Goal: Task Accomplishment & Management: Use online tool/utility

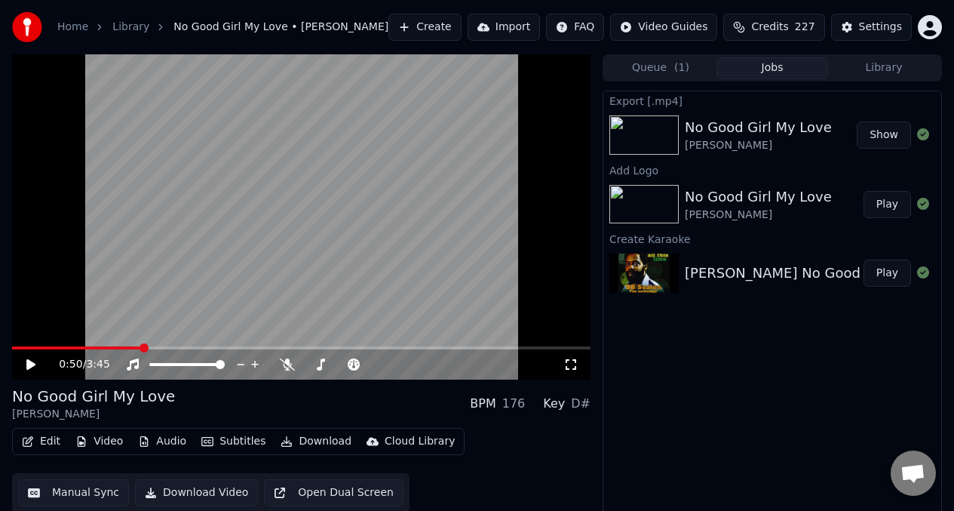
scroll to position [14, 0]
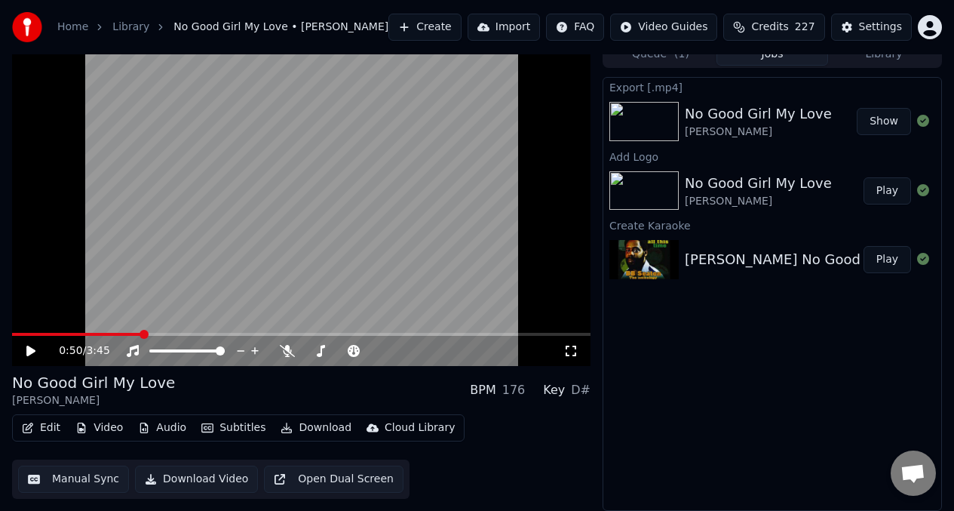
click at [891, 59] on button "Library" at bounding box center [884, 55] width 112 height 22
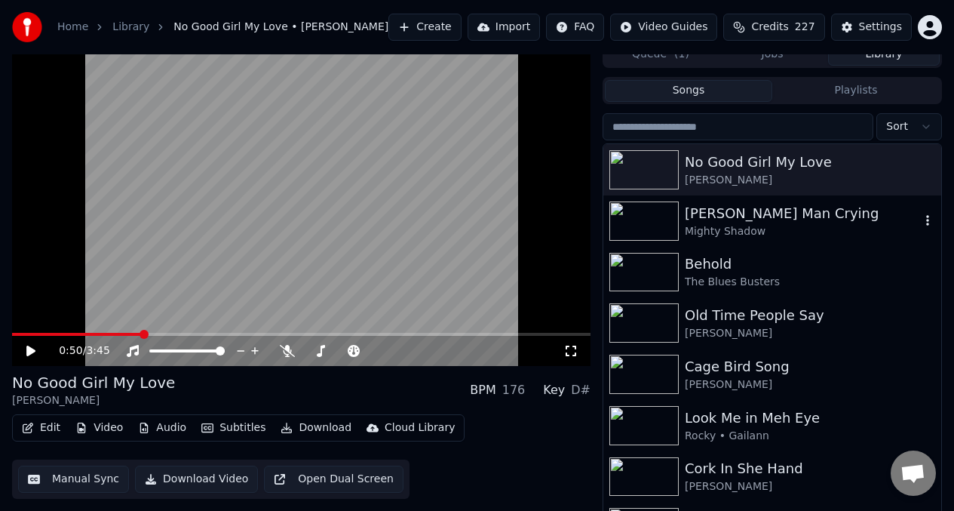
click at [838, 220] on div "[PERSON_NAME] Man Crying" at bounding box center [802, 213] width 235 height 21
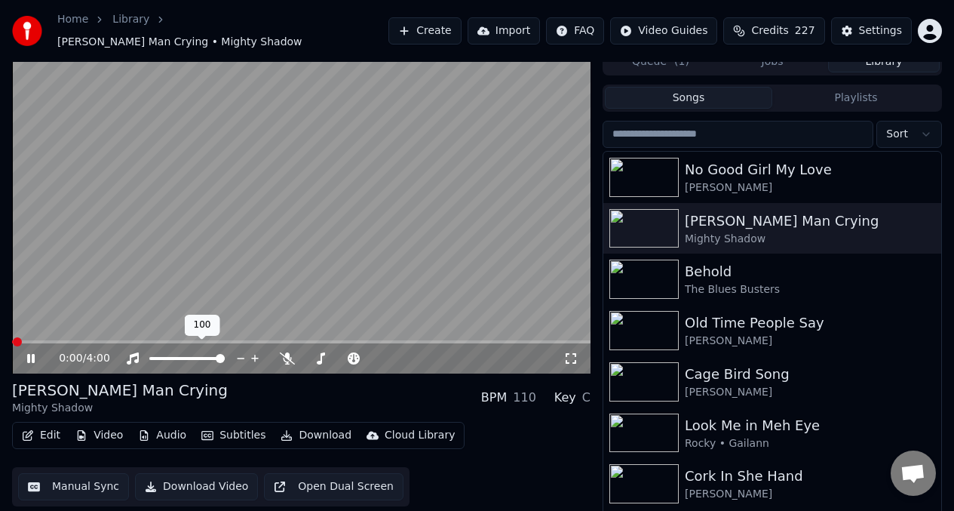
click at [179, 351] on div at bounding box center [200, 358] width 121 height 15
click at [176, 352] on div at bounding box center [200, 358] width 121 height 15
click at [176, 357] on span at bounding box center [162, 358] width 26 height 3
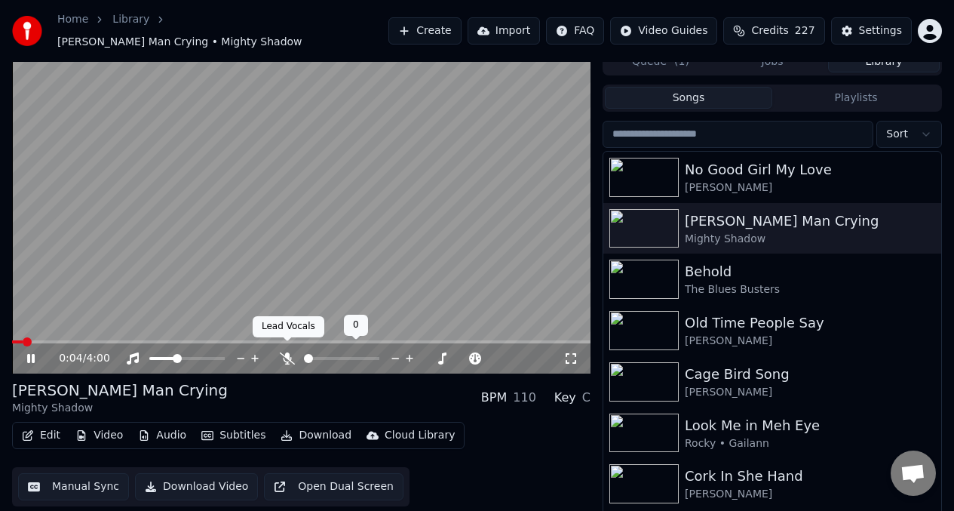
click at [285, 352] on icon at bounding box center [287, 358] width 15 height 12
click at [317, 352] on div at bounding box center [355, 358] width 121 height 15
click at [333, 357] on span at bounding box center [341, 358] width 75 height 3
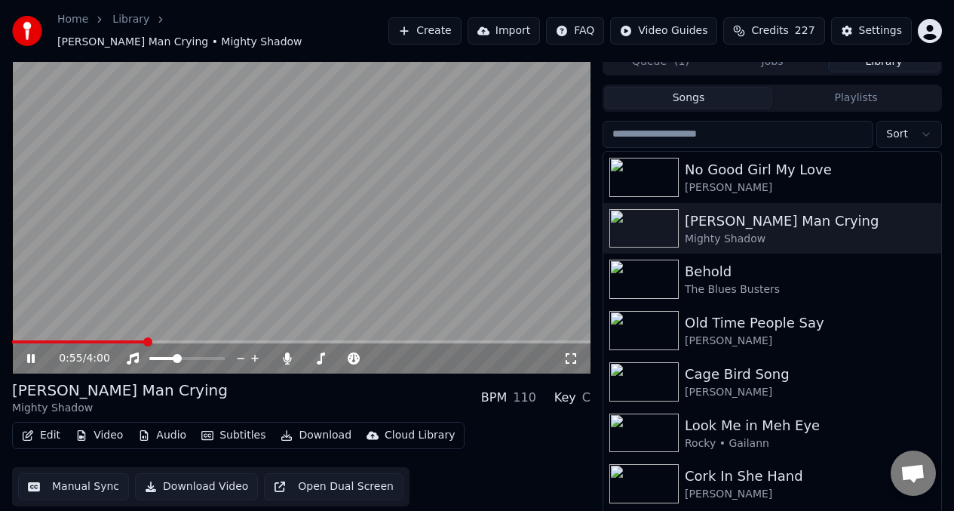
click at [278, 266] on video at bounding box center [301, 210] width 578 height 325
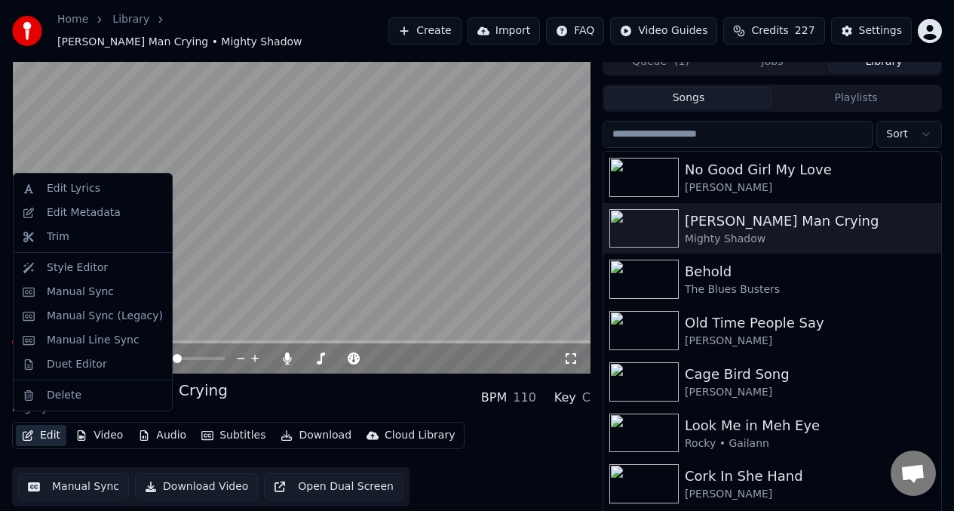
click at [46, 427] on button "Edit" at bounding box center [41, 435] width 51 height 21
click at [77, 291] on div "Manual Sync" at bounding box center [80, 291] width 67 height 15
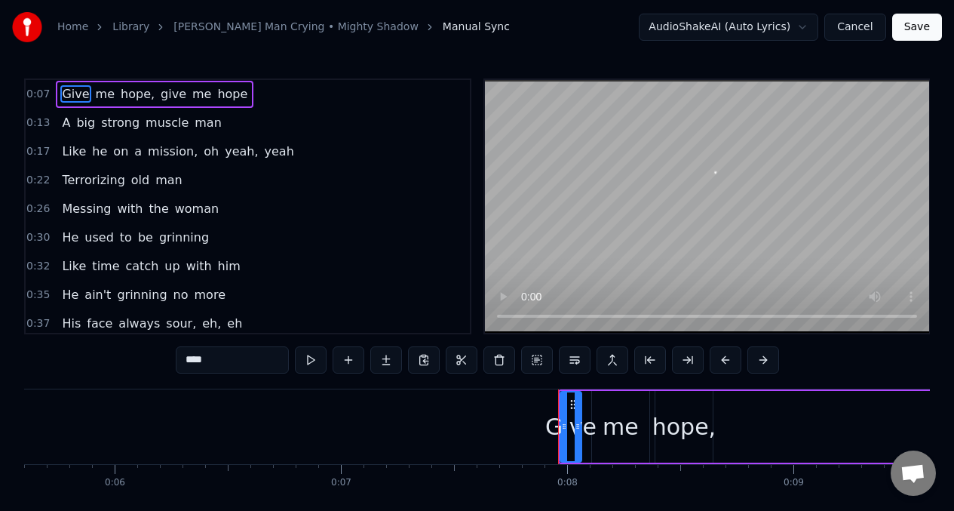
scroll to position [0, 1725]
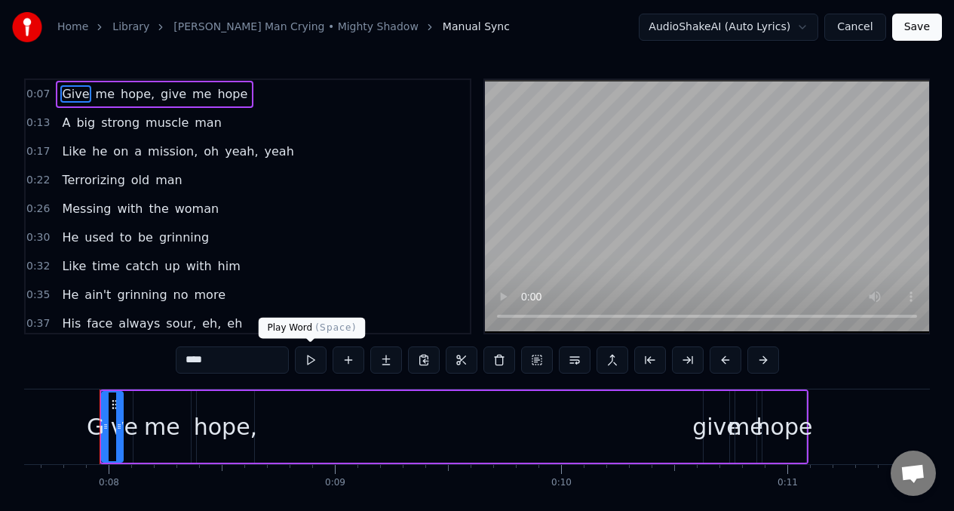
click at [310, 364] on button at bounding box center [311, 359] width 32 height 27
click at [219, 359] on input "****" at bounding box center [232, 359] width 113 height 27
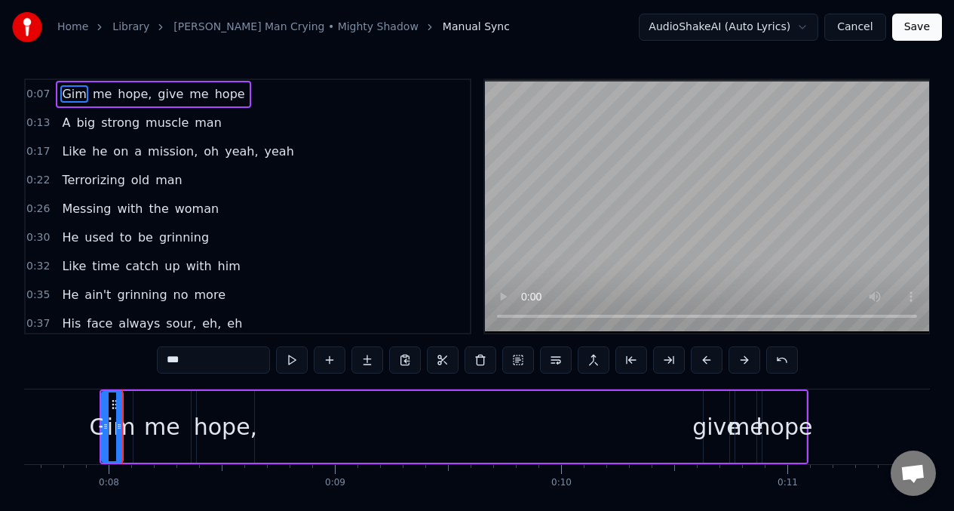
click at [167, 92] on span "give" at bounding box center [170, 93] width 29 height 17
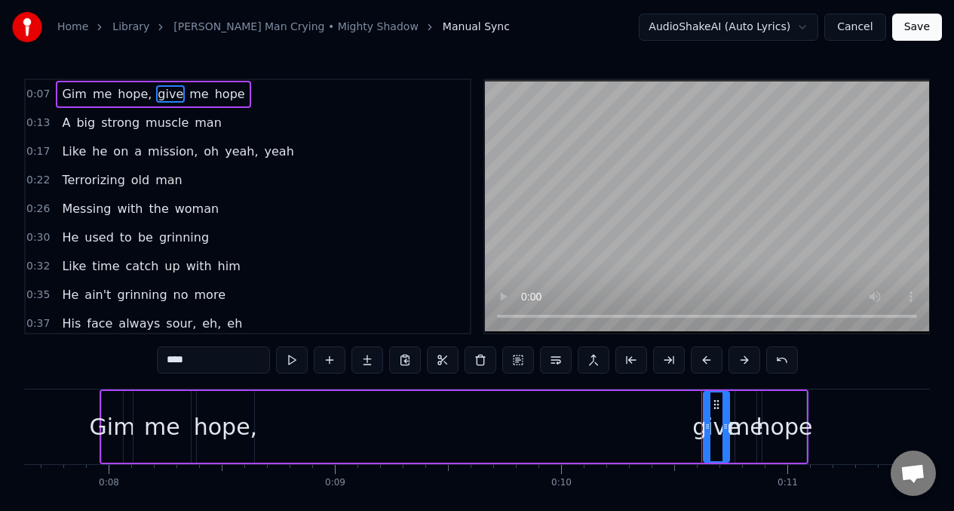
click at [194, 368] on input "****" at bounding box center [213, 359] width 113 height 27
click at [68, 93] on span "Gim" at bounding box center [73, 93] width 27 height 17
type input "***"
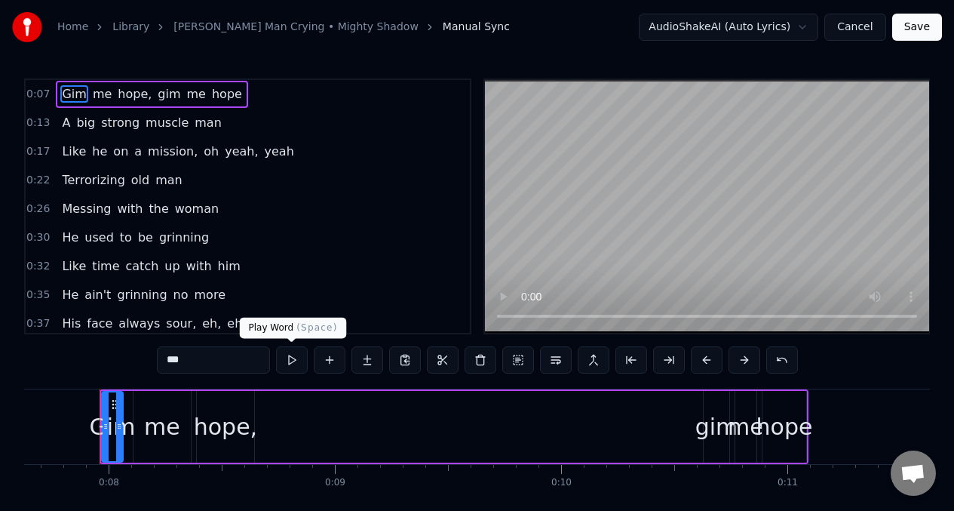
click at [287, 363] on button at bounding box center [292, 359] width 32 height 27
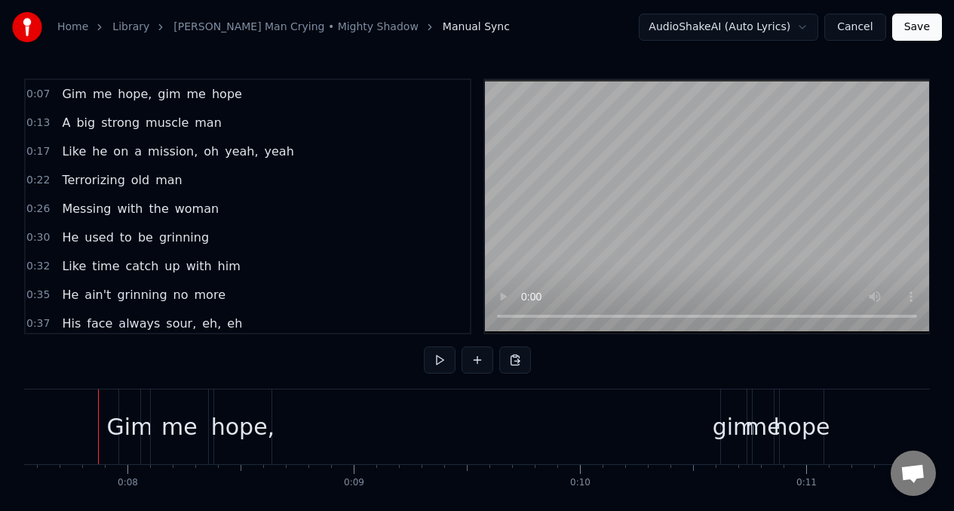
scroll to position [0, 1705]
click at [435, 360] on button at bounding box center [440, 359] width 32 height 27
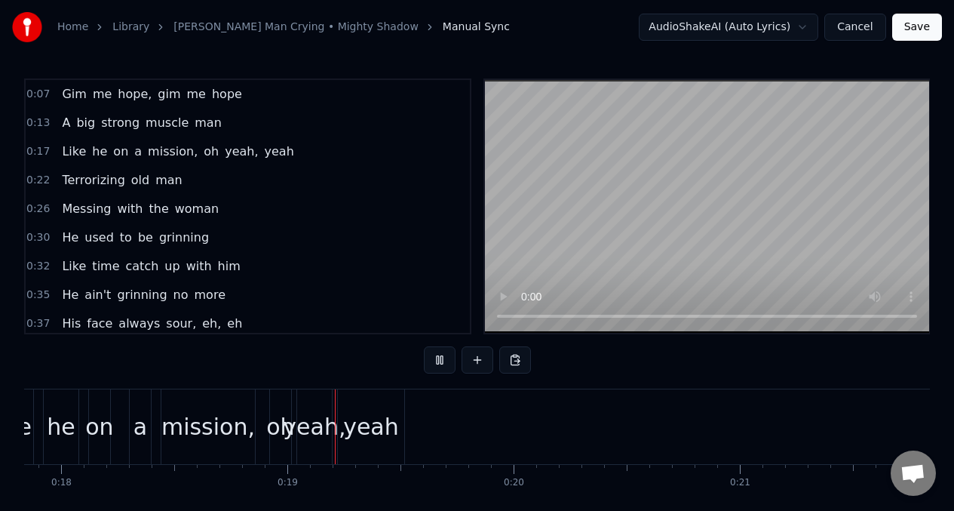
scroll to position [0, 4056]
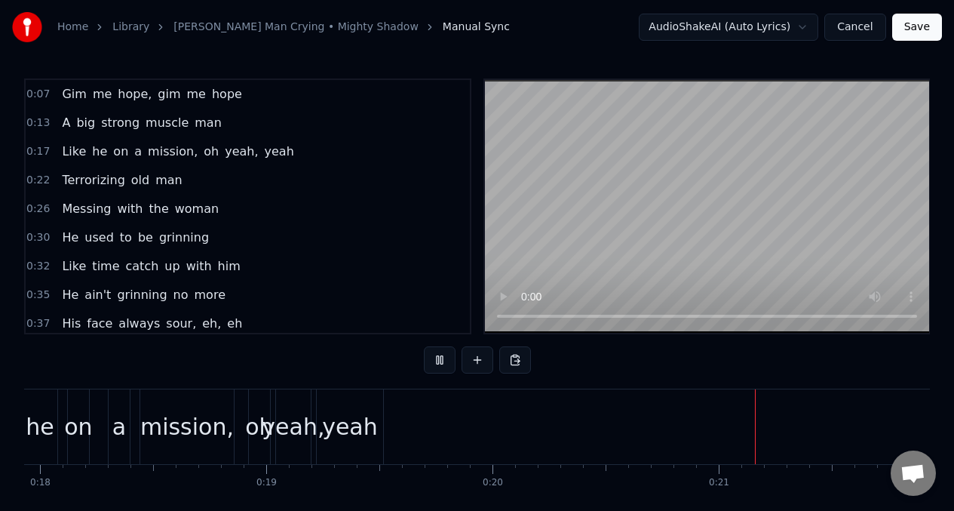
click at [133, 154] on span "a" at bounding box center [138, 151] width 11 height 17
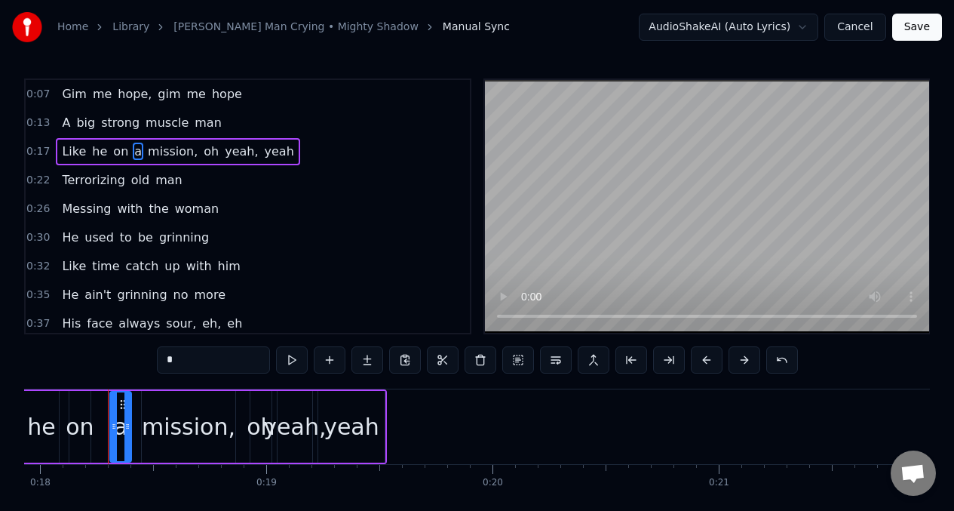
click at [179, 364] on input "*" at bounding box center [213, 359] width 113 height 27
click at [66, 121] on span "A" at bounding box center [65, 122] width 11 height 17
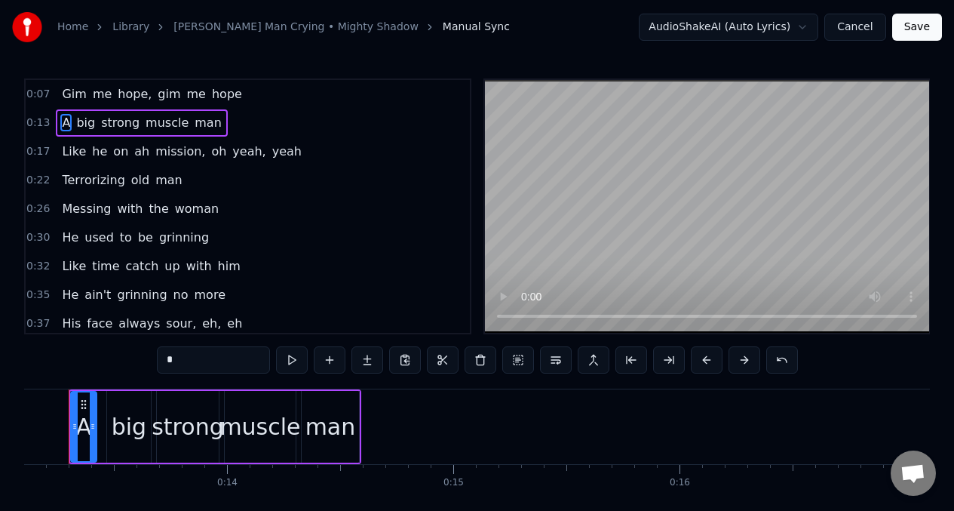
scroll to position [0, 2934]
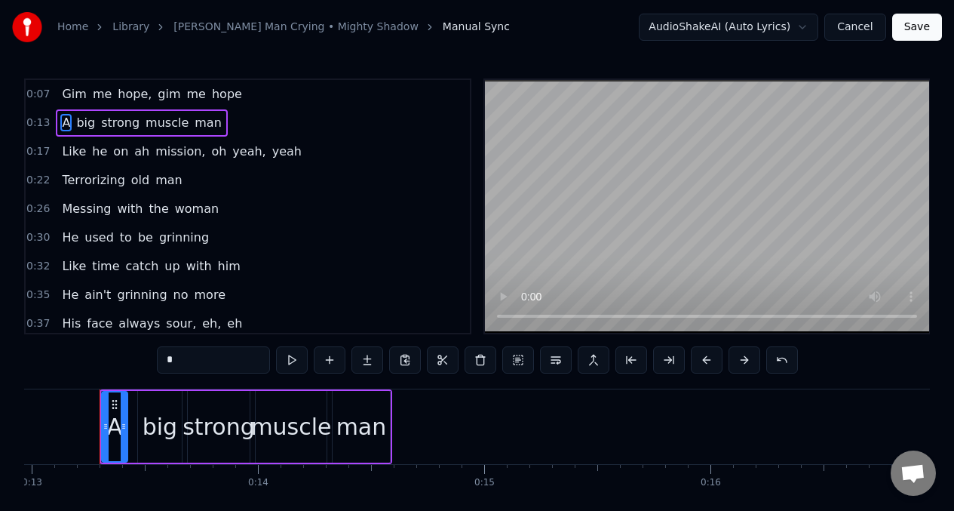
click at [182, 365] on input "*" at bounding box center [213, 359] width 113 height 27
click at [64, 151] on span "Like" at bounding box center [73, 151] width 27 height 17
type input "****"
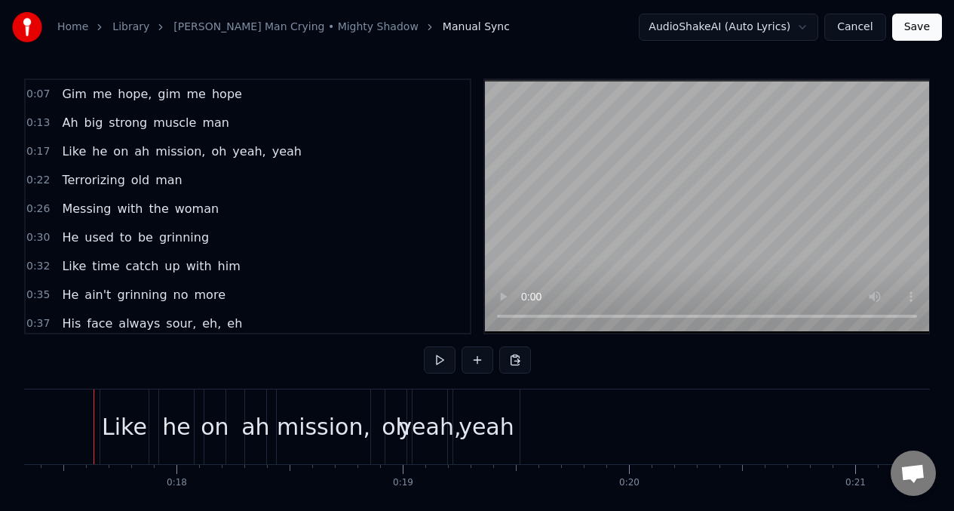
scroll to position [0, 3914]
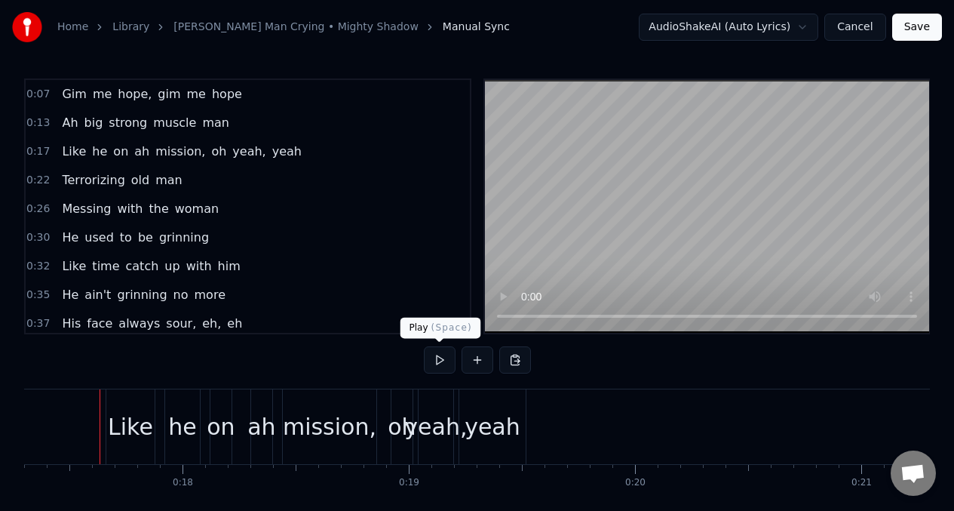
click at [440, 362] on button at bounding box center [440, 359] width 32 height 27
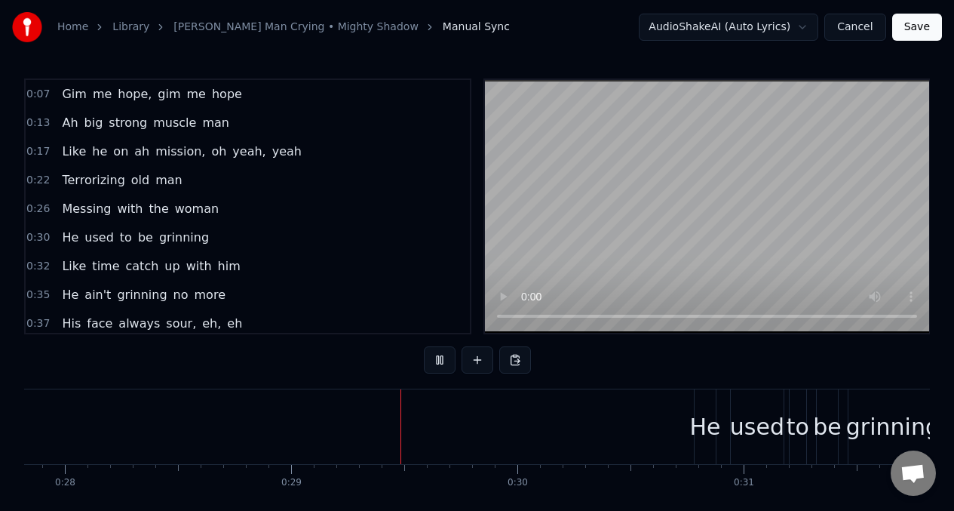
scroll to position [0, 6399]
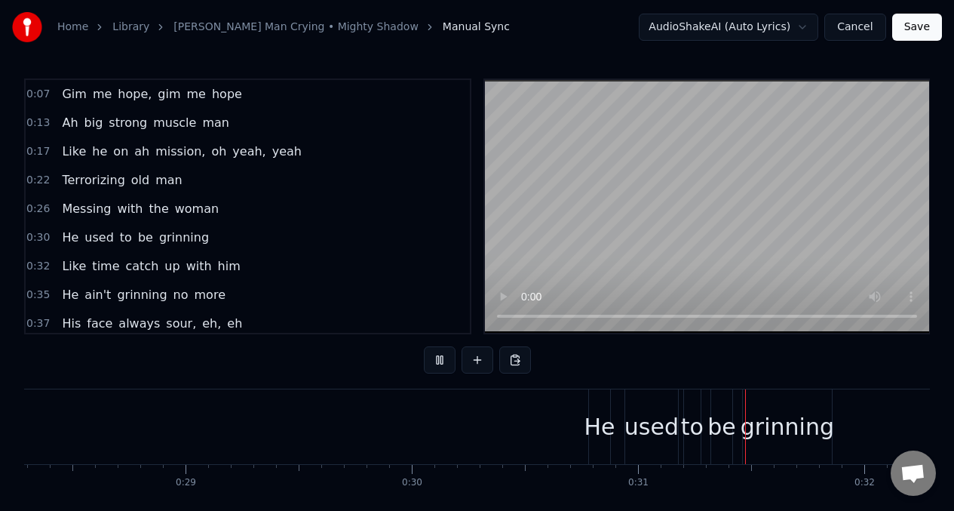
click at [63, 205] on span "Messing" at bounding box center [86, 208] width 52 height 17
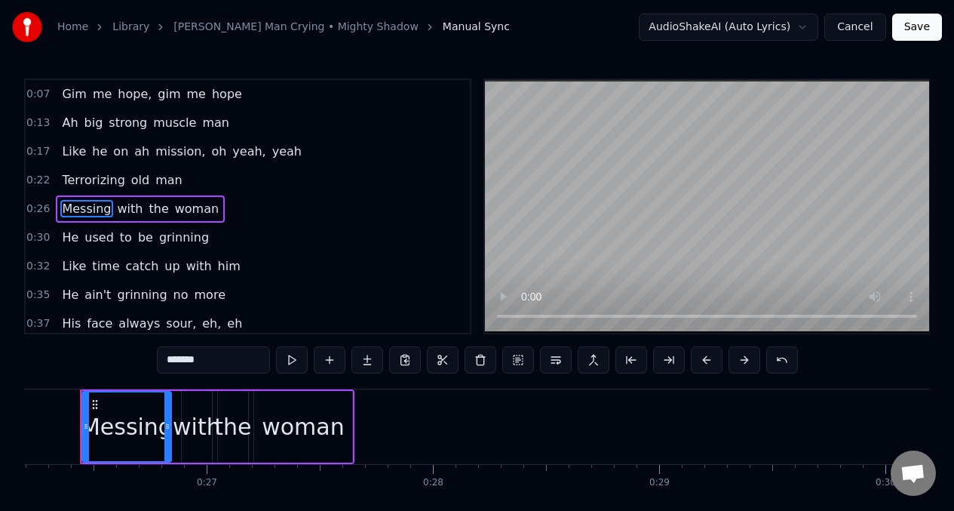
scroll to position [0, 5906]
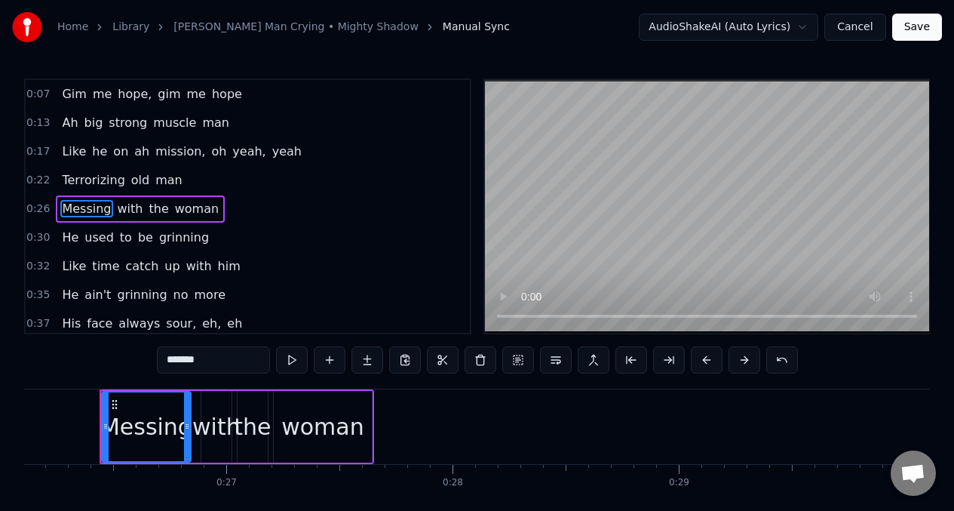
click at [149, 213] on span "the" at bounding box center [158, 208] width 23 height 17
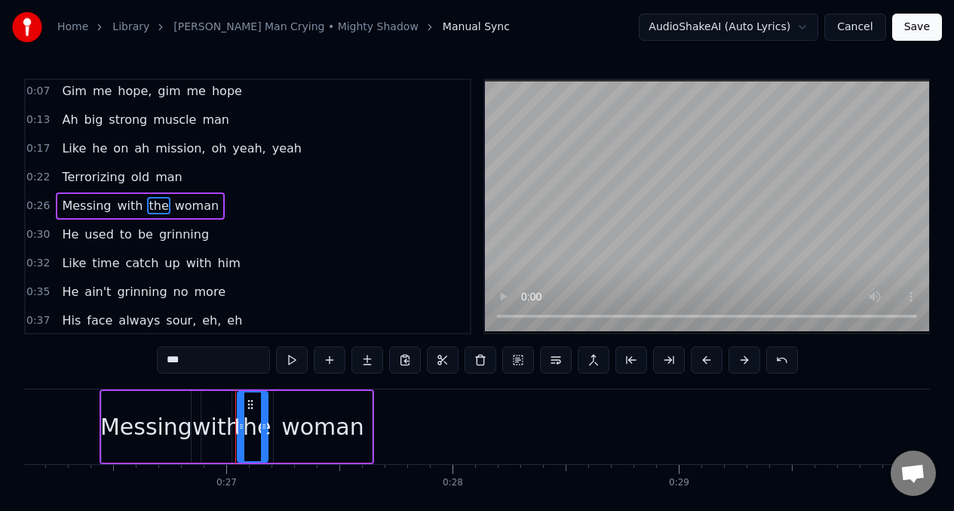
click at [187, 359] on input "***" at bounding box center [213, 359] width 113 height 27
type input "*"
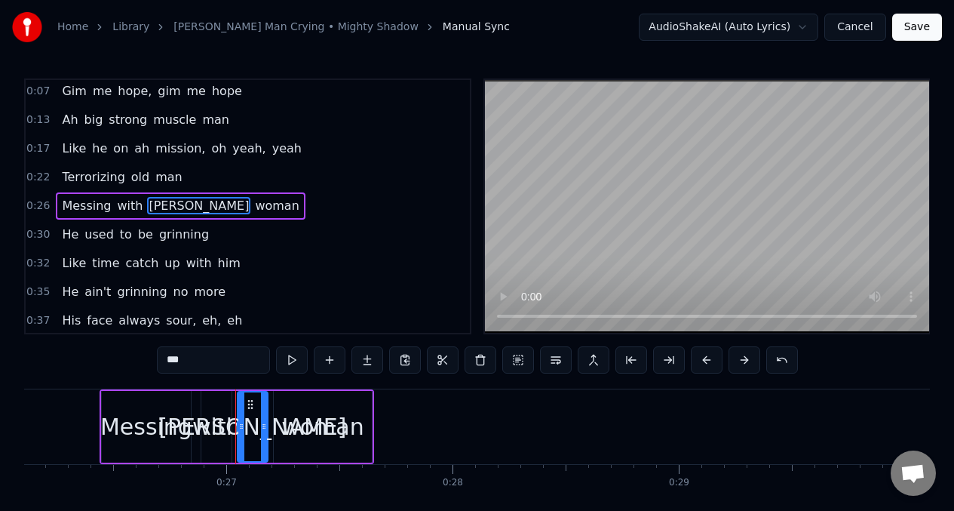
type input "***"
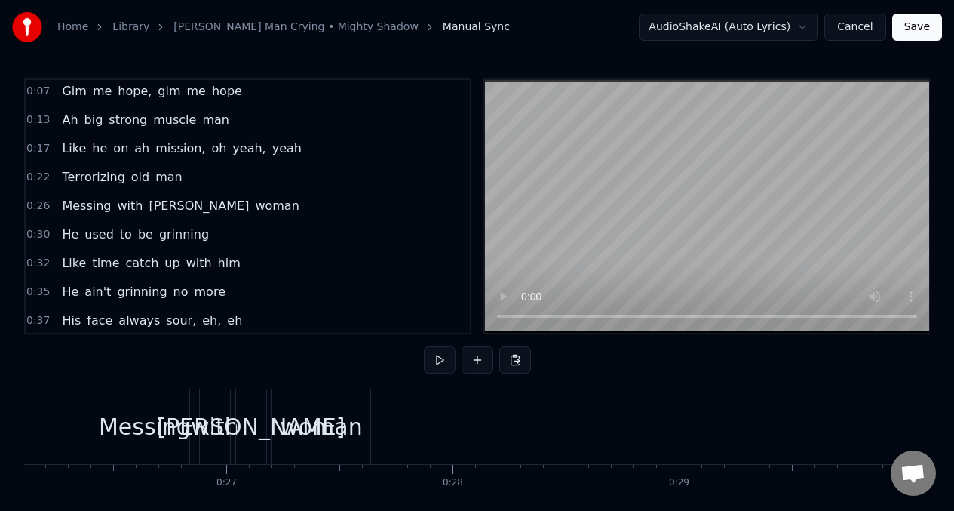
scroll to position [0, 5896]
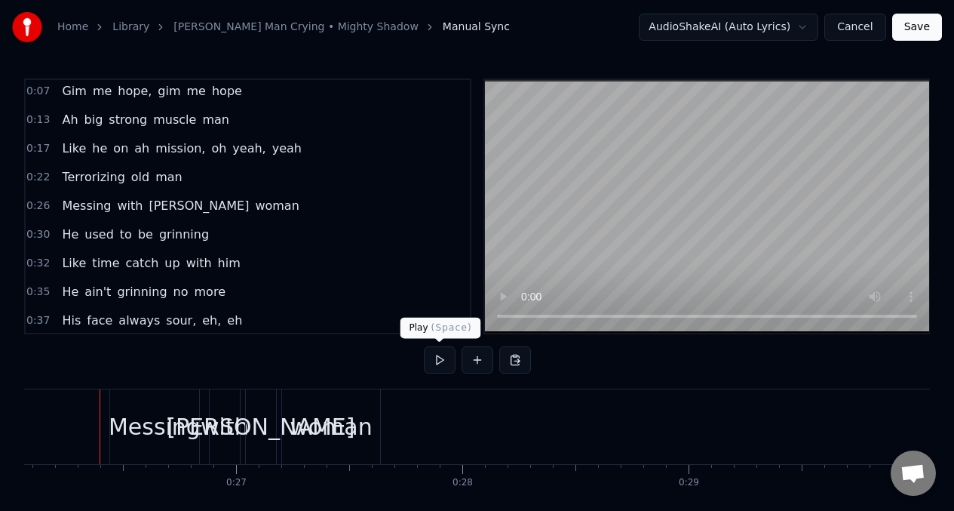
click at [437, 357] on button at bounding box center [440, 359] width 32 height 27
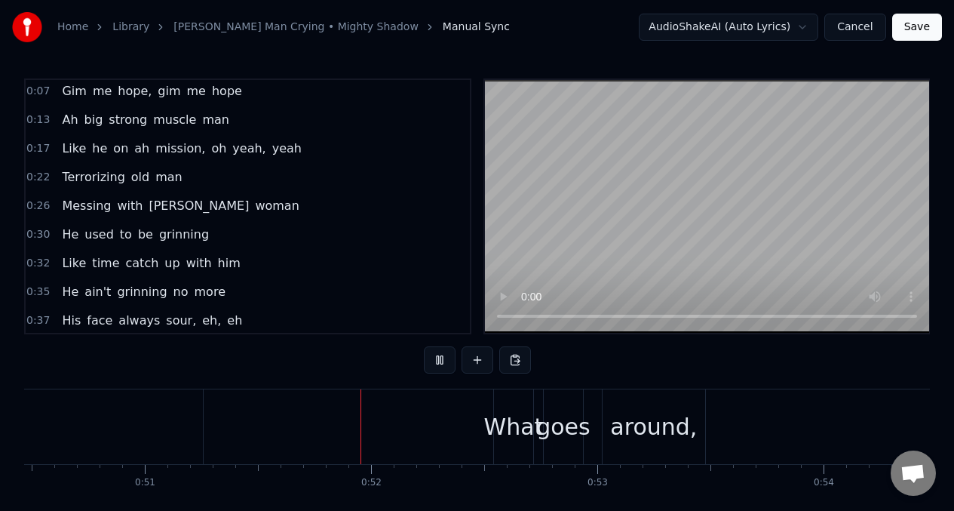
scroll to position [0, 11504]
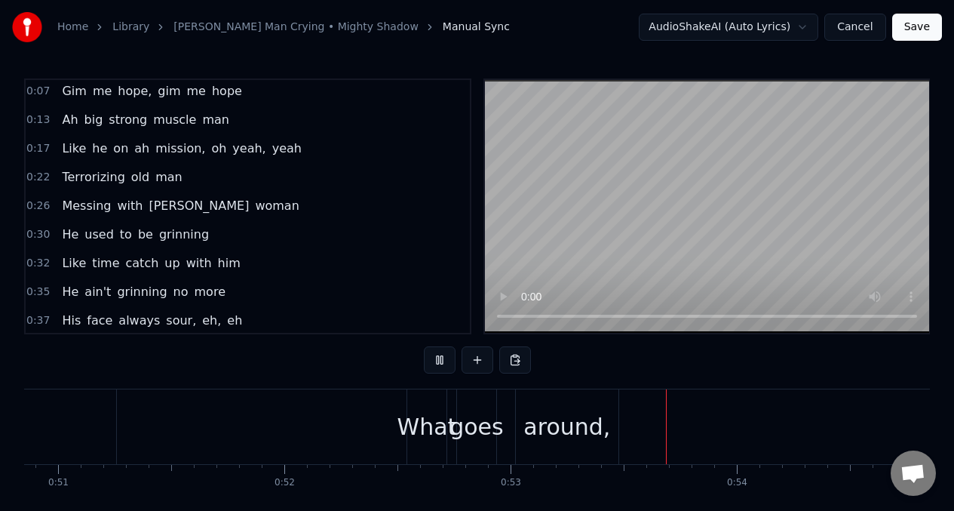
click at [60, 206] on span "Messing" at bounding box center [86, 206] width 52 height 18
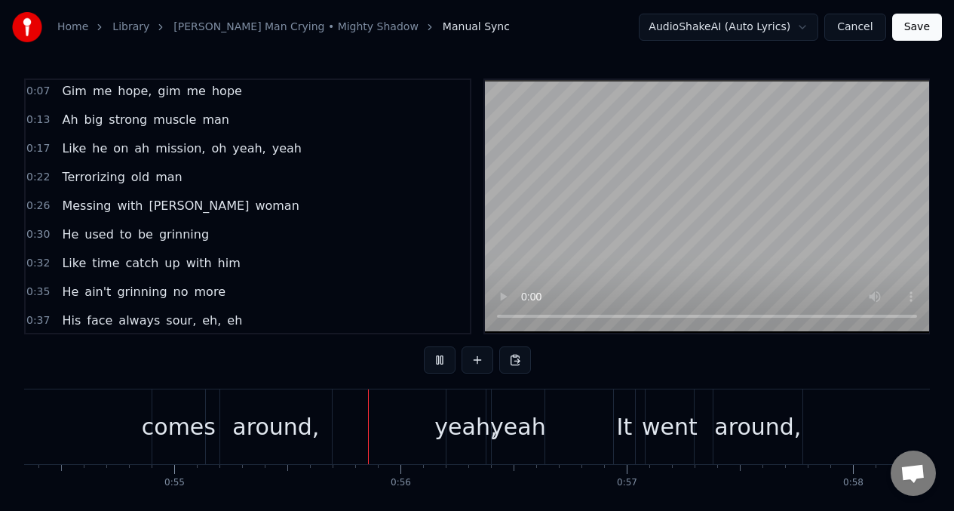
click at [61, 238] on span "He" at bounding box center [70, 233] width 20 height 17
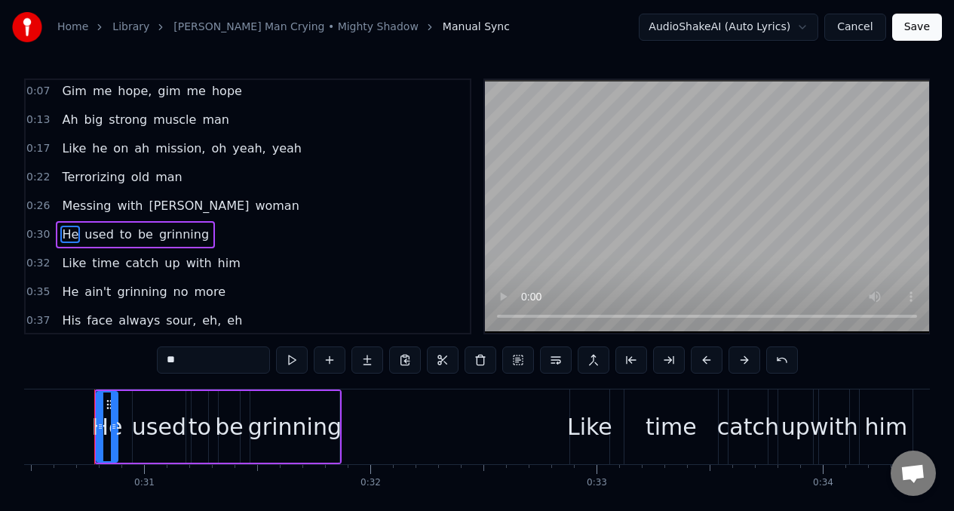
scroll to position [0, 6888]
click at [333, 437] on div "grinning" at bounding box center [300, 426] width 94 height 34
type input "********"
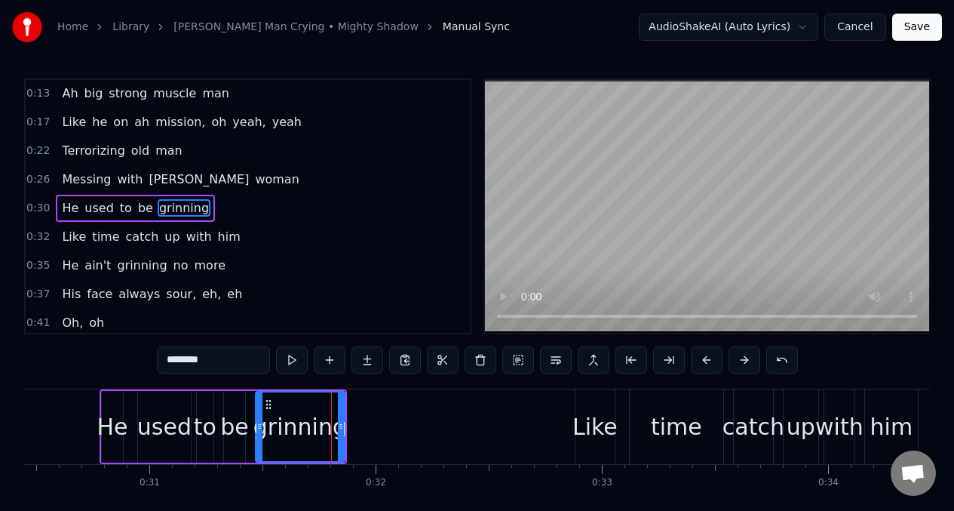
scroll to position [32, 0]
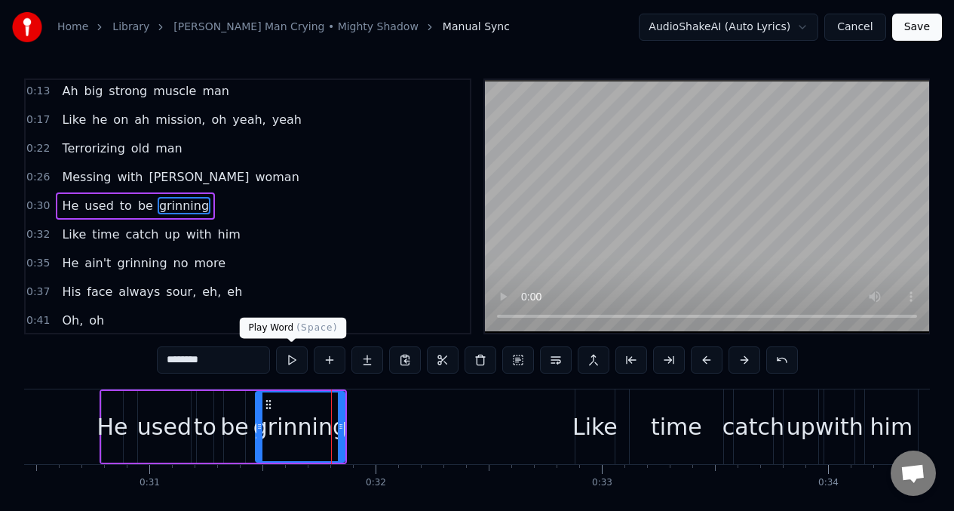
click at [293, 362] on button at bounding box center [292, 359] width 32 height 27
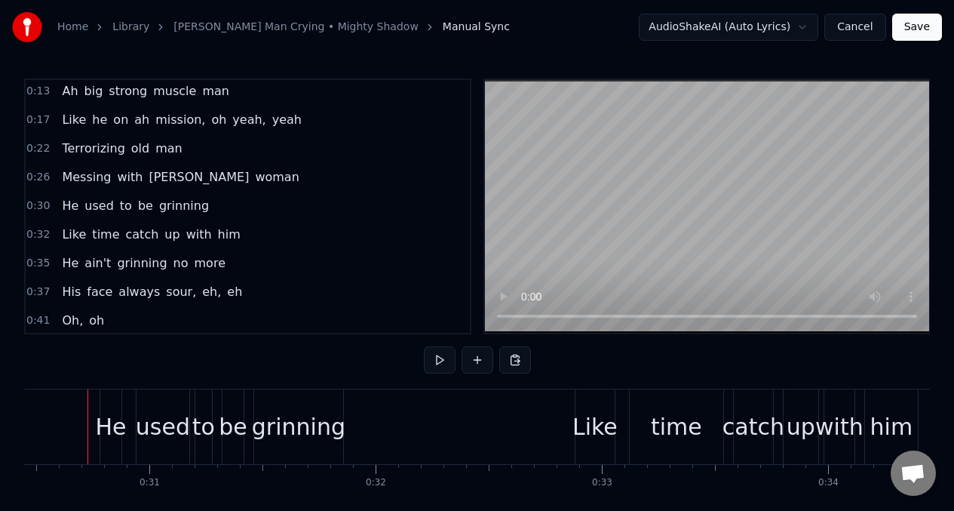
scroll to position [0, 6876]
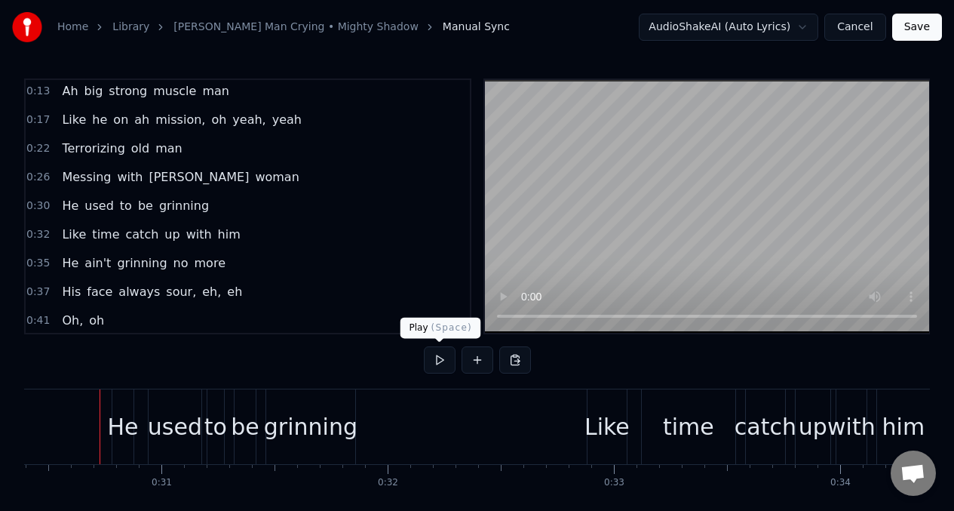
click at [440, 354] on button at bounding box center [440, 359] width 32 height 27
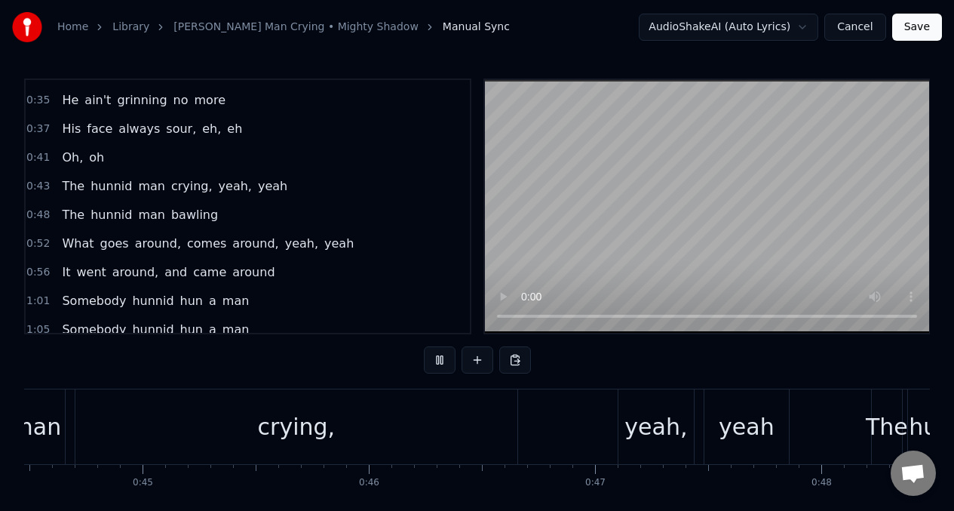
scroll to position [0, 10828]
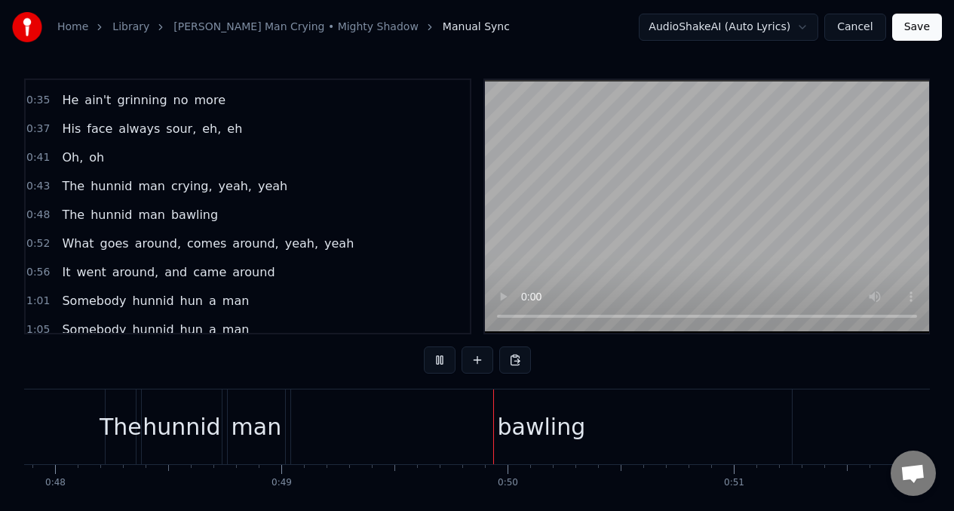
click at [111, 184] on span "hunnid" at bounding box center [111, 185] width 44 height 17
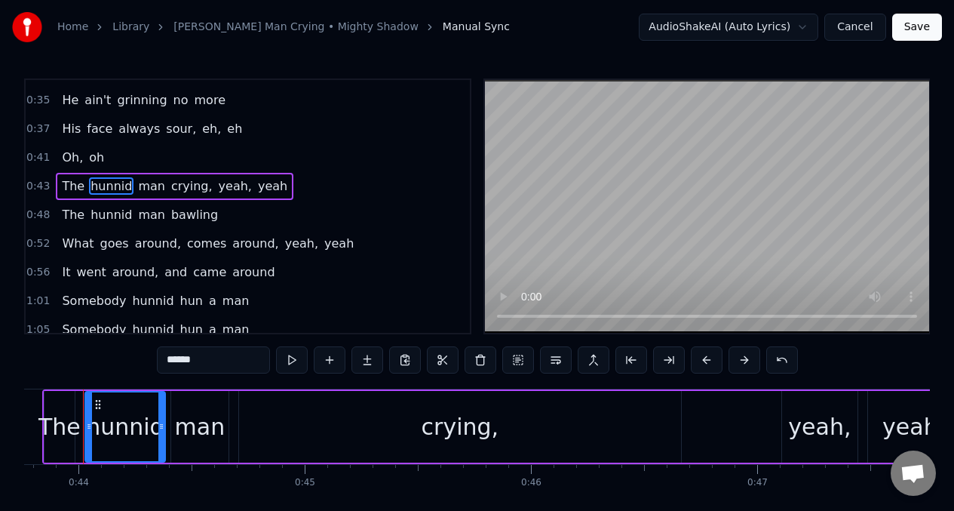
scroll to position [0, 9883]
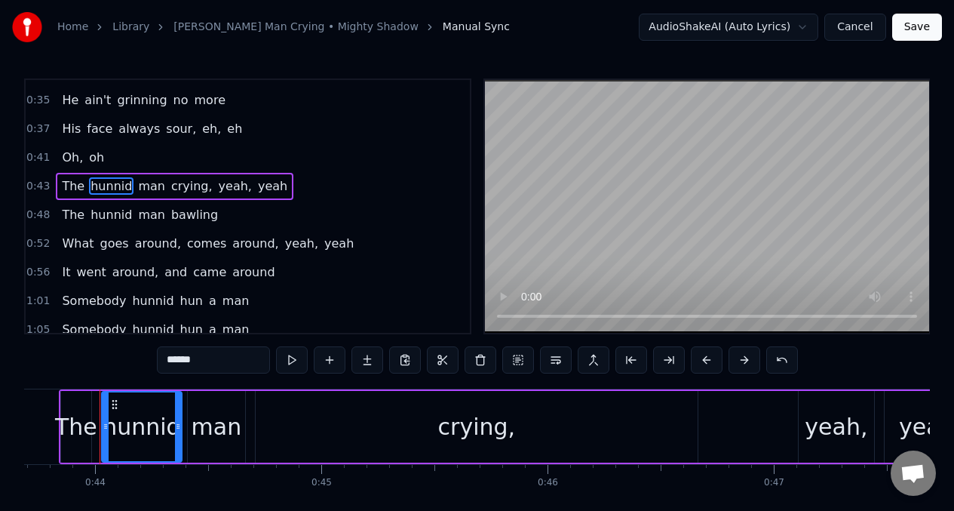
click at [212, 365] on input "******" at bounding box center [213, 359] width 113 height 27
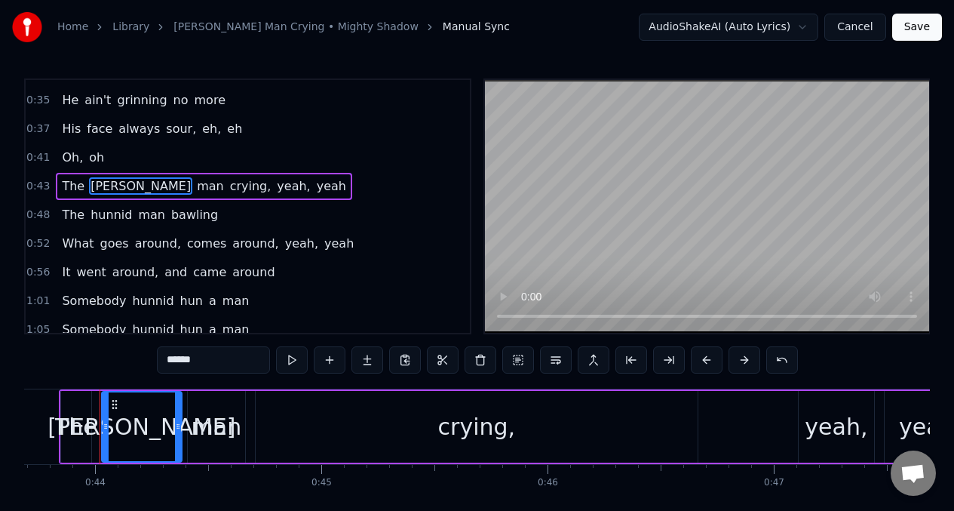
click at [106, 214] on span "hunnid" at bounding box center [111, 214] width 44 height 17
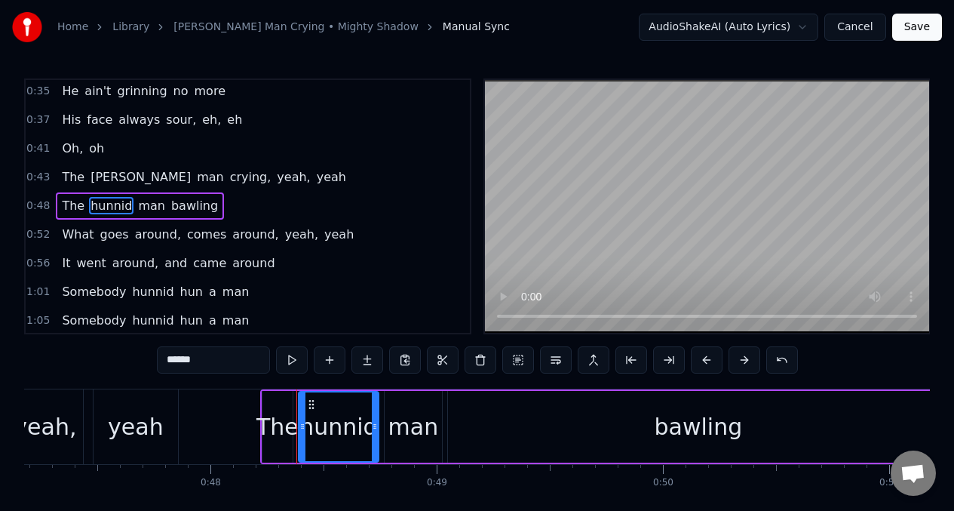
scroll to position [0, 10870]
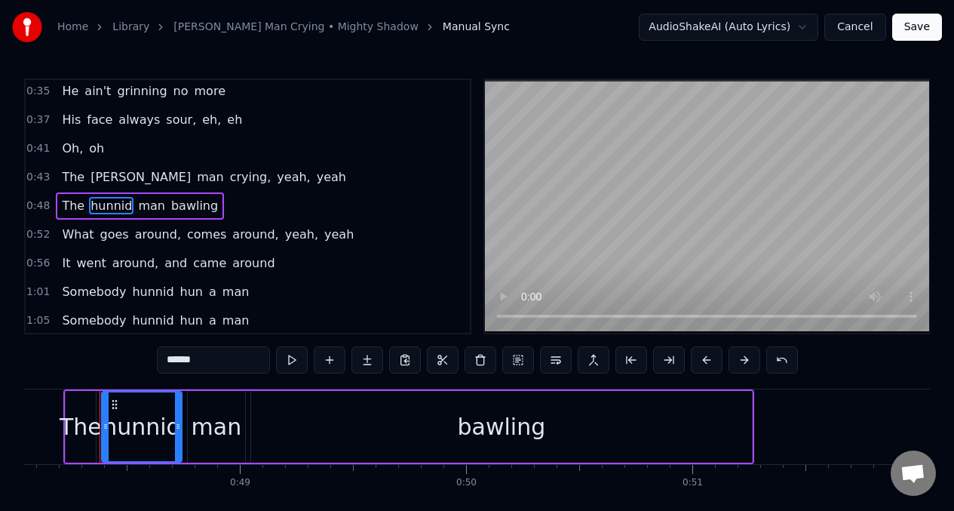
click at [207, 365] on input "******" at bounding box center [213, 359] width 113 height 27
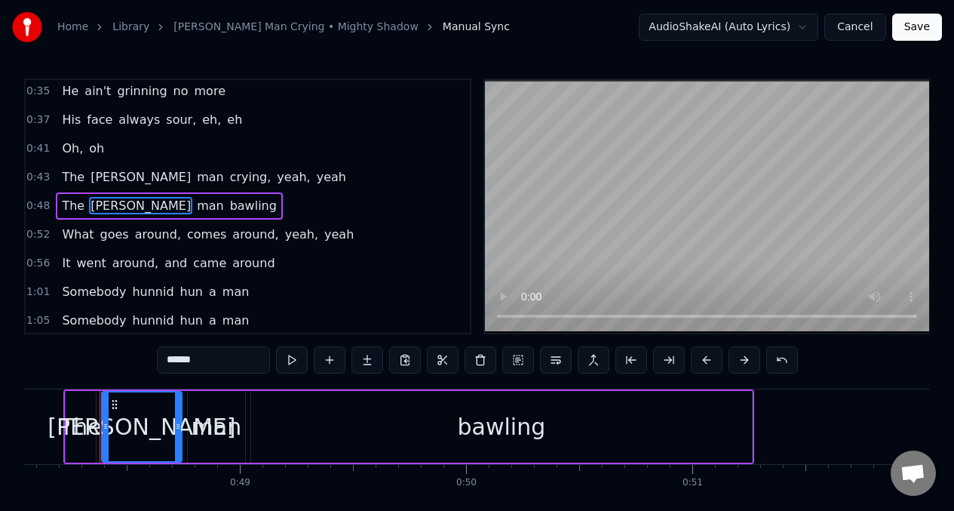
click at [63, 173] on span "The" at bounding box center [73, 176] width 26 height 17
type input "***"
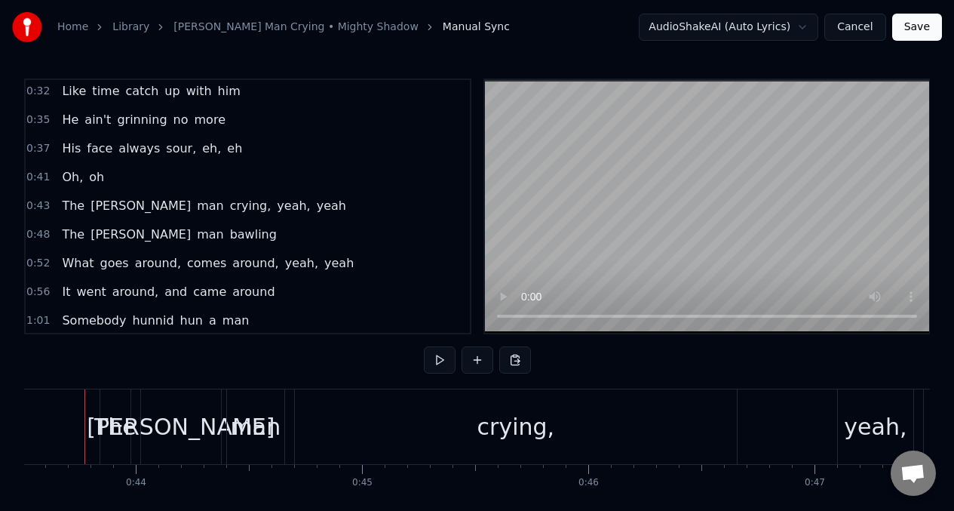
scroll to position [0, 9828]
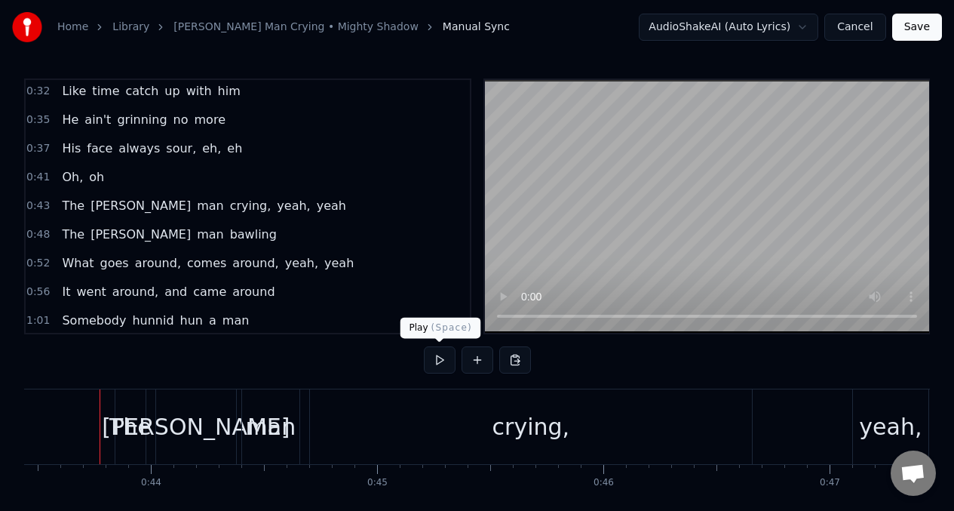
click at [440, 361] on button at bounding box center [440, 359] width 32 height 27
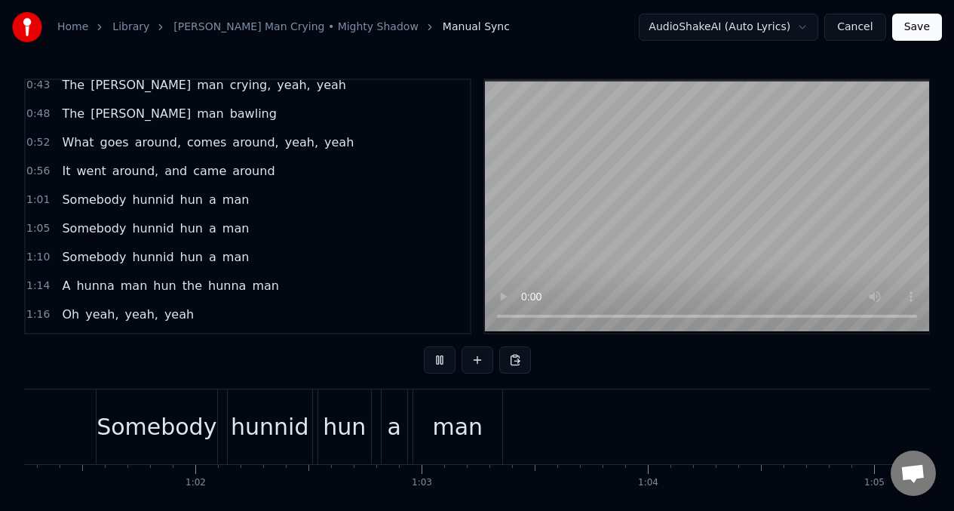
scroll to position [0, 14505]
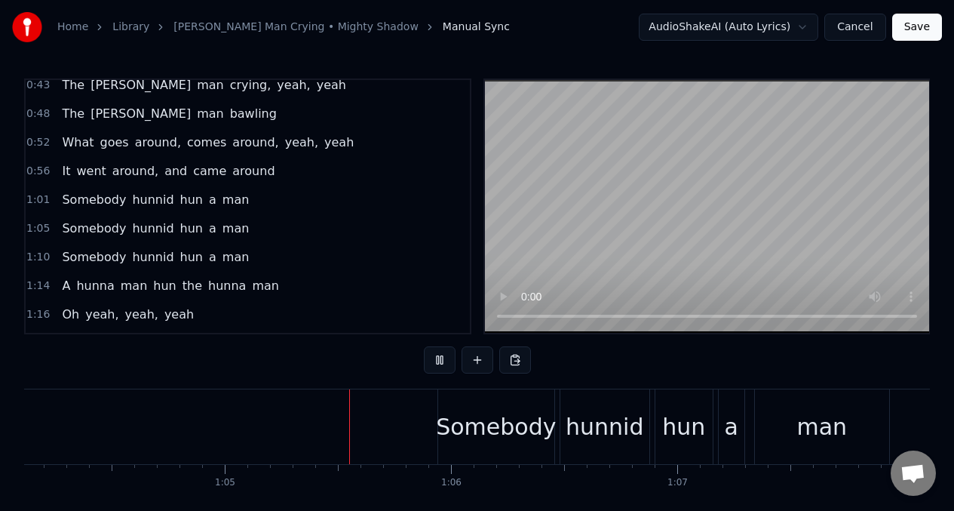
click at [91, 201] on span "Somebody" at bounding box center [93, 199] width 67 height 17
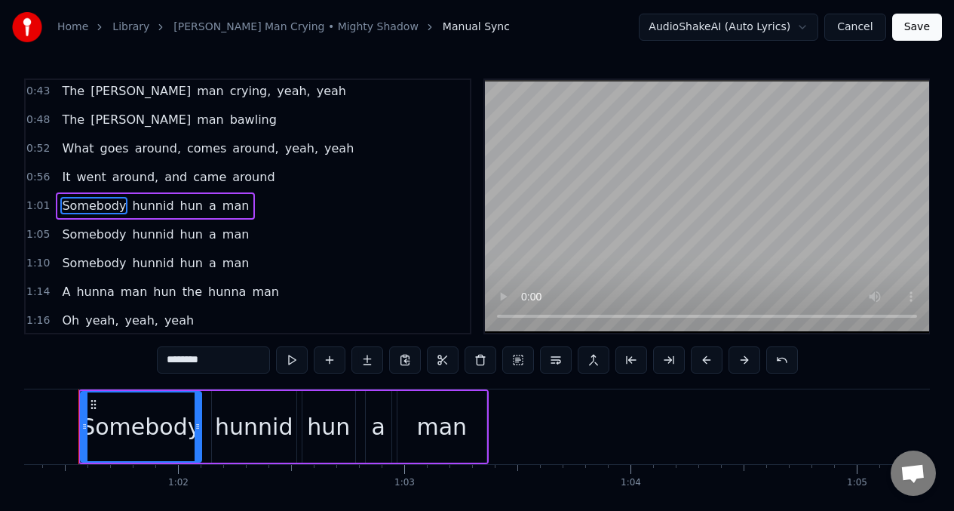
scroll to position [0, 13852]
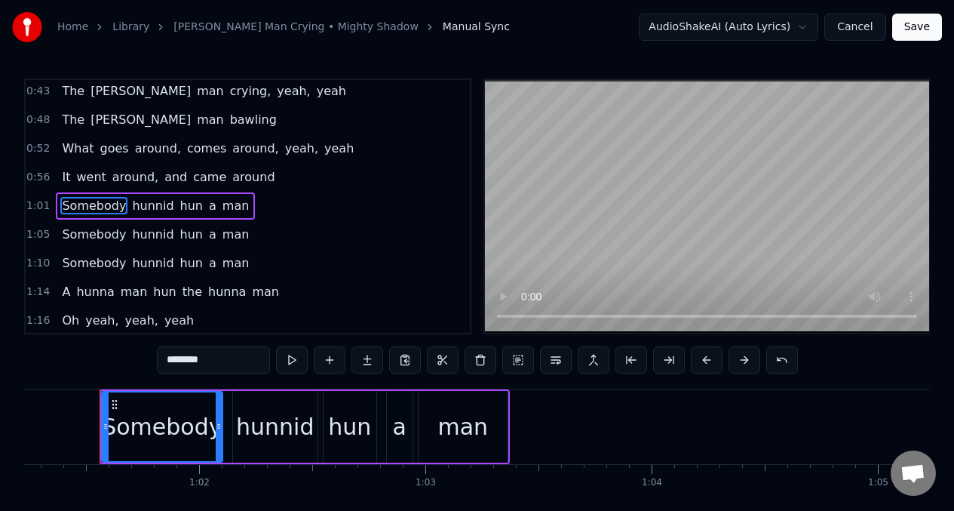
click at [149, 200] on span "hunnid" at bounding box center [152, 205] width 44 height 17
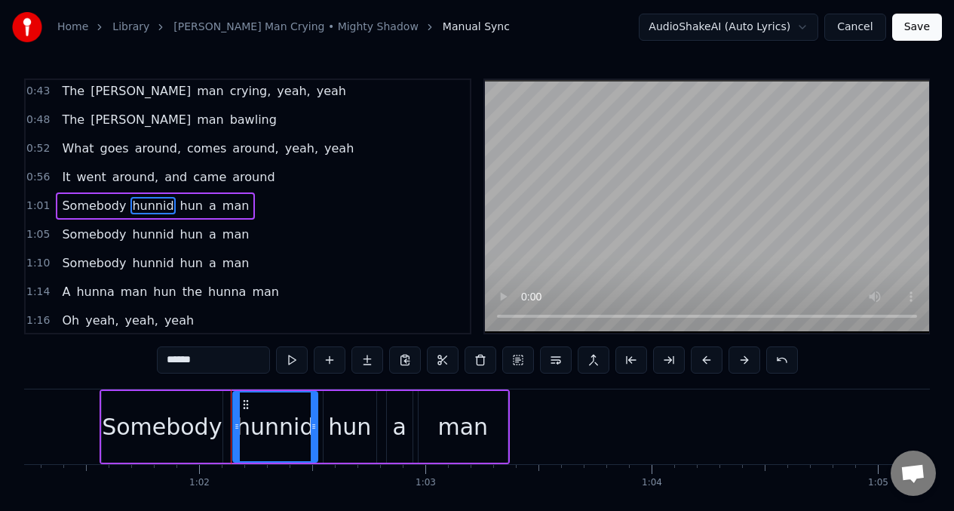
click at [216, 362] on input "******" at bounding box center [213, 359] width 113 height 27
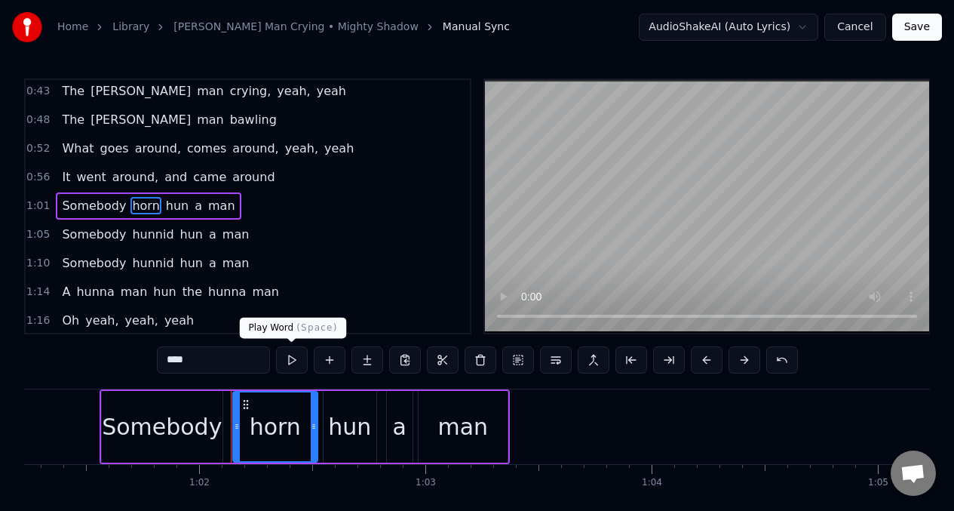
click at [287, 357] on button at bounding box center [292, 359] width 32 height 27
click at [349, 415] on div "hun" at bounding box center [349, 426] width 43 height 34
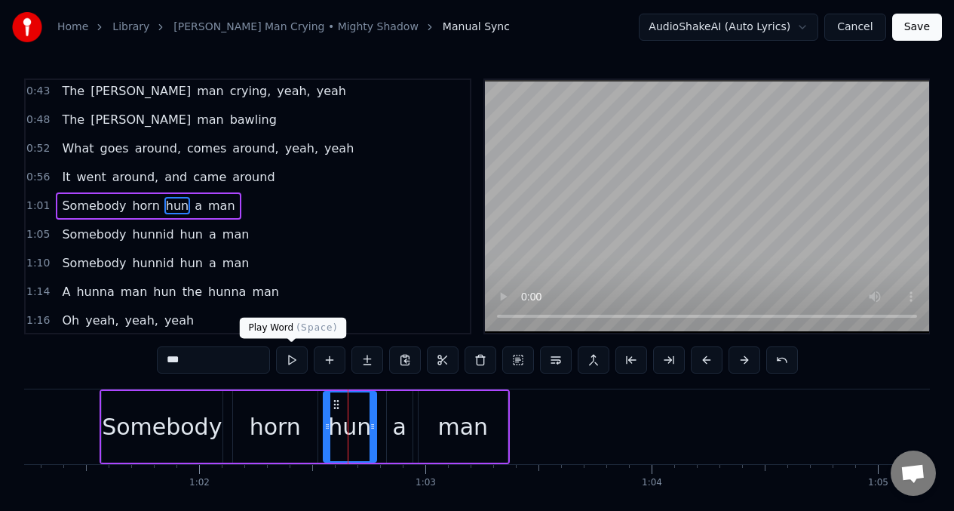
click at [291, 363] on button at bounding box center [292, 359] width 32 height 27
click at [400, 409] on div "a" at bounding box center [400, 426] width 14 height 34
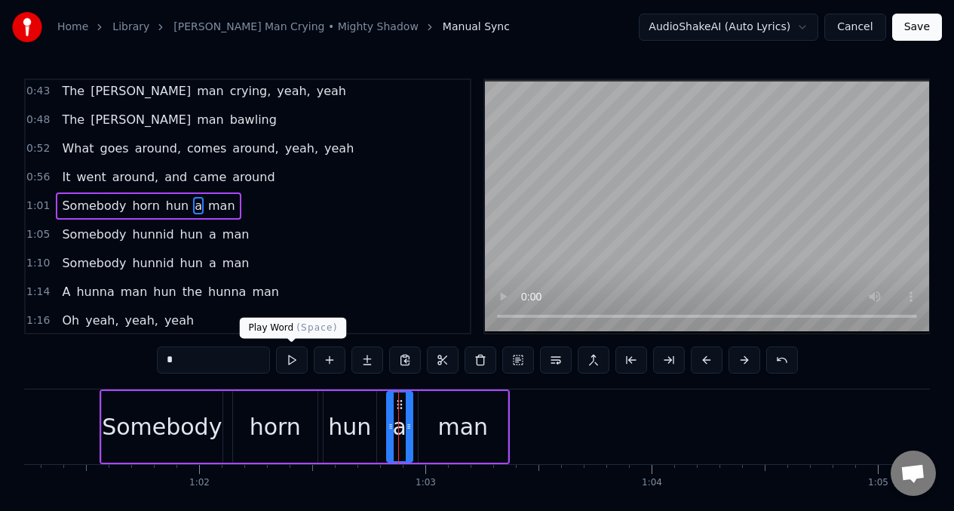
click at [287, 363] on button at bounding box center [292, 359] width 32 height 27
click at [455, 432] on div "man" at bounding box center [462, 426] width 51 height 34
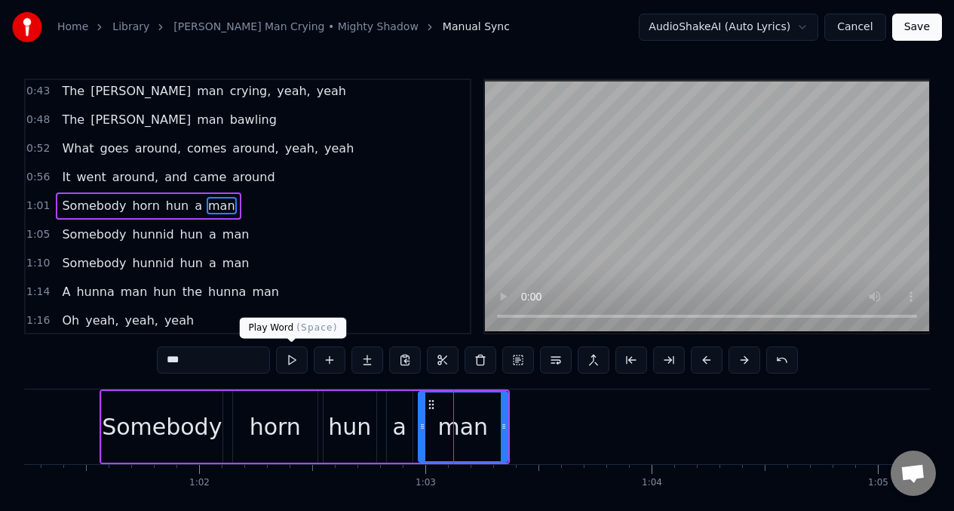
click at [291, 363] on button at bounding box center [292, 359] width 32 height 27
click at [357, 427] on div "hun" at bounding box center [349, 426] width 43 height 34
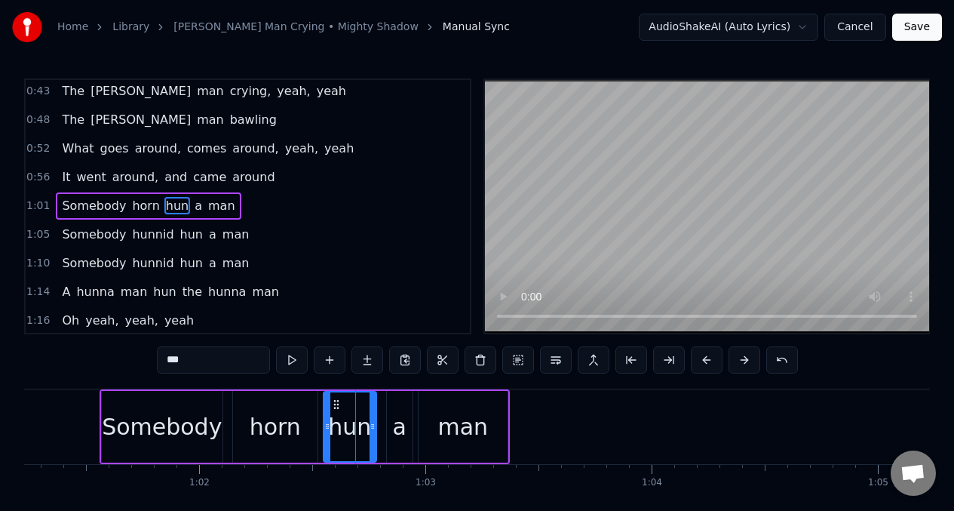
click at [190, 363] on input "***" at bounding box center [213, 359] width 113 height 27
type input "*"
click at [400, 429] on div "a" at bounding box center [400, 426] width 14 height 34
type input "*"
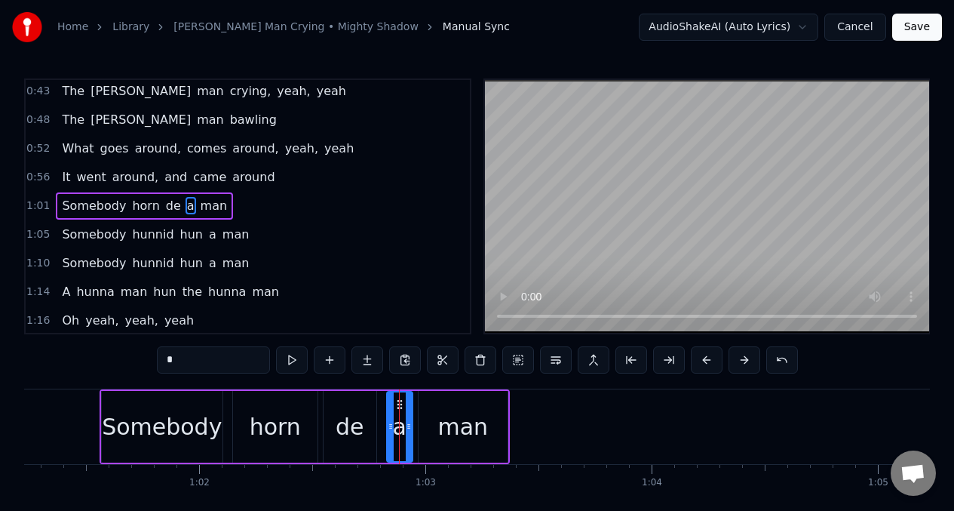
click at [198, 357] on input "*" at bounding box center [213, 359] width 113 height 27
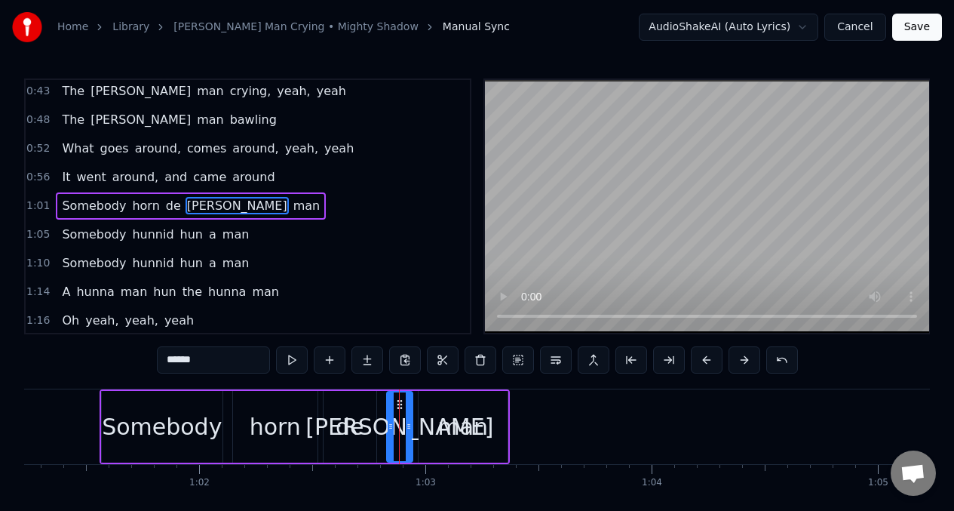
click at [284, 419] on div "horn" at bounding box center [275, 426] width 51 height 34
type input "****"
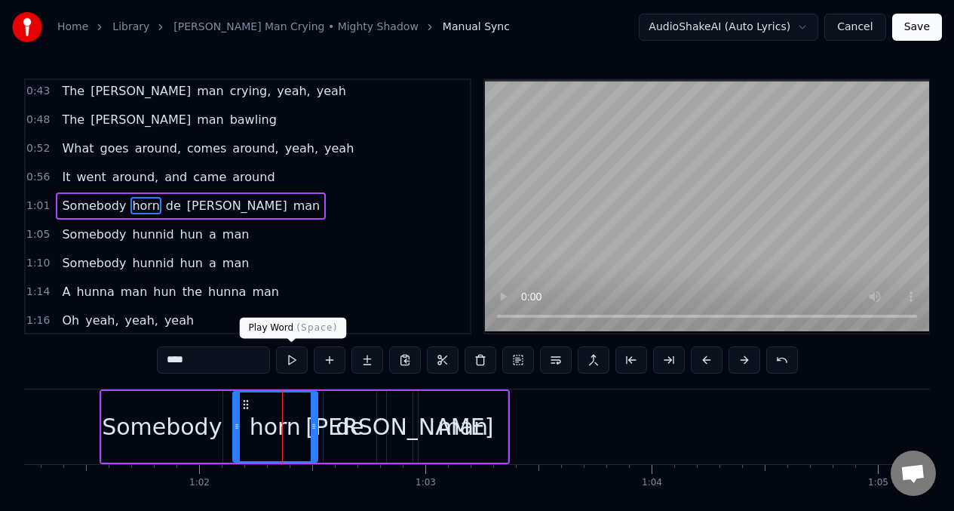
click at [293, 359] on button at bounding box center [292, 359] width 32 height 27
drag, startPoint x: 316, startPoint y: 413, endPoint x: 305, endPoint y: 415, distance: 11.4
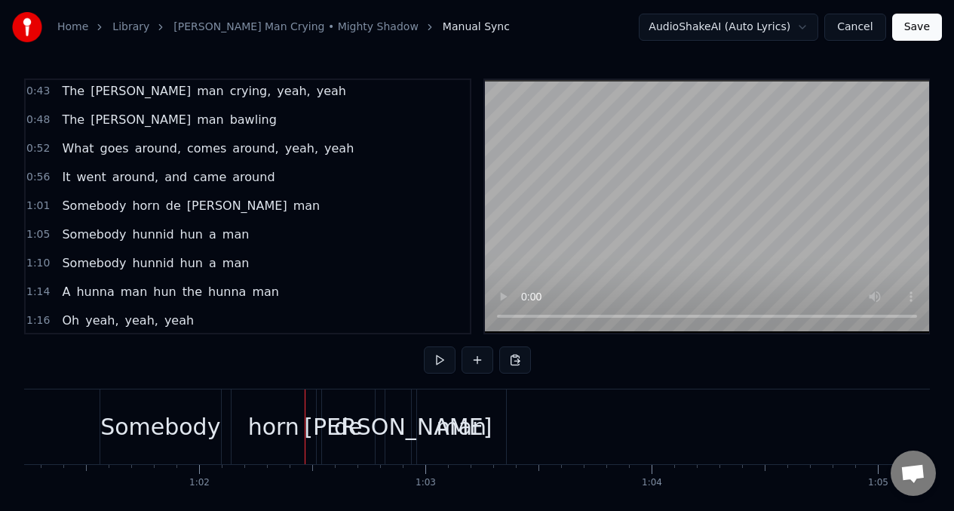
click at [286, 409] on div "horn" at bounding box center [273, 426] width 51 height 34
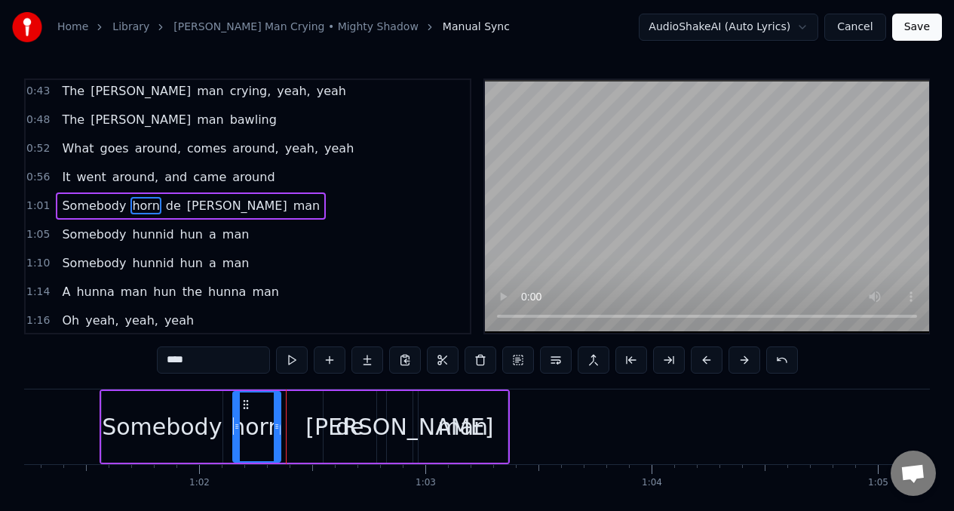
drag, startPoint x: 314, startPoint y: 413, endPoint x: 278, endPoint y: 415, distance: 37.0
click at [278, 416] on div at bounding box center [277, 426] width 6 height 69
click at [293, 360] on button at bounding box center [292, 359] width 32 height 27
click at [336, 414] on div "de" at bounding box center [350, 427] width 53 height 72
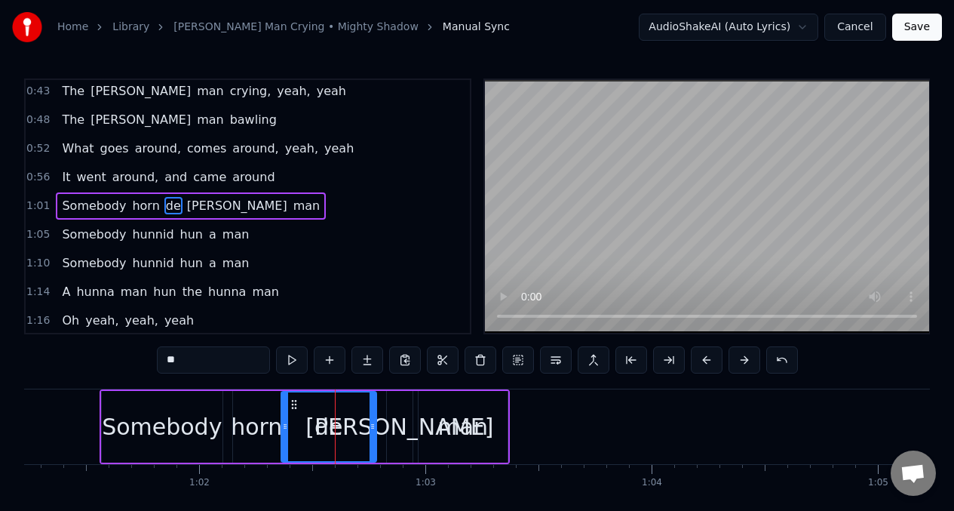
drag, startPoint x: 327, startPoint y: 413, endPoint x: 302, endPoint y: 416, distance: 24.2
click at [284, 414] on div at bounding box center [285, 426] width 6 height 69
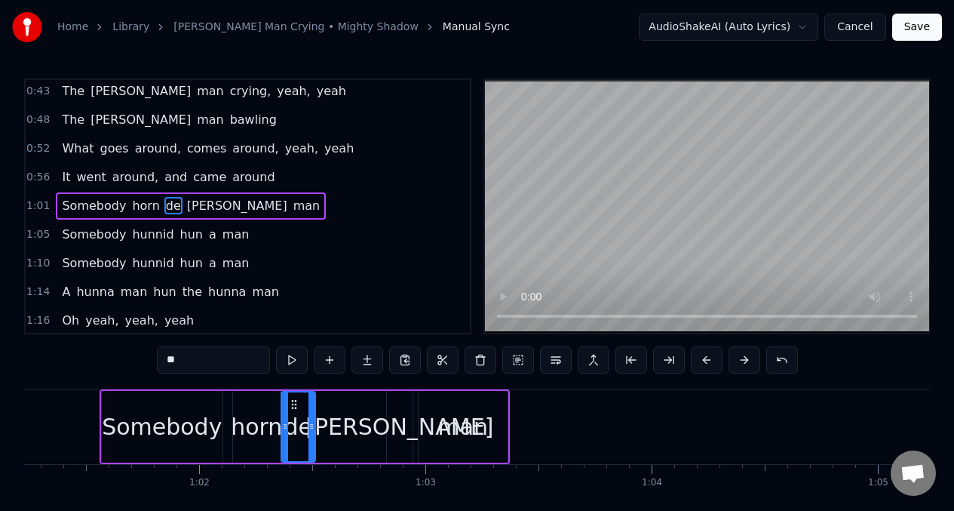
drag, startPoint x: 374, startPoint y: 403, endPoint x: 314, endPoint y: 412, distance: 60.2
click at [314, 412] on div at bounding box center [311, 426] width 6 height 69
click at [376, 419] on div "[PERSON_NAME]" at bounding box center [399, 426] width 188 height 34
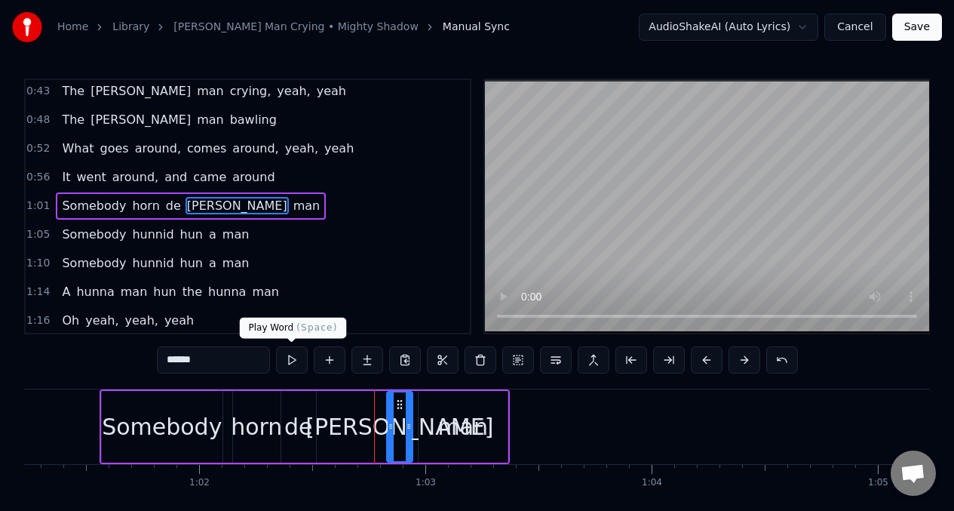
click at [293, 361] on button at bounding box center [292, 359] width 32 height 27
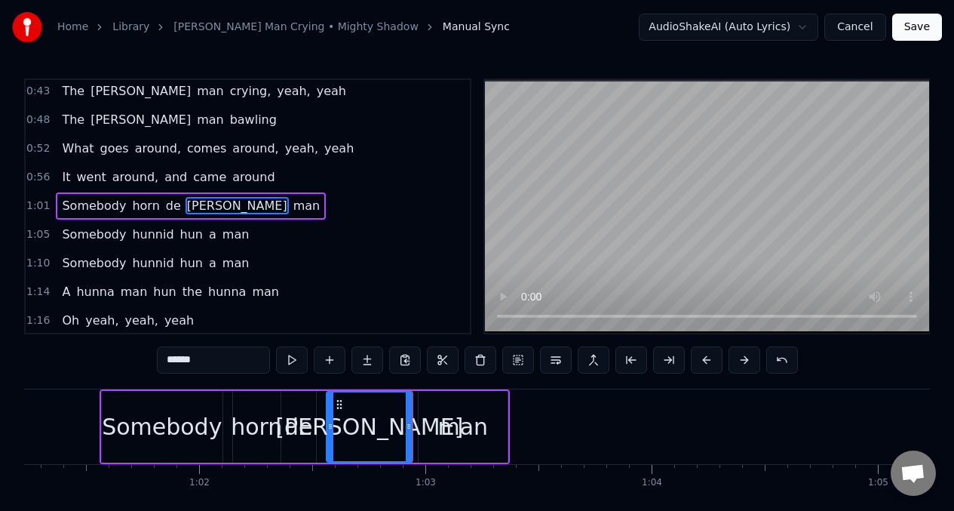
drag, startPoint x: 390, startPoint y: 417, endPoint x: 330, endPoint y: 422, distance: 60.5
click at [330, 422] on div at bounding box center [330, 426] width 6 height 69
click at [284, 360] on button at bounding box center [292, 359] width 32 height 27
click at [283, 360] on button at bounding box center [292, 359] width 32 height 27
click at [282, 359] on button at bounding box center [292, 359] width 32 height 27
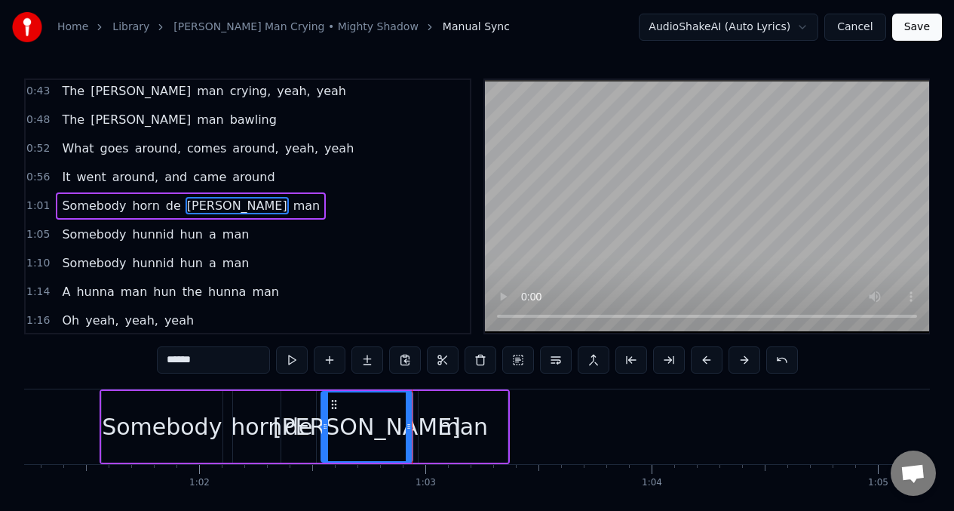
click at [325, 416] on div at bounding box center [325, 426] width 6 height 69
drag, startPoint x: 409, startPoint y: 416, endPoint x: 398, endPoint y: 417, distance: 11.4
click at [398, 417] on div at bounding box center [397, 426] width 6 height 69
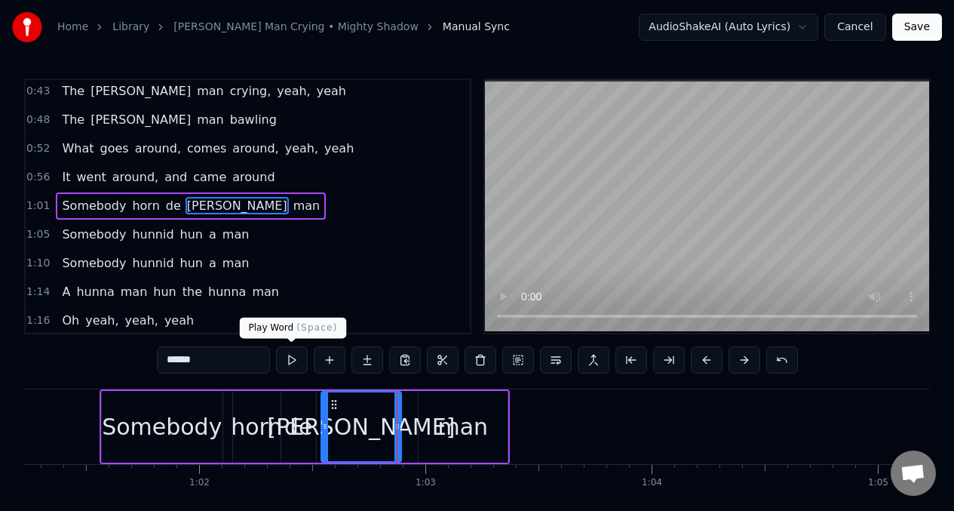
click at [291, 363] on button at bounding box center [292, 359] width 32 height 27
click at [290, 362] on button at bounding box center [292, 359] width 32 height 27
click at [438, 412] on div "man" at bounding box center [463, 427] width 89 height 72
type input "***"
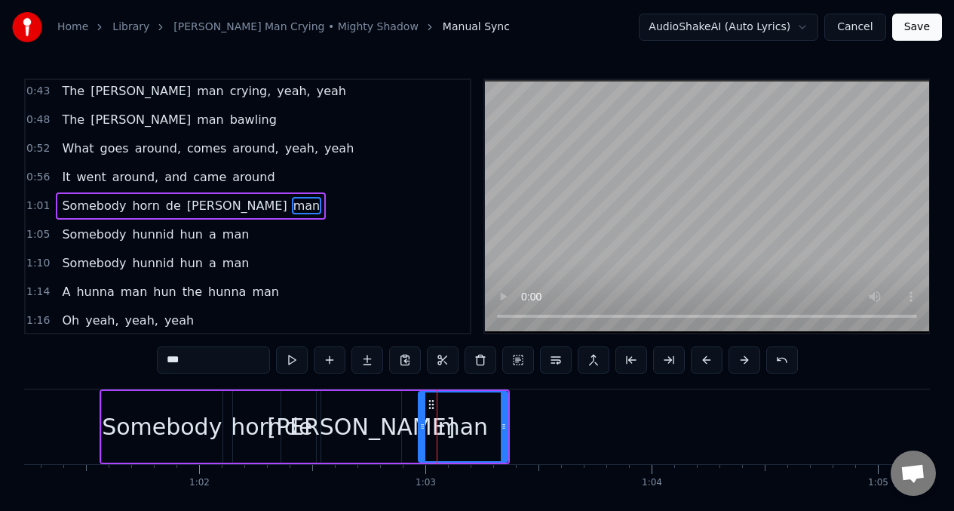
click at [422, 415] on div at bounding box center [422, 426] width 6 height 69
click at [425, 409] on icon at bounding box center [426, 404] width 12 height 12
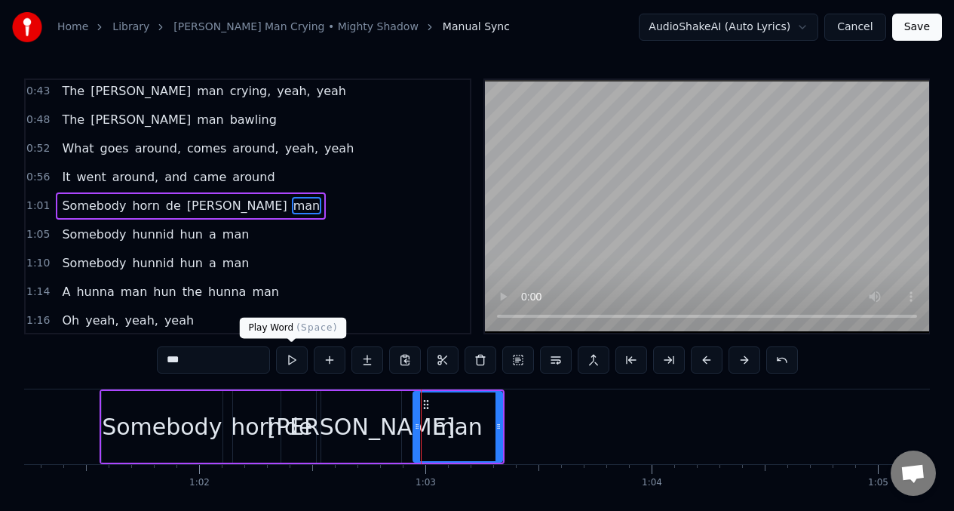
click at [292, 363] on button at bounding box center [292, 359] width 32 height 27
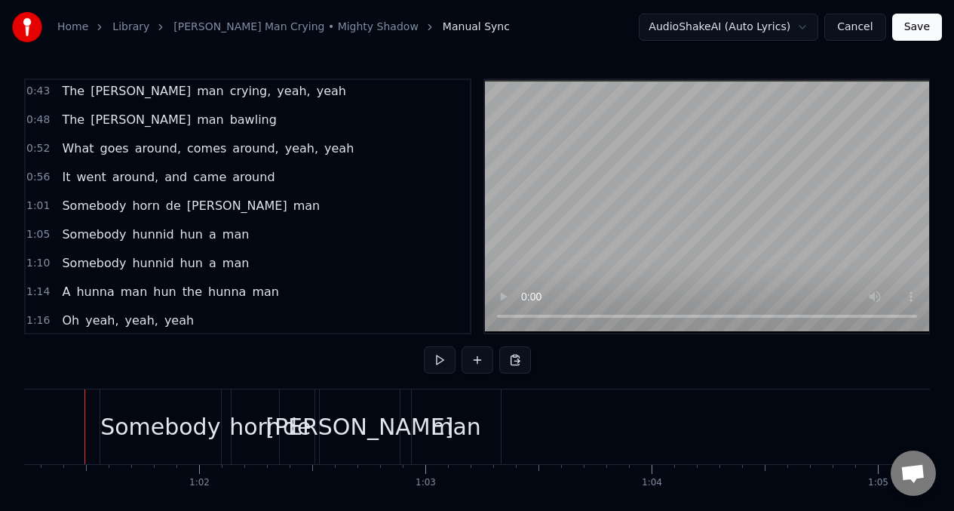
scroll to position [0, 13837]
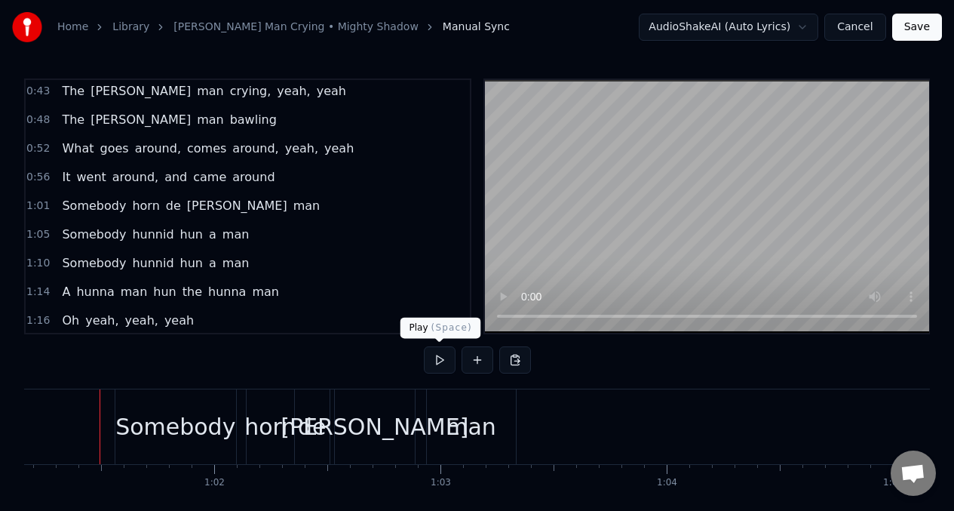
click at [437, 361] on button at bounding box center [440, 359] width 32 height 27
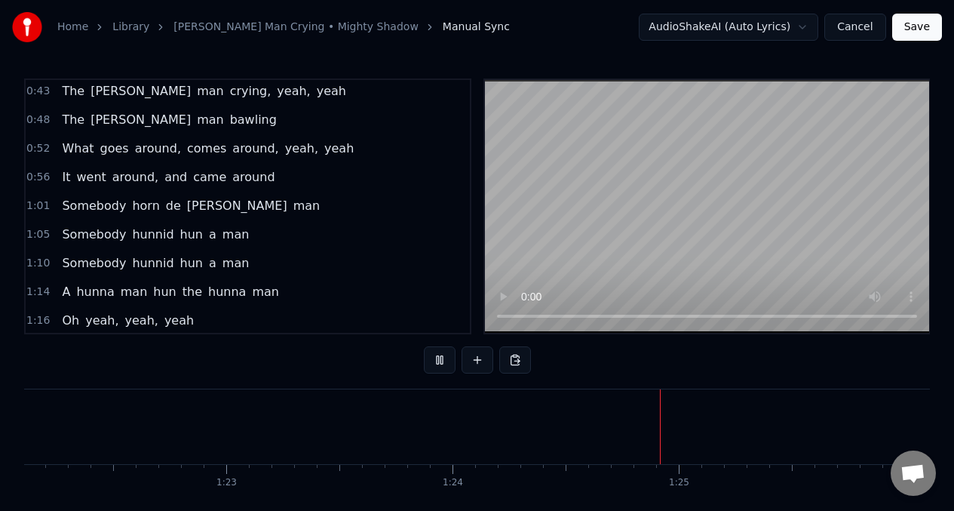
scroll to position [0, 18973]
click at [91, 232] on span "Somebody" at bounding box center [93, 233] width 67 height 17
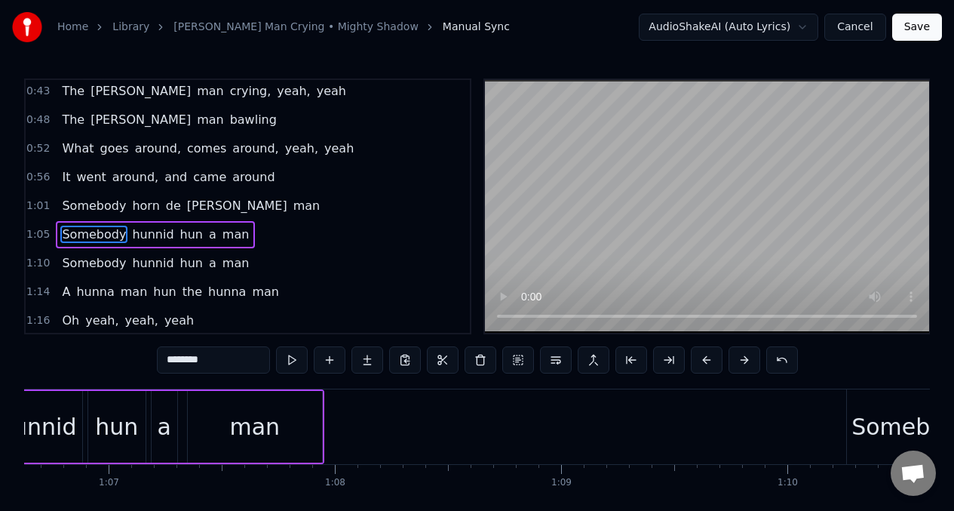
scroll to position [0, 14843]
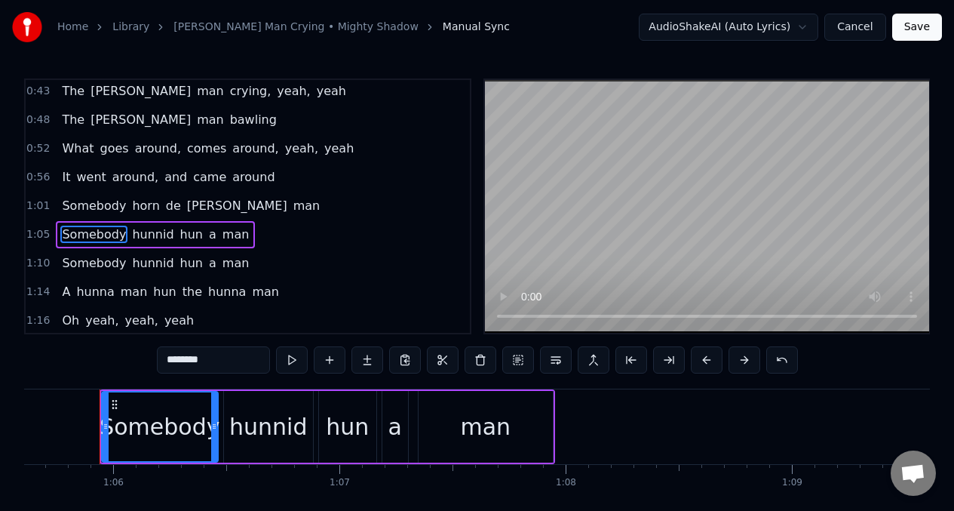
click at [264, 434] on div "hunnid" at bounding box center [268, 426] width 78 height 34
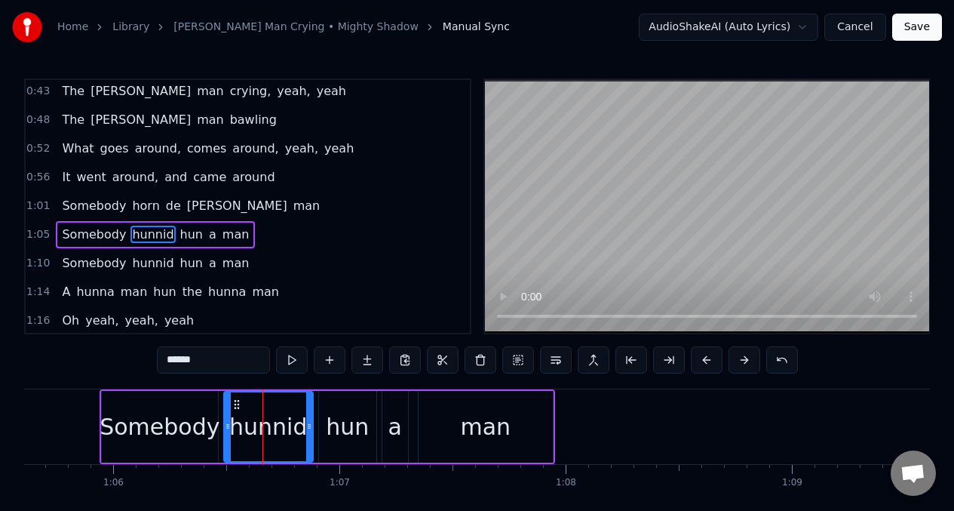
scroll to position [318, 0]
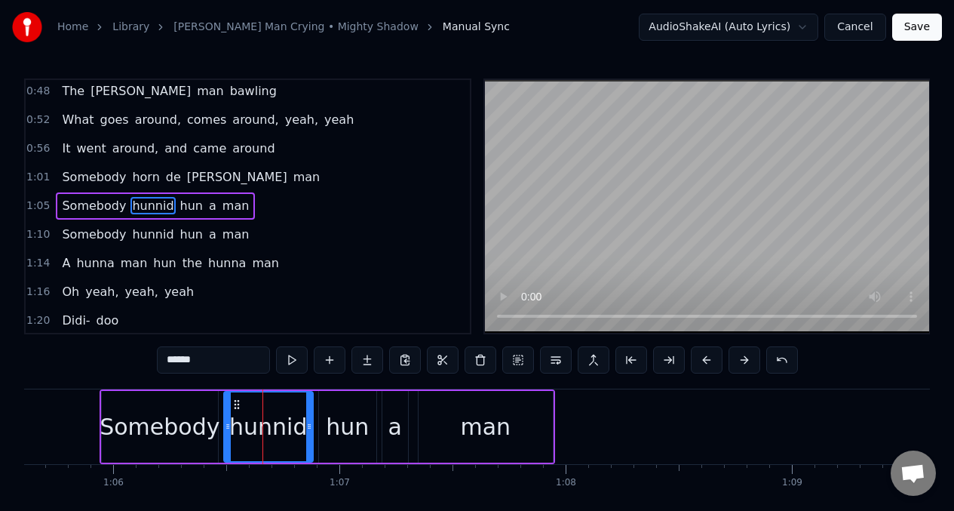
click at [213, 365] on input "******" at bounding box center [213, 359] width 113 height 27
drag, startPoint x: 309, startPoint y: 411, endPoint x: 277, endPoint y: 416, distance: 32.9
click at [277, 416] on div at bounding box center [277, 426] width 6 height 69
click at [342, 434] on div "hun" at bounding box center [347, 426] width 43 height 34
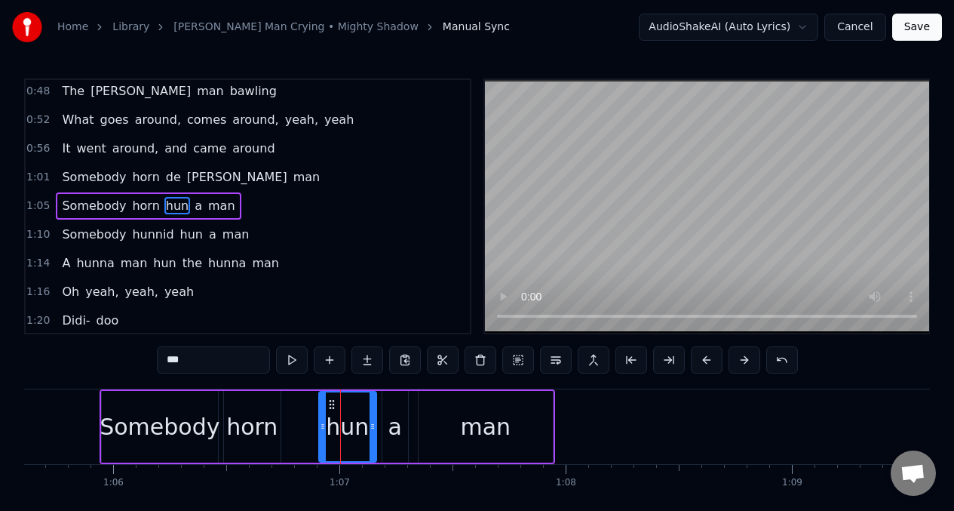
click at [194, 357] on input "***" at bounding box center [213, 359] width 113 height 27
type input "*"
drag, startPoint x: 323, startPoint y: 416, endPoint x: 281, endPoint y: 418, distance: 41.5
click at [281, 418] on div at bounding box center [281, 426] width 6 height 69
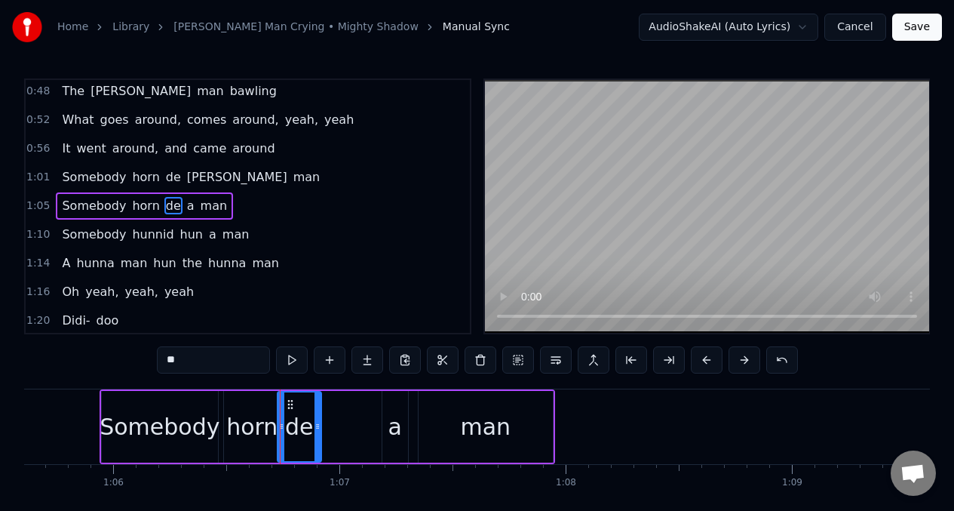
drag, startPoint x: 373, startPoint y: 412, endPoint x: 317, endPoint y: 409, distance: 55.1
click at [317, 409] on div at bounding box center [317, 426] width 6 height 69
click at [389, 419] on div "a" at bounding box center [395, 426] width 14 height 34
type input "*"
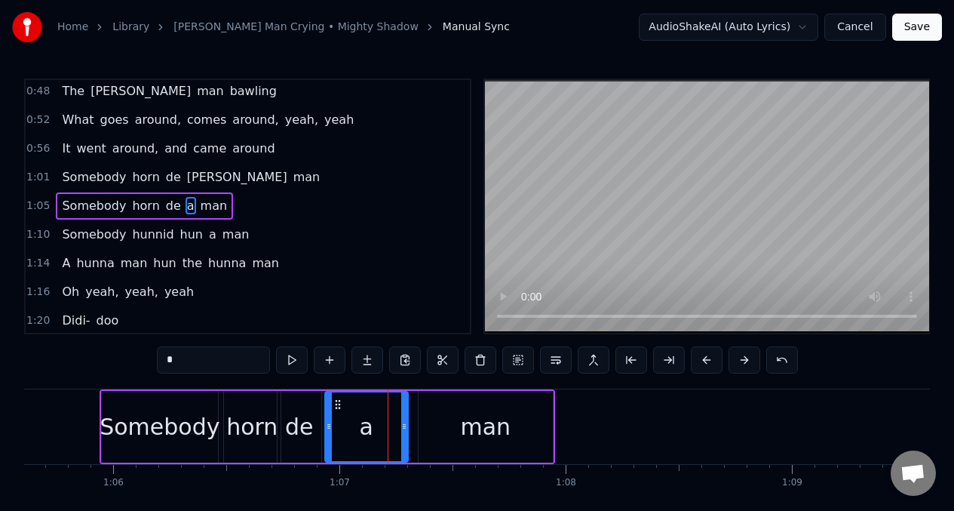
drag, startPoint x: 386, startPoint y: 419, endPoint x: 328, endPoint y: 418, distance: 58.1
click at [329, 420] on icon at bounding box center [329, 426] width 6 height 12
click at [189, 360] on input "*" at bounding box center [213, 359] width 113 height 27
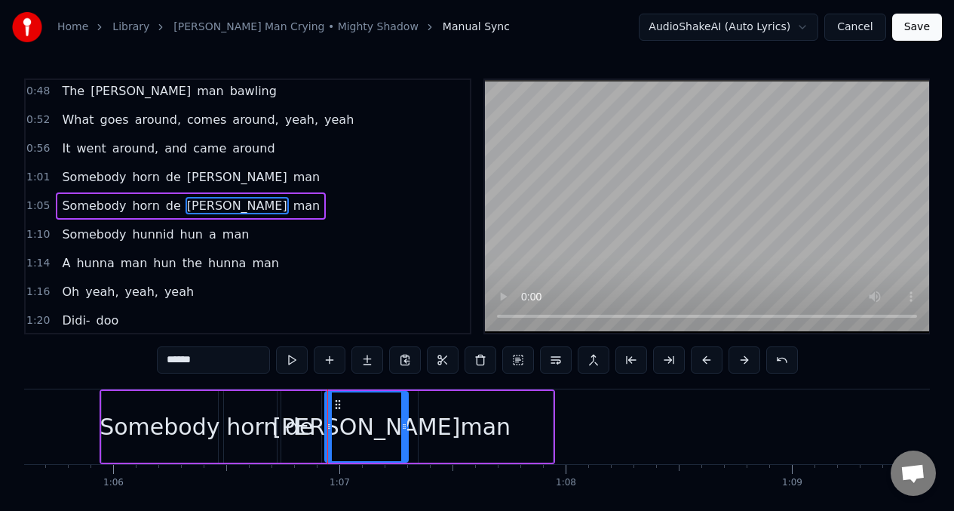
click at [168, 425] on div "Somebody" at bounding box center [160, 426] width 120 height 34
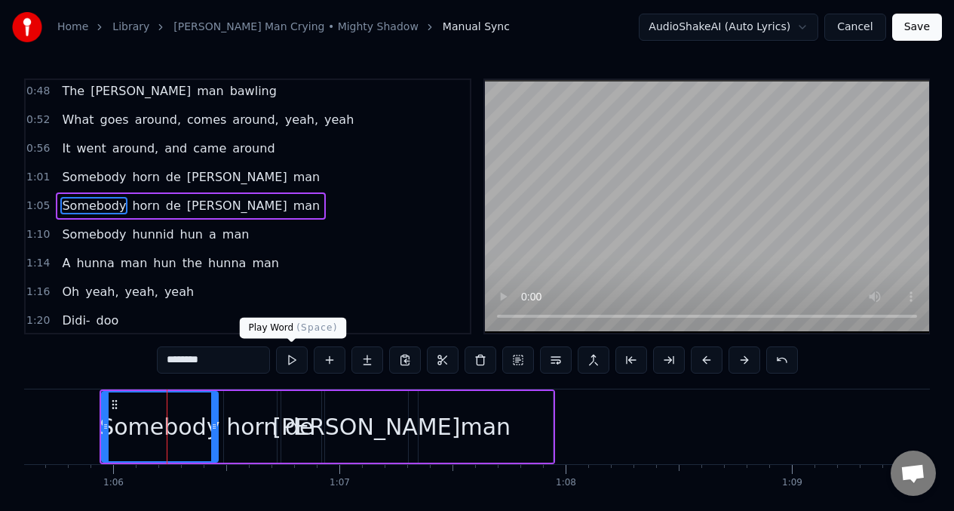
click at [291, 365] on button at bounding box center [292, 359] width 32 height 27
click at [290, 364] on button at bounding box center [292, 359] width 32 height 27
click at [239, 424] on div "horn" at bounding box center [251, 426] width 51 height 34
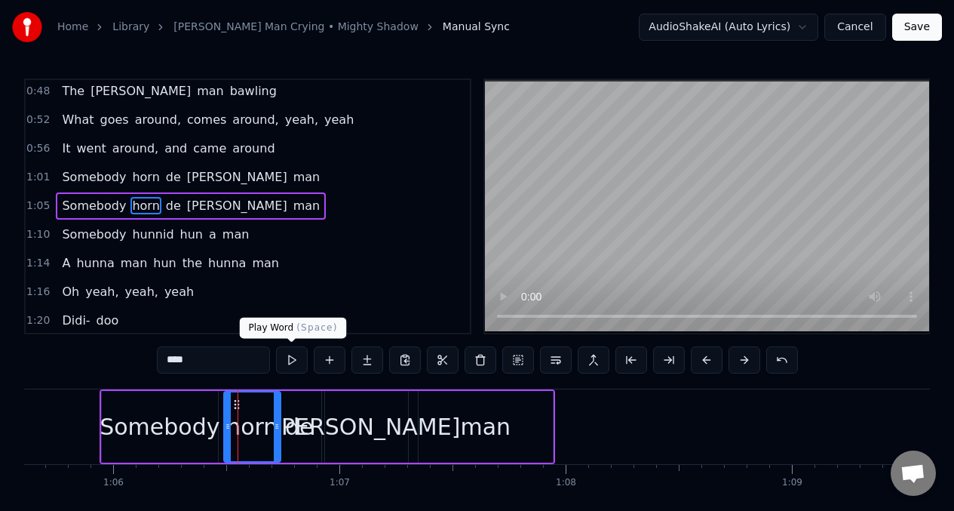
click at [293, 364] on button at bounding box center [292, 359] width 32 height 27
click at [298, 425] on div "de" at bounding box center [299, 426] width 29 height 34
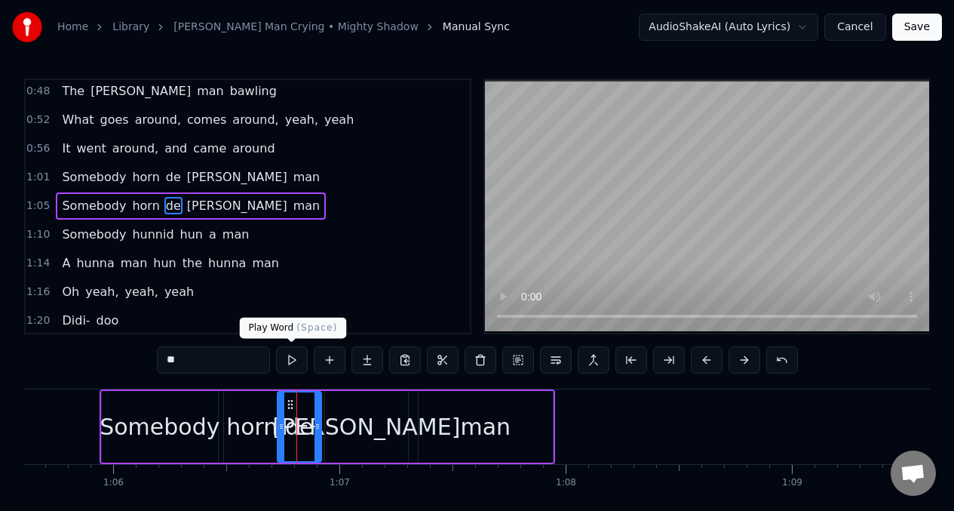
click at [293, 363] on button at bounding box center [292, 359] width 32 height 27
click at [368, 423] on div "[PERSON_NAME]" at bounding box center [366, 426] width 188 height 34
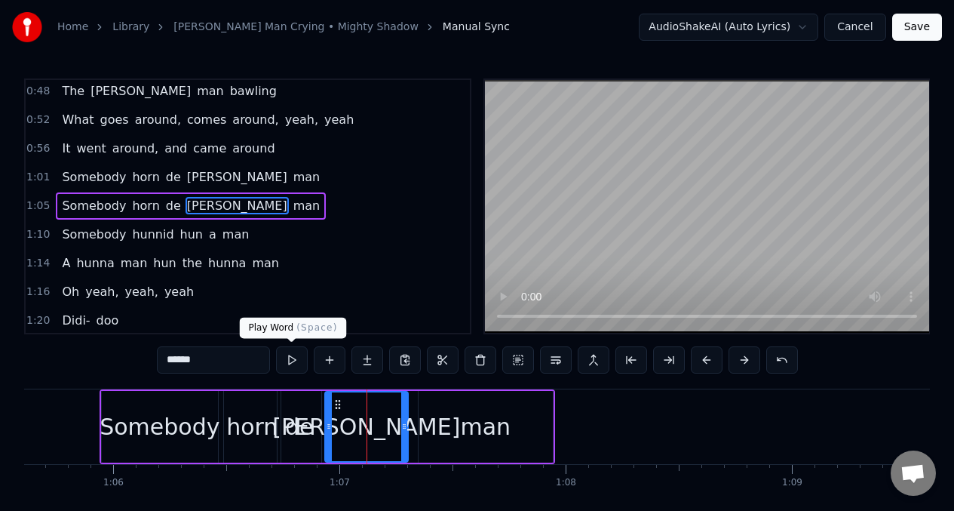
click at [293, 362] on button at bounding box center [292, 359] width 32 height 27
click at [403, 421] on icon at bounding box center [404, 426] width 6 height 12
click at [465, 437] on div "man" at bounding box center [485, 426] width 51 height 34
type input "***"
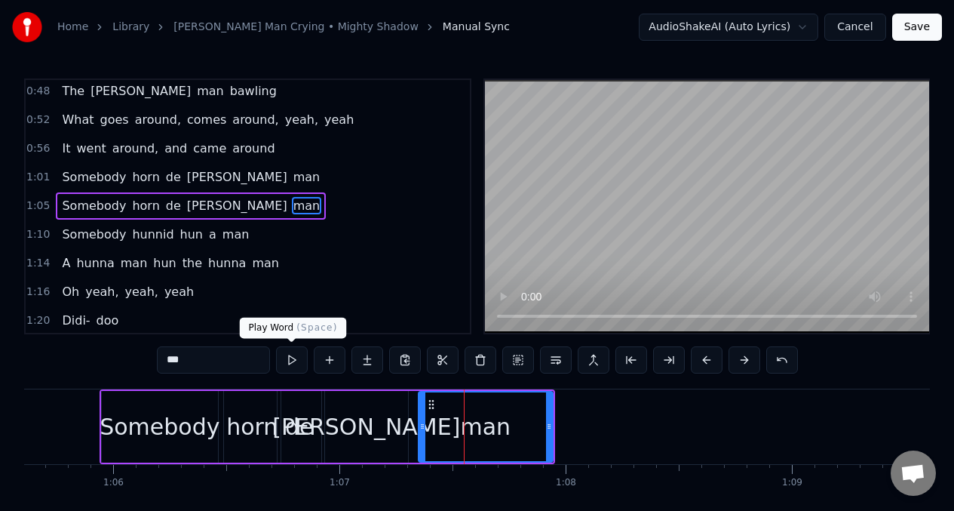
click at [289, 363] on button at bounding box center [292, 359] width 32 height 27
click at [706, 359] on button at bounding box center [707, 359] width 32 height 27
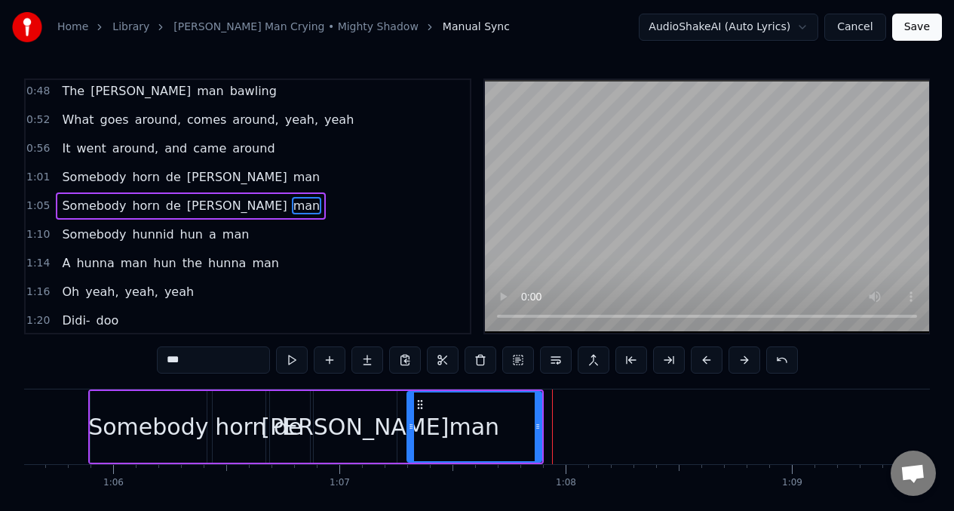
click at [56, 171] on div "Somebody horn [PERSON_NAME] man" at bounding box center [191, 177] width 270 height 27
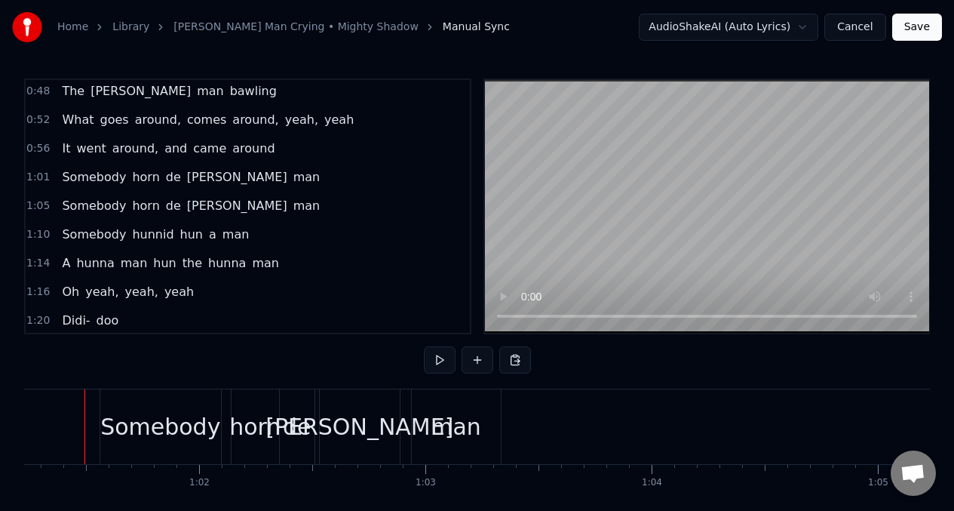
scroll to position [0, 13837]
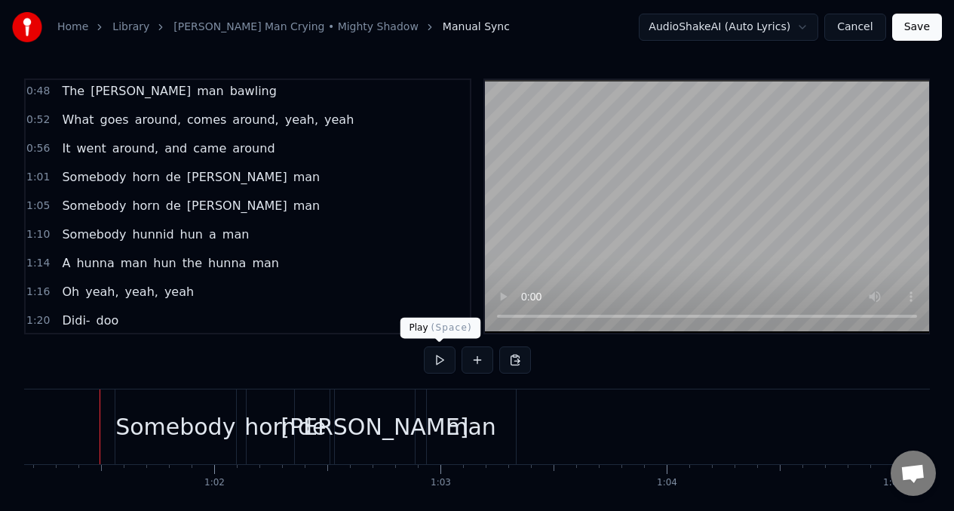
click at [442, 360] on button at bounding box center [440, 359] width 32 height 27
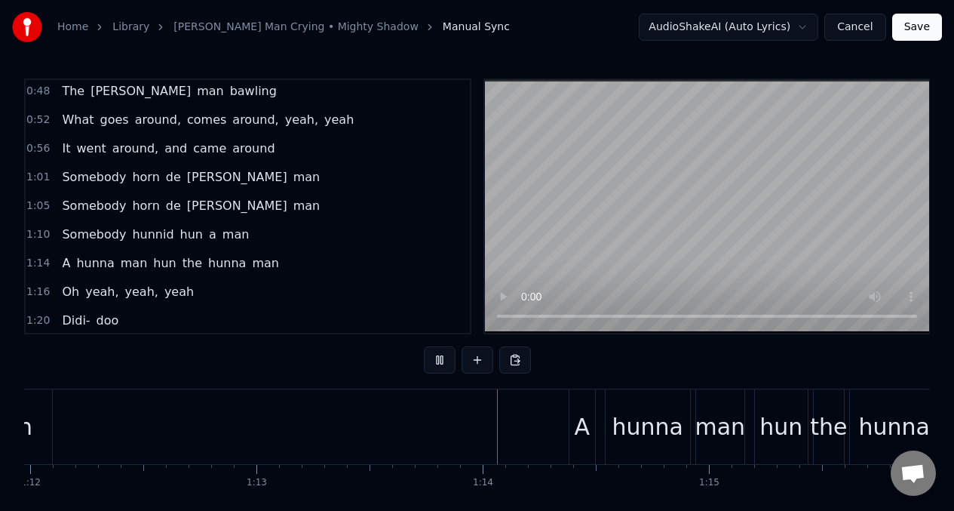
scroll to position [0, 16400]
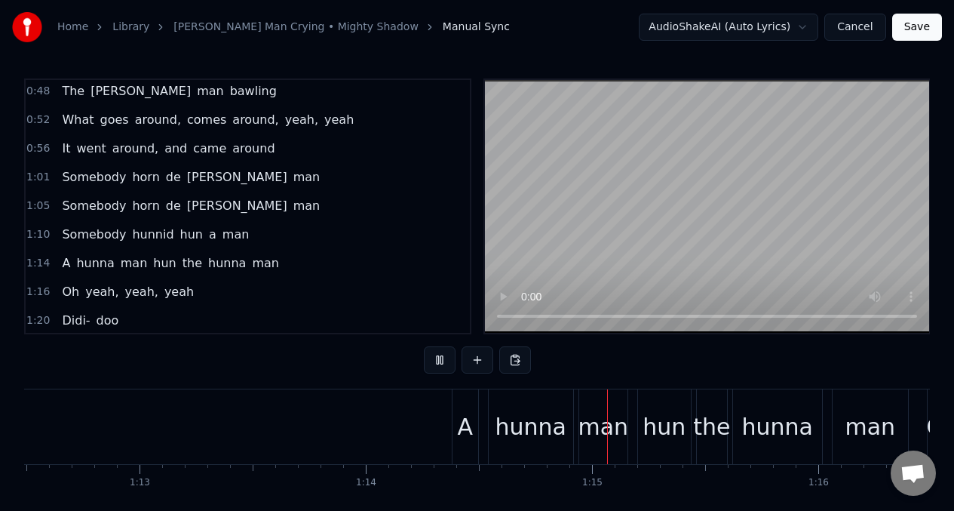
click at [78, 233] on span "Somebody" at bounding box center [93, 233] width 67 height 17
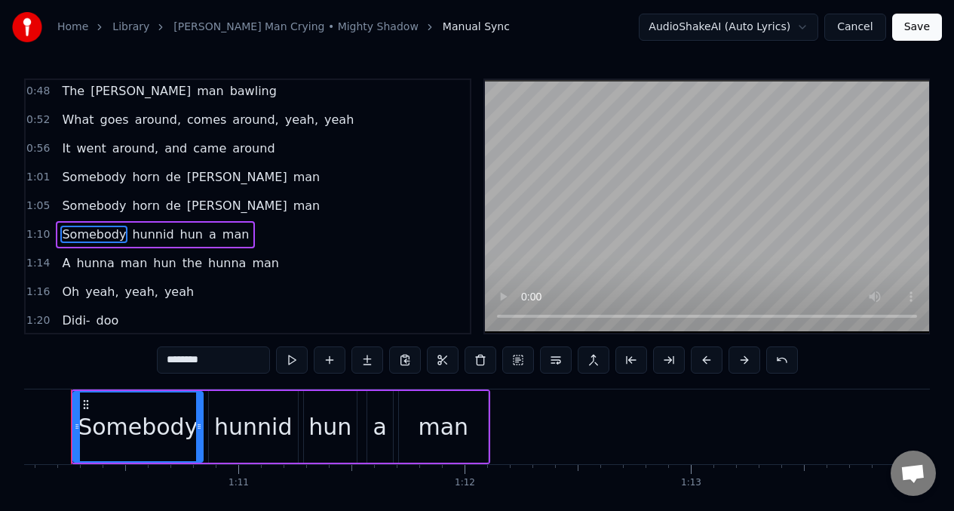
scroll to position [0, 15820]
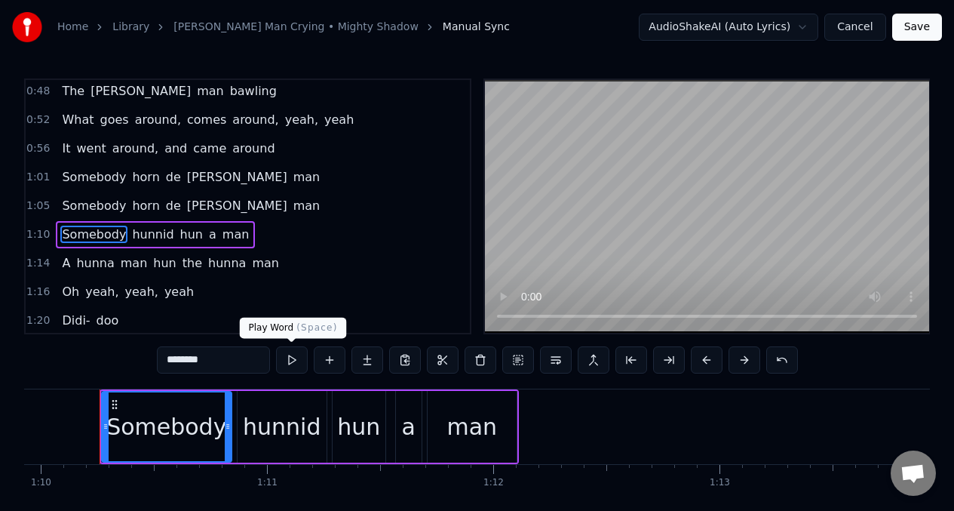
click at [293, 360] on button at bounding box center [292, 359] width 32 height 27
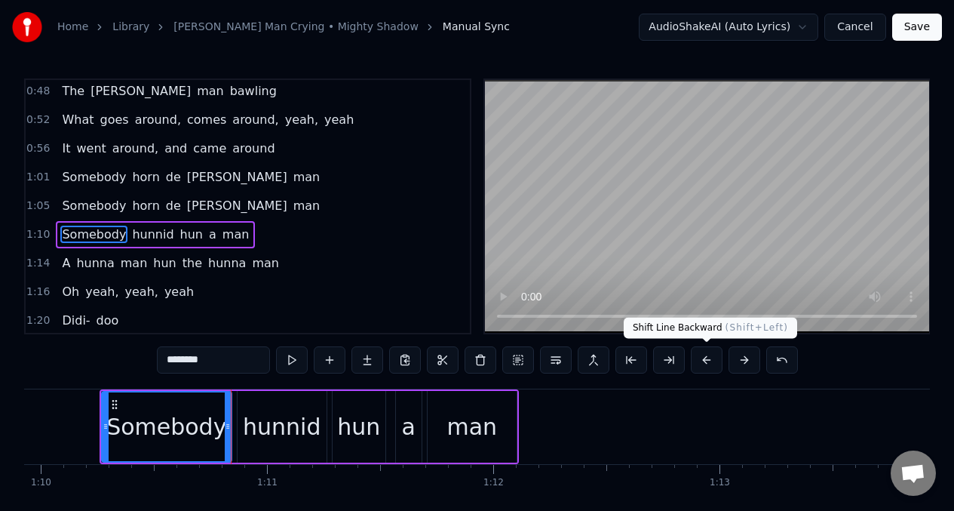
click at [705, 360] on button at bounding box center [707, 359] width 32 height 27
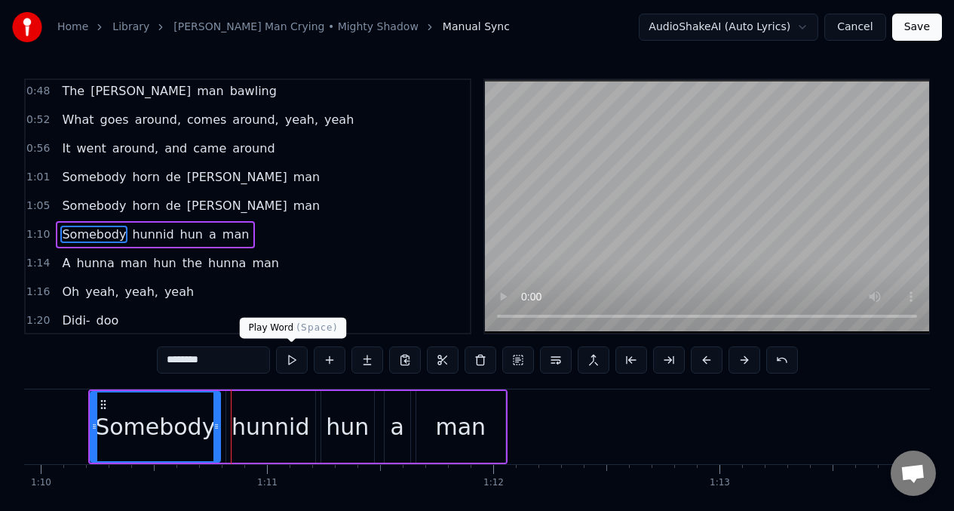
click at [293, 357] on button at bounding box center [292, 359] width 32 height 27
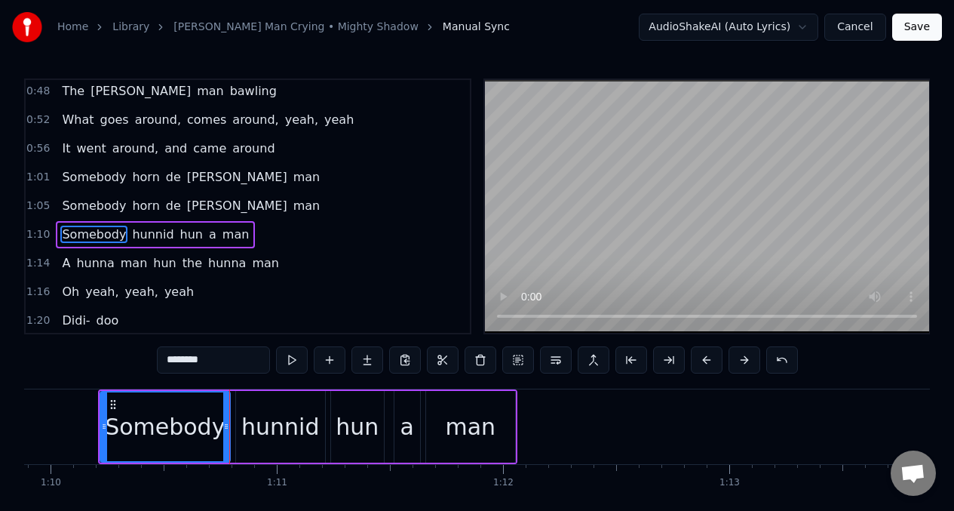
click at [293, 357] on button at bounding box center [292, 359] width 32 height 27
click at [289, 425] on div "hunnid" at bounding box center [282, 426] width 78 height 34
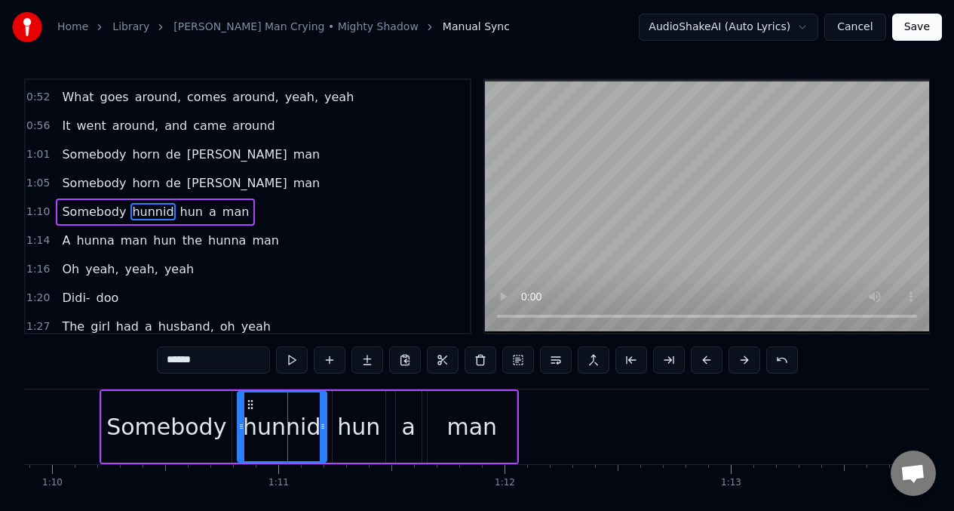
scroll to position [347, 0]
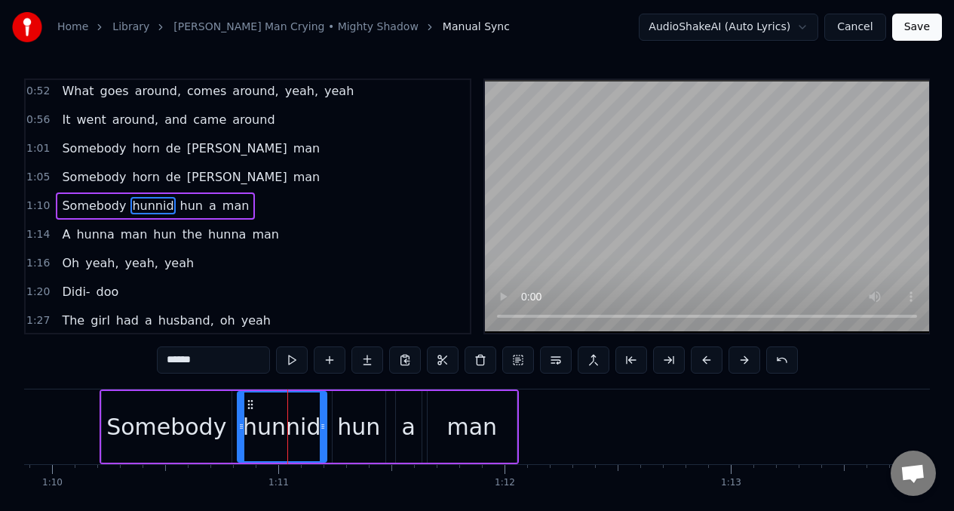
click at [214, 360] on input "******" at bounding box center [213, 359] width 113 height 27
drag, startPoint x: 321, startPoint y: 413, endPoint x: 278, endPoint y: 358, distance: 69.8
click at [288, 413] on div at bounding box center [290, 426] width 6 height 69
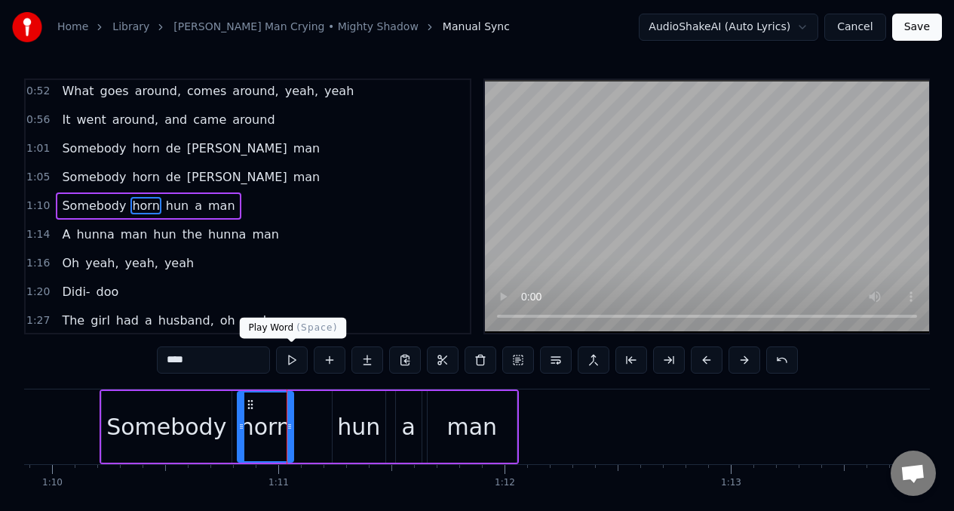
click at [287, 356] on button at bounding box center [292, 359] width 32 height 27
click at [286, 356] on button at bounding box center [292, 359] width 32 height 27
click at [354, 415] on div "hun" at bounding box center [358, 426] width 43 height 34
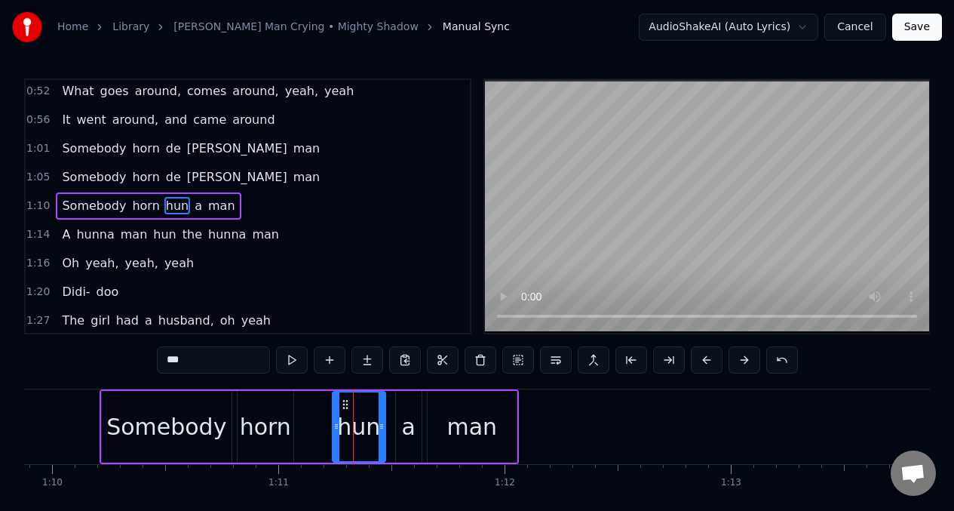
click at [197, 363] on input "***" at bounding box center [213, 359] width 113 height 27
type input "*"
drag, startPoint x: 336, startPoint y: 416, endPoint x: 310, endPoint y: 413, distance: 25.9
click at [288, 413] on div at bounding box center [288, 426] width 6 height 69
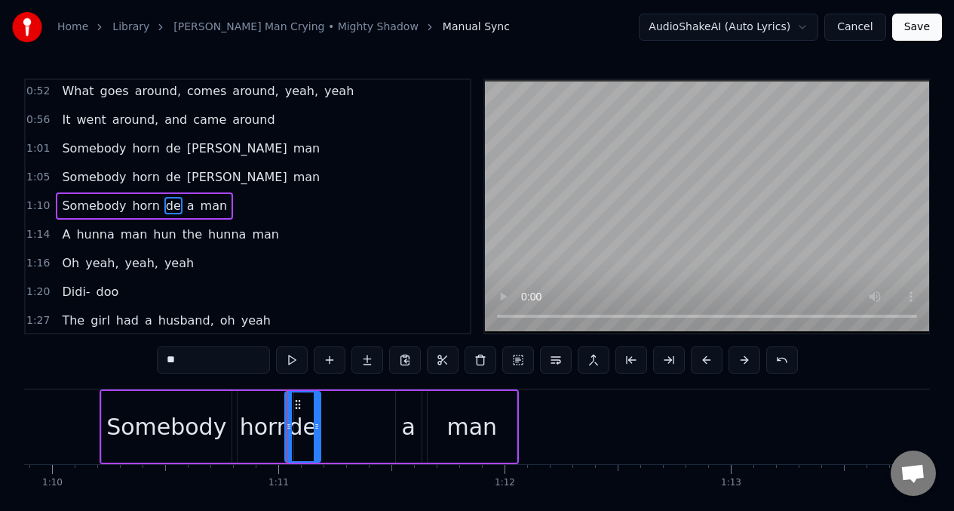
drag, startPoint x: 383, startPoint y: 413, endPoint x: 314, endPoint y: 406, distance: 68.9
click at [318, 415] on div at bounding box center [317, 426] width 6 height 69
click at [289, 360] on button at bounding box center [292, 359] width 32 height 27
click at [415, 431] on div "a" at bounding box center [409, 427] width 26 height 72
type input "*"
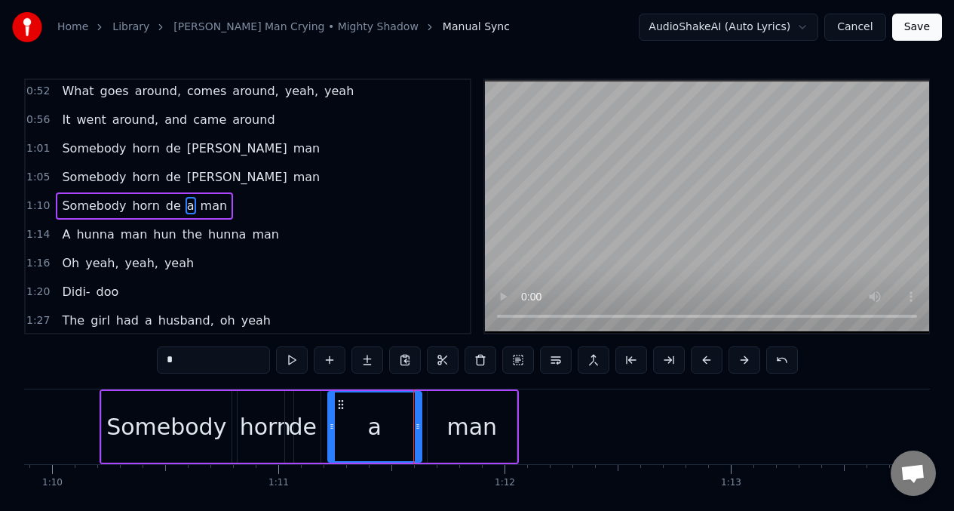
drag, startPoint x: 401, startPoint y: 415, endPoint x: 333, endPoint y: 418, distance: 68.7
click at [333, 419] on div at bounding box center [332, 426] width 6 height 69
click at [192, 367] on input "*" at bounding box center [213, 359] width 113 height 27
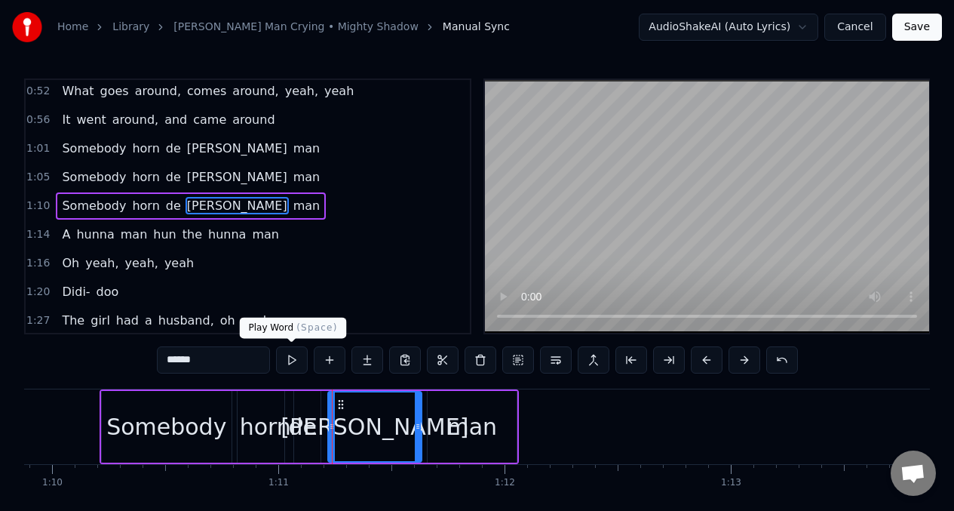
click at [290, 360] on button at bounding box center [292, 359] width 32 height 27
click at [462, 443] on div "man" at bounding box center [471, 426] width 51 height 34
type input "***"
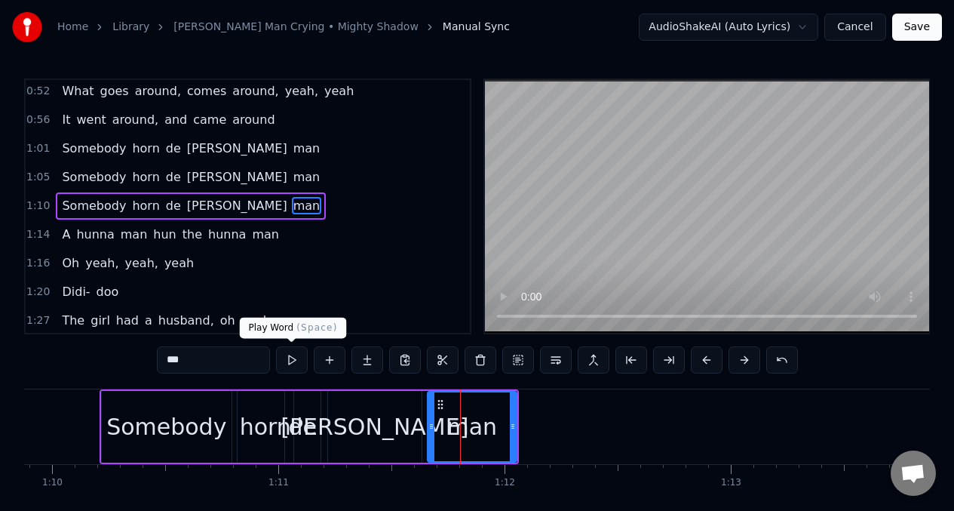
click at [290, 367] on button at bounding box center [292, 359] width 32 height 27
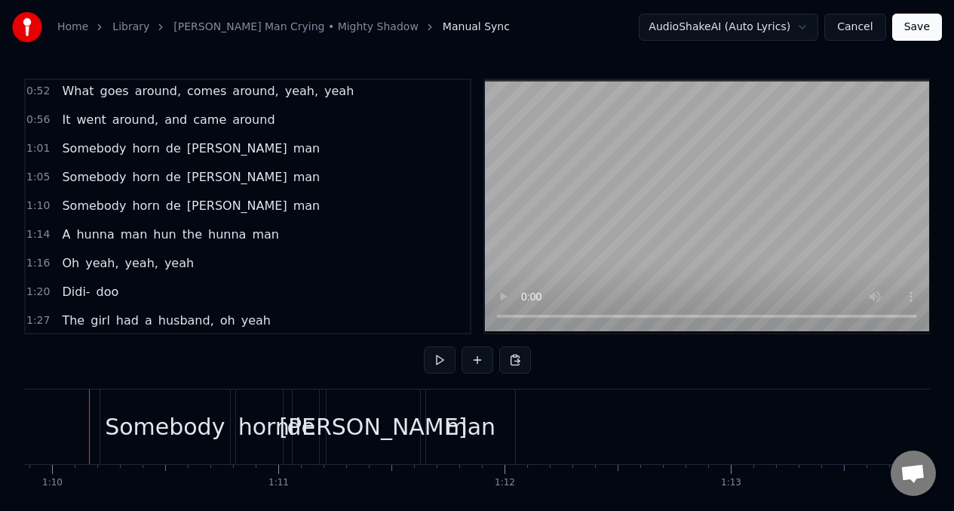
scroll to position [0, 15798]
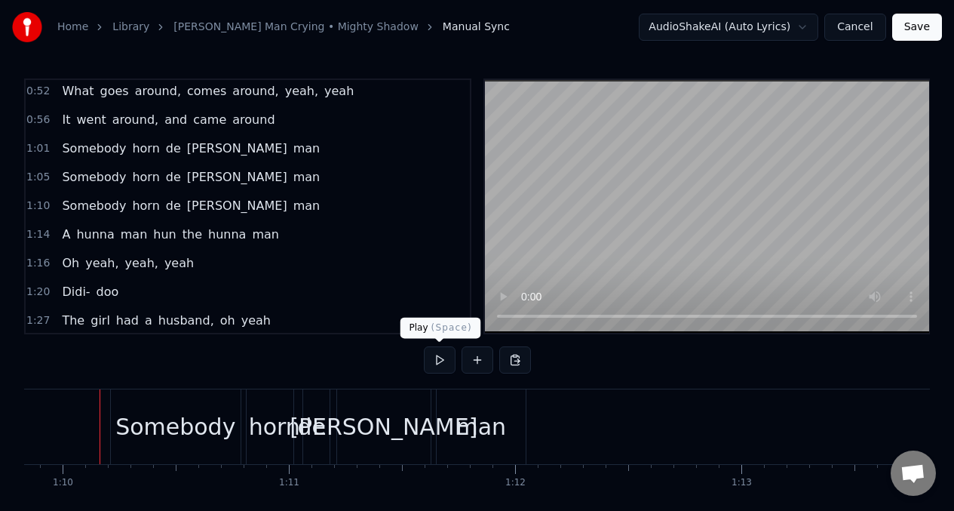
click at [437, 360] on button at bounding box center [440, 359] width 32 height 27
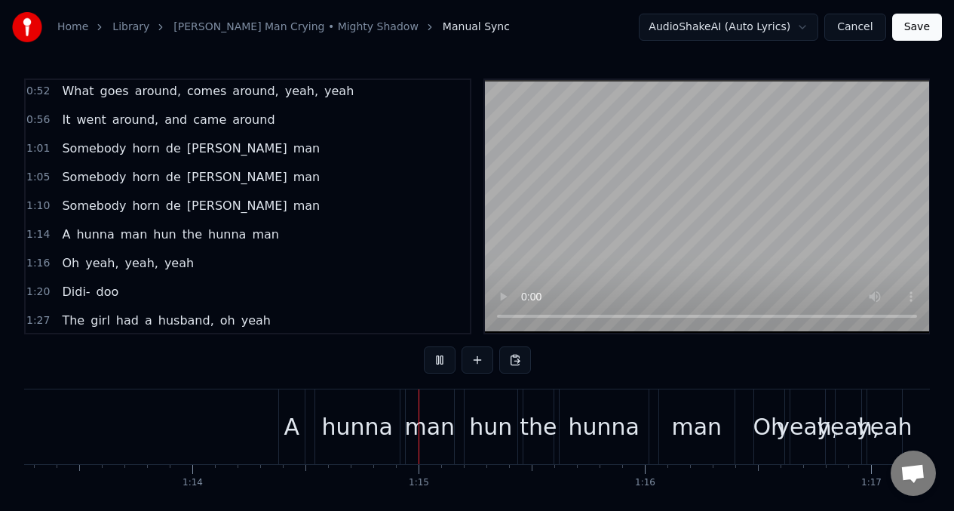
scroll to position [0, 16702]
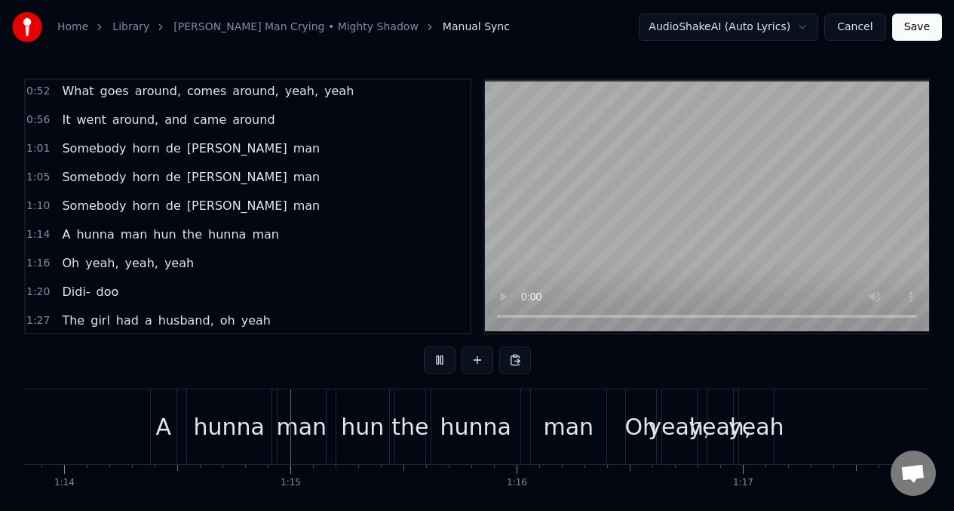
click at [437, 360] on button at bounding box center [440, 359] width 32 height 27
click at [81, 233] on span "hunna" at bounding box center [95, 233] width 41 height 17
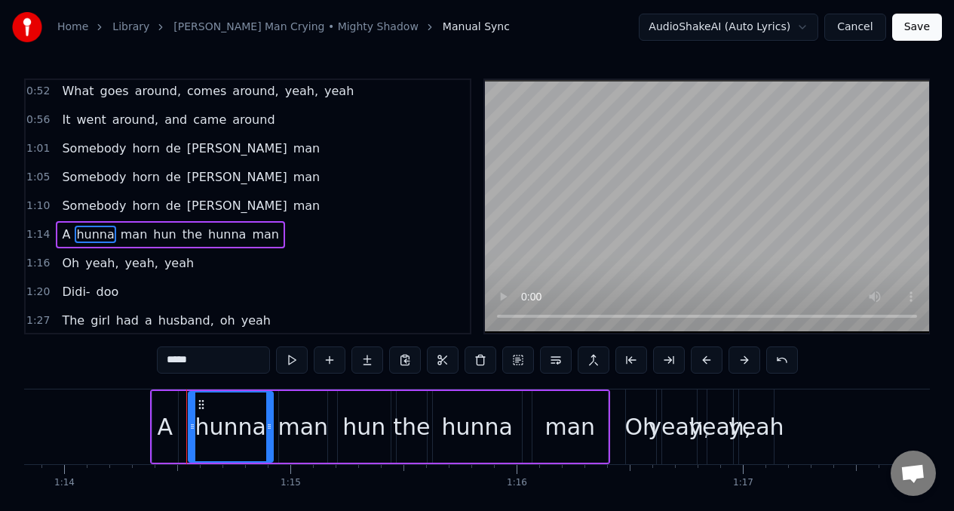
scroll to position [376, 0]
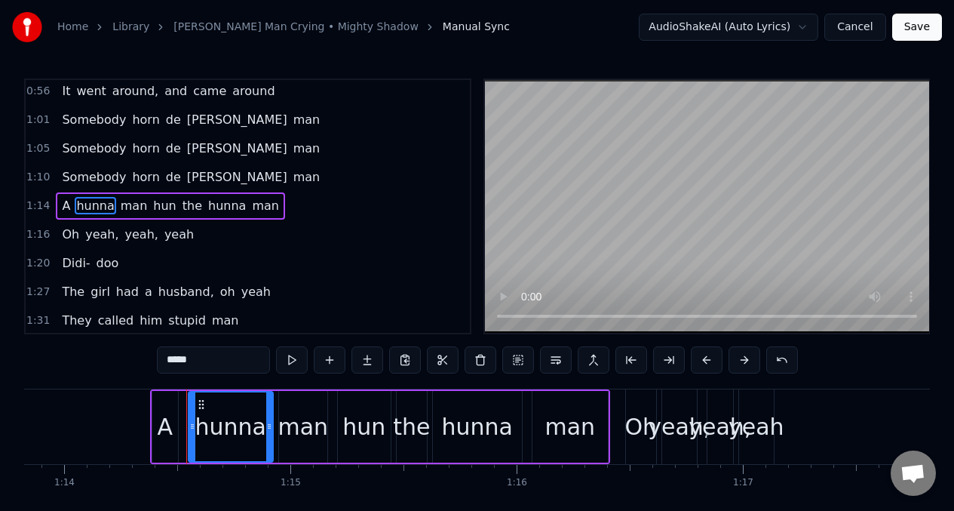
click at [161, 419] on div "A" at bounding box center [166, 426] width 16 height 34
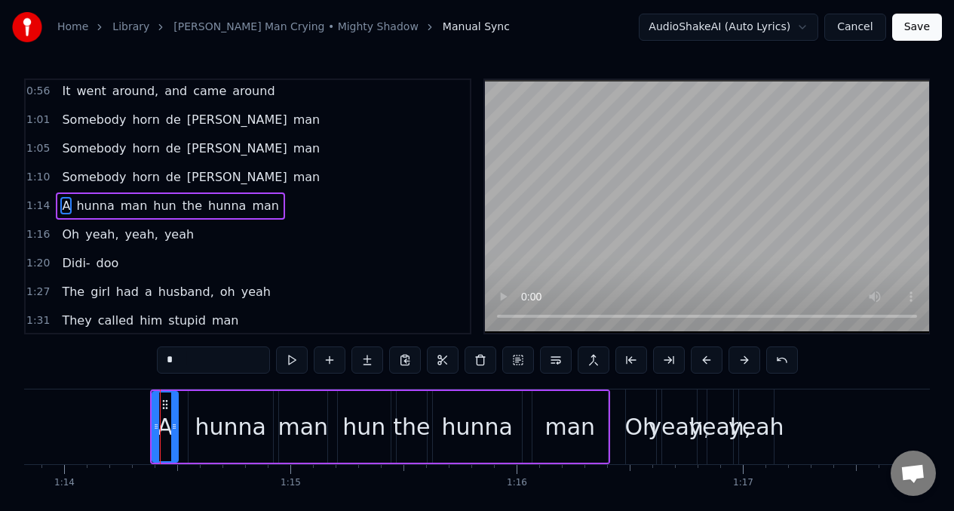
click at [187, 352] on input "*" at bounding box center [213, 359] width 113 height 27
click at [185, 354] on input "*" at bounding box center [213, 359] width 113 height 27
click at [210, 419] on div "hunna" at bounding box center [230, 426] width 71 height 34
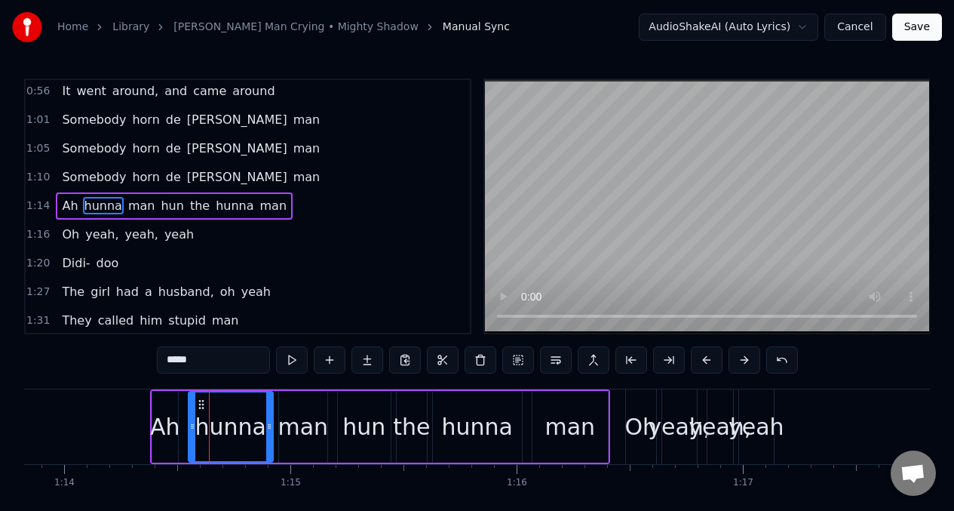
click at [294, 358] on button at bounding box center [292, 359] width 32 height 27
click at [210, 360] on input "*****" at bounding box center [213, 359] width 113 height 27
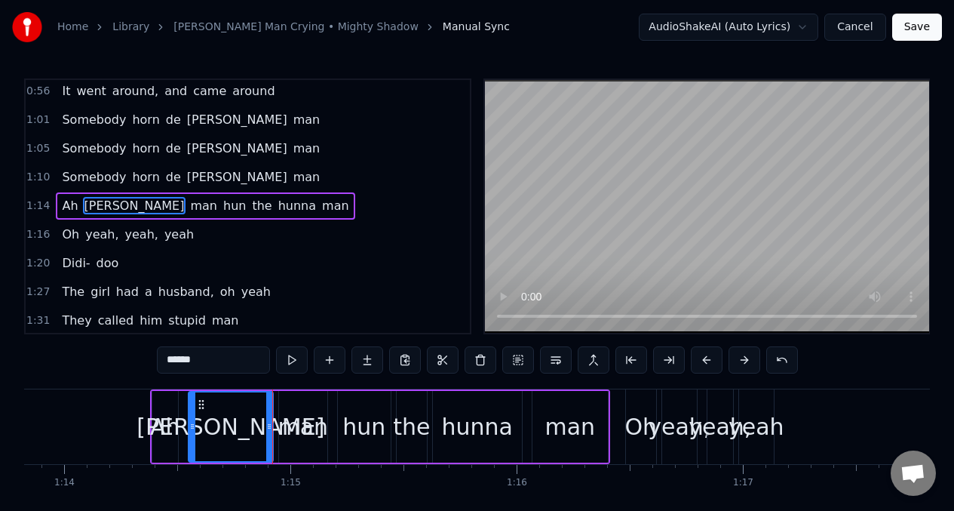
click at [300, 423] on div "man" at bounding box center [303, 426] width 51 height 34
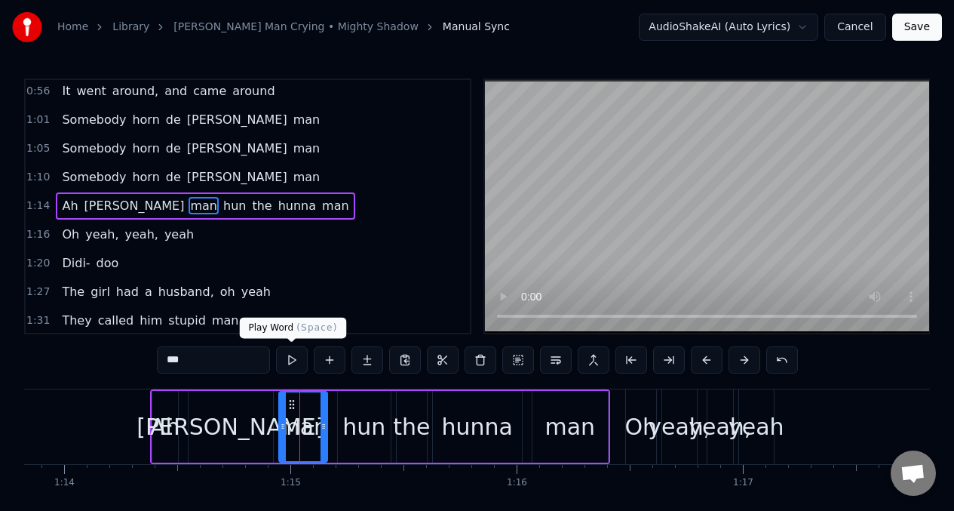
click at [287, 363] on button at bounding box center [292, 359] width 32 height 27
click at [359, 421] on div "hun" at bounding box center [363, 426] width 43 height 34
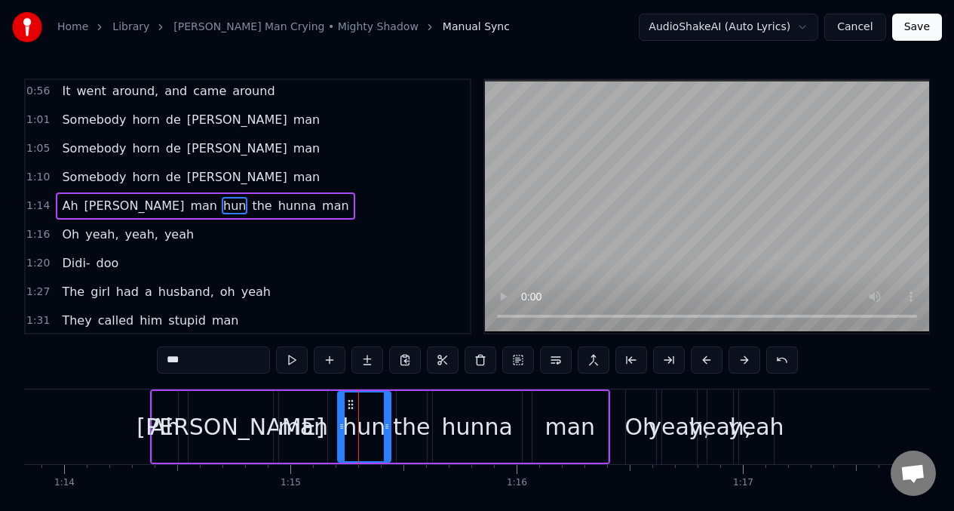
click at [215, 363] on input "***" at bounding box center [213, 359] width 113 height 27
click at [407, 429] on div "the" at bounding box center [411, 426] width 37 height 34
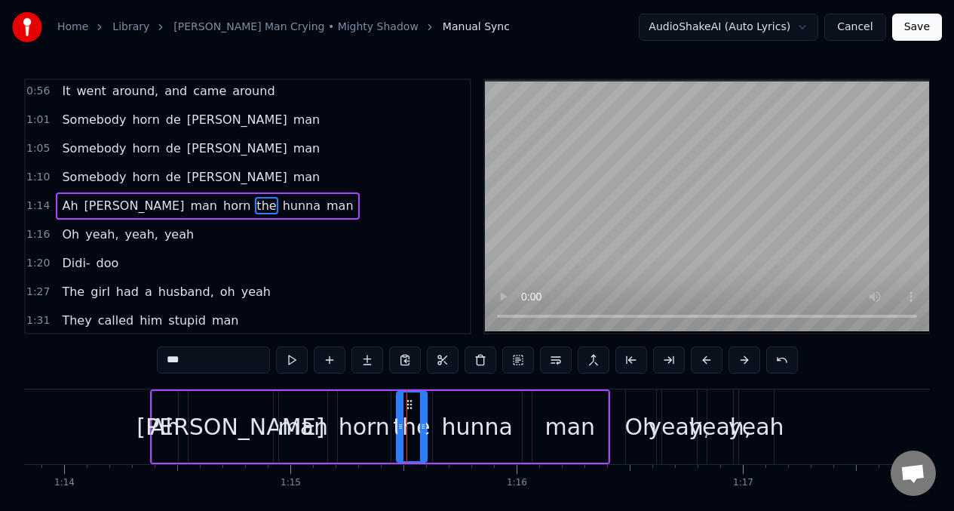
click at [193, 360] on input "***" at bounding box center [213, 359] width 113 height 27
type input "*"
click at [485, 423] on div "hunna" at bounding box center [477, 426] width 71 height 34
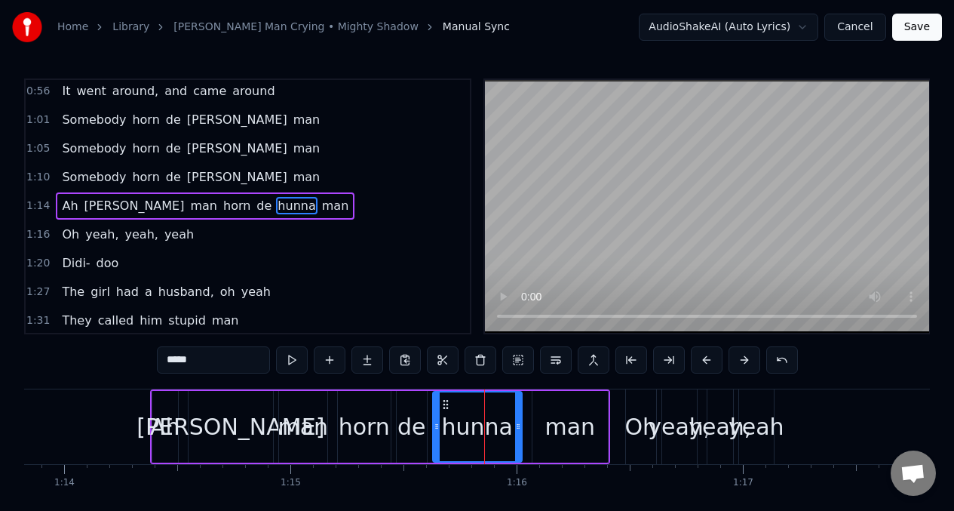
click at [210, 367] on input "*****" at bounding box center [213, 359] width 113 height 27
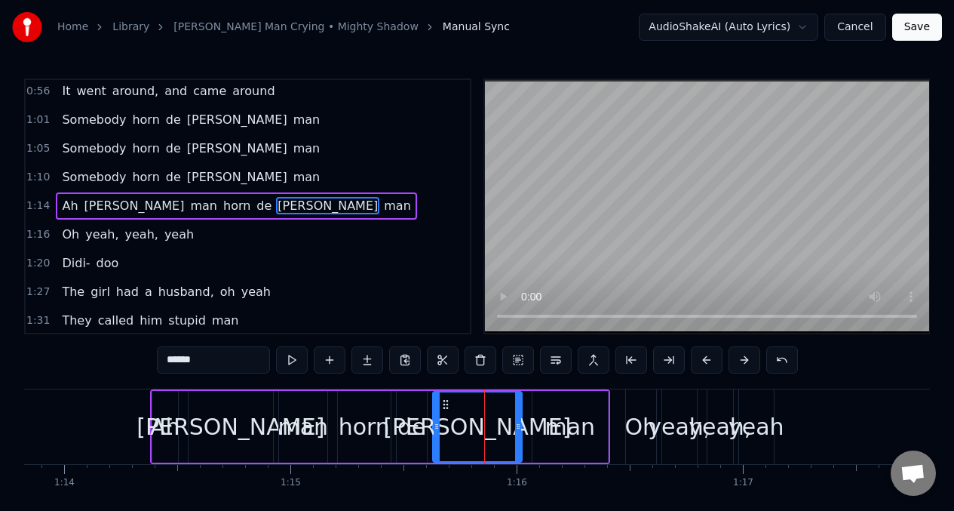
type input "******"
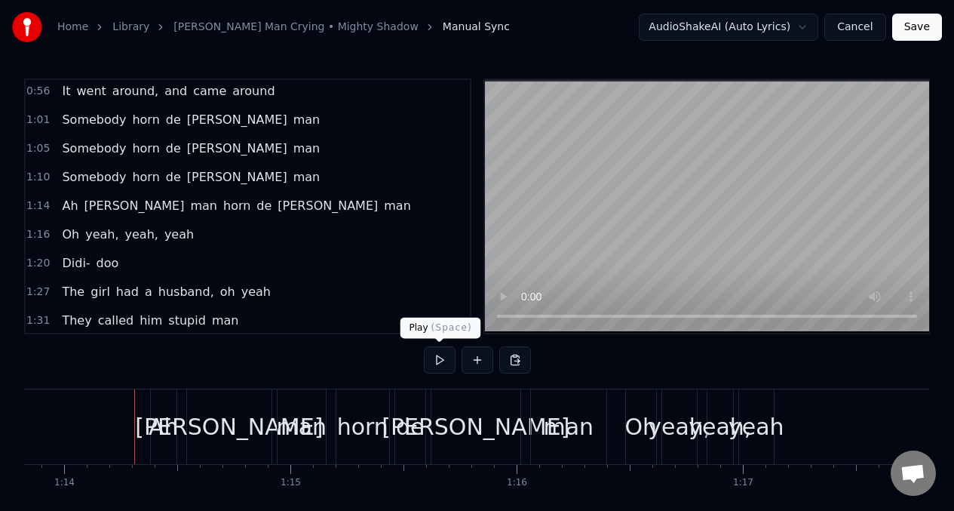
click at [437, 354] on button at bounding box center [440, 359] width 32 height 27
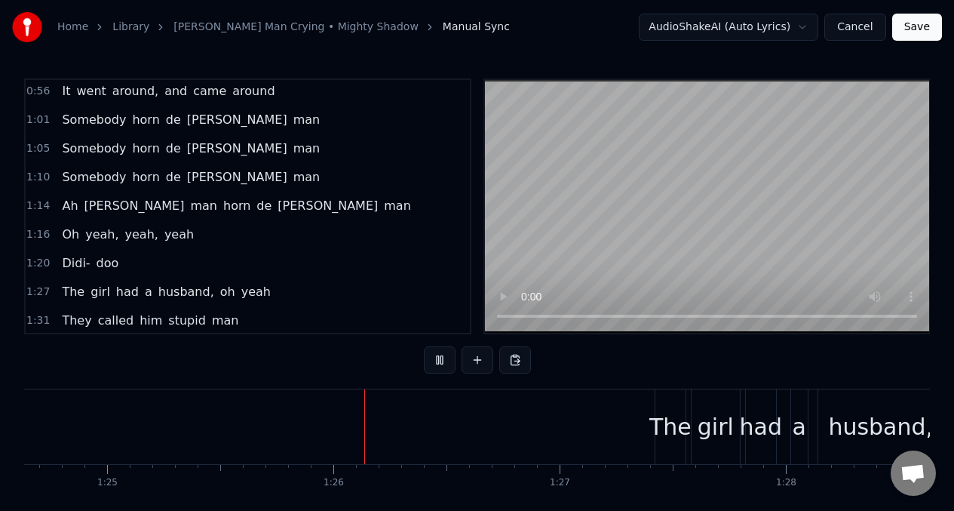
scroll to position [0, 19183]
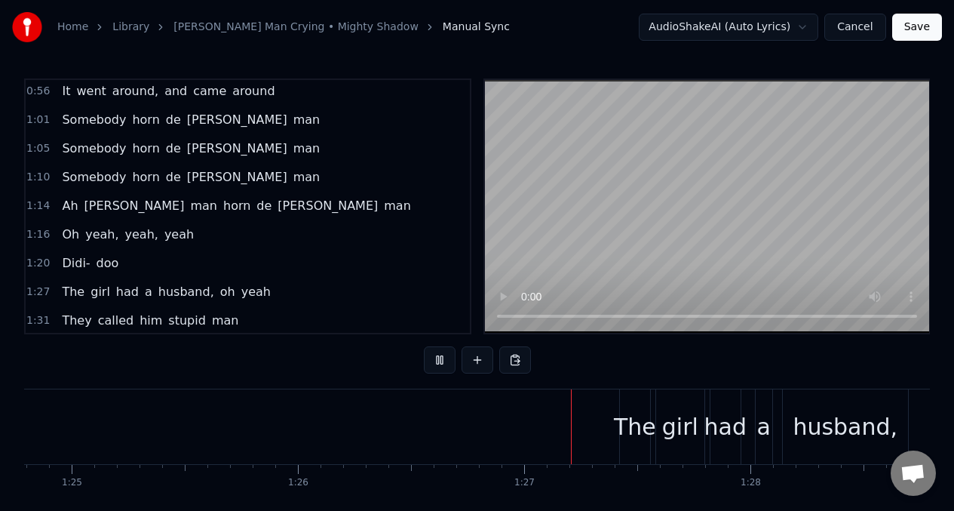
click at [66, 202] on span "Ah" at bounding box center [69, 205] width 19 height 17
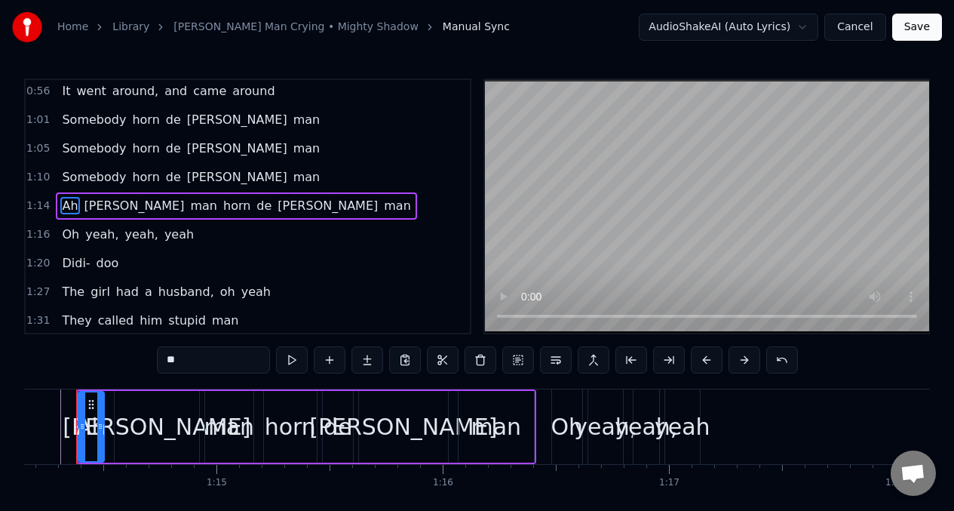
scroll to position [0, 16752]
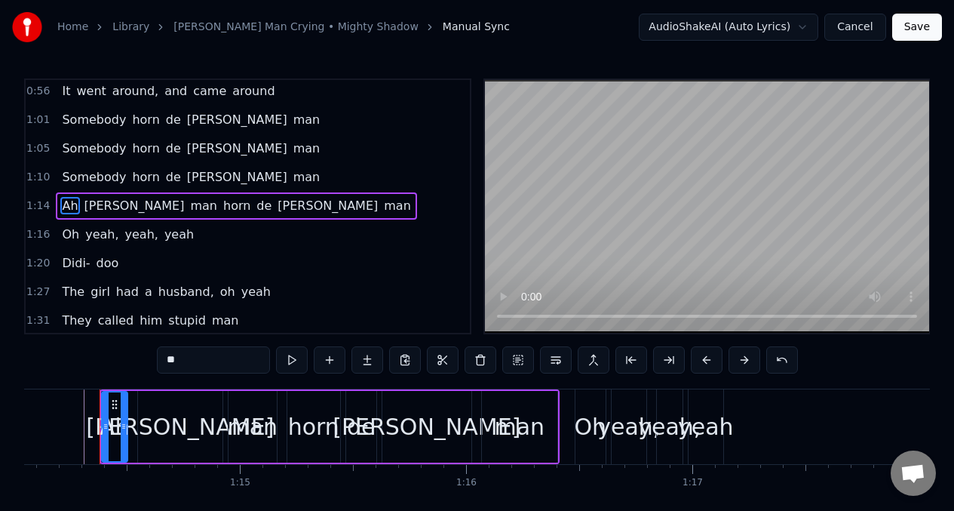
click at [176, 362] on input "**" at bounding box center [213, 359] width 113 height 27
click at [293, 363] on button at bounding box center [292, 359] width 32 height 27
click at [167, 434] on div "[PERSON_NAME]" at bounding box center [180, 426] width 188 height 34
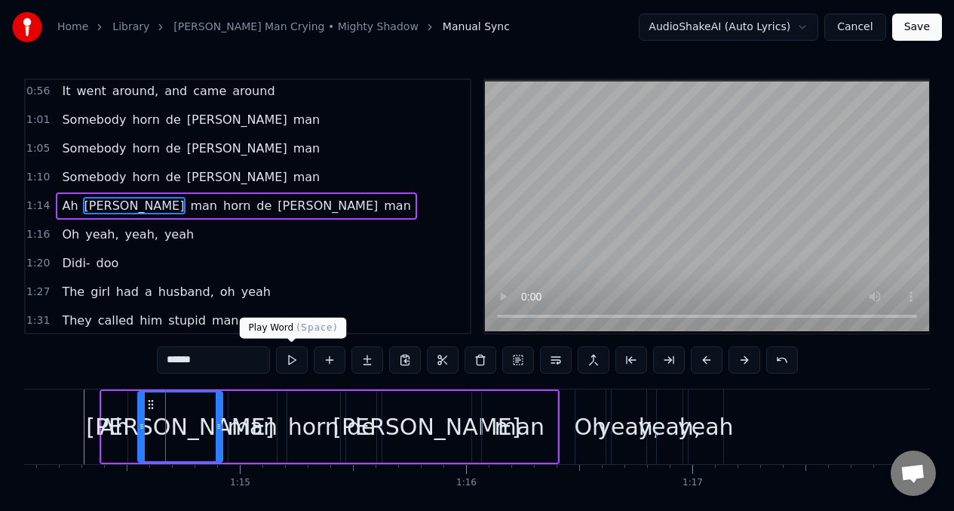
click at [290, 363] on button at bounding box center [292, 359] width 32 height 27
click at [291, 362] on button at bounding box center [292, 359] width 32 height 27
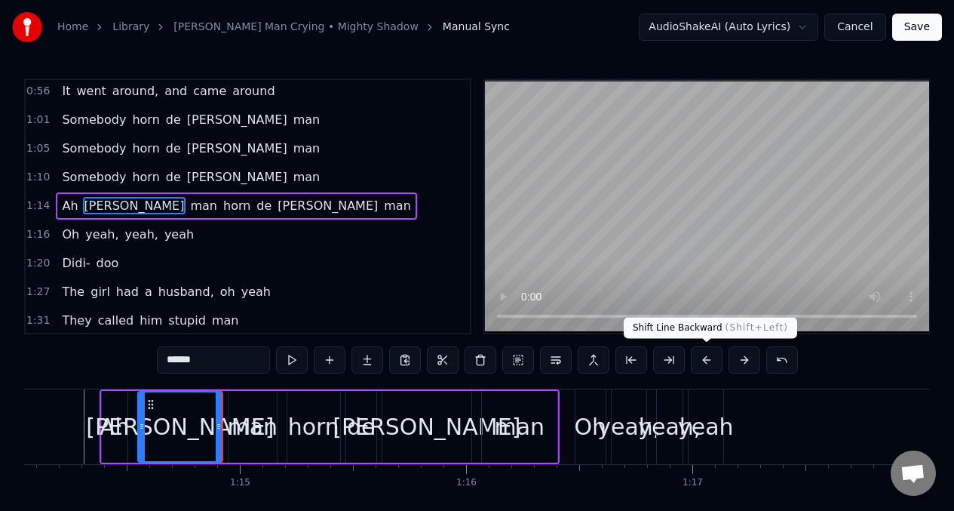
click at [704, 358] on button at bounding box center [707, 359] width 32 height 27
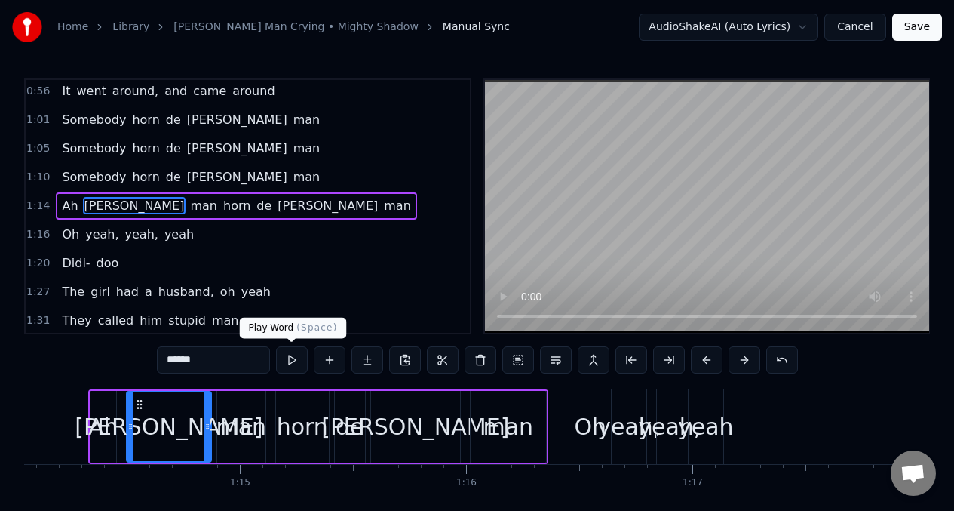
click at [289, 361] on button at bounding box center [292, 359] width 32 height 27
click at [244, 430] on div "man" at bounding box center [241, 426] width 51 height 34
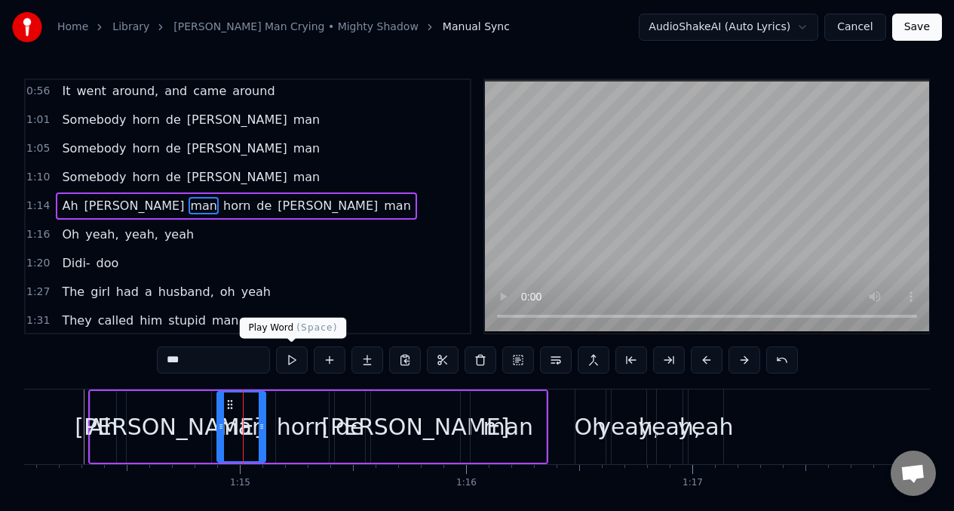
click at [292, 363] on button at bounding box center [292, 359] width 32 height 27
click at [299, 430] on div "horn" at bounding box center [302, 426] width 51 height 34
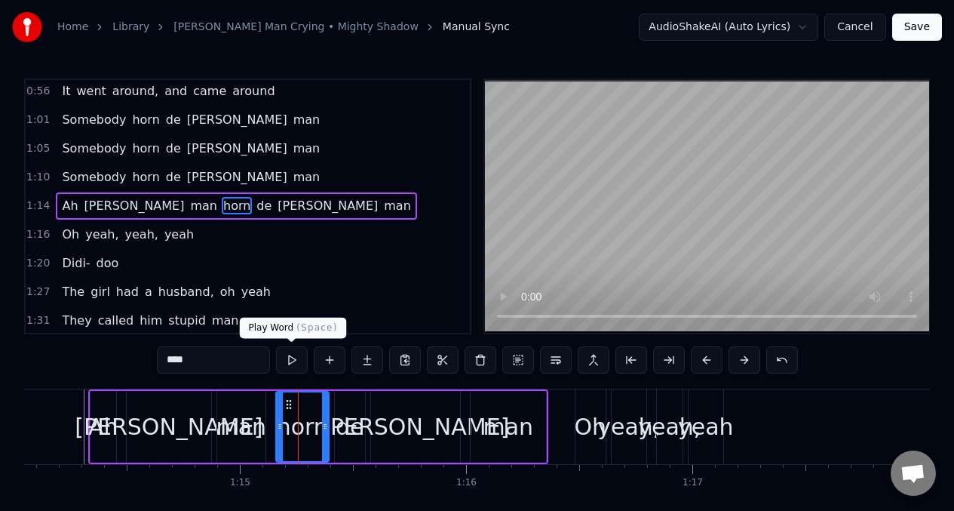
click at [290, 362] on button at bounding box center [292, 359] width 32 height 27
click at [353, 414] on div "de" at bounding box center [350, 426] width 29 height 34
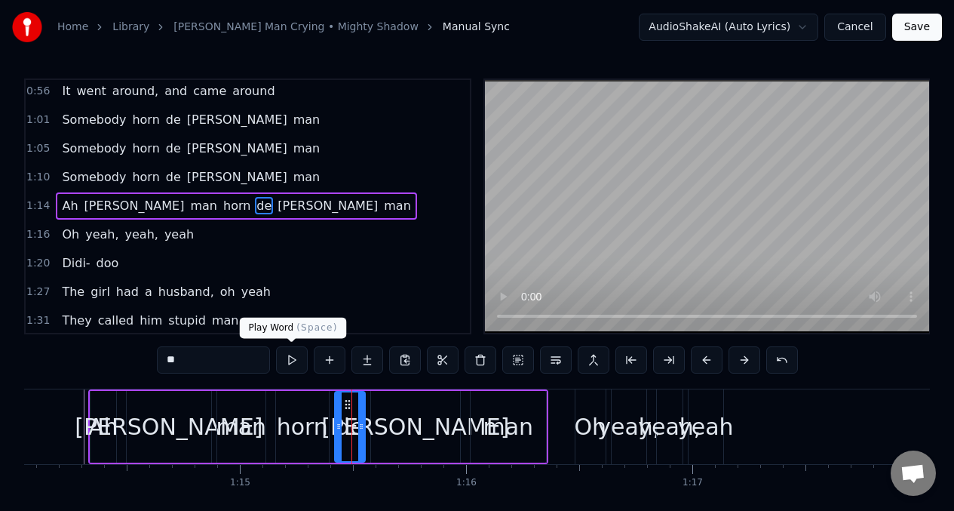
click at [287, 363] on button at bounding box center [292, 359] width 32 height 27
click at [425, 425] on div "[PERSON_NAME]" at bounding box center [415, 426] width 188 height 34
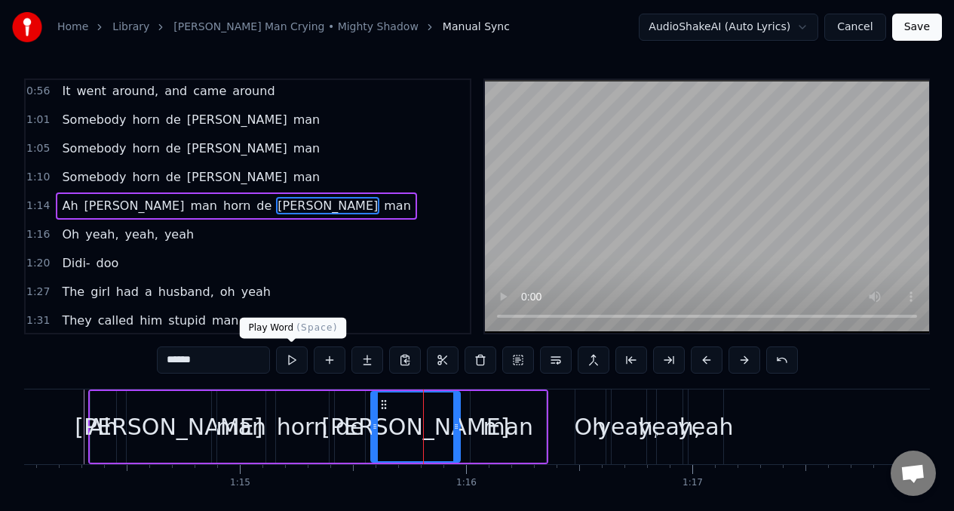
click at [293, 365] on button at bounding box center [292, 359] width 32 height 27
click at [494, 429] on div "man" at bounding box center [508, 426] width 51 height 34
type input "***"
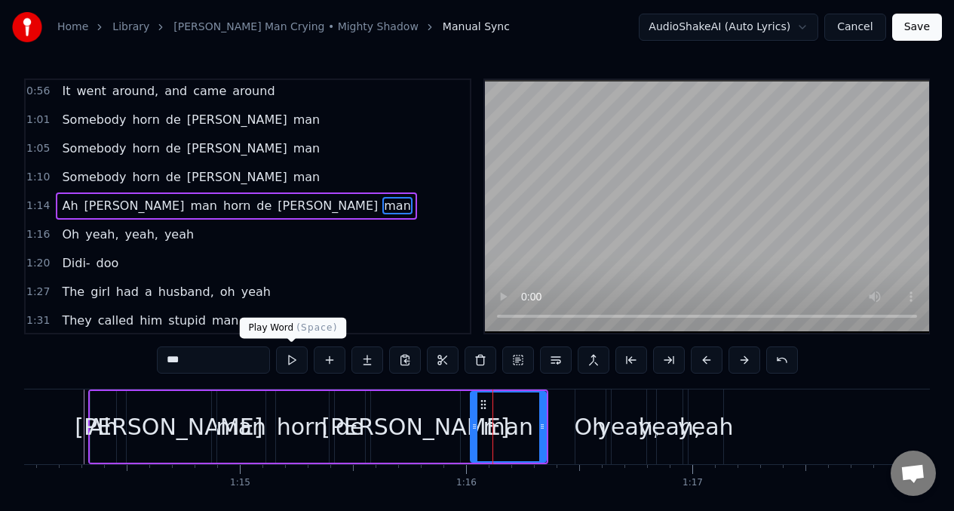
click at [287, 356] on button at bounding box center [292, 359] width 32 height 27
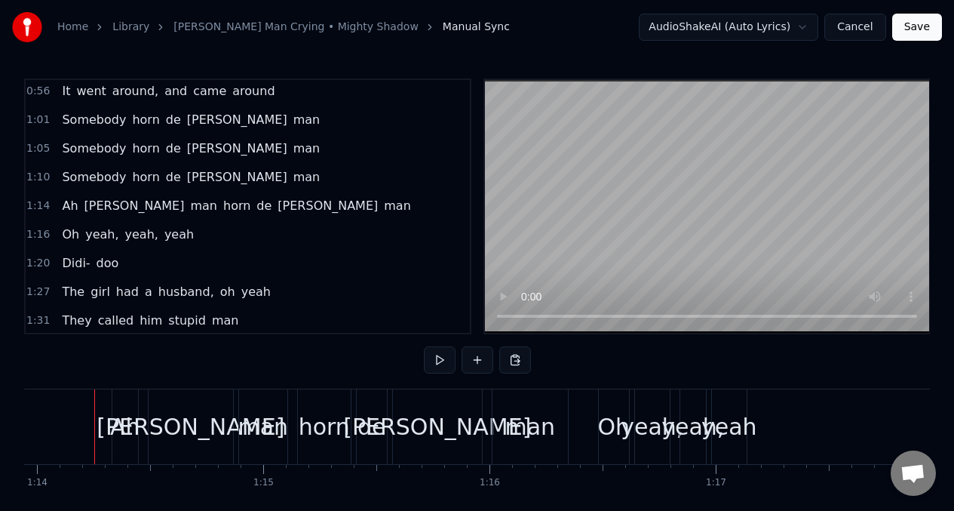
scroll to position [0, 16723]
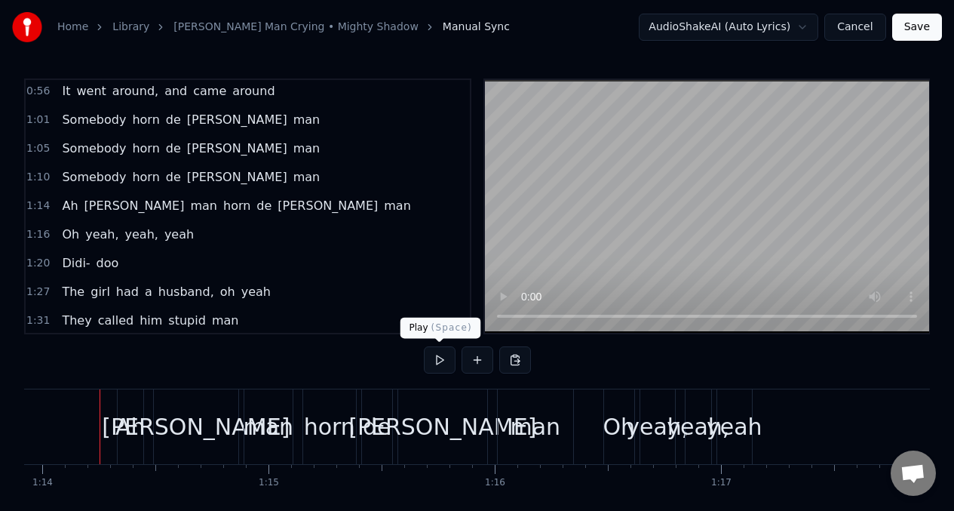
click at [441, 359] on button at bounding box center [440, 359] width 32 height 27
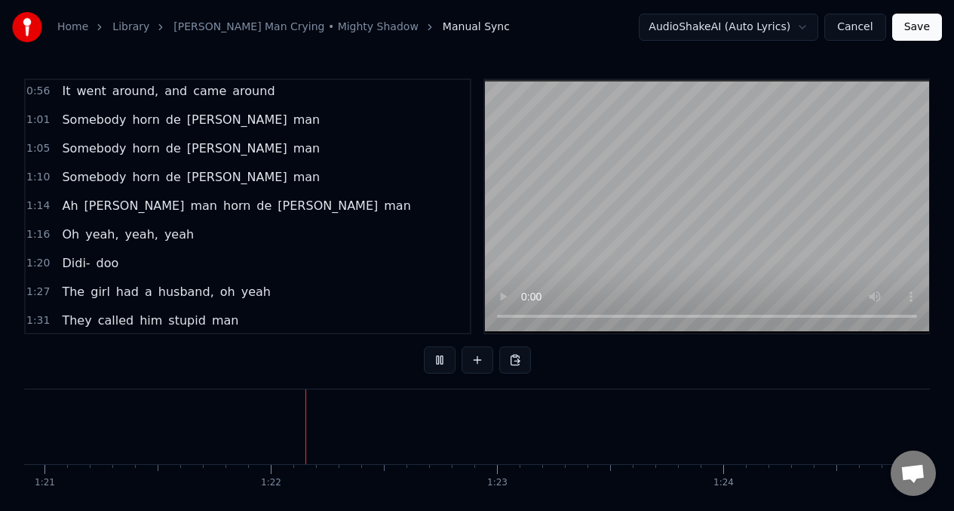
scroll to position [0, 18338]
click at [276, 208] on span "[PERSON_NAME]" at bounding box center [327, 205] width 103 height 17
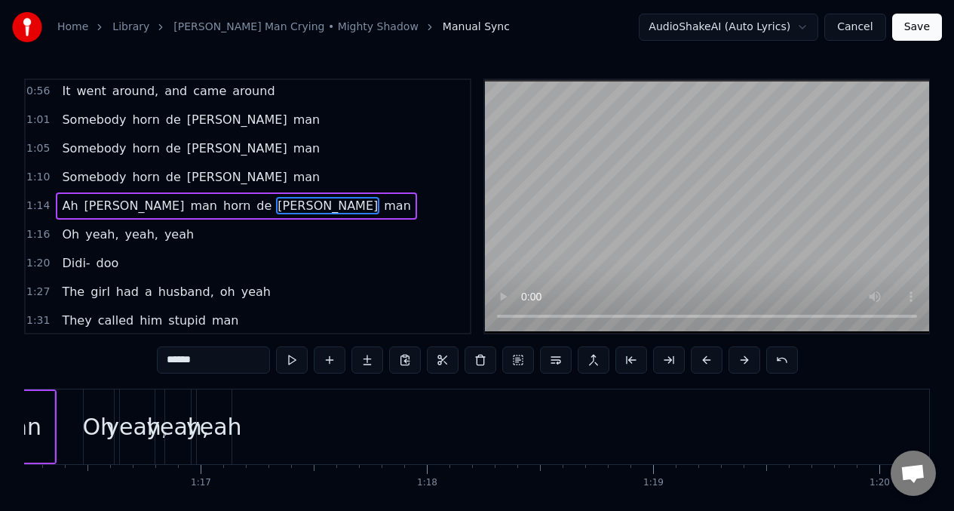
scroll to position [0, 17021]
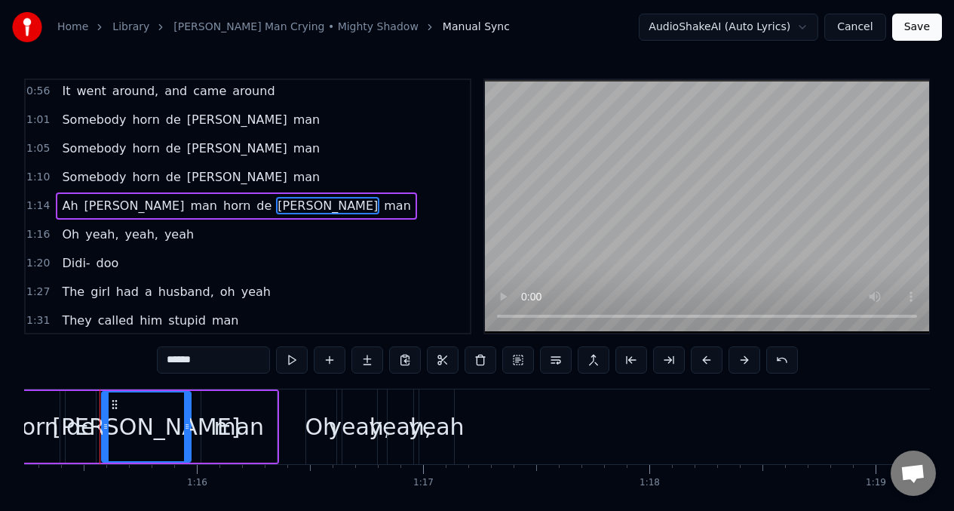
click at [253, 412] on div "man" at bounding box center [238, 426] width 51 height 34
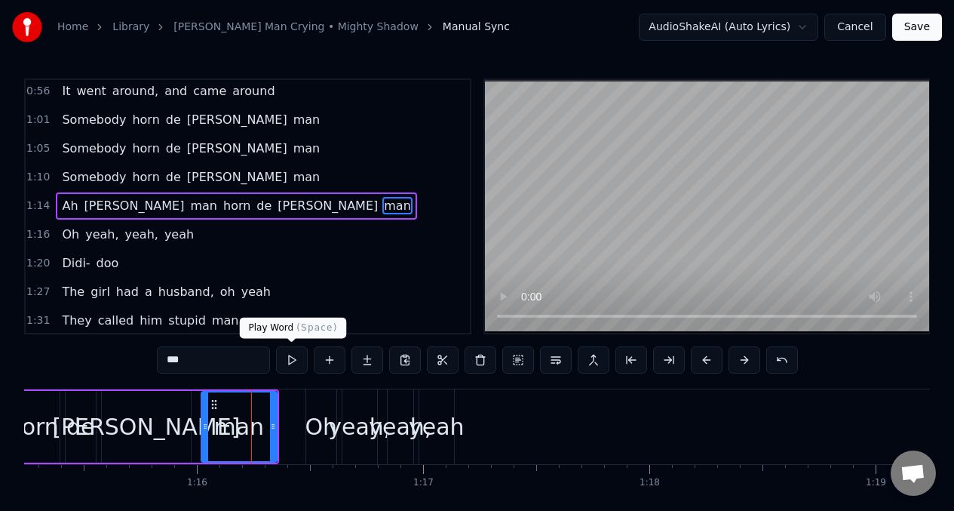
click at [292, 357] on button at bounding box center [292, 359] width 32 height 27
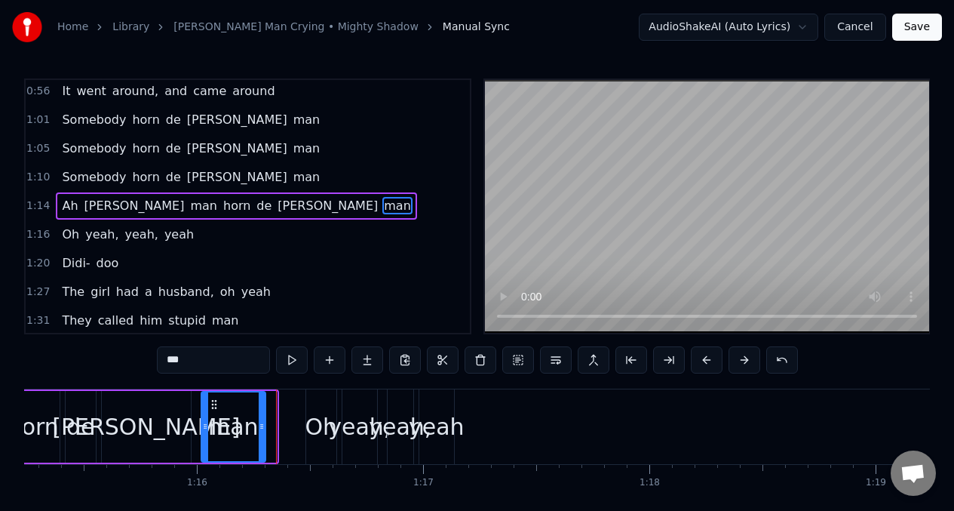
drag, startPoint x: 274, startPoint y: 409, endPoint x: 228, endPoint y: 416, distance: 45.8
click at [262, 409] on div at bounding box center [262, 426] width 6 height 69
drag, startPoint x: 204, startPoint y: 415, endPoint x: 225, endPoint y: 403, distance: 24.0
click at [197, 413] on div at bounding box center [199, 426] width 6 height 69
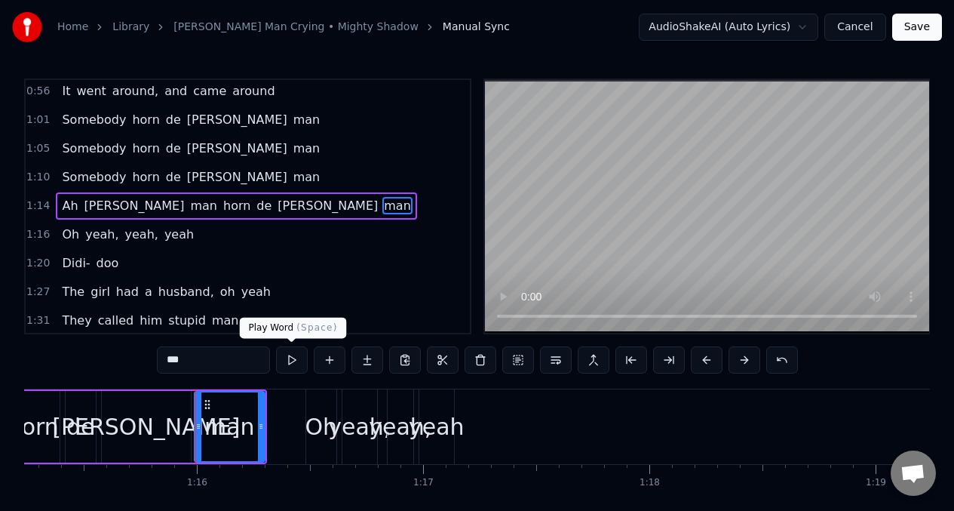
click at [291, 360] on button at bounding box center [292, 359] width 32 height 27
click at [317, 426] on div "Oh" at bounding box center [321, 426] width 32 height 34
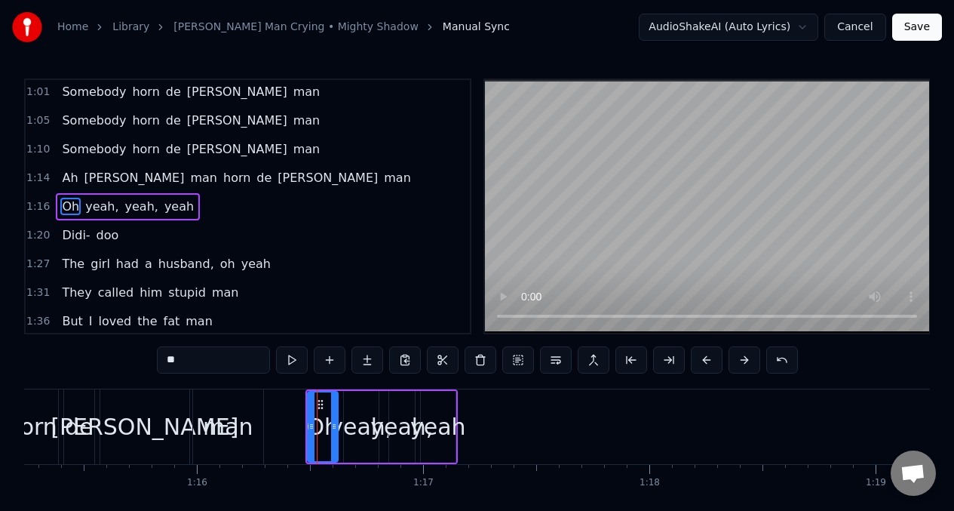
scroll to position [404, 0]
click at [290, 364] on button at bounding box center [292, 359] width 32 height 27
click at [289, 364] on button at bounding box center [292, 359] width 32 height 27
click at [60, 265] on span "The" at bounding box center [73, 262] width 26 height 17
type input "***"
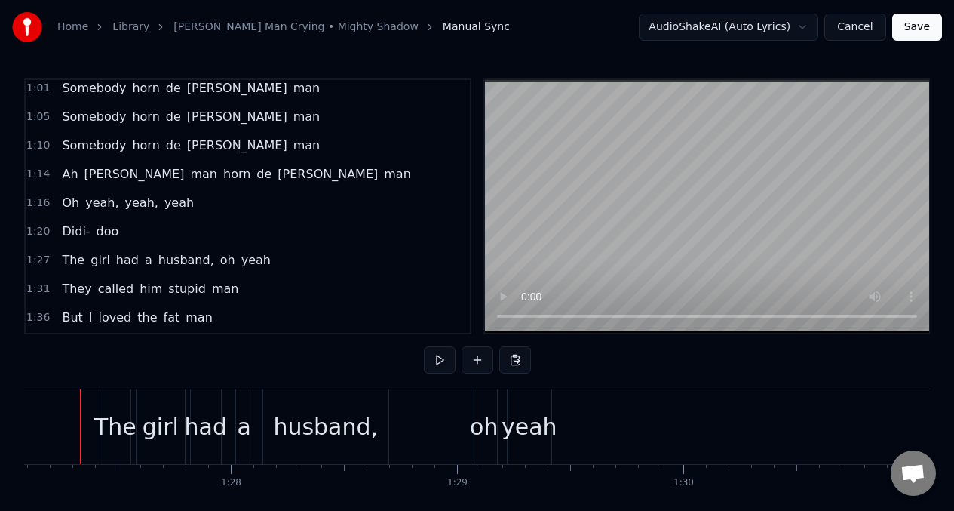
scroll to position [0, 19683]
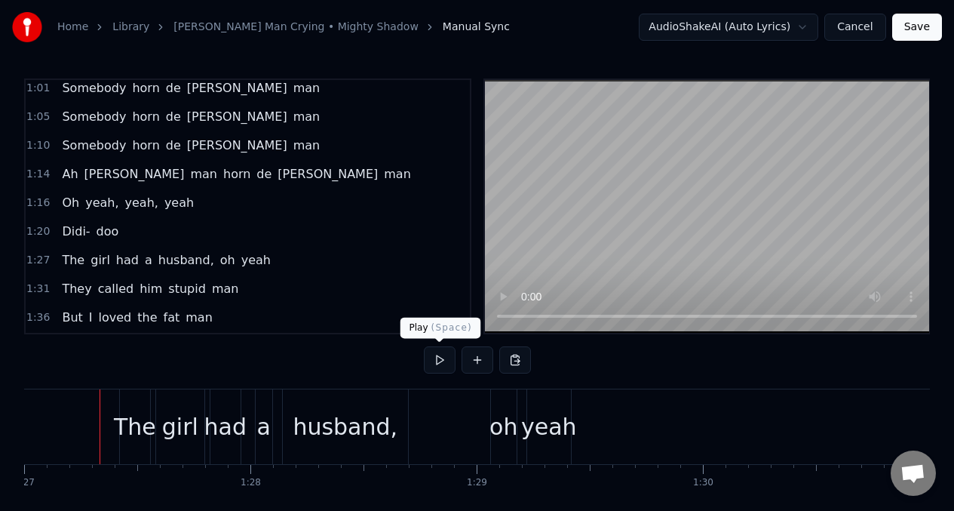
click at [435, 362] on button at bounding box center [440, 359] width 32 height 27
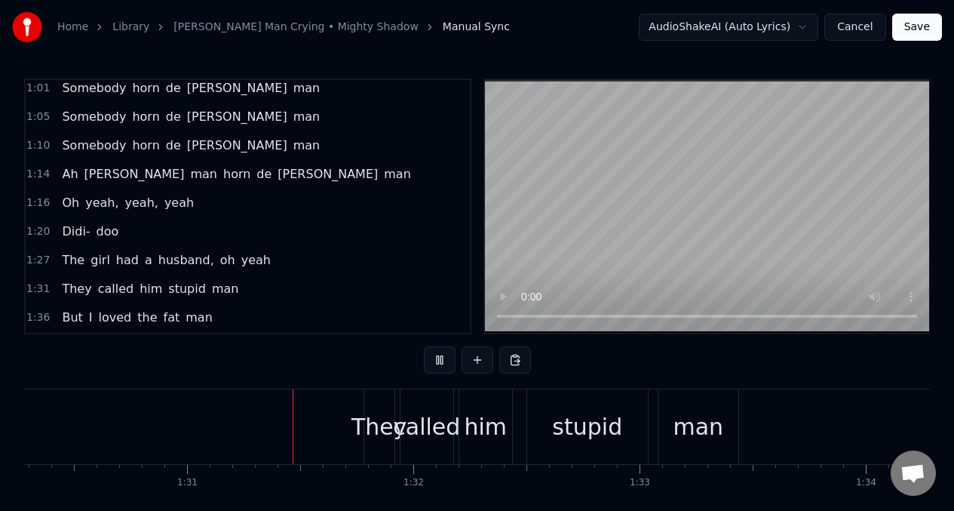
click at [143, 258] on span "a" at bounding box center [148, 259] width 11 height 17
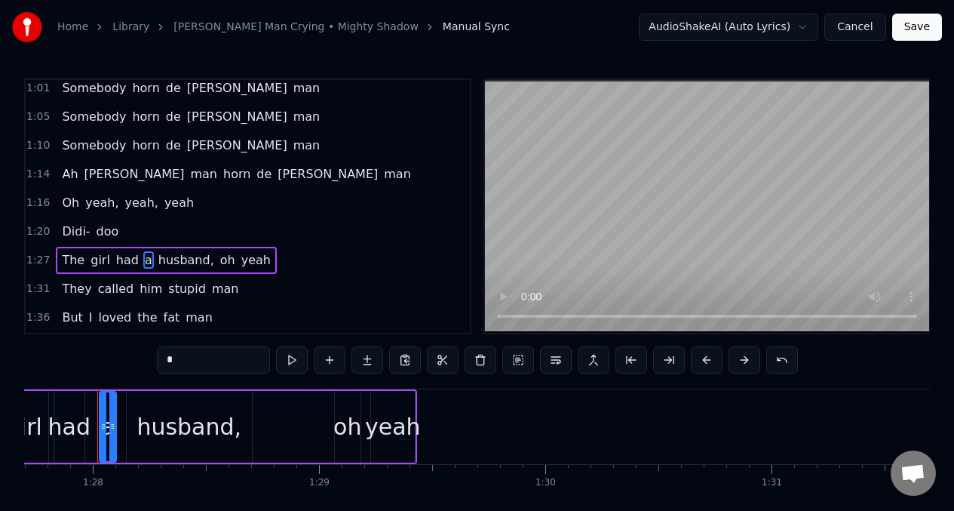
scroll to position [0, 19838]
click at [182, 363] on input "*" at bounding box center [213, 359] width 113 height 27
click at [94, 268] on span "girl" at bounding box center [100, 260] width 23 height 18
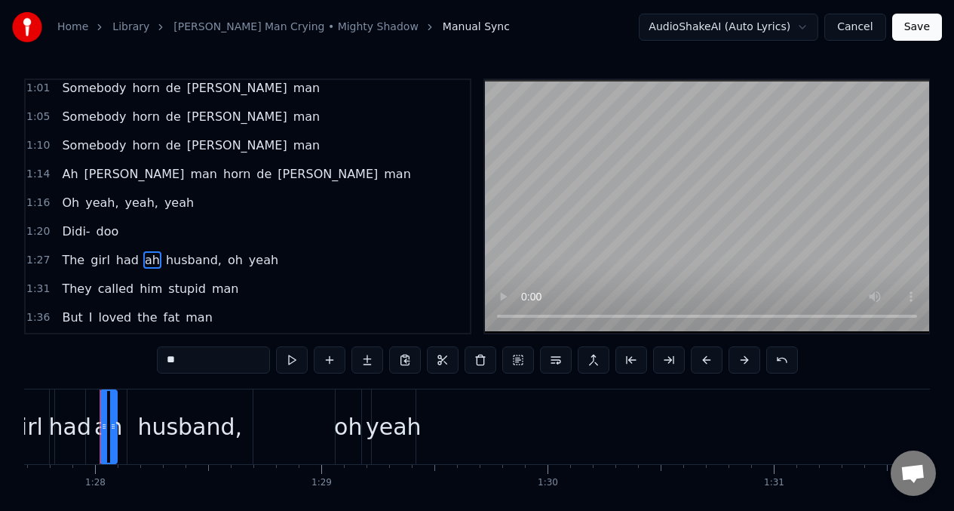
click at [35, 428] on div "girl" at bounding box center [25, 426] width 36 height 34
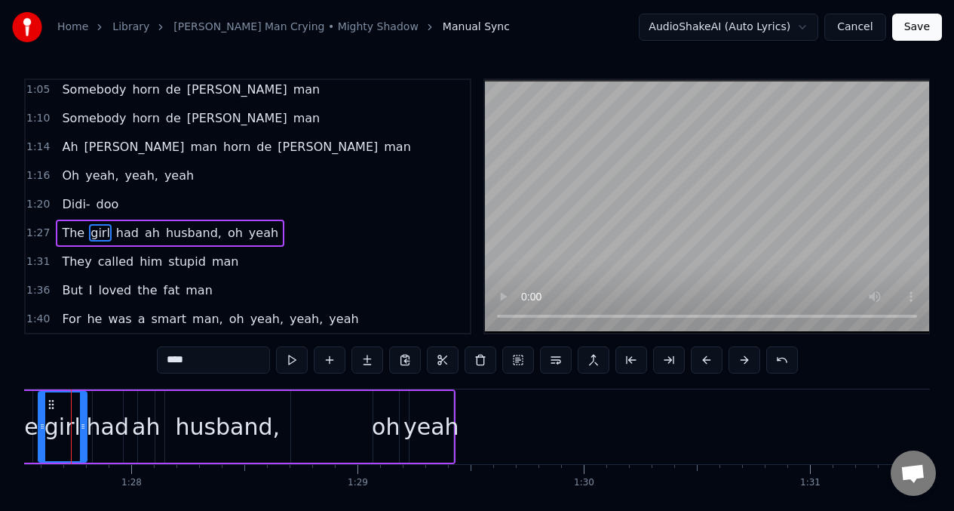
scroll to position [0, 19773]
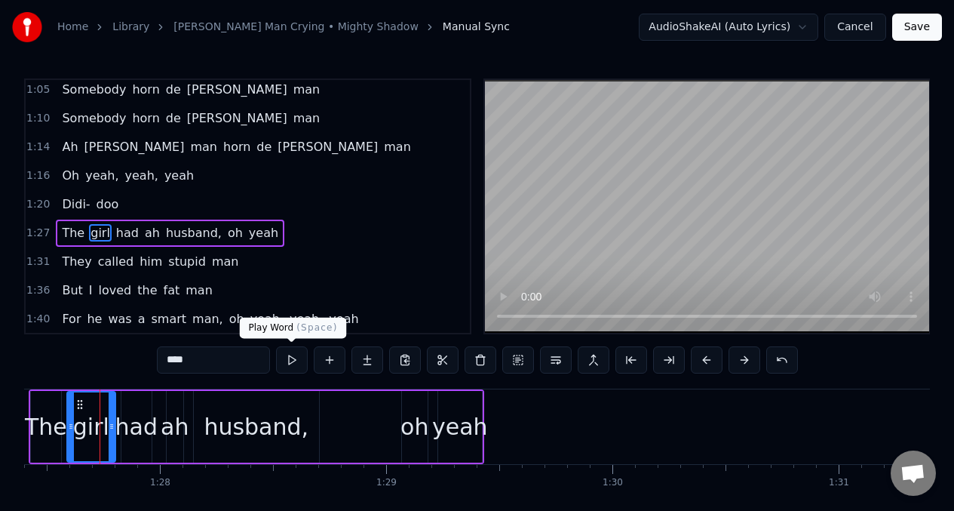
click at [289, 360] on button at bounding box center [292, 359] width 32 height 27
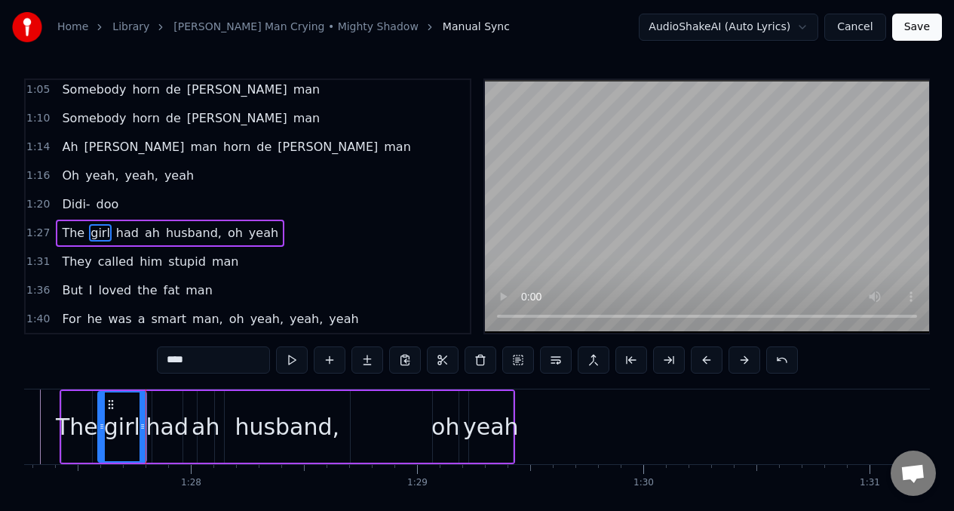
click at [200, 367] on input "****" at bounding box center [213, 359] width 113 height 27
click at [60, 235] on span "The" at bounding box center [73, 232] width 26 height 17
type input "***"
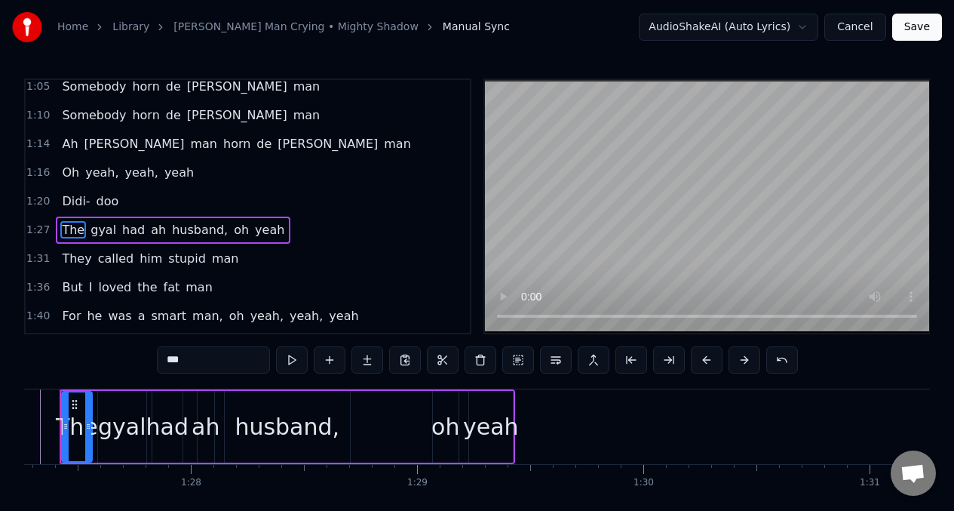
scroll to position [0, 19702]
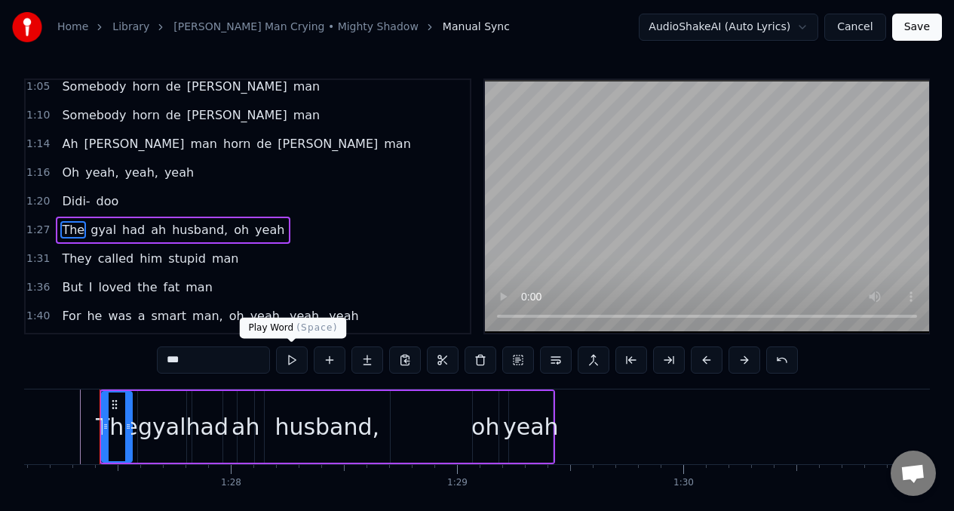
click at [289, 365] on button at bounding box center [292, 359] width 32 height 27
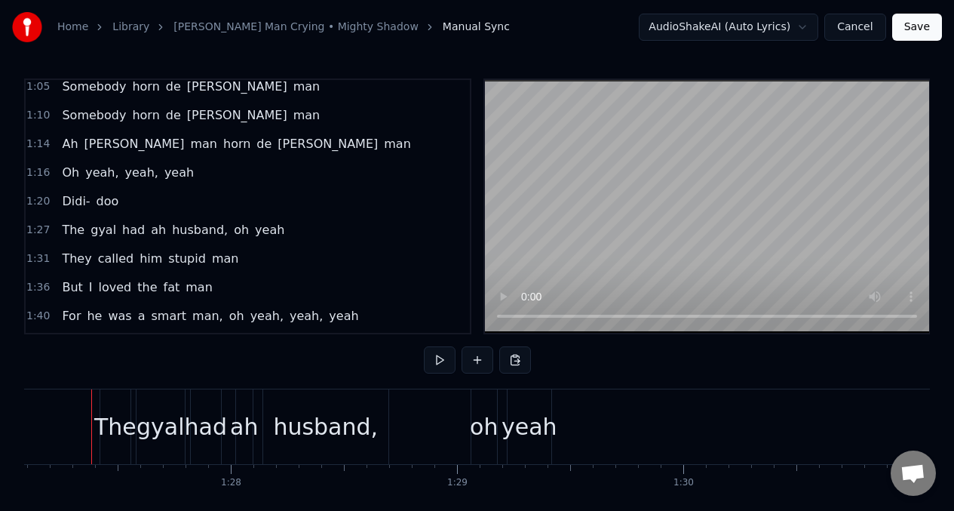
scroll to position [0, 19694]
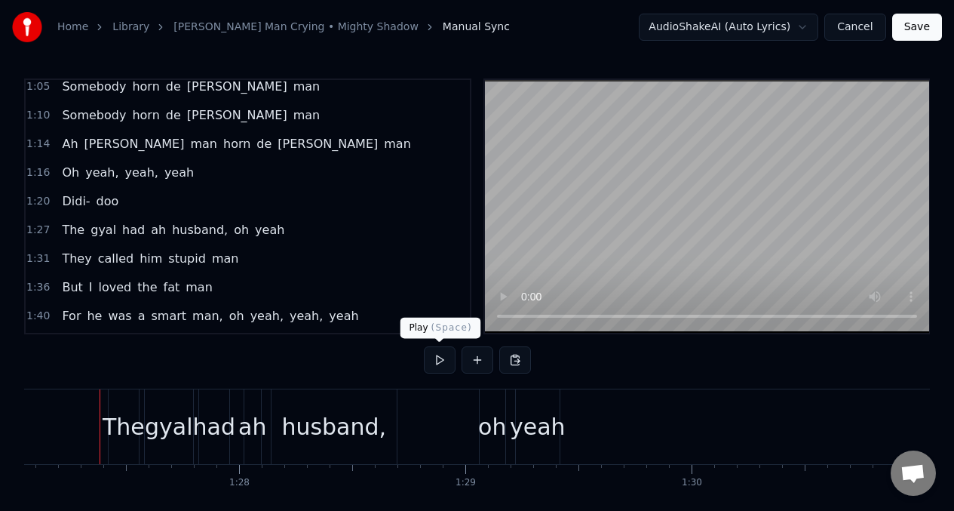
click at [438, 360] on button at bounding box center [440, 359] width 32 height 27
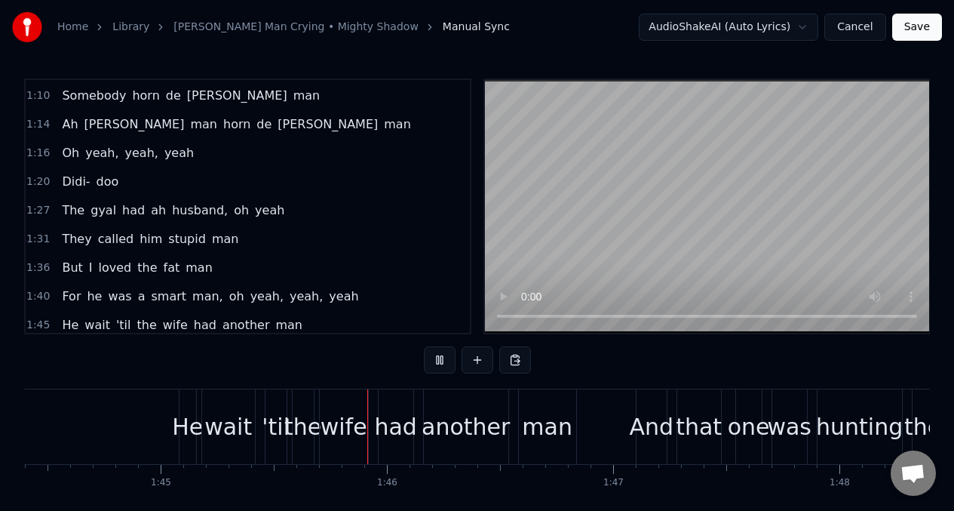
scroll to position [0, 23679]
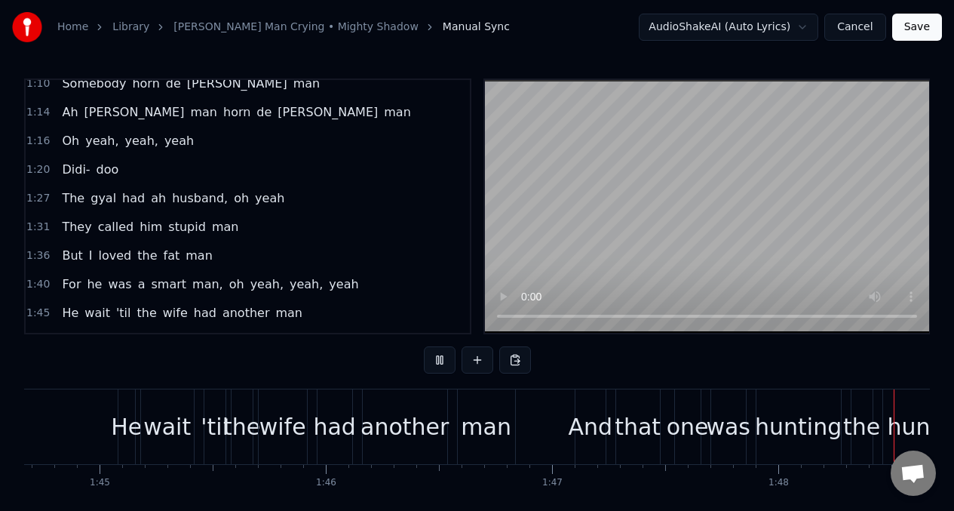
click at [136, 284] on span "a" at bounding box center [141, 283] width 11 height 17
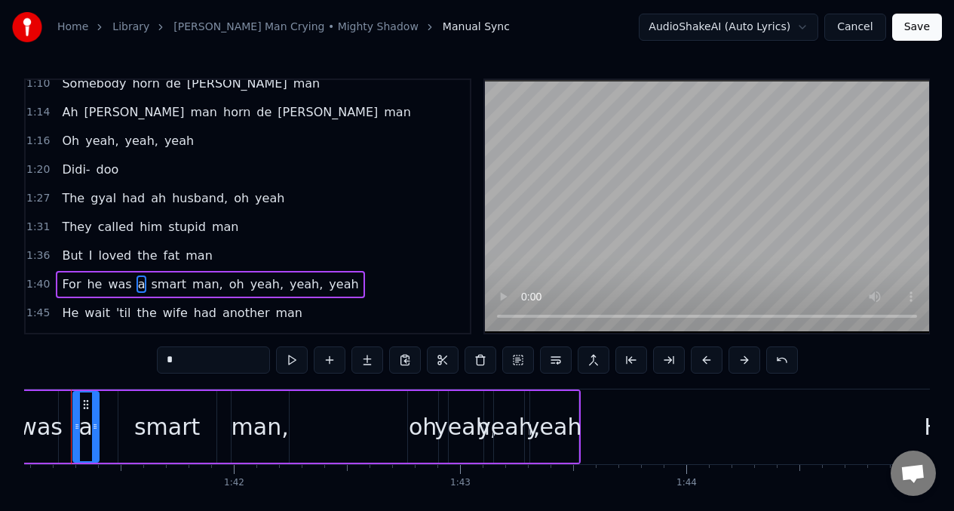
scroll to position [0, 22837]
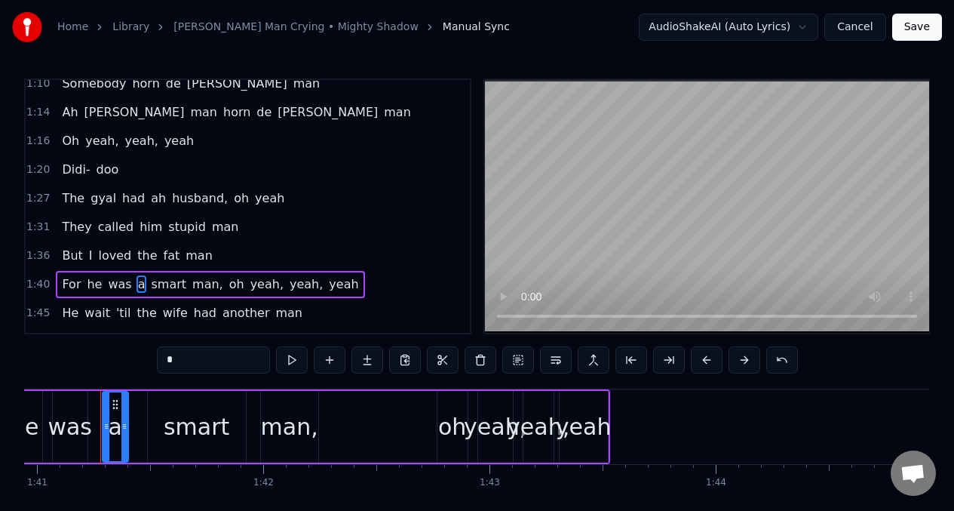
click at [176, 357] on input "*" at bounding box center [213, 359] width 113 height 27
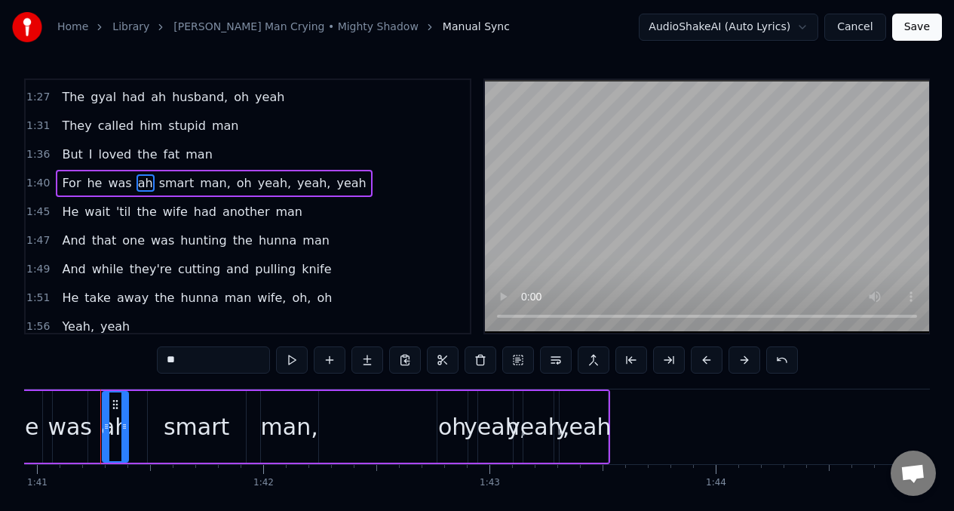
scroll to position [573, 0]
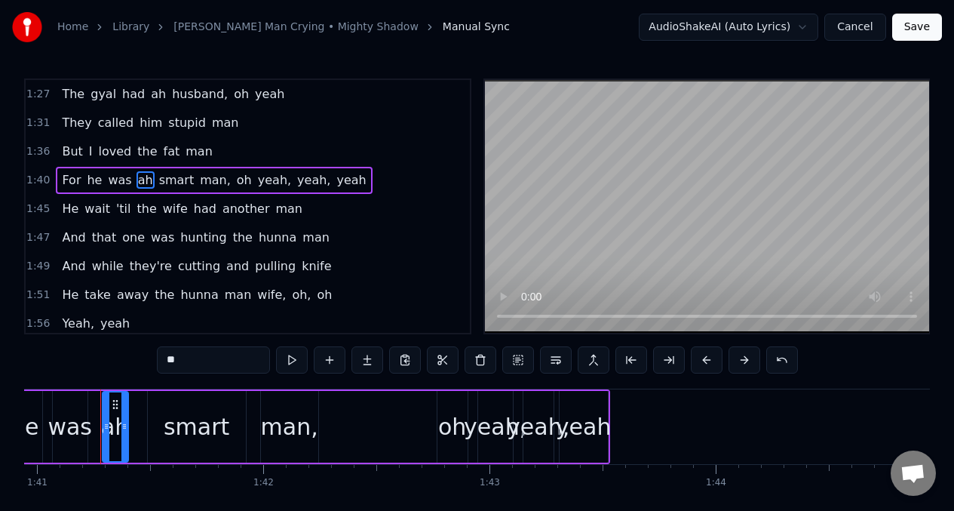
click at [62, 210] on span "He" at bounding box center [70, 208] width 20 height 17
type input "**"
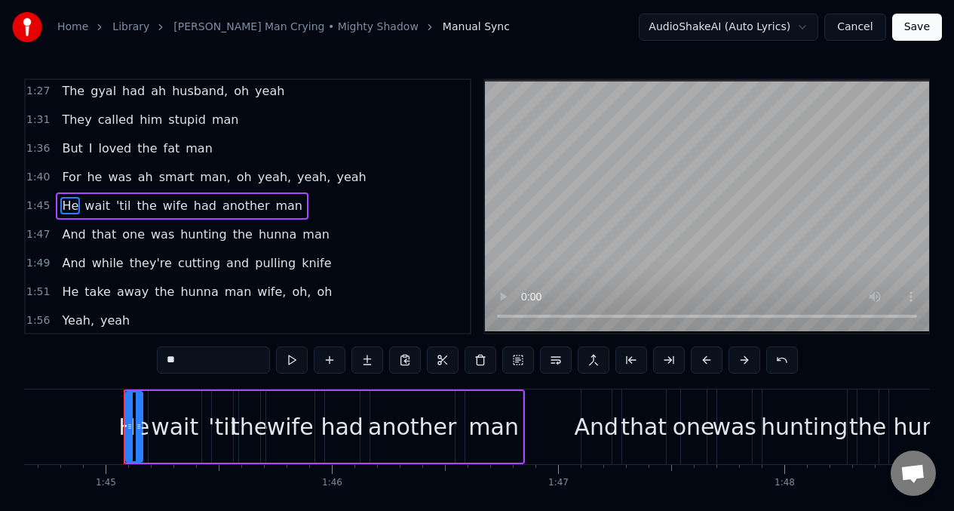
scroll to position [0, 23697]
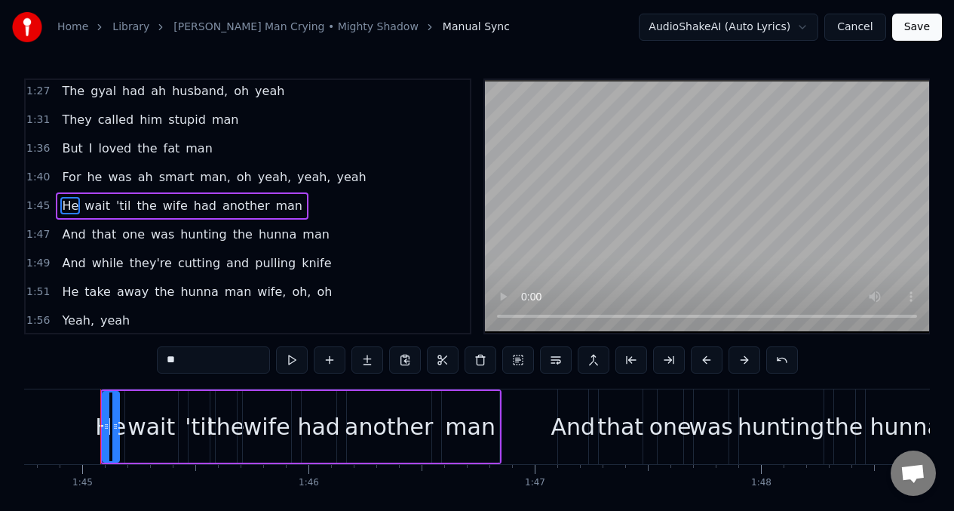
click at [153, 361] on div "0:07 Gim me hope, gim me hope 0:13 Ah big strong muscle man [DEMOGRAPHIC_DATA]:…" at bounding box center [477, 309] width 906 height 462
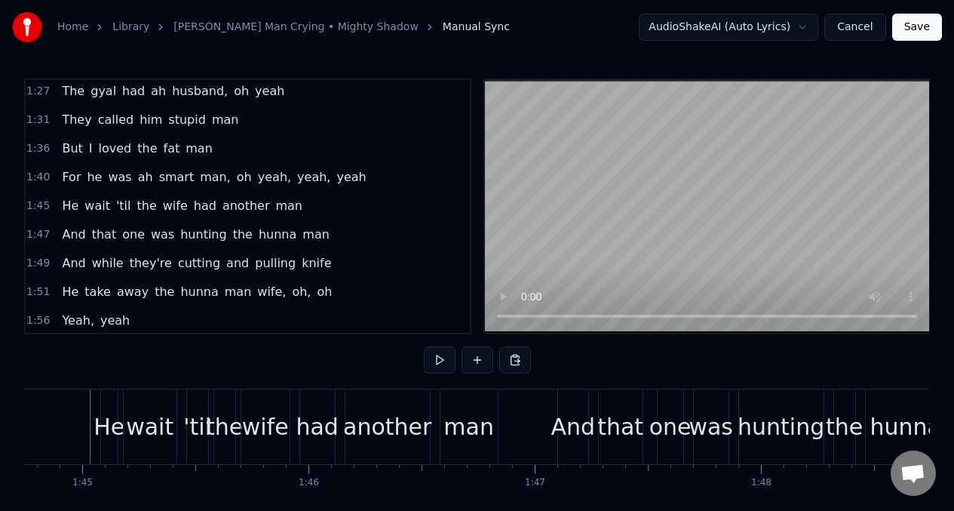
scroll to position [0, 23686]
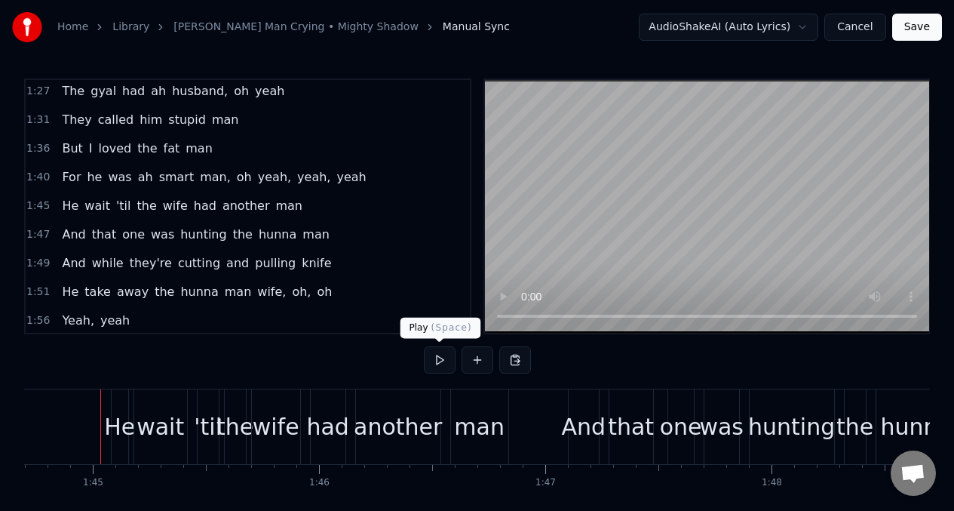
click at [440, 361] on button at bounding box center [440, 359] width 32 height 27
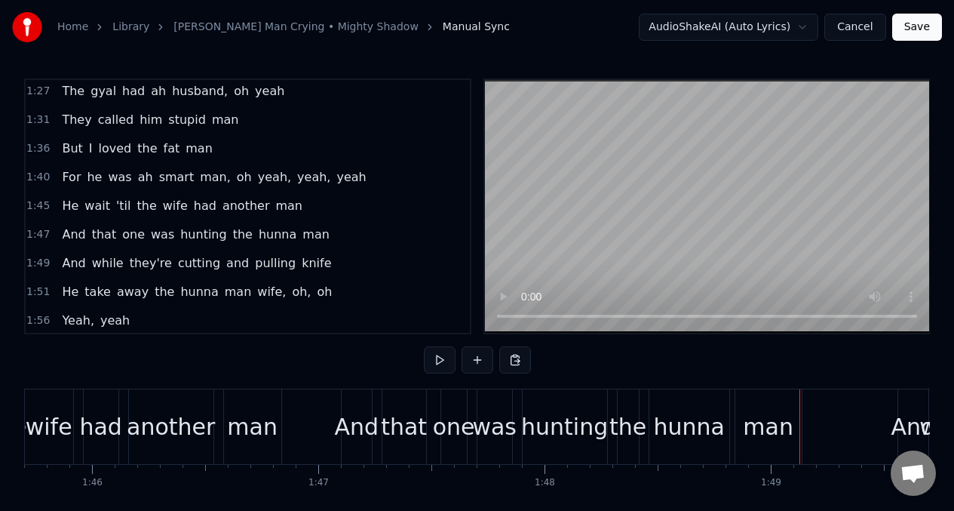
scroll to position [0, 24451]
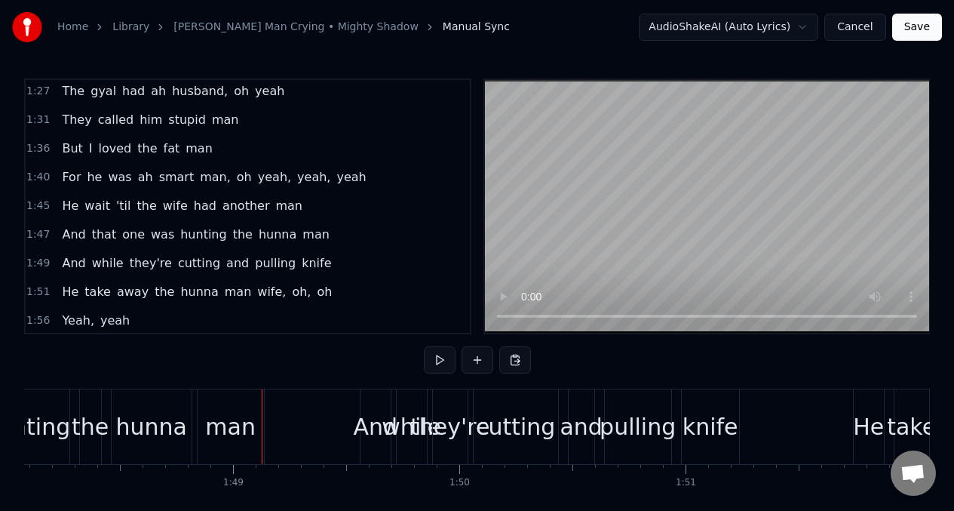
click at [192, 205] on span "had" at bounding box center [205, 205] width 26 height 17
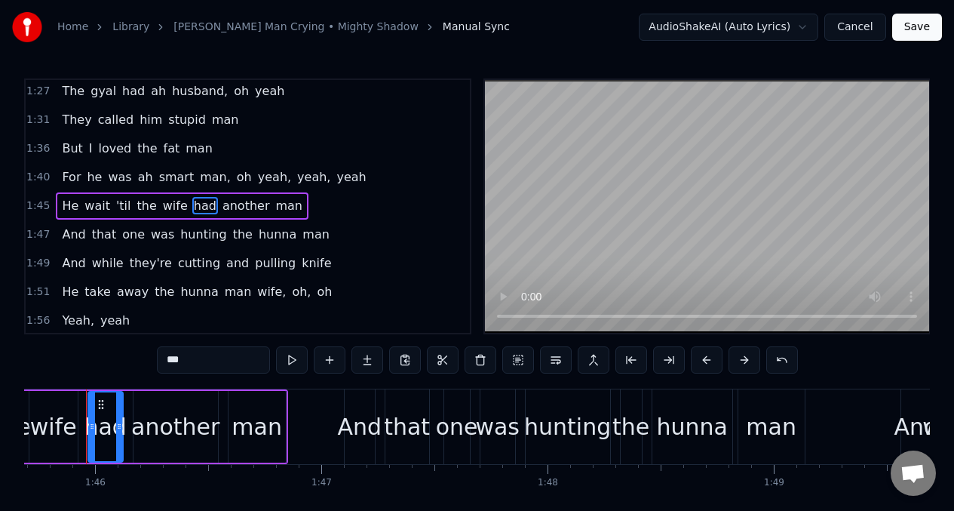
scroll to position [0, 23896]
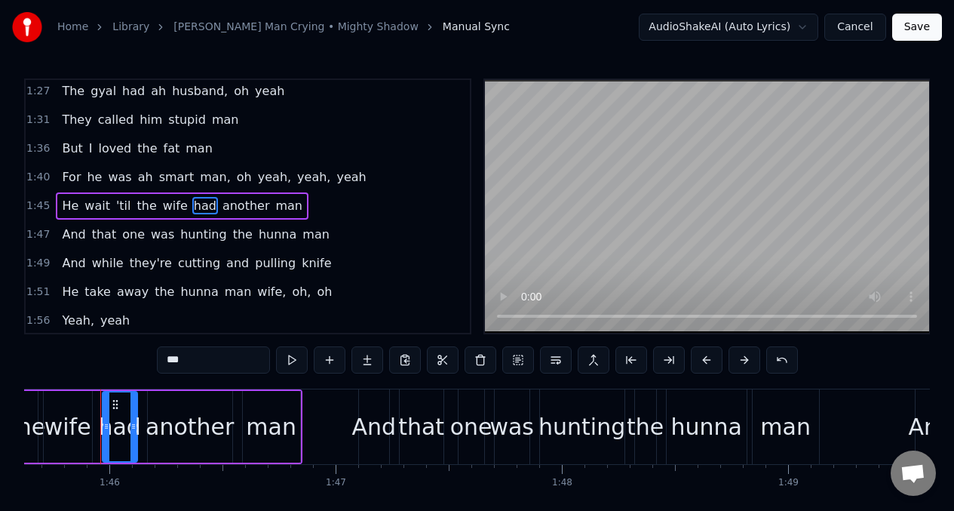
click at [198, 354] on input "***" at bounding box center [213, 359] width 113 height 27
click at [199, 363] on input "***" at bounding box center [213, 359] width 113 height 27
type input "****"
click at [136, 242] on div "And that one was hunting the hunna man" at bounding box center [195, 234] width 279 height 27
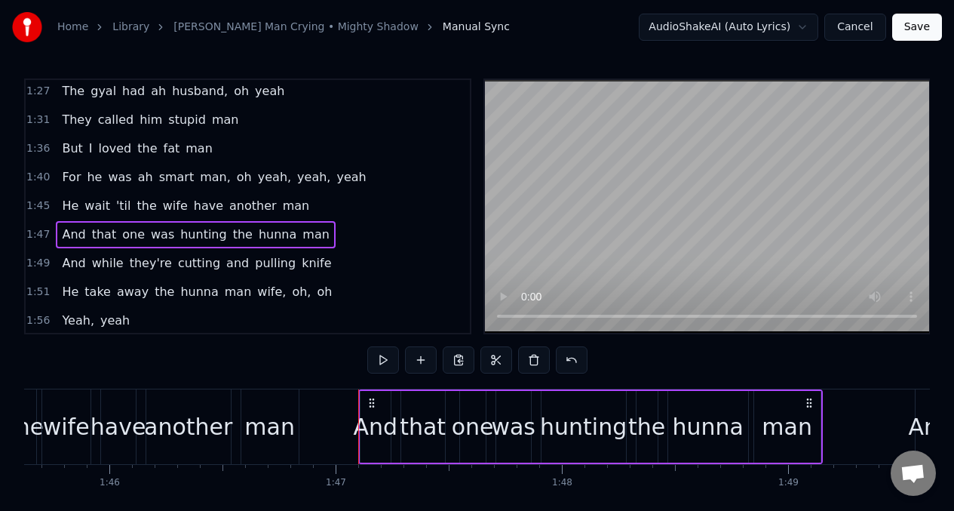
click at [130, 238] on span "one" at bounding box center [134, 233] width 26 height 17
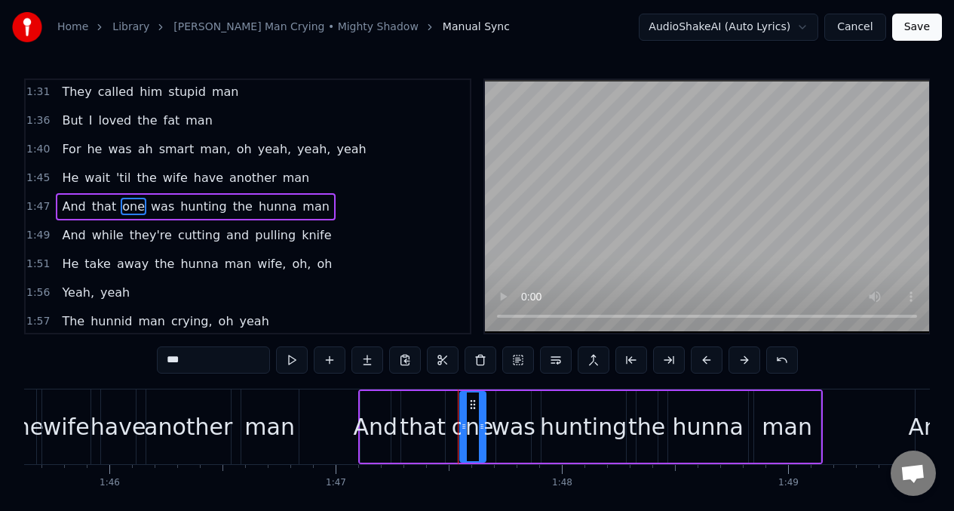
scroll to position [605, 0]
click at [198, 367] on input "***" at bounding box center [213, 359] width 113 height 27
type input "*"
click at [197, 207] on span "hunting" at bounding box center [207, 205] width 49 height 17
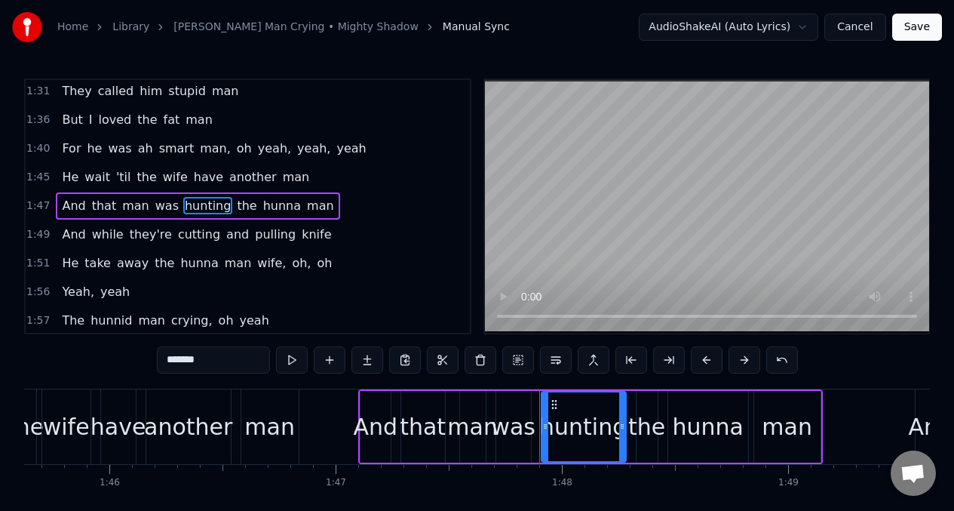
click at [213, 369] on input "*******" at bounding box center [213, 359] width 113 height 27
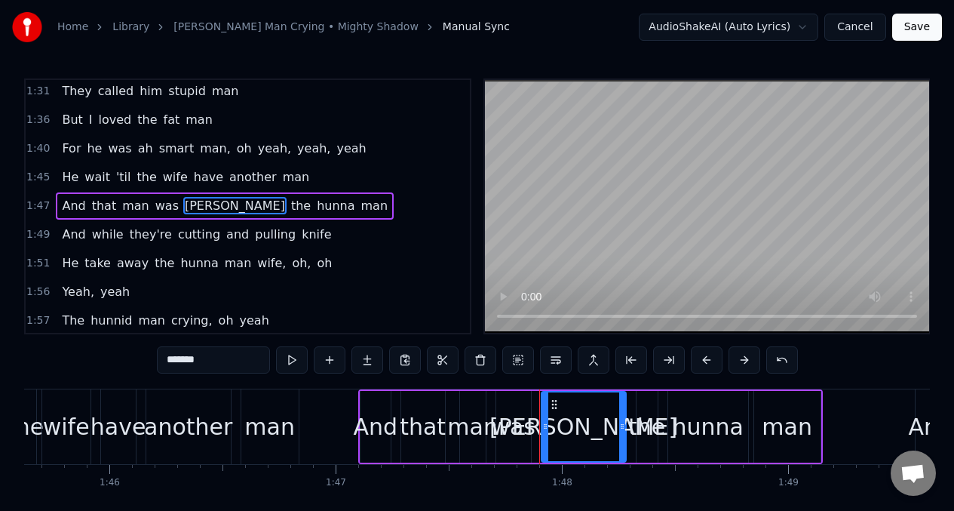
click at [290, 207] on span "the" at bounding box center [301, 205] width 23 height 17
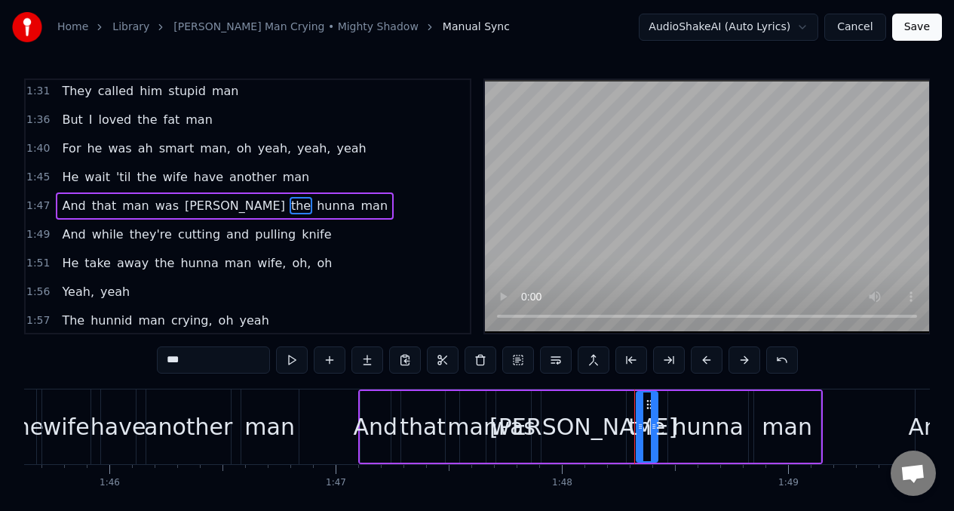
click at [199, 367] on input "***" at bounding box center [213, 359] width 113 height 27
type input "*"
click at [311, 207] on span "hunna" at bounding box center [331, 205] width 41 height 17
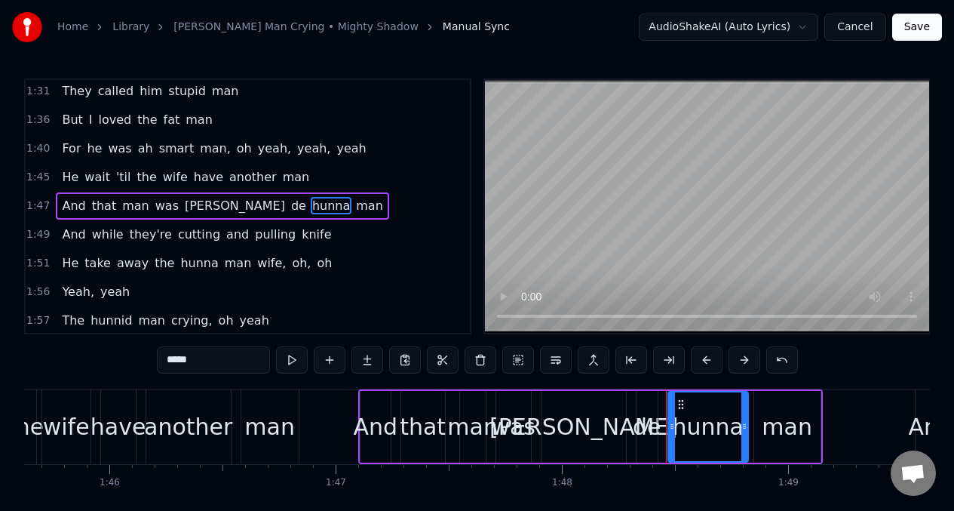
click at [206, 359] on input "*****" at bounding box center [213, 359] width 113 height 27
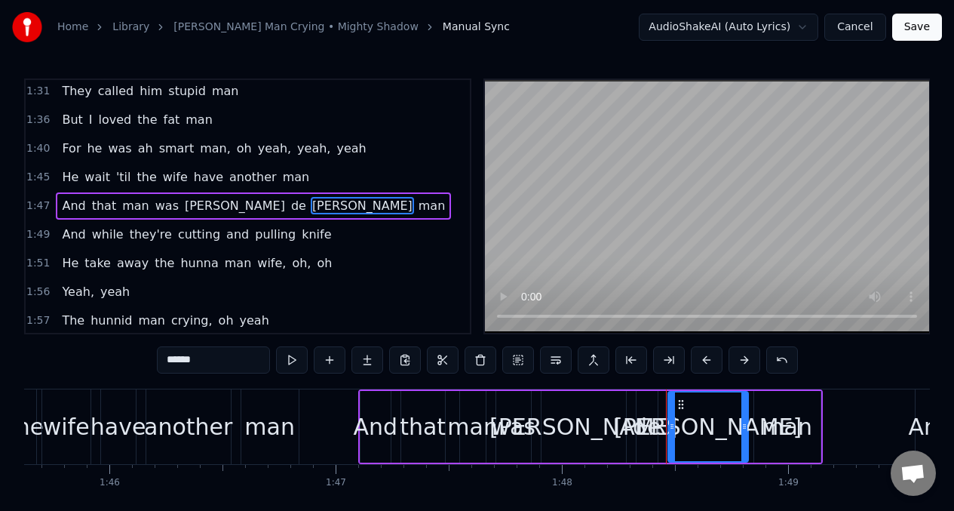
type input "******"
click at [56, 179] on div "He wait 'til the wife have another man" at bounding box center [185, 177] width 259 height 27
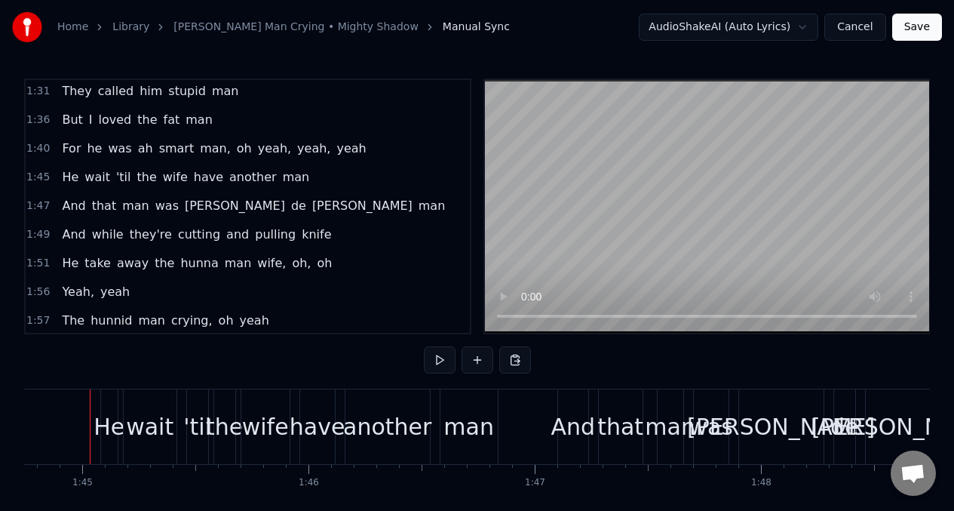
scroll to position [0, 23686]
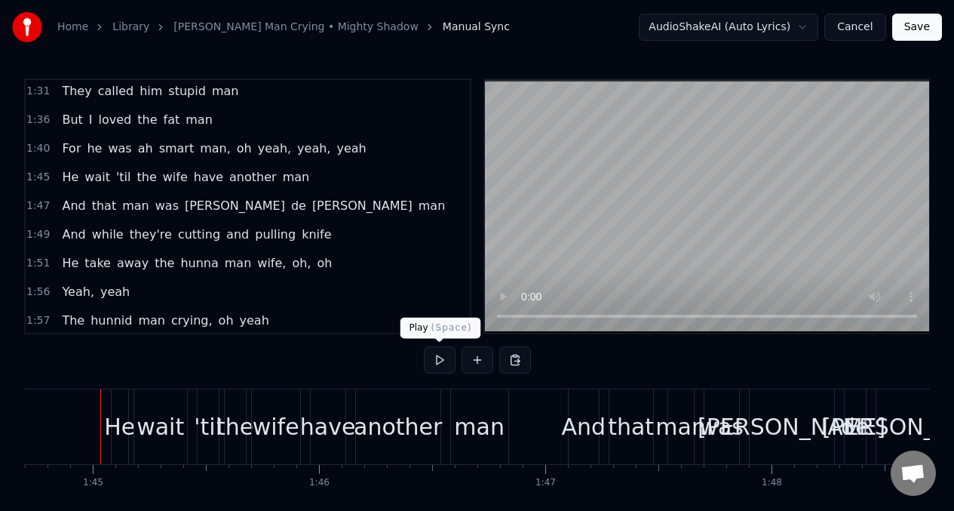
click at [439, 357] on button at bounding box center [440, 359] width 32 height 27
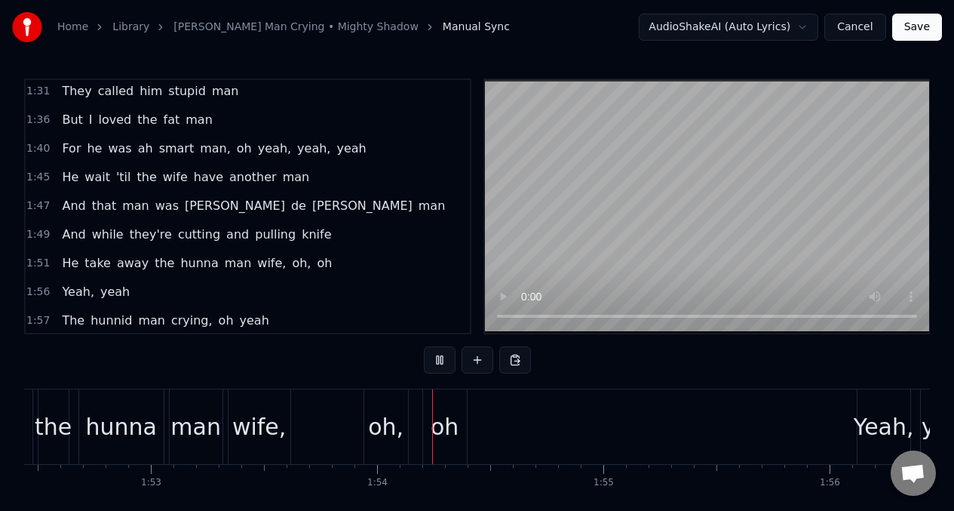
scroll to position [0, 25572]
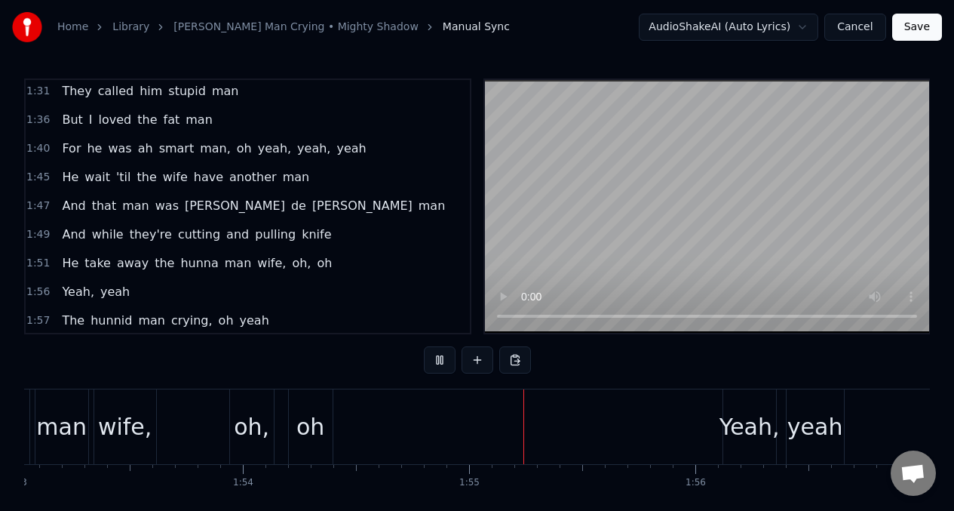
click at [72, 235] on span "And" at bounding box center [73, 233] width 26 height 17
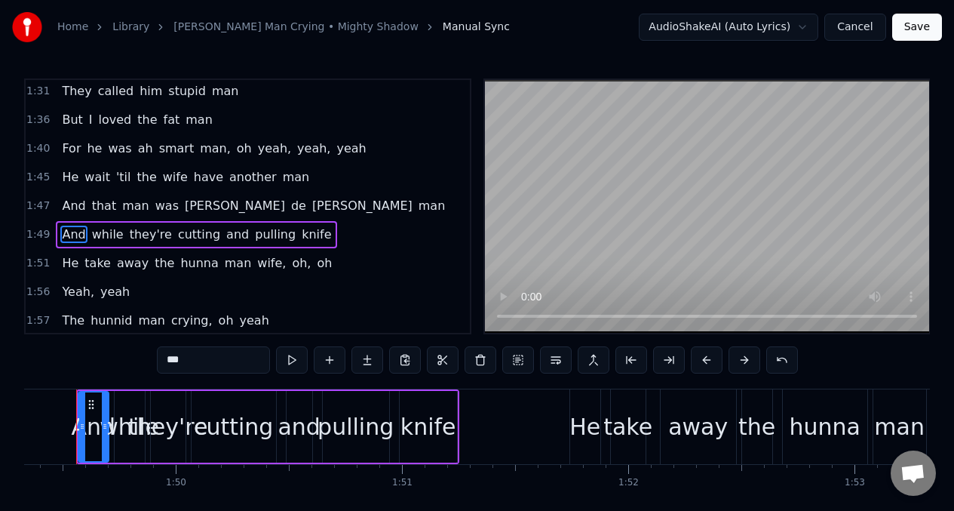
scroll to position [0, 24710]
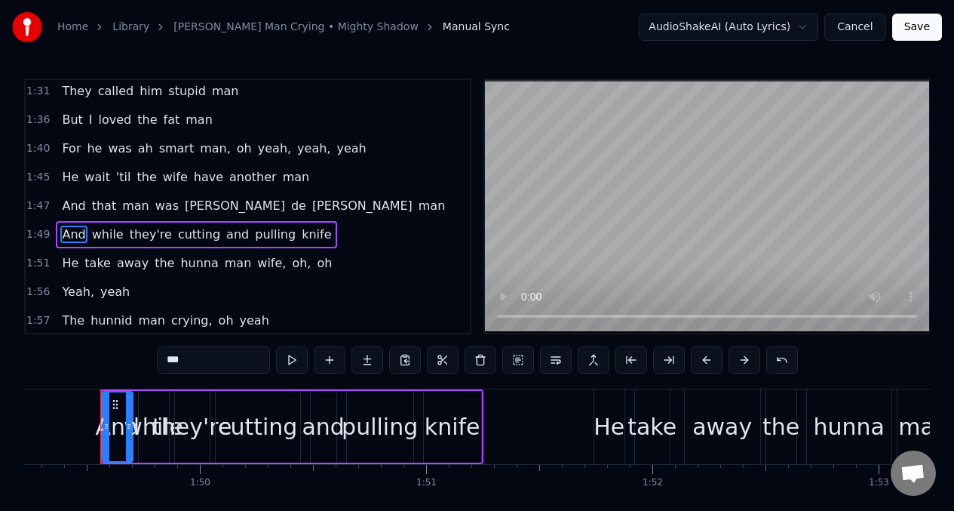
click at [183, 235] on span "cutting" at bounding box center [198, 233] width 45 height 17
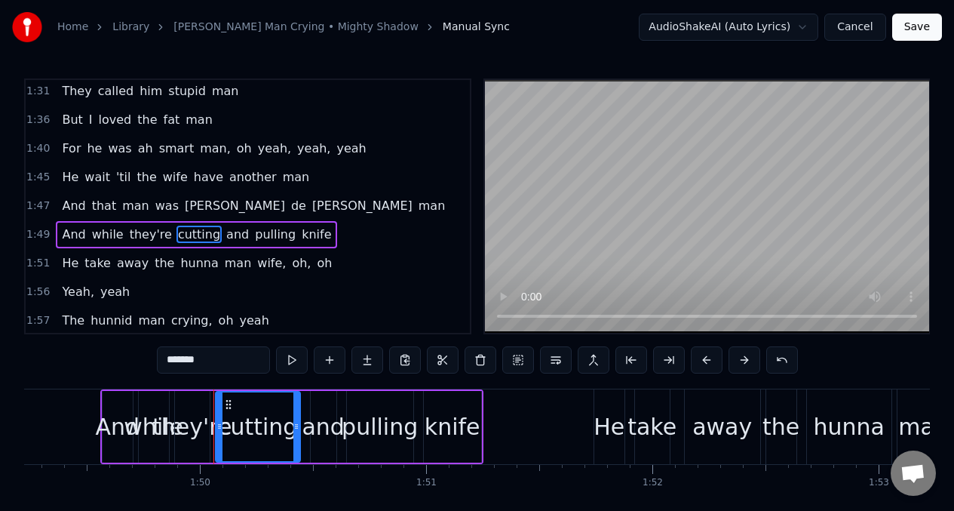
scroll to position [633, 0]
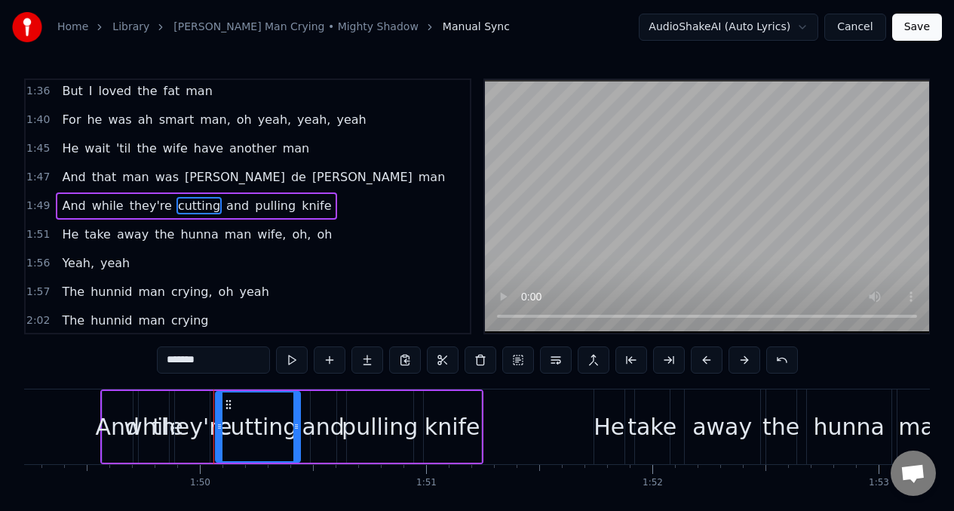
click at [216, 367] on input "*******" at bounding box center [213, 359] width 113 height 27
click at [214, 362] on input "*******" at bounding box center [213, 359] width 113 height 27
click at [210, 363] on input "*******" at bounding box center [213, 359] width 113 height 27
click at [153, 236] on span "the" at bounding box center [164, 233] width 23 height 17
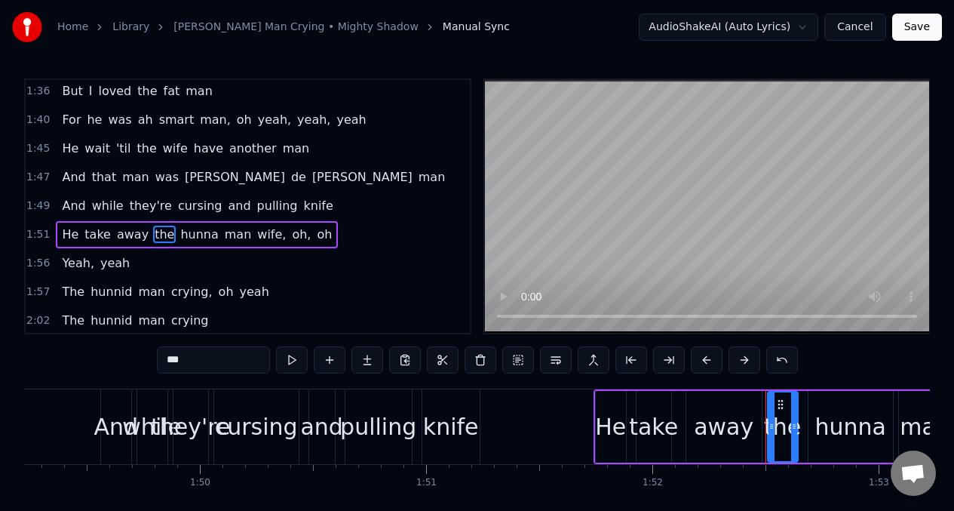
scroll to position [662, 0]
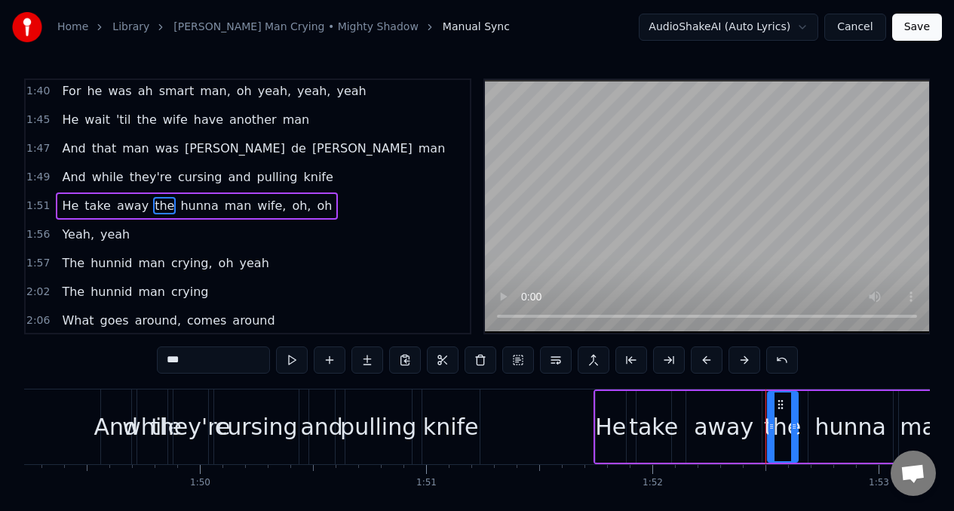
click at [189, 367] on input "***" at bounding box center [213, 359] width 113 height 27
type input "*"
click at [182, 204] on span "hunna" at bounding box center [194, 205] width 41 height 17
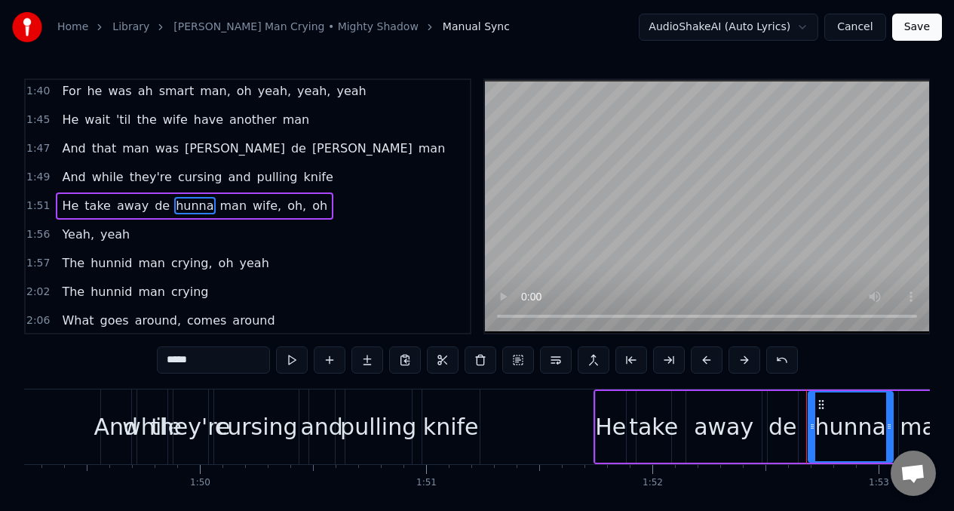
click at [213, 370] on input "*****" at bounding box center [213, 359] width 113 height 27
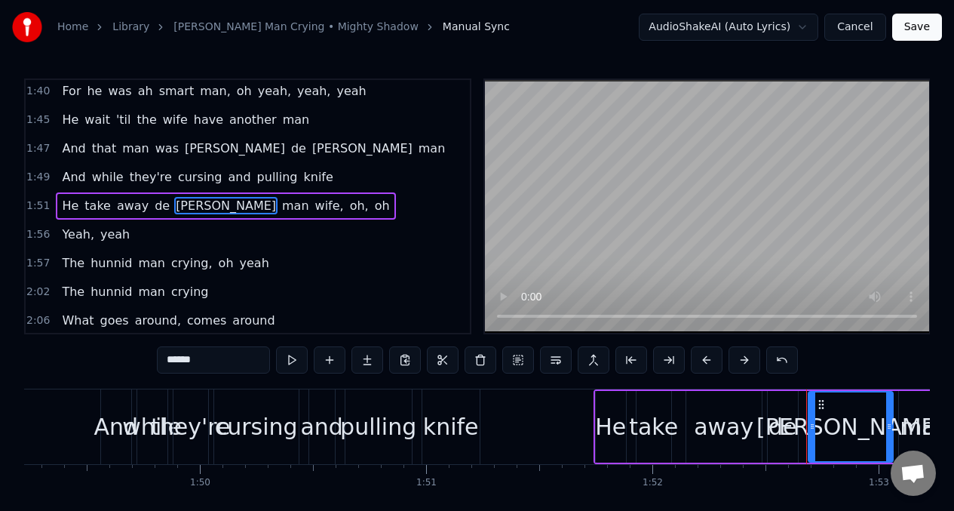
type input "******"
click at [56, 149] on div "And that man was [PERSON_NAME] [PERSON_NAME] man" at bounding box center [253, 148] width 395 height 27
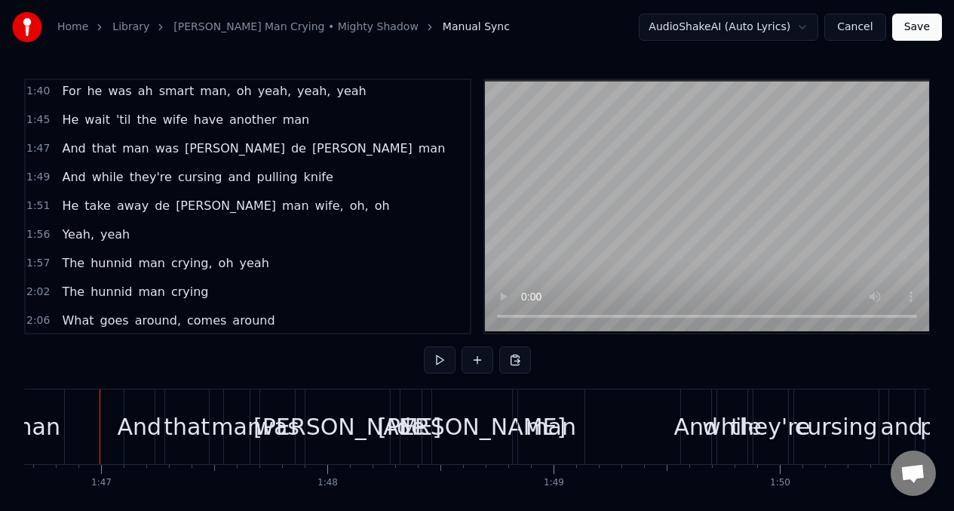
scroll to position [0, 24130]
click at [439, 363] on button at bounding box center [440, 359] width 32 height 27
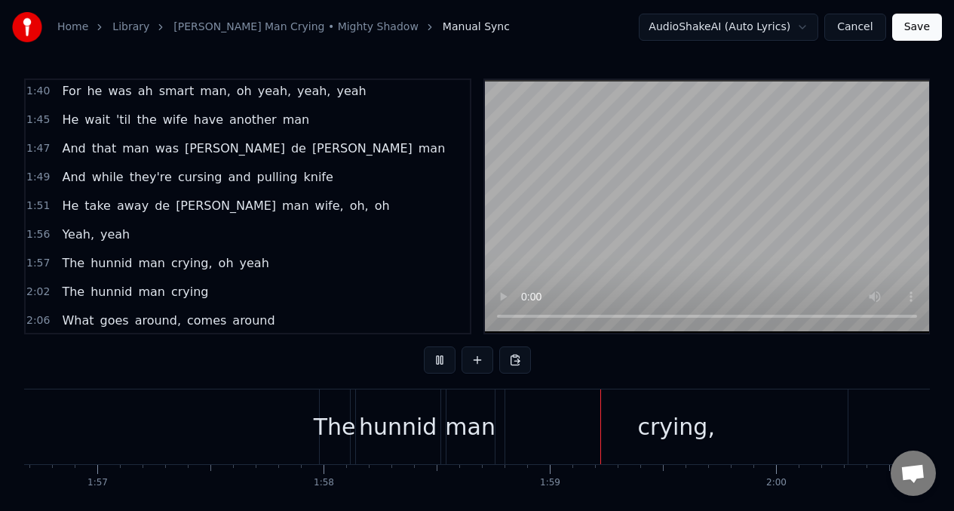
scroll to position [0, 26707]
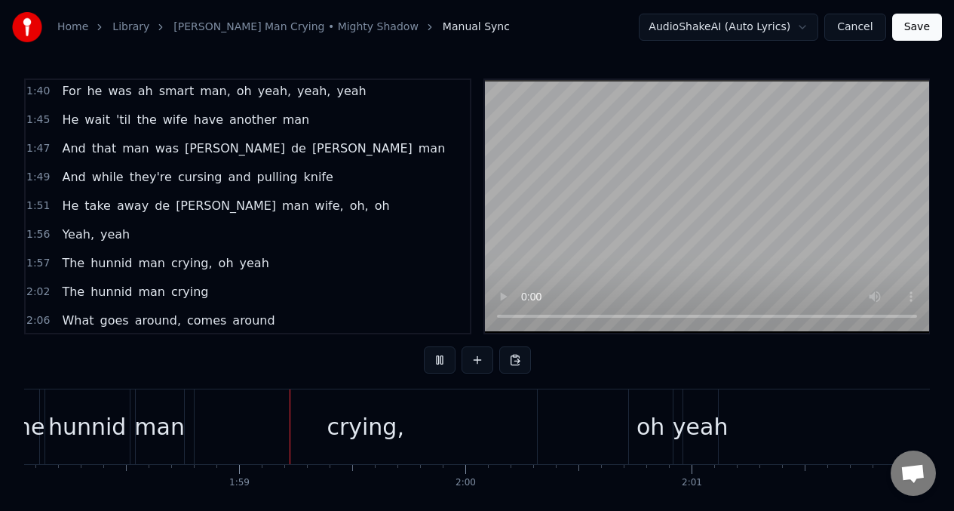
click at [64, 207] on span "He" at bounding box center [70, 205] width 20 height 17
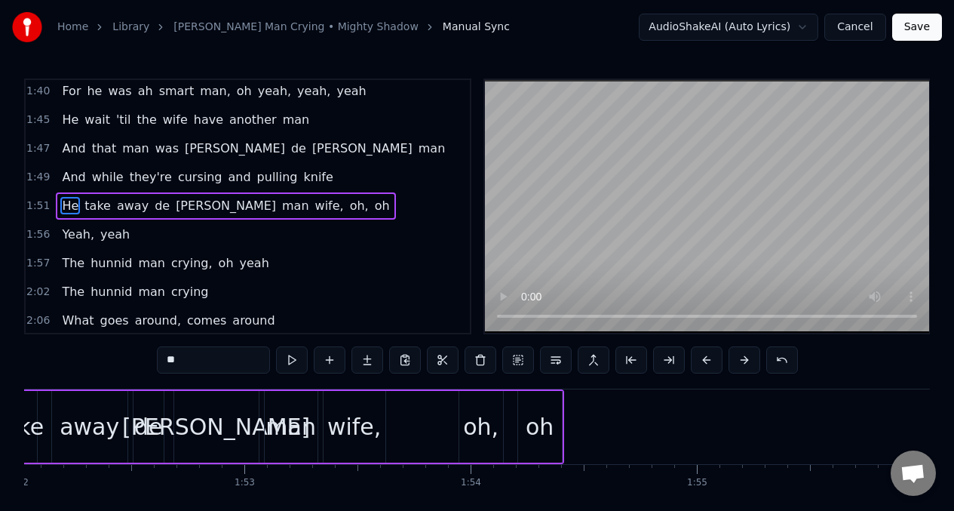
scroll to position [0, 25203]
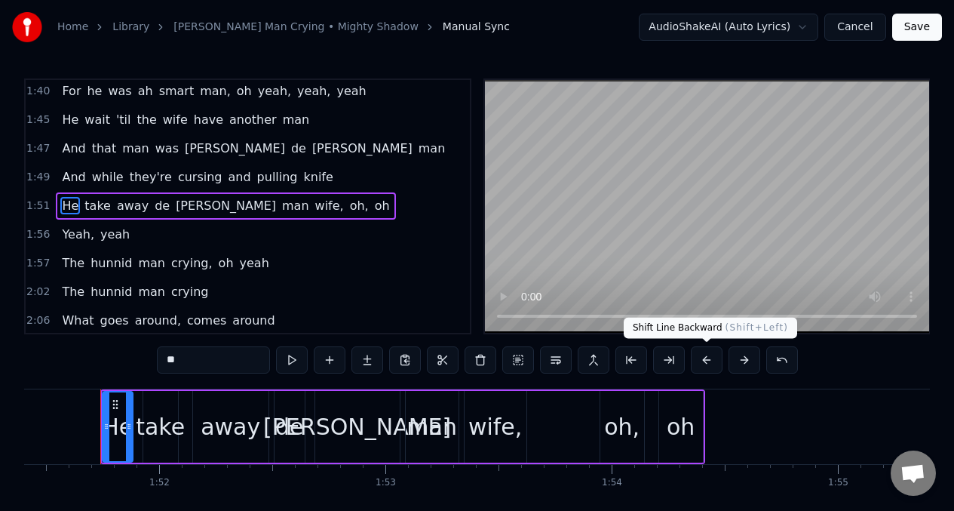
click at [702, 359] on button at bounding box center [707, 359] width 32 height 27
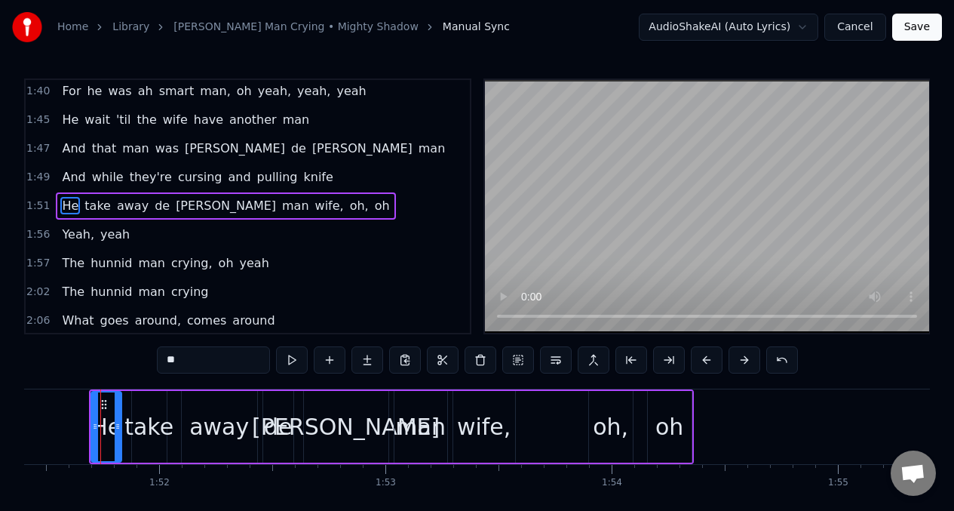
click at [228, 433] on div "away" at bounding box center [219, 426] width 60 height 34
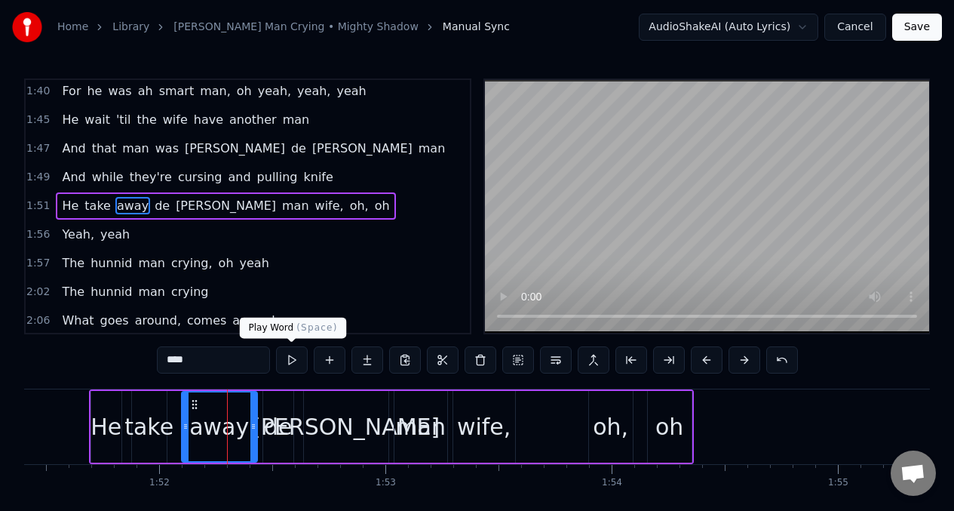
click at [290, 359] on button at bounding box center [292, 359] width 32 height 27
click at [289, 358] on button at bounding box center [292, 359] width 32 height 27
click at [353, 440] on div "[PERSON_NAME]" at bounding box center [346, 426] width 188 height 34
type input "******"
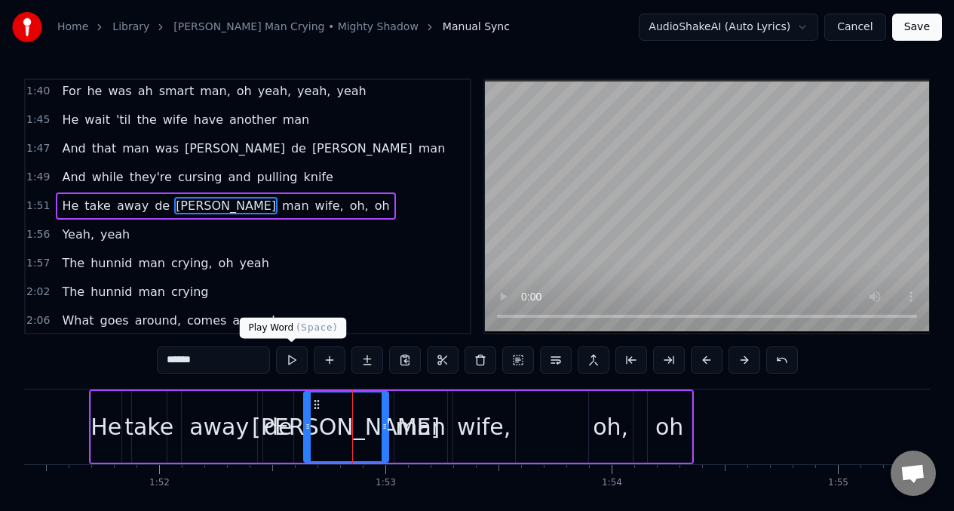
click at [290, 361] on button at bounding box center [292, 359] width 32 height 27
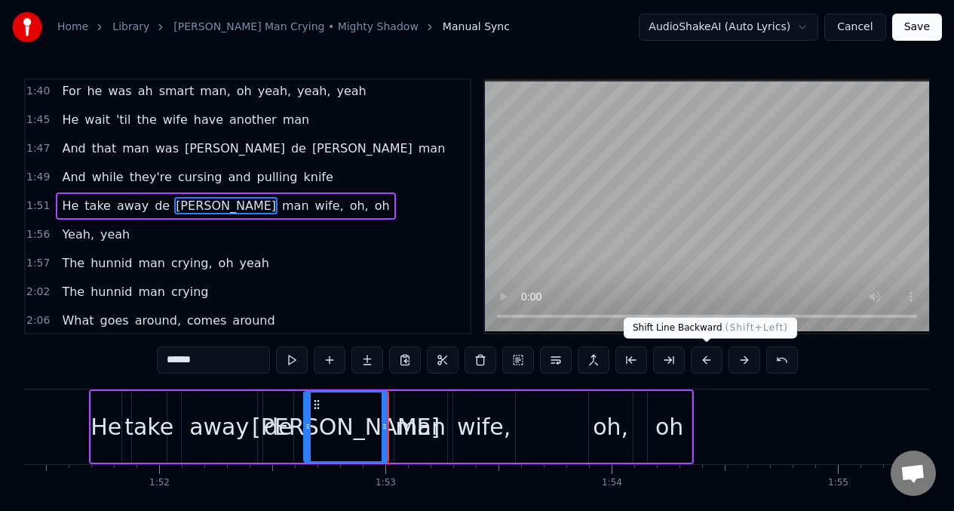
click at [704, 363] on button at bounding box center [707, 359] width 32 height 27
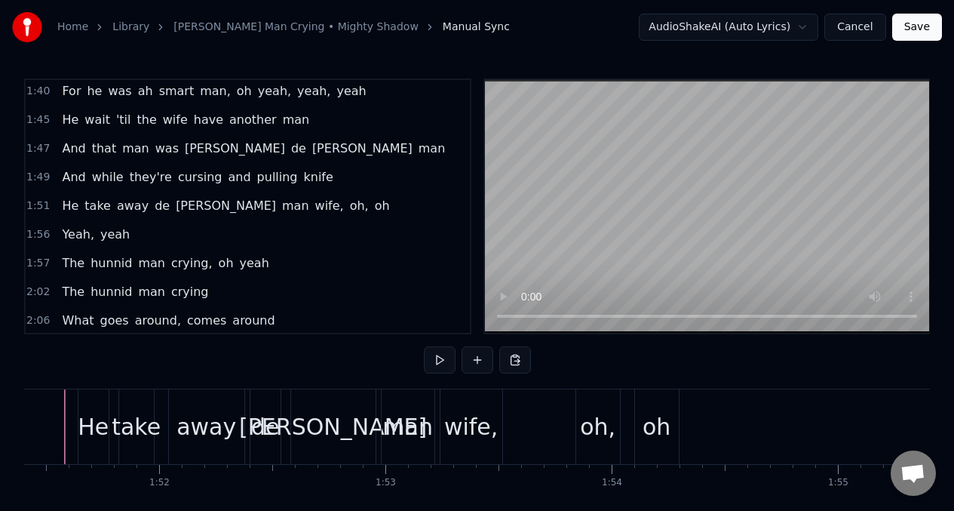
scroll to position [0, 25168]
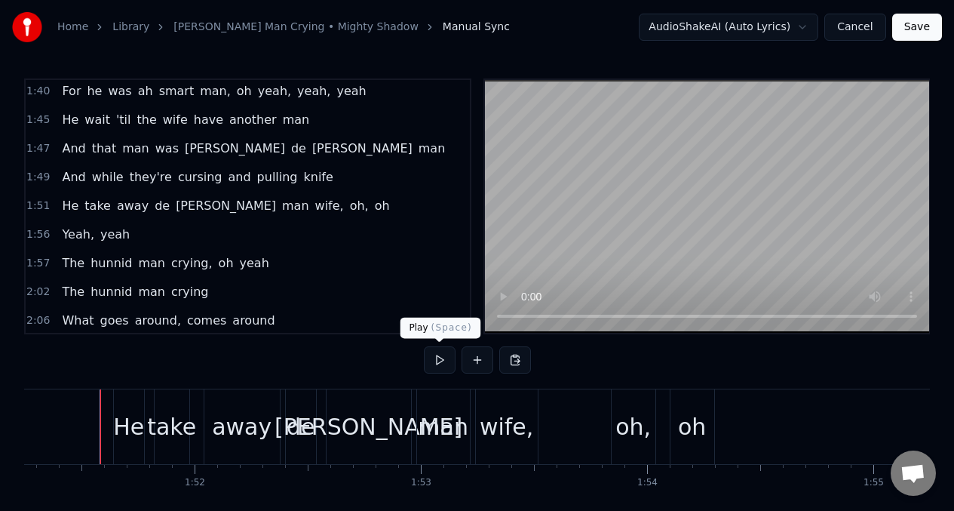
click at [438, 359] on button at bounding box center [440, 359] width 32 height 27
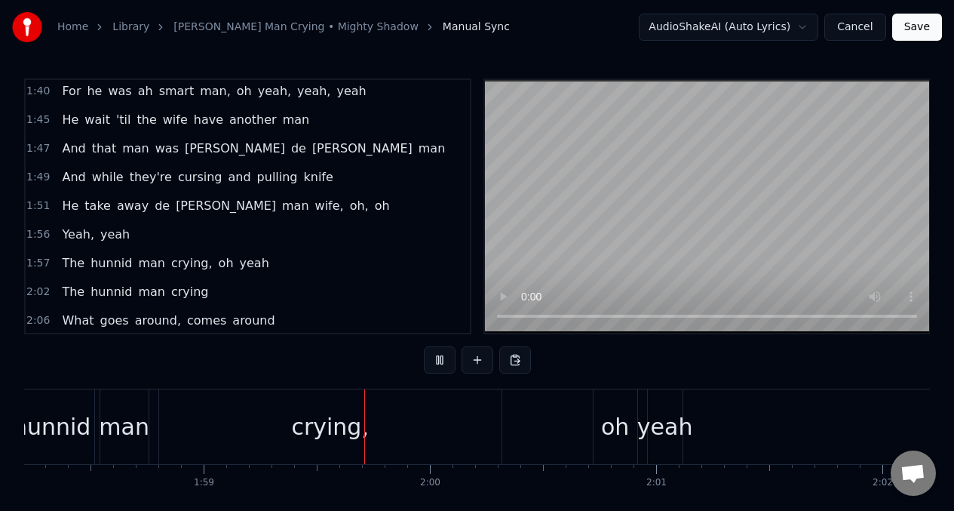
scroll to position [0, 26878]
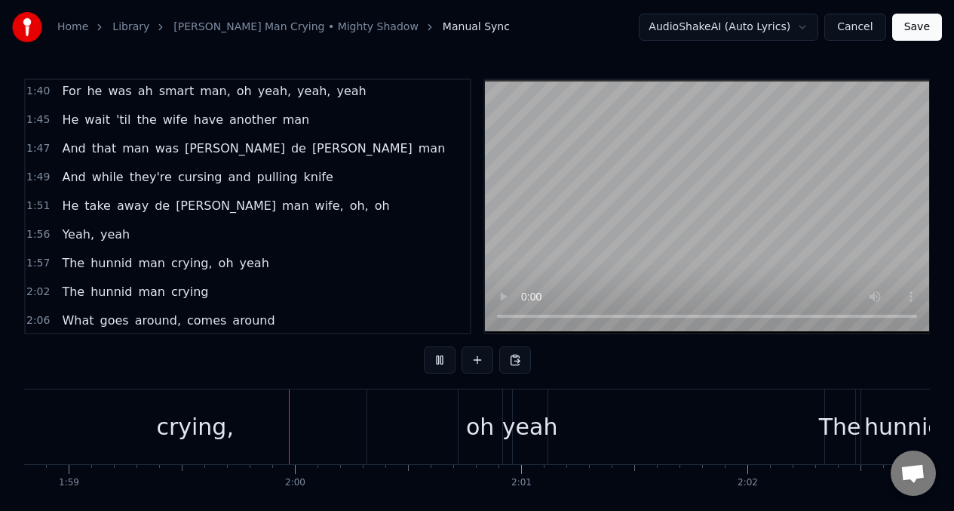
click at [115, 204] on span "away" at bounding box center [132, 205] width 35 height 17
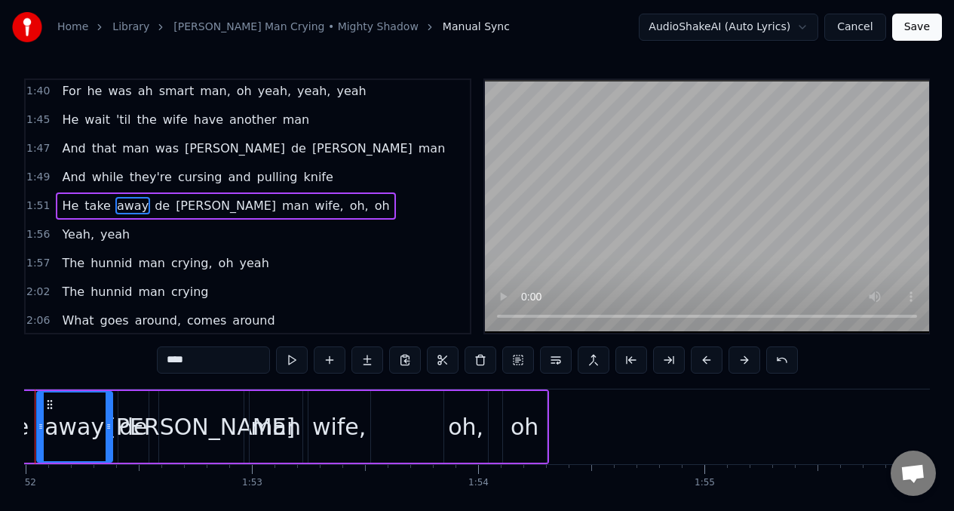
scroll to position [0, 25271]
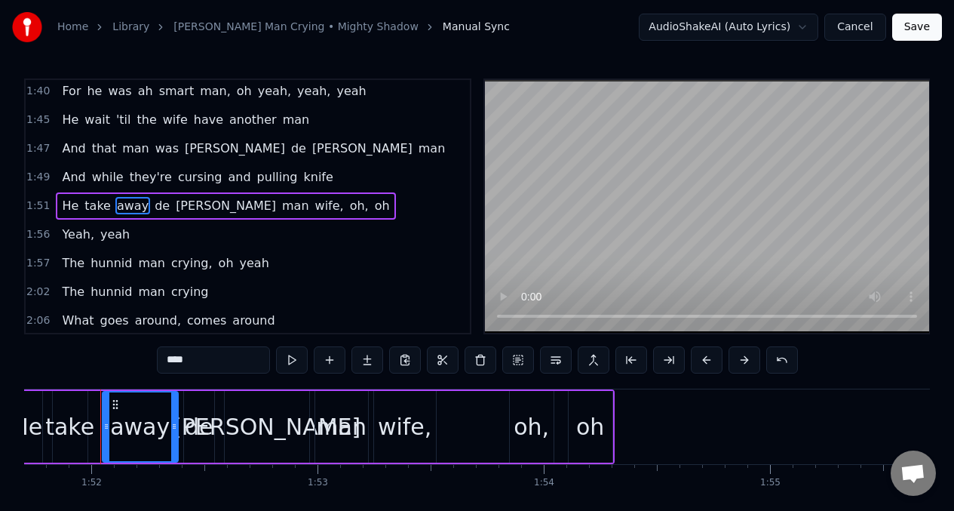
click at [65, 204] on span "He" at bounding box center [70, 205] width 20 height 17
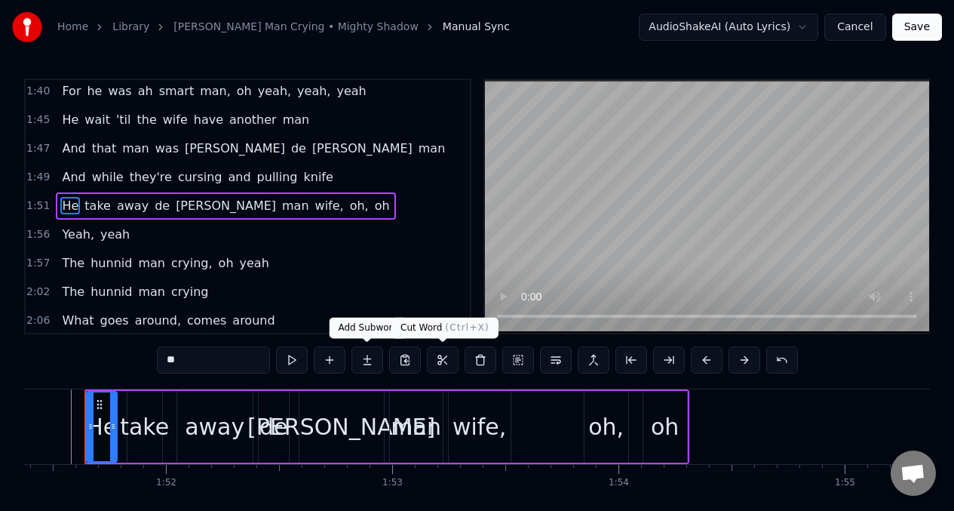
scroll to position [0, 25181]
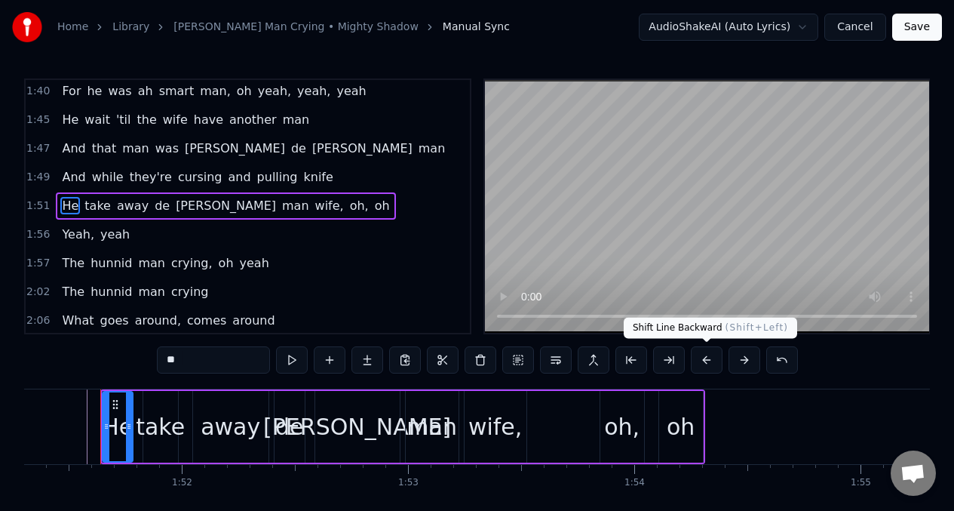
click at [705, 358] on button at bounding box center [707, 359] width 32 height 27
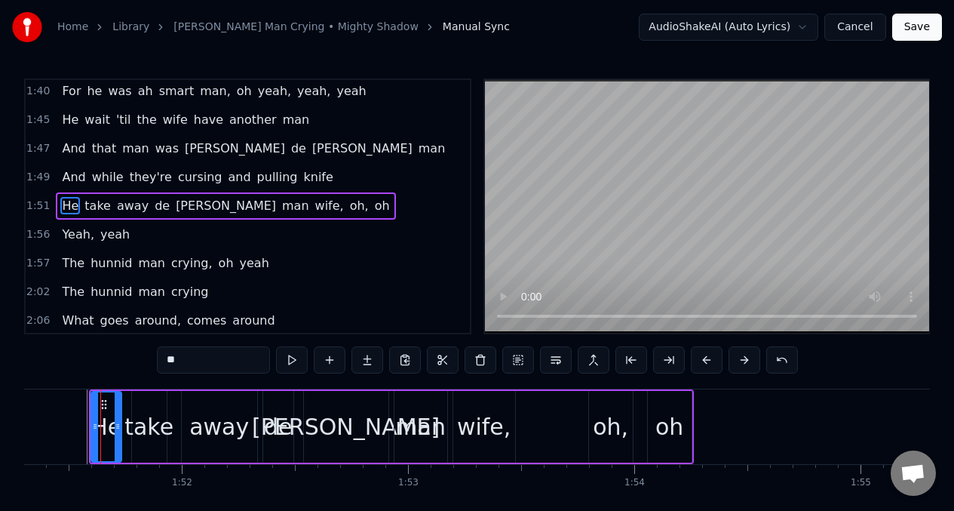
click at [60, 232] on span "Yeah," at bounding box center [77, 233] width 35 height 17
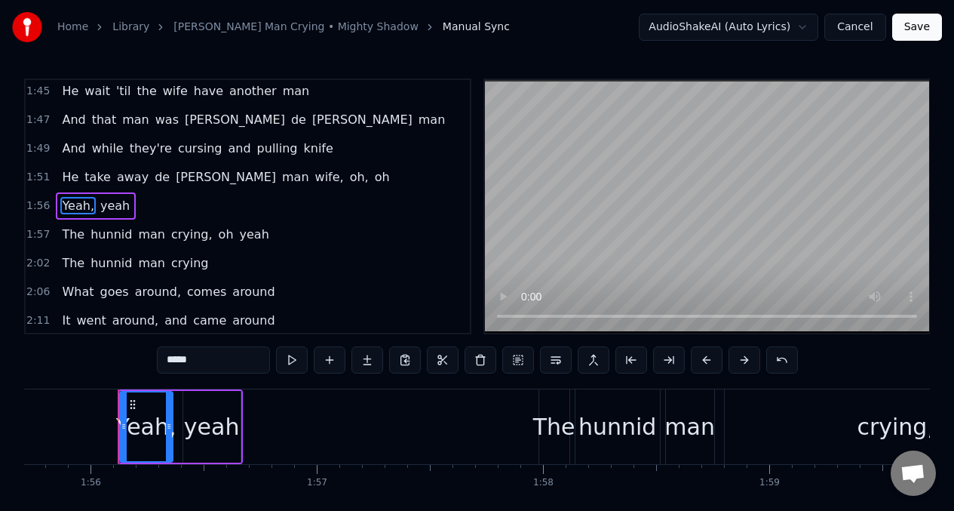
scroll to position [0, 26194]
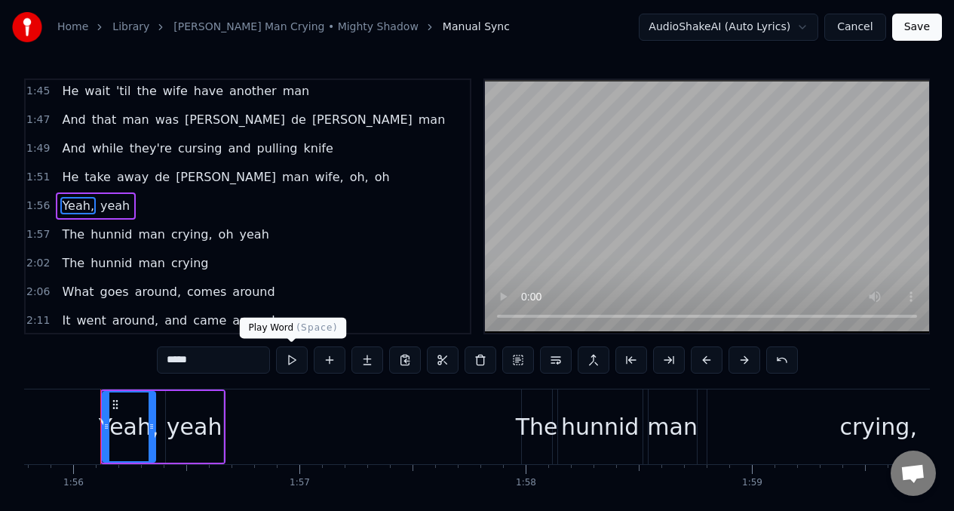
click at [293, 360] on button at bounding box center [292, 359] width 32 height 27
click at [292, 361] on button at bounding box center [292, 359] width 32 height 27
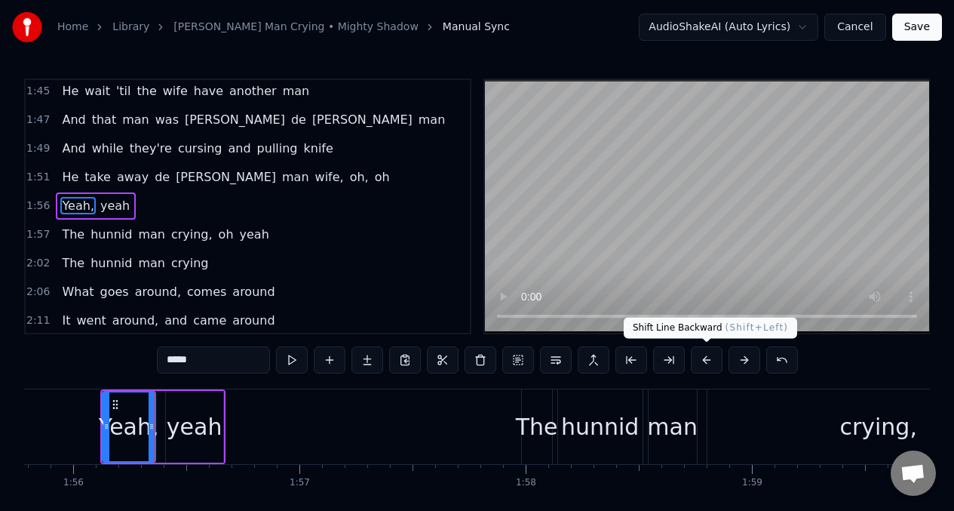
click at [705, 361] on button at bounding box center [707, 359] width 32 height 27
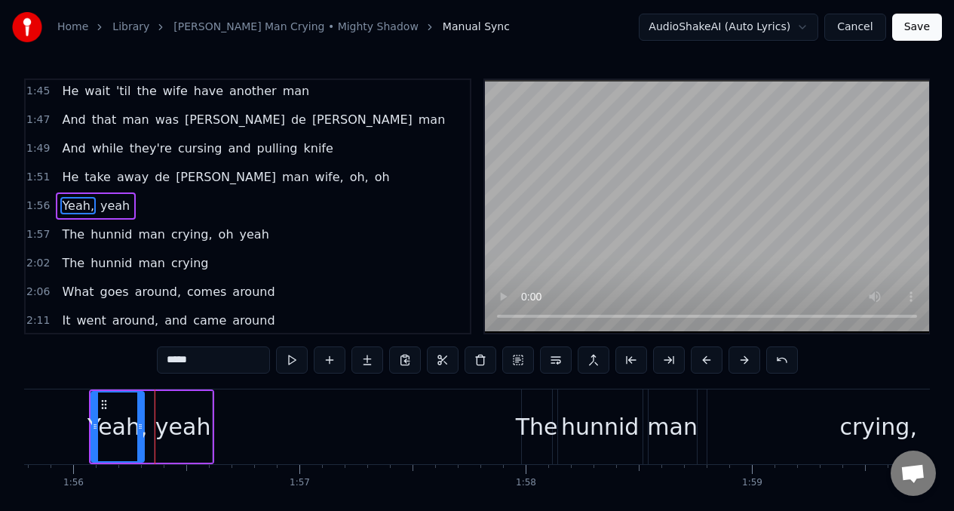
click at [705, 361] on button at bounding box center [707, 359] width 32 height 27
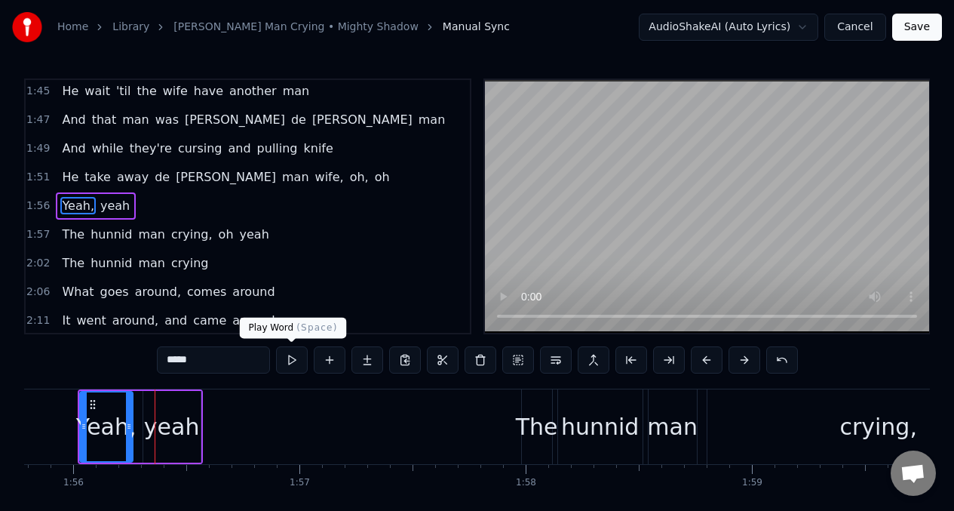
click at [291, 362] on button at bounding box center [292, 359] width 32 height 27
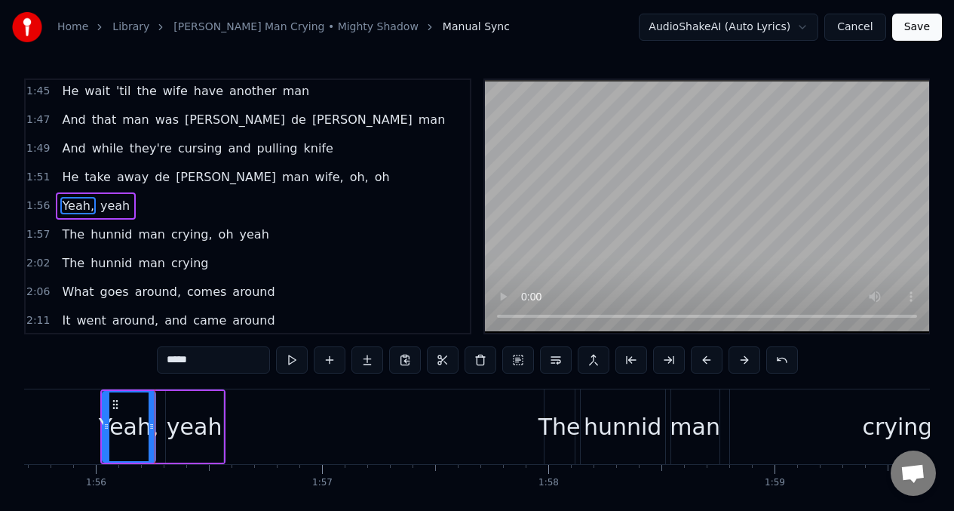
click at [291, 362] on button at bounding box center [292, 359] width 32 height 27
click at [66, 233] on span "The" at bounding box center [73, 233] width 26 height 17
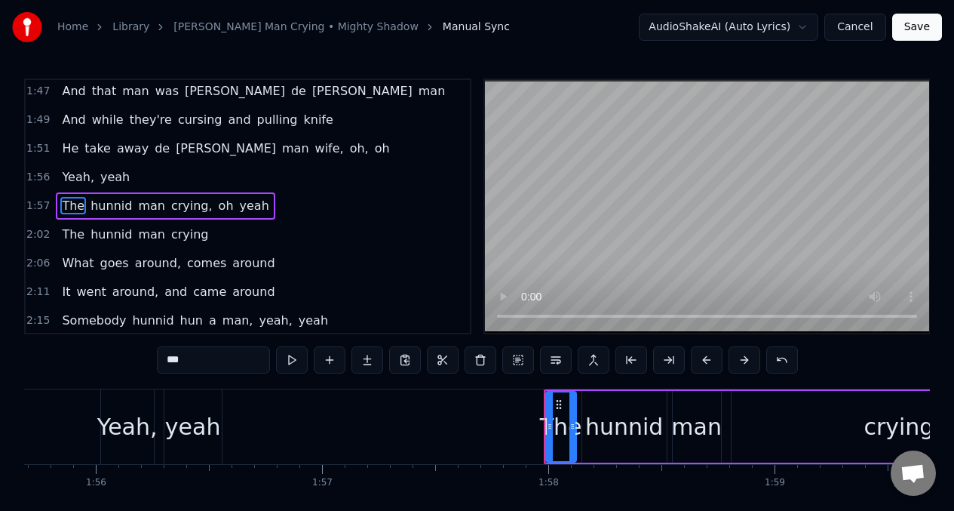
click at [192, 363] on input "***" at bounding box center [213, 359] width 113 height 27
type input "*"
click at [624, 435] on div "hunnid" at bounding box center [624, 426] width 78 height 34
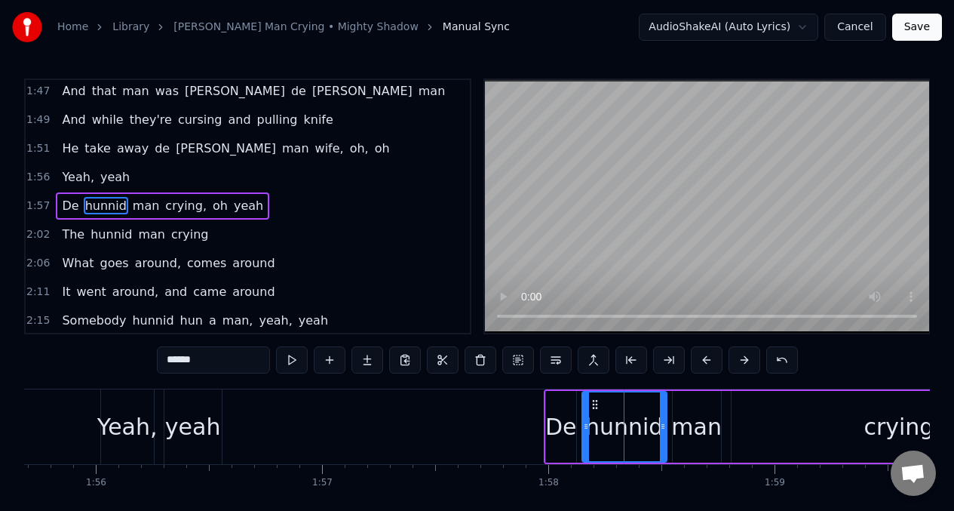
click at [210, 365] on input "******" at bounding box center [213, 359] width 113 height 27
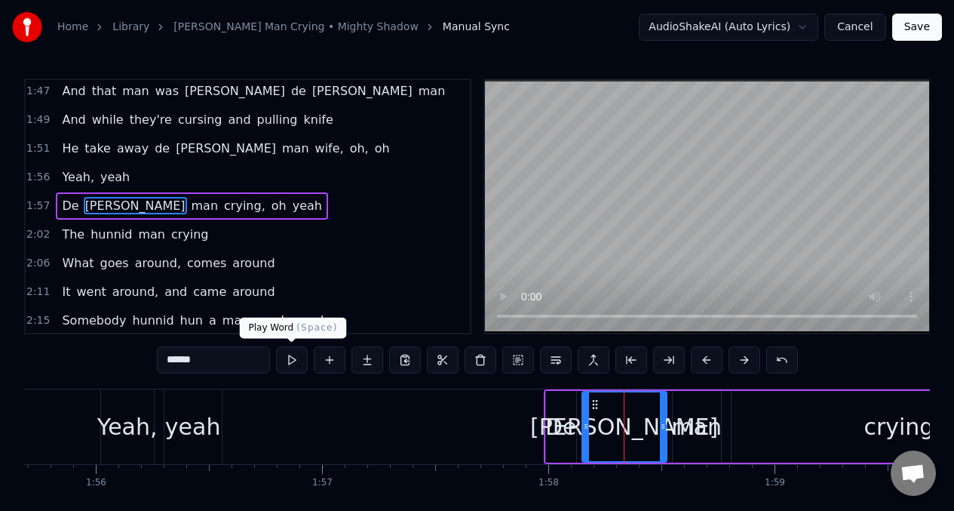
click at [292, 361] on button at bounding box center [292, 359] width 32 height 27
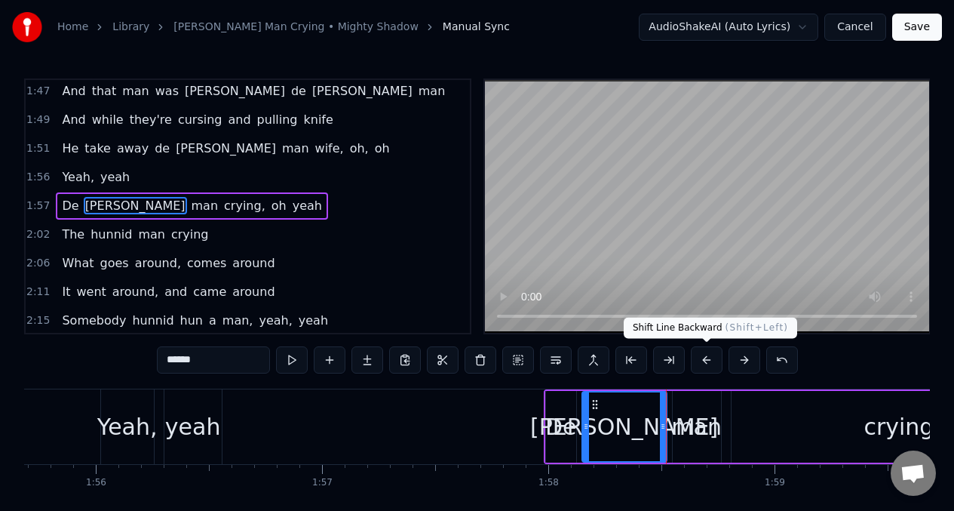
click at [710, 360] on button at bounding box center [707, 359] width 32 height 27
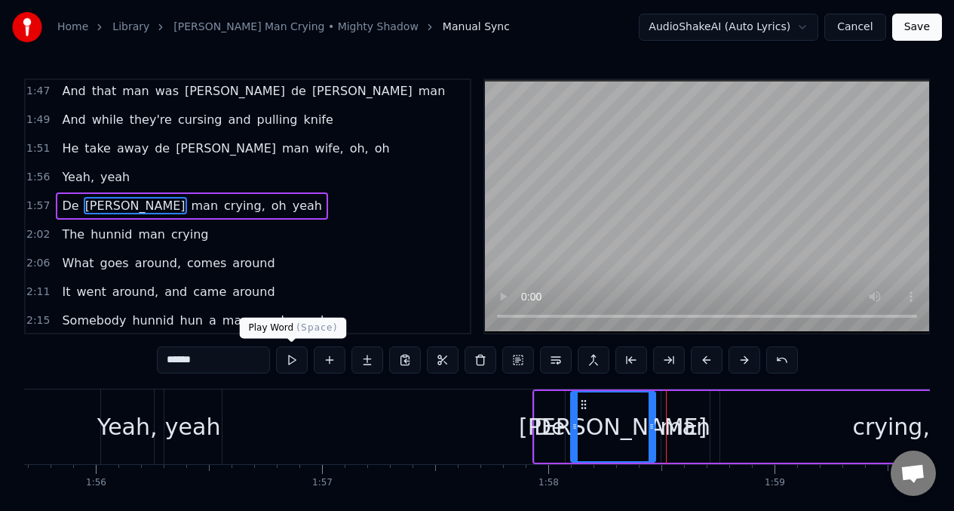
click at [288, 363] on button at bounding box center [292, 359] width 32 height 27
click at [283, 359] on button at bounding box center [292, 359] width 32 height 27
click at [64, 235] on span "The" at bounding box center [73, 233] width 26 height 17
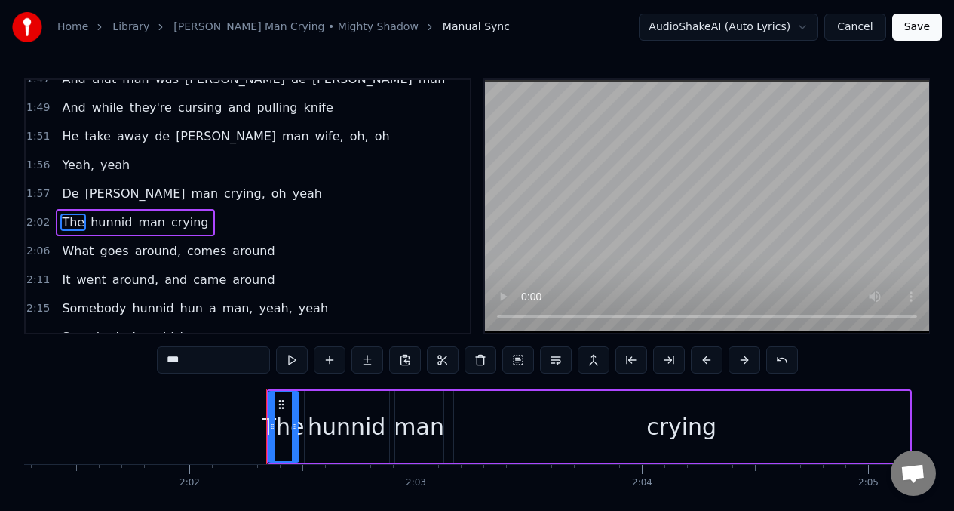
scroll to position [0, 27602]
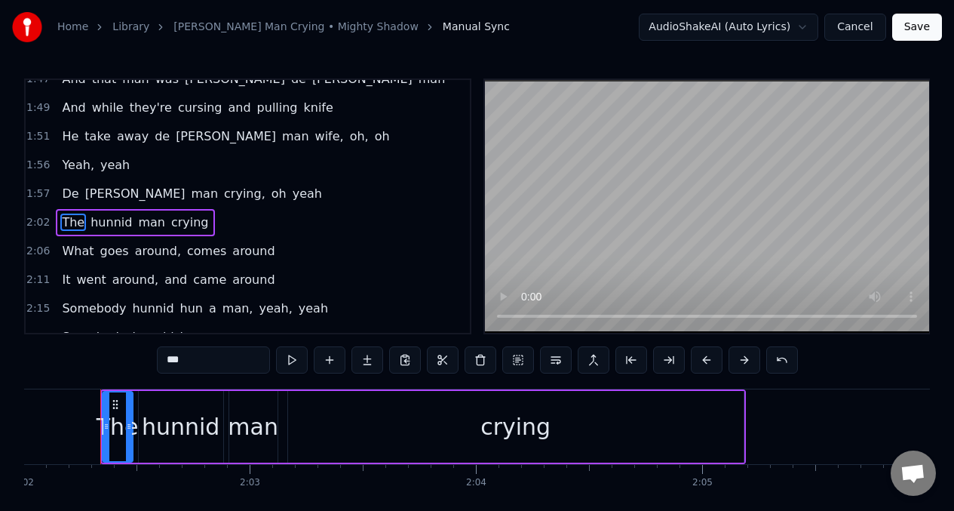
click at [193, 365] on input "***" at bounding box center [213, 359] width 113 height 27
type input "*"
click at [176, 424] on div "hunnid" at bounding box center [181, 426] width 78 height 34
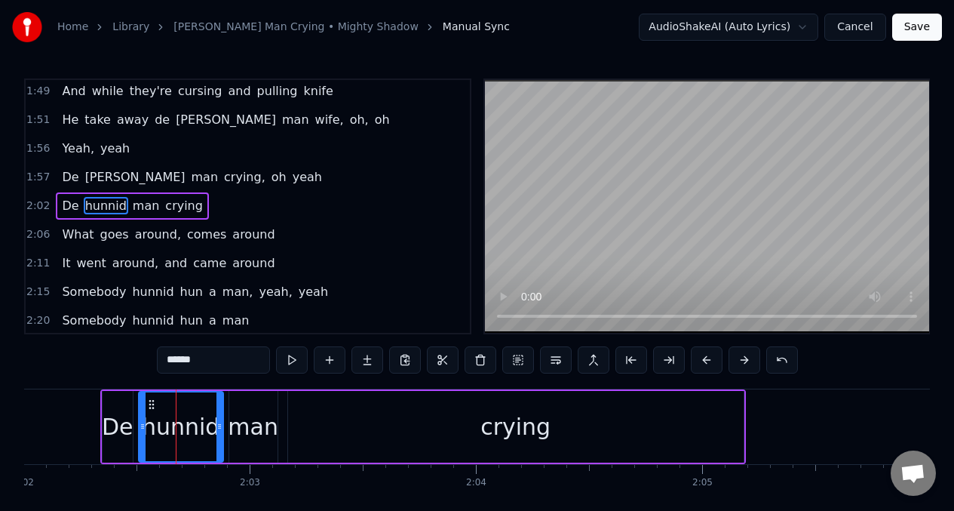
click at [210, 364] on input "******" at bounding box center [213, 359] width 113 height 27
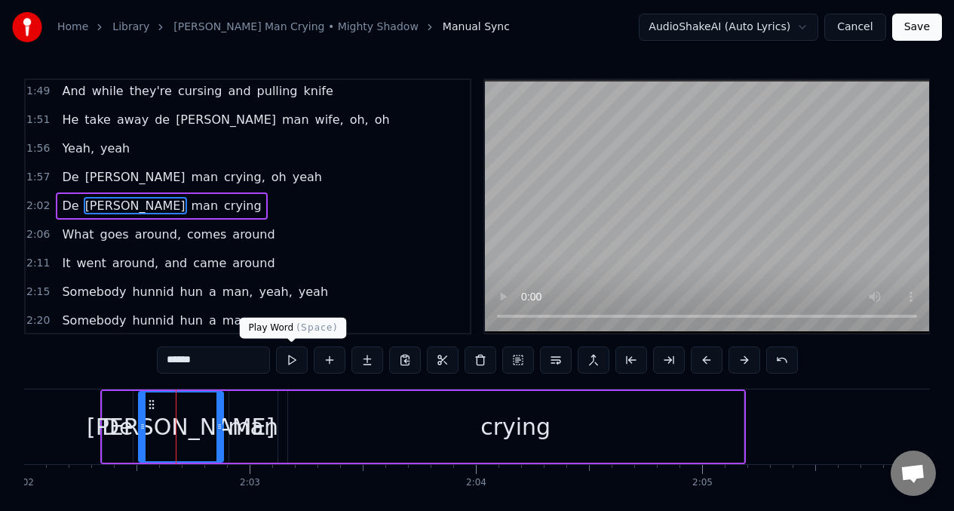
click at [289, 360] on button at bounding box center [292, 359] width 32 height 27
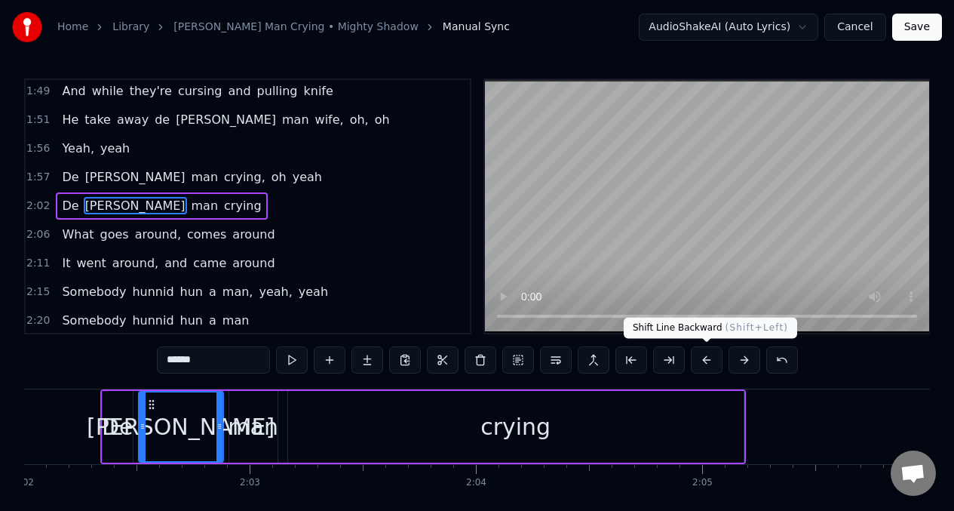
click at [704, 364] on button at bounding box center [707, 359] width 32 height 27
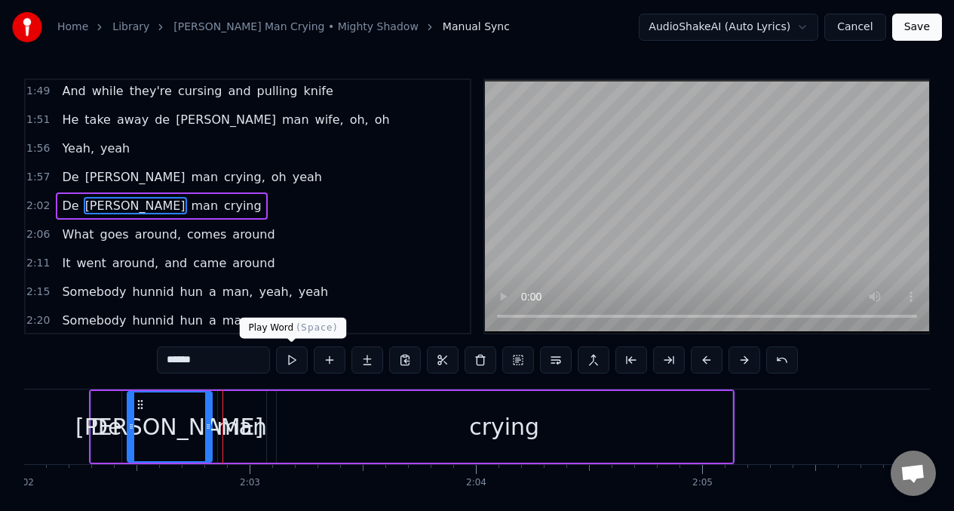
click at [289, 359] on button at bounding box center [292, 359] width 32 height 27
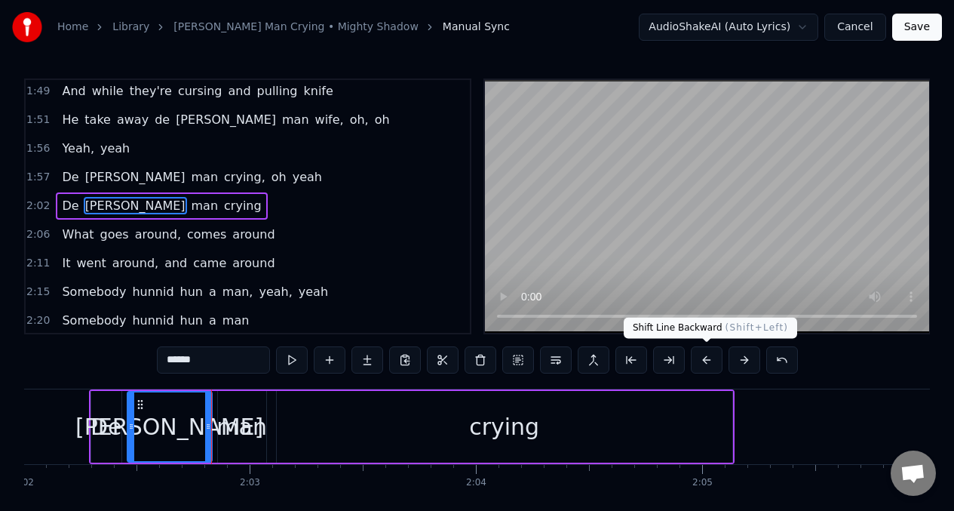
click at [704, 357] on button at bounding box center [707, 359] width 32 height 27
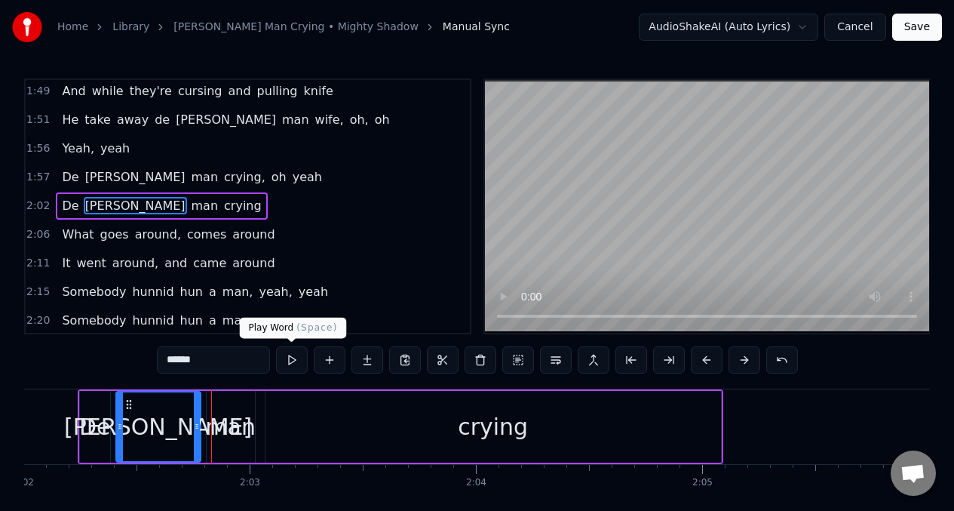
click at [293, 356] on button at bounding box center [292, 359] width 32 height 27
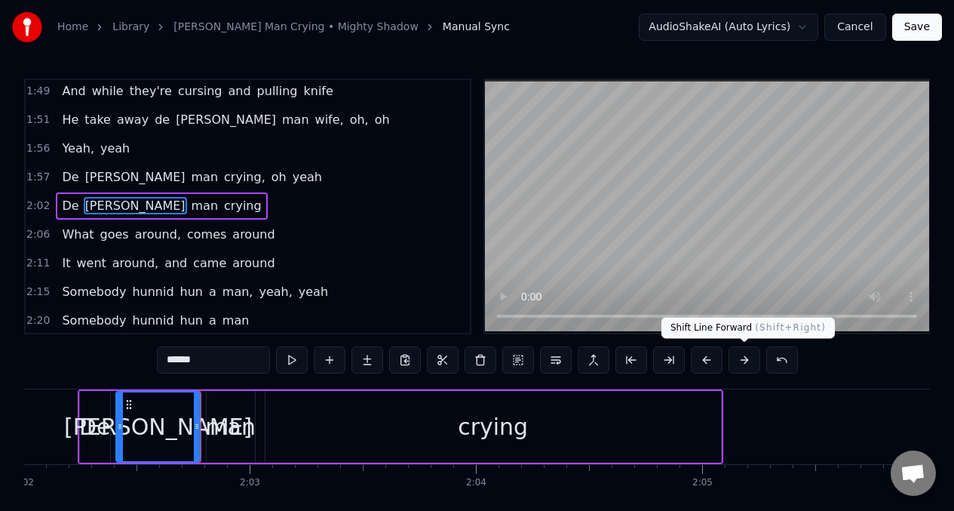
click at [741, 359] on button at bounding box center [744, 359] width 32 height 27
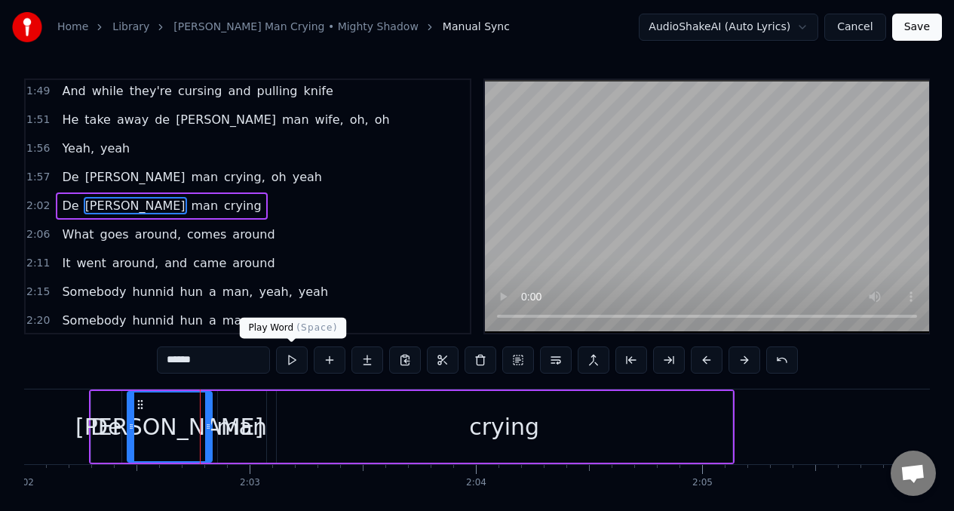
click at [292, 364] on button at bounding box center [292, 359] width 32 height 27
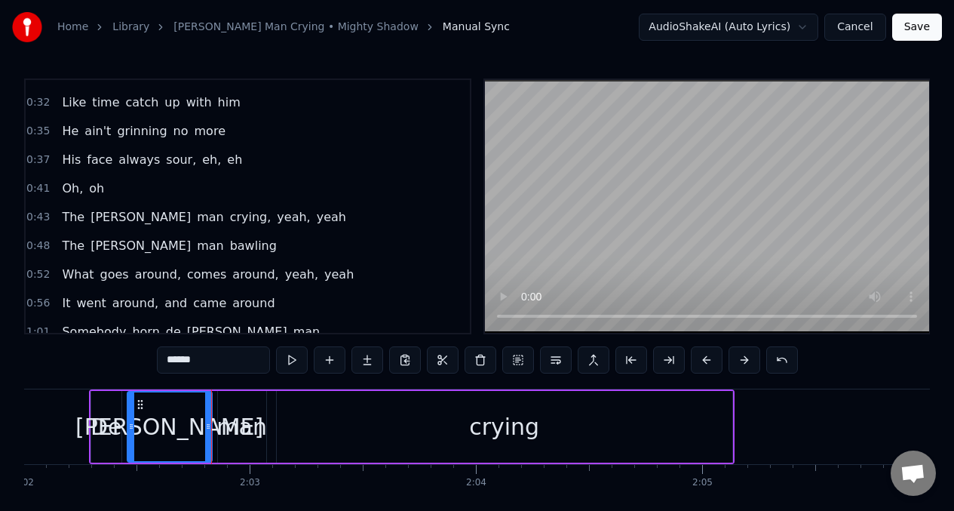
scroll to position [189, 0]
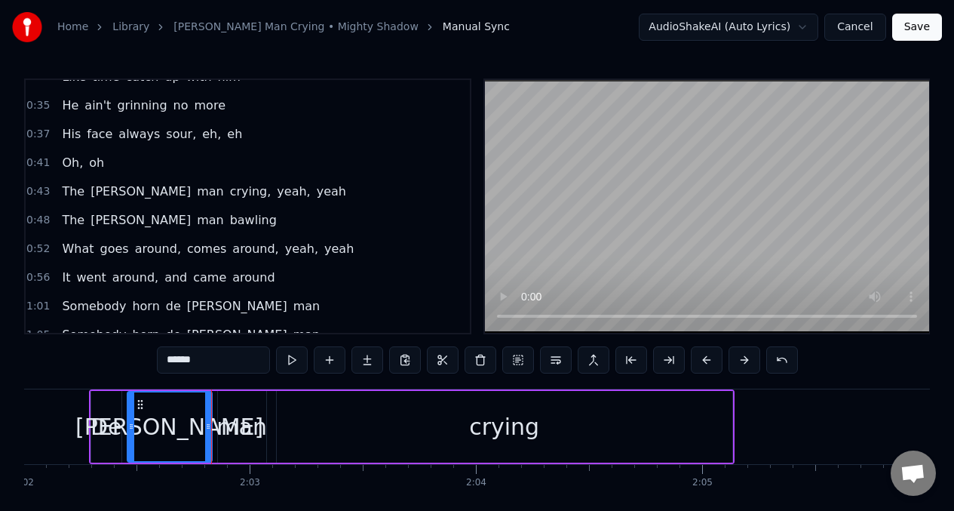
click at [71, 192] on span "The" at bounding box center [73, 190] width 26 height 17
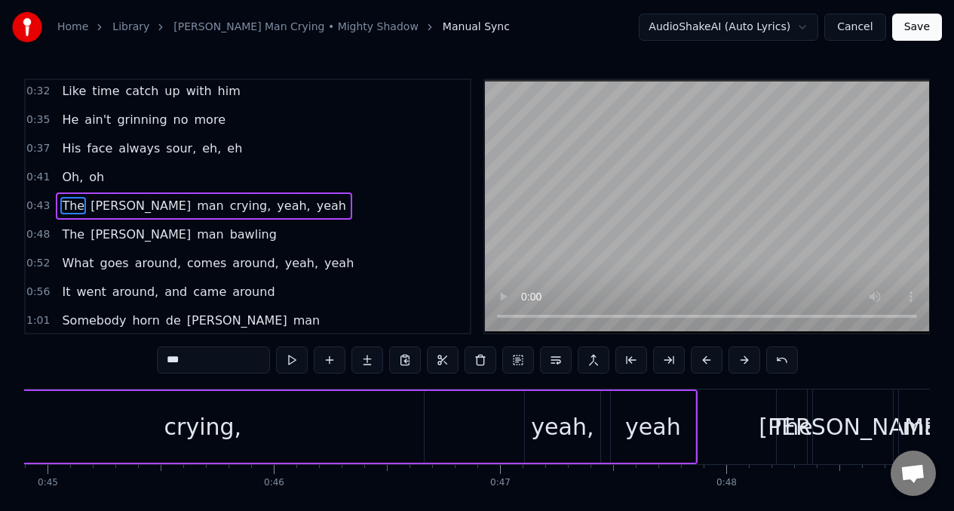
scroll to position [0, 9843]
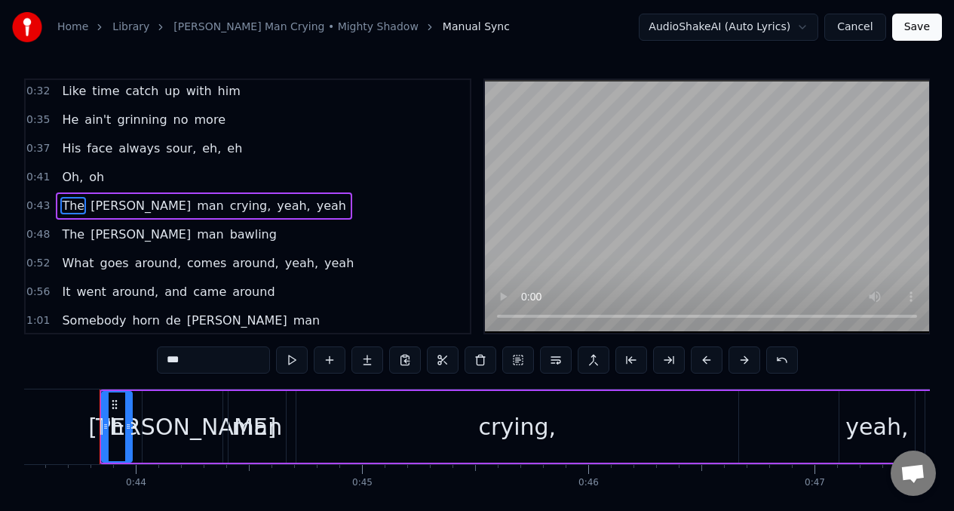
click at [203, 367] on input "***" at bounding box center [213, 359] width 113 height 27
type input "*"
click at [75, 241] on span "The" at bounding box center [73, 233] width 26 height 17
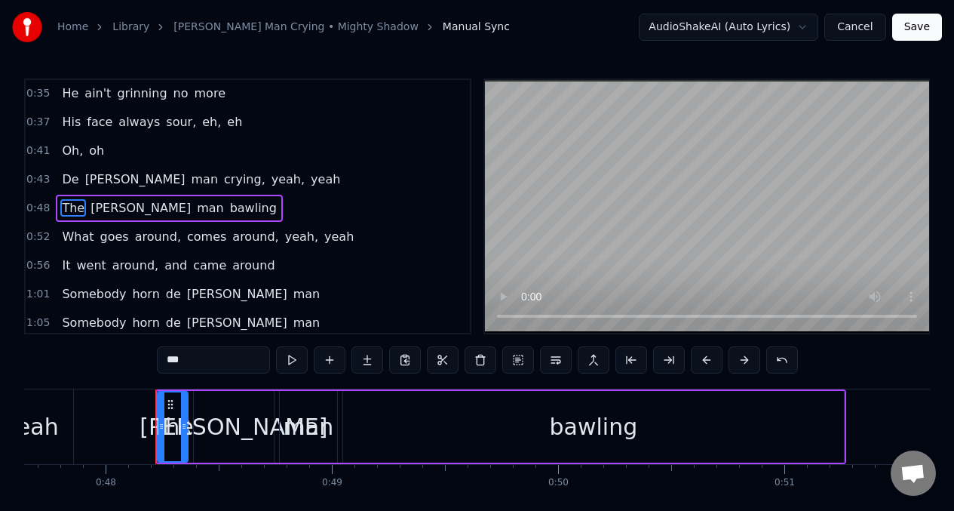
scroll to position [0, 10834]
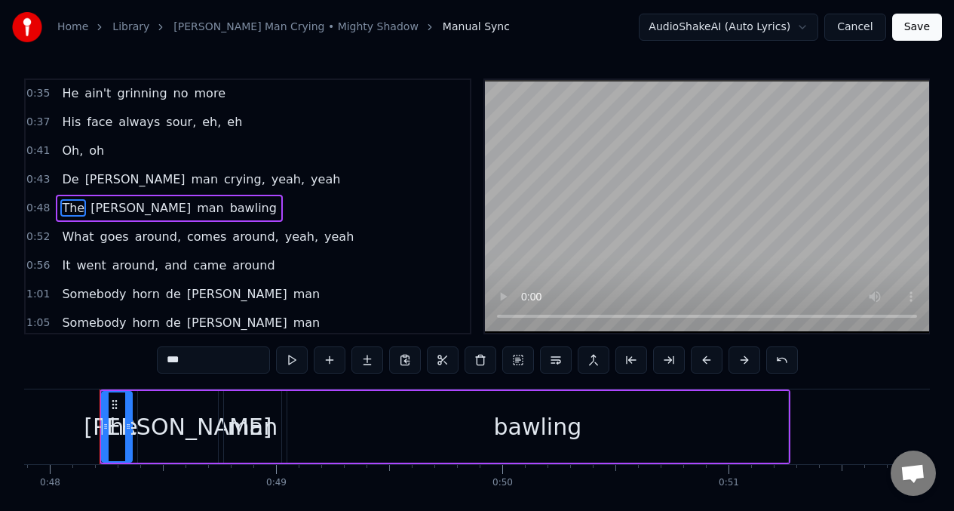
click at [191, 363] on input "***" at bounding box center [213, 359] width 113 height 27
type input "*"
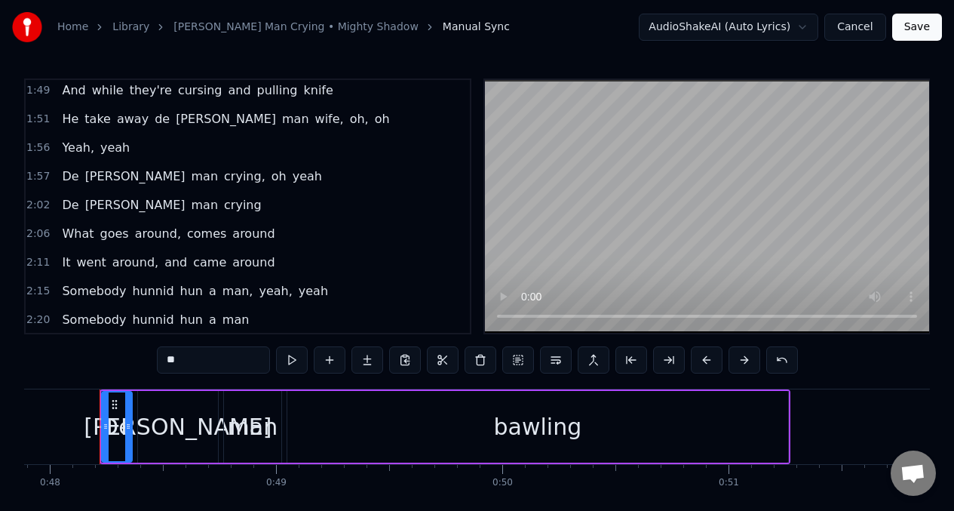
scroll to position [750, 0]
click at [66, 230] on span "What" at bounding box center [77, 232] width 35 height 17
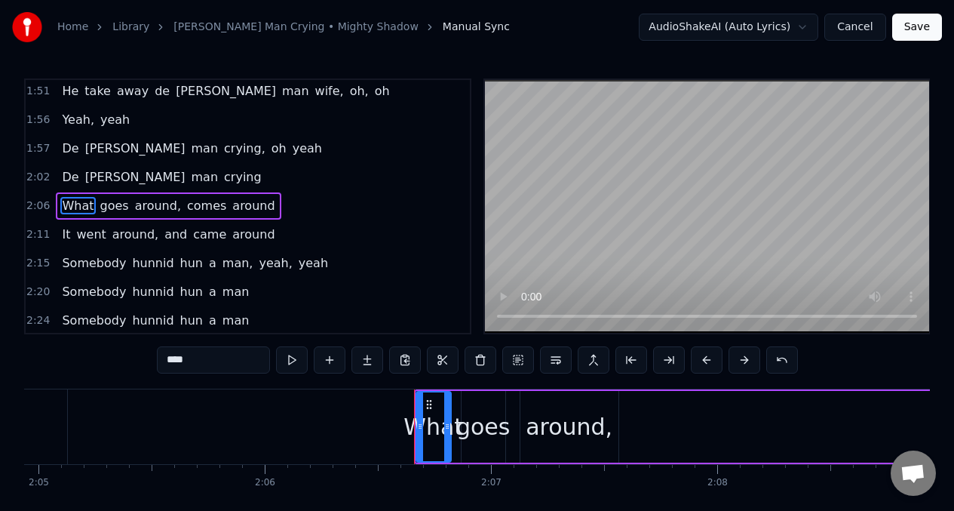
scroll to position [0, 28579]
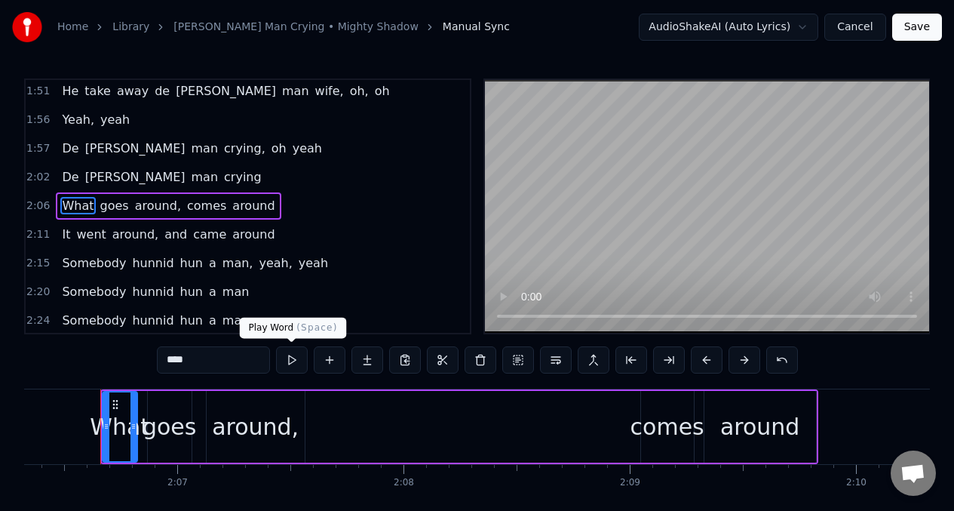
click at [289, 357] on button at bounding box center [292, 359] width 32 height 27
click at [267, 432] on div "around," at bounding box center [255, 426] width 87 height 34
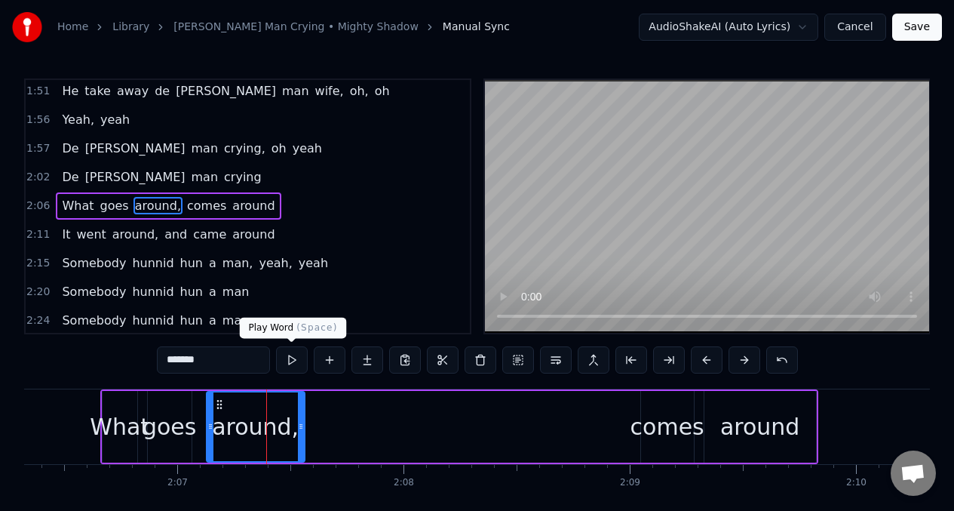
click at [285, 360] on button at bounding box center [292, 359] width 32 height 27
drag, startPoint x: 657, startPoint y: 419, endPoint x: 604, endPoint y: 418, distance: 52.8
click at [657, 419] on div "comes" at bounding box center [667, 426] width 74 height 34
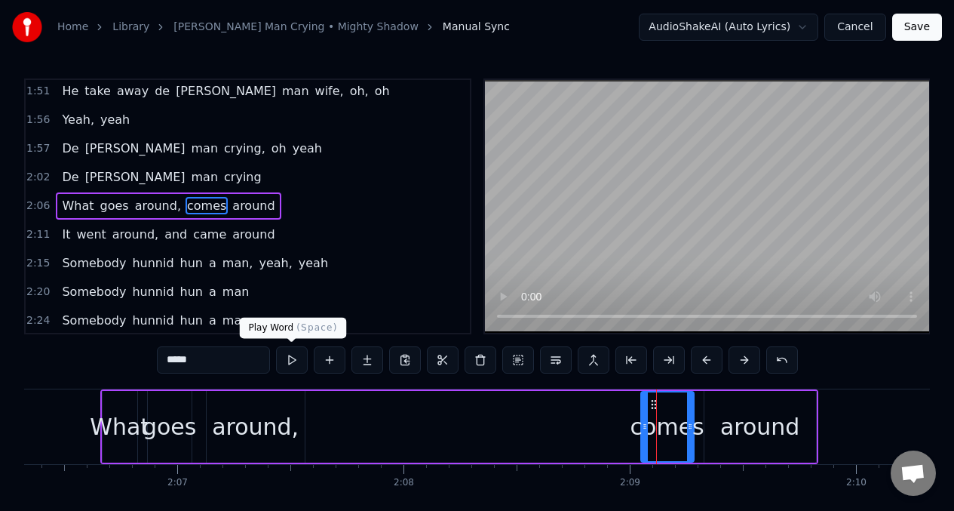
click at [294, 361] on button at bounding box center [292, 359] width 32 height 27
click at [756, 423] on div "around" at bounding box center [759, 426] width 79 height 34
type input "******"
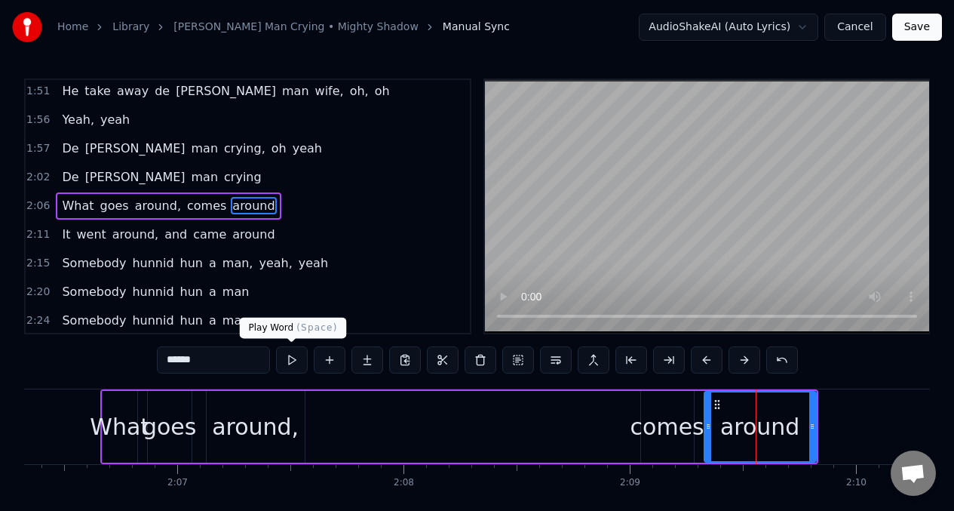
click at [293, 362] on button at bounding box center [292, 359] width 32 height 27
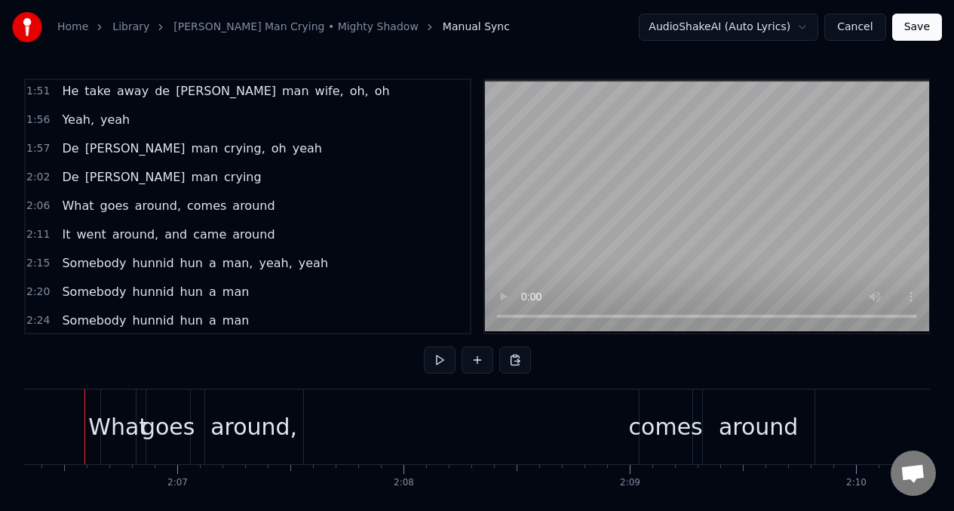
scroll to position [0, 28563]
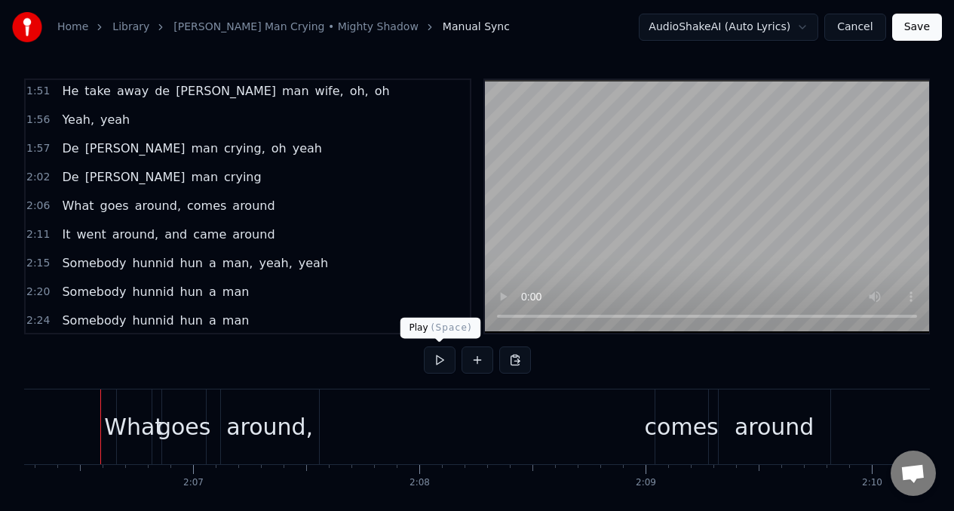
click at [440, 363] on button at bounding box center [440, 359] width 32 height 27
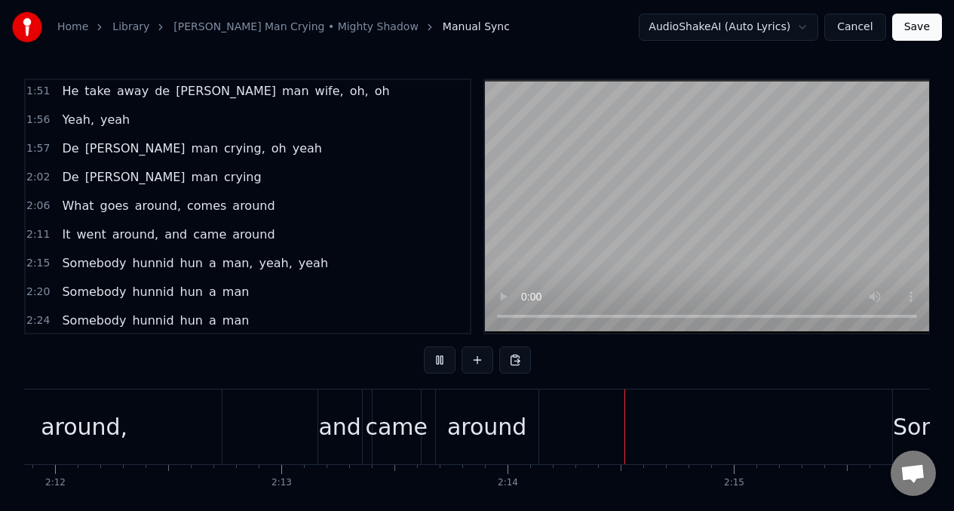
scroll to position [0, 30089]
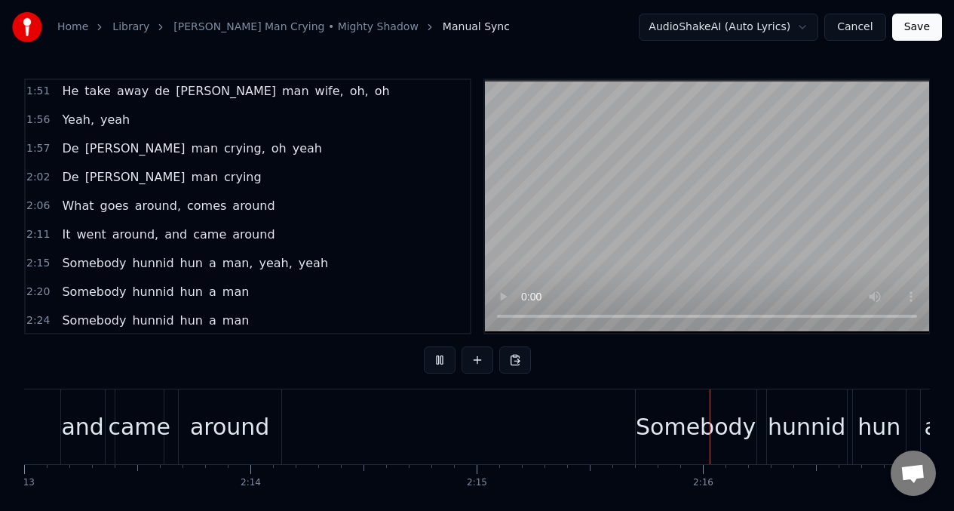
click at [75, 232] on span "went" at bounding box center [91, 233] width 32 height 17
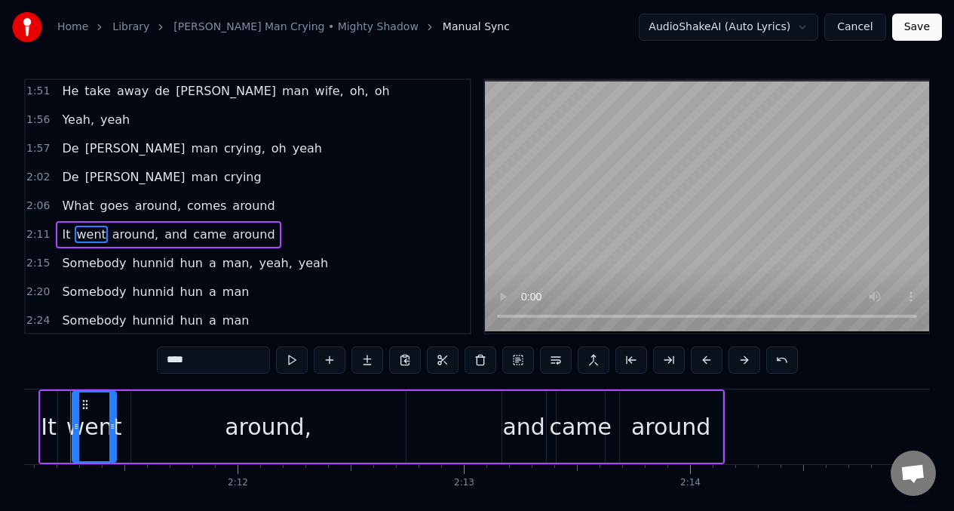
scroll to position [0, 29620]
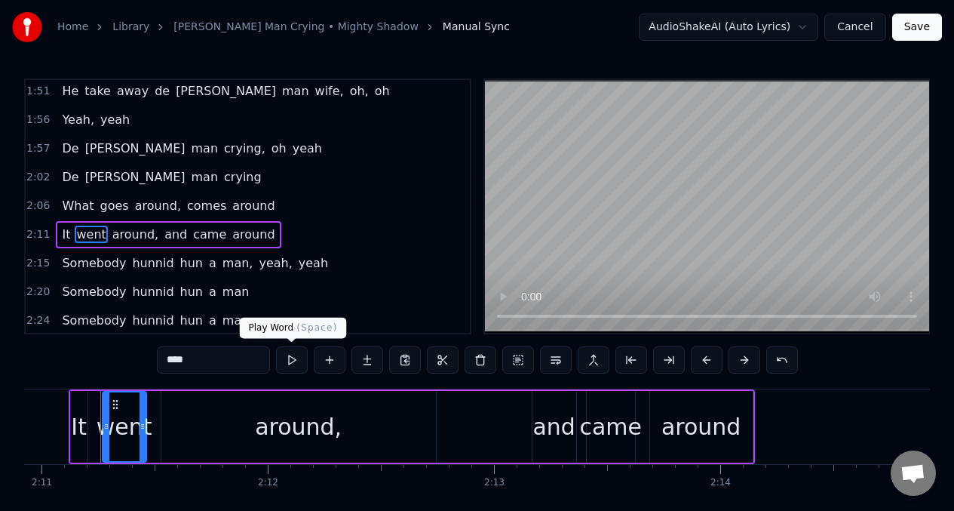
click at [290, 359] on button at bounding box center [292, 359] width 32 height 27
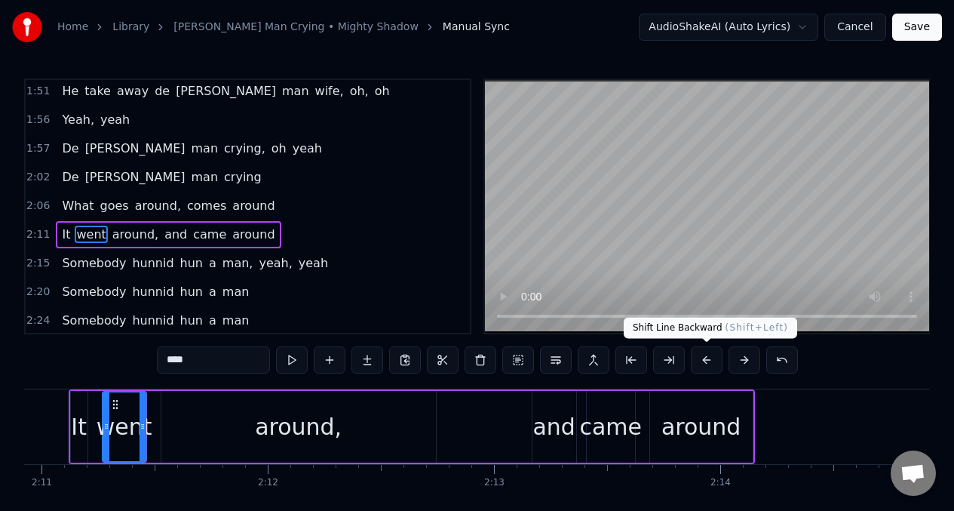
click at [704, 358] on button at bounding box center [707, 359] width 32 height 27
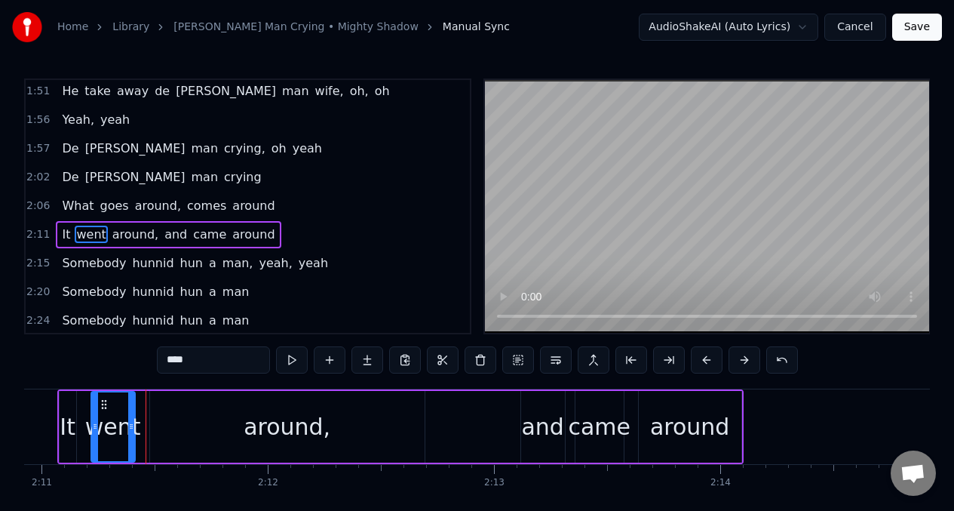
click at [378, 425] on div "around," at bounding box center [287, 427] width 274 height 72
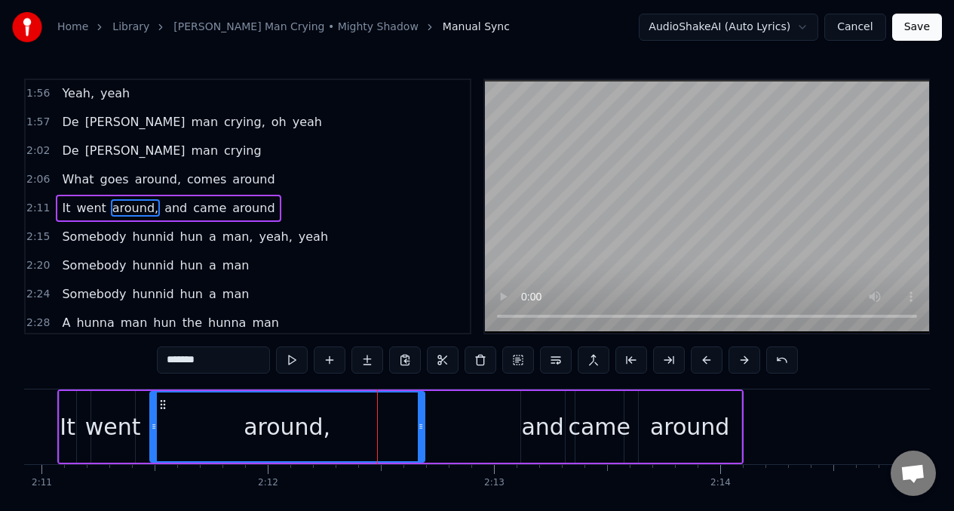
scroll to position [805, 0]
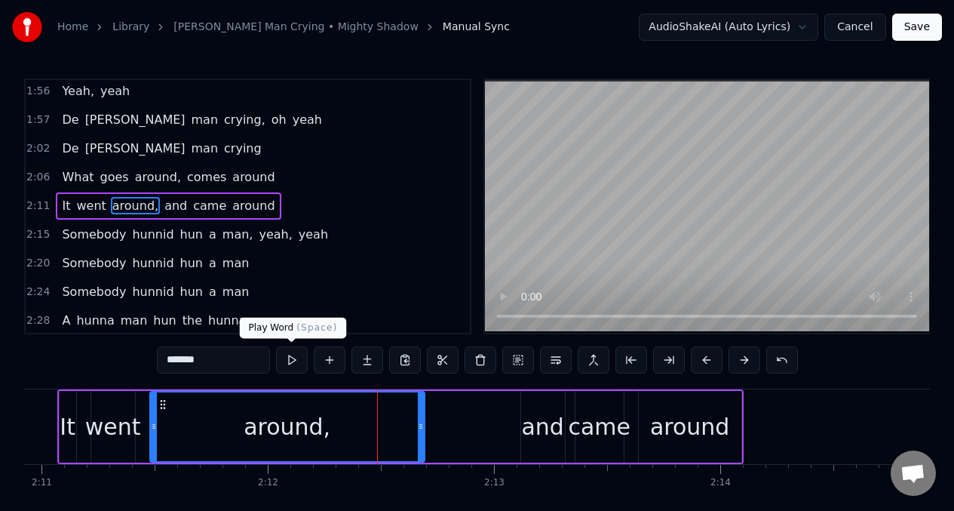
click at [291, 363] on button at bounding box center [292, 359] width 32 height 27
click at [79, 236] on span "Somebody" at bounding box center [93, 233] width 67 height 17
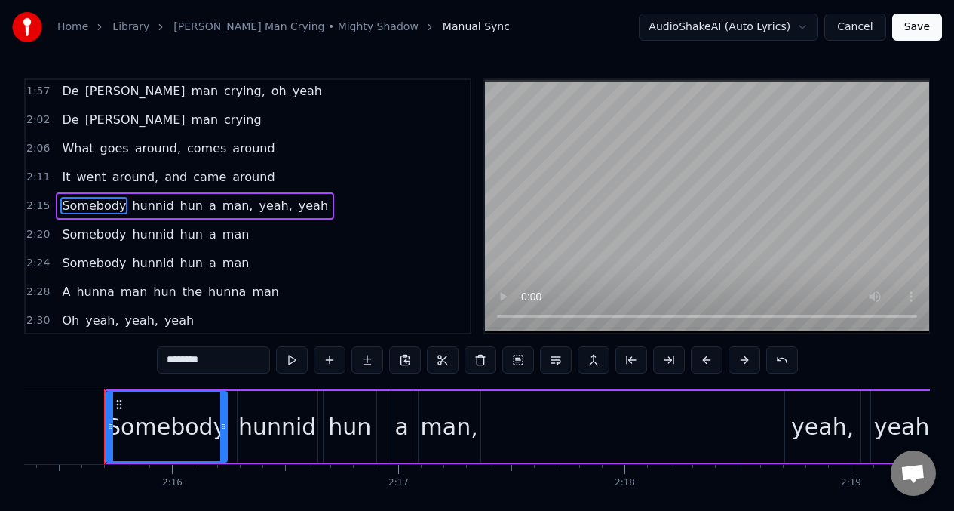
scroll to position [0, 30624]
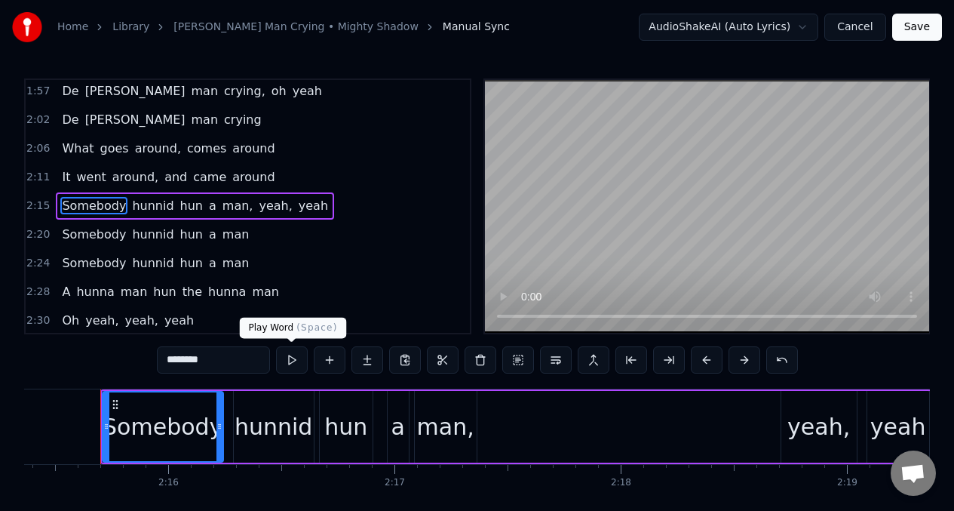
click at [287, 363] on button at bounding box center [292, 359] width 32 height 27
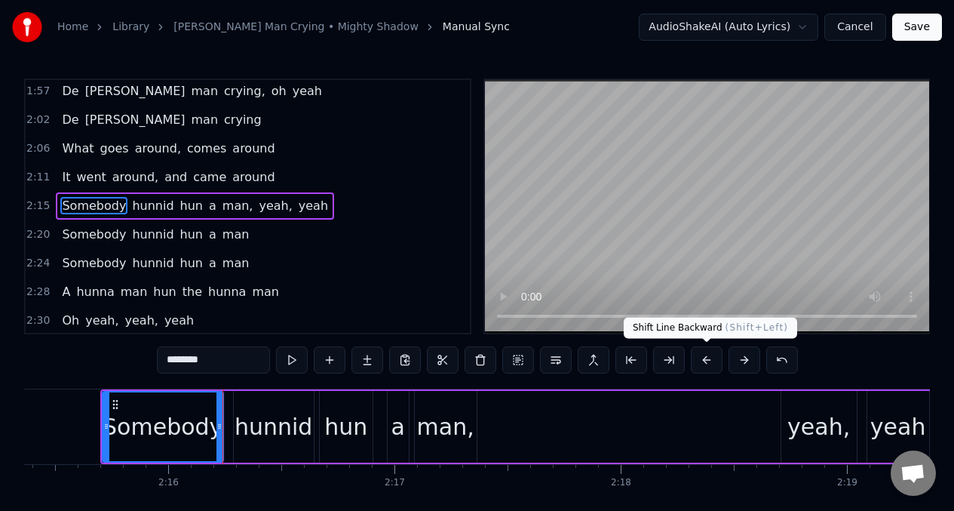
click at [707, 355] on button at bounding box center [707, 359] width 32 height 27
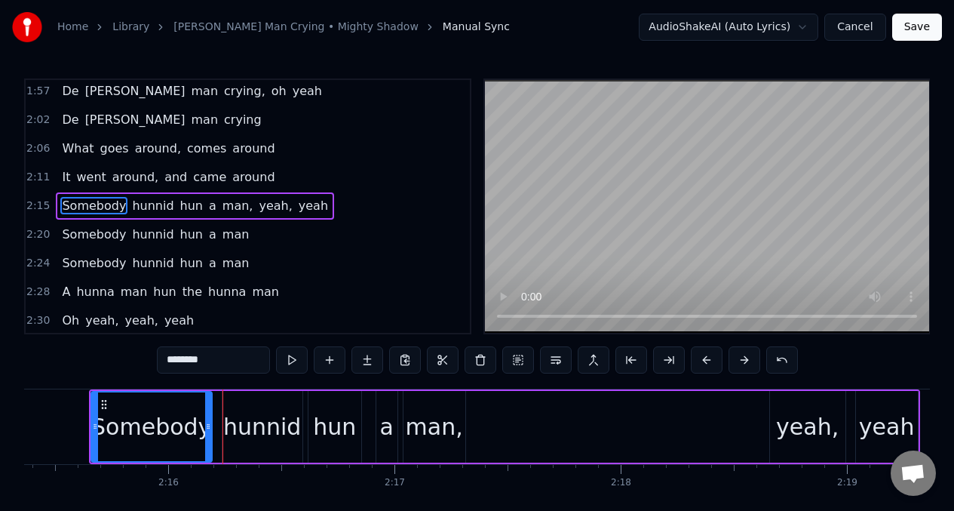
click at [707, 355] on button at bounding box center [707, 359] width 32 height 27
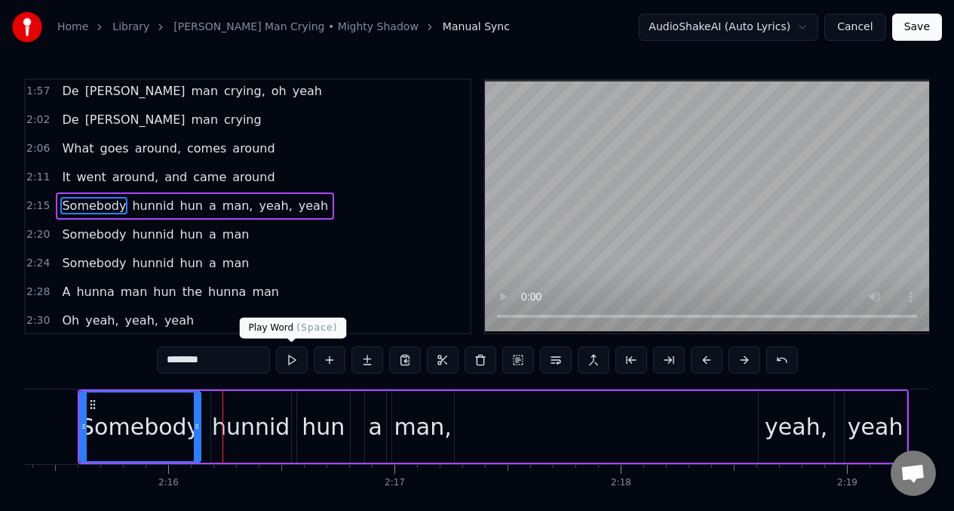
click at [290, 358] on button at bounding box center [292, 359] width 32 height 27
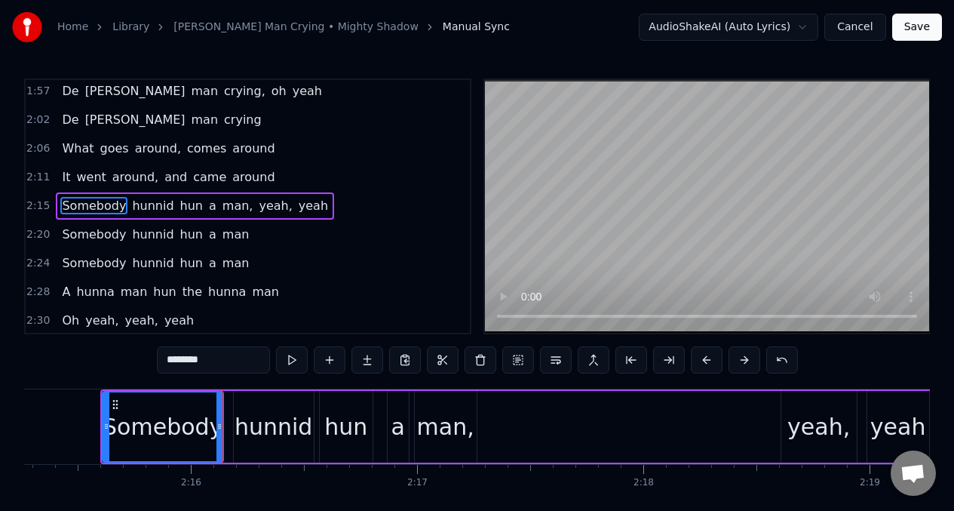
click at [278, 426] on div "hunnid" at bounding box center [274, 426] width 78 height 34
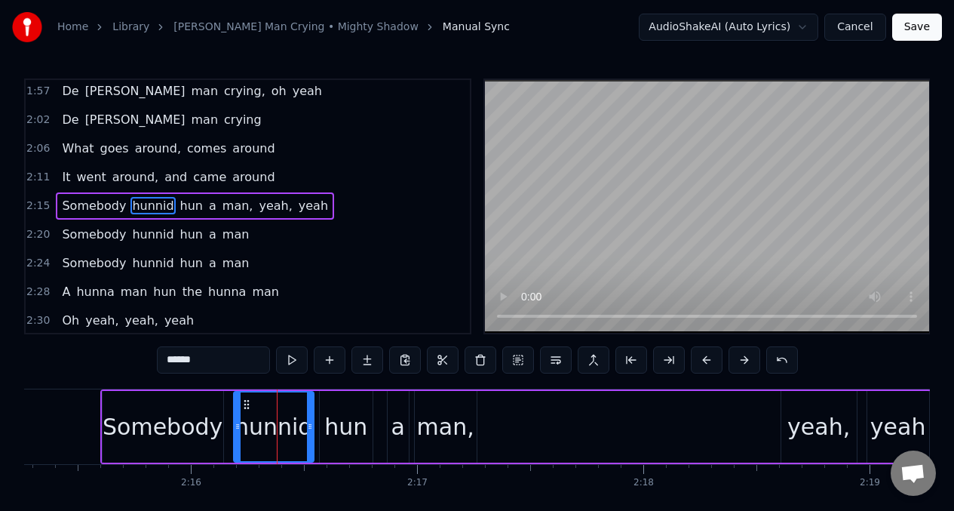
click at [208, 361] on input "******" at bounding box center [213, 359] width 113 height 27
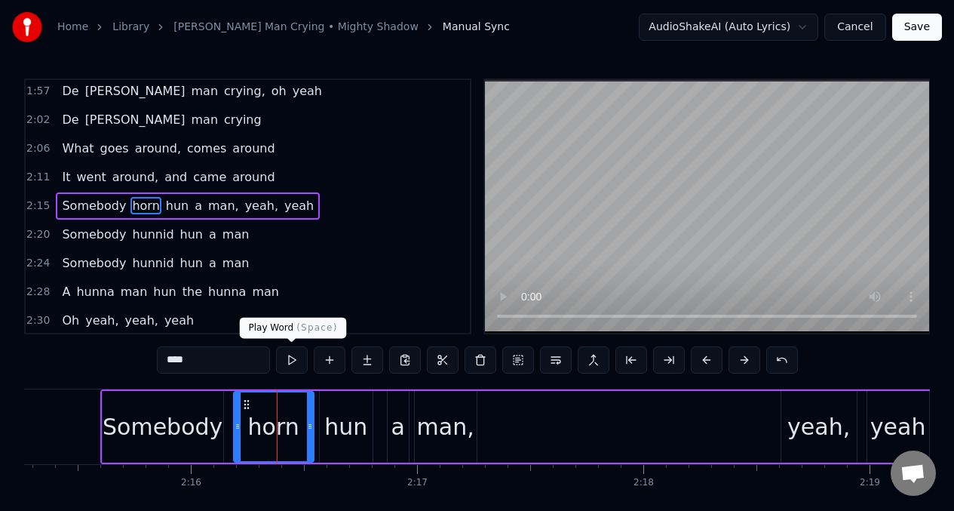
click at [290, 363] on button at bounding box center [292, 359] width 32 height 27
click at [140, 437] on div "Somebody" at bounding box center [163, 426] width 120 height 34
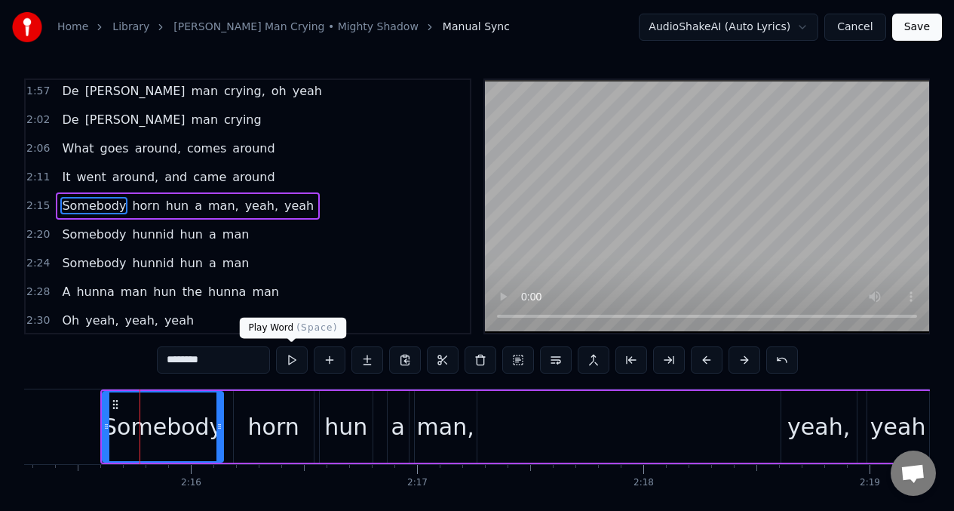
click at [293, 363] on button at bounding box center [292, 359] width 32 height 27
click at [269, 402] on div "horn" at bounding box center [274, 427] width 80 height 72
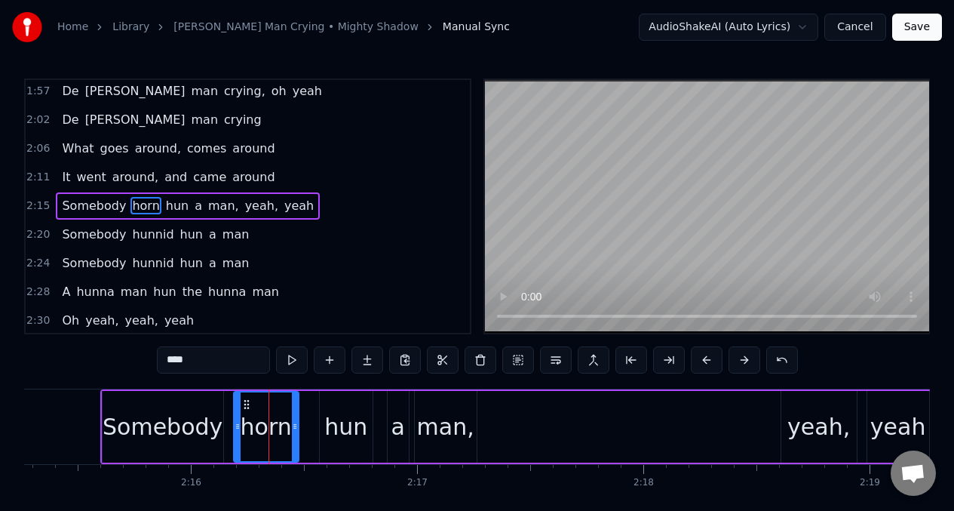
drag, startPoint x: 311, startPoint y: 406, endPoint x: 296, endPoint y: 409, distance: 15.3
click at [296, 409] on div at bounding box center [295, 426] width 6 height 69
click at [291, 360] on button at bounding box center [292, 359] width 32 height 27
drag, startPoint x: 294, startPoint y: 415, endPoint x: 284, endPoint y: 415, distance: 9.8
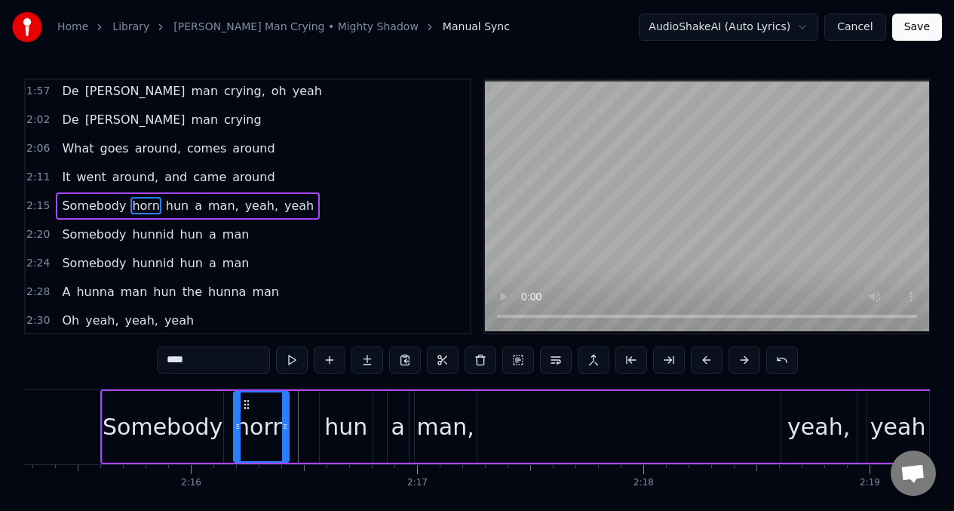
click at [284, 415] on div at bounding box center [285, 426] width 6 height 69
click at [339, 414] on div "hun" at bounding box center [345, 426] width 43 height 34
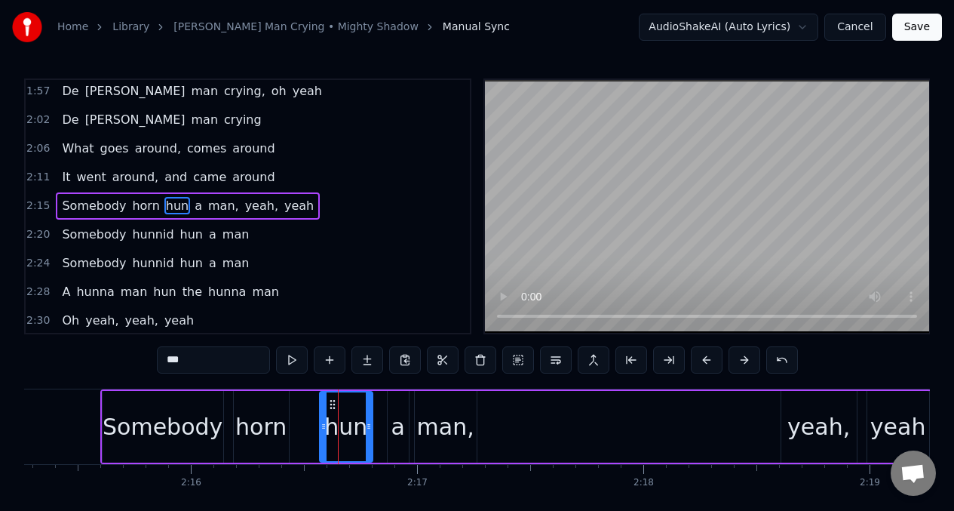
click at [185, 360] on input "***" at bounding box center [213, 359] width 113 height 27
type input "*"
drag, startPoint x: 321, startPoint y: 413, endPoint x: 342, endPoint y: 403, distance: 22.6
click at [284, 407] on div at bounding box center [286, 426] width 6 height 69
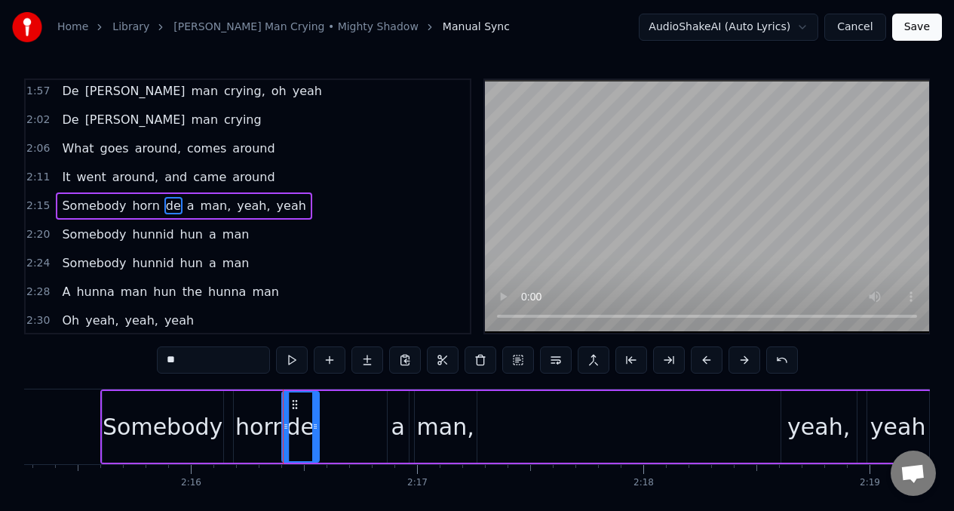
drag, startPoint x: 369, startPoint y: 407, endPoint x: 297, endPoint y: 384, distance: 75.4
click at [315, 407] on div at bounding box center [315, 426] width 6 height 69
click at [291, 360] on button at bounding box center [292, 359] width 32 height 27
click at [289, 360] on button at bounding box center [292, 359] width 32 height 27
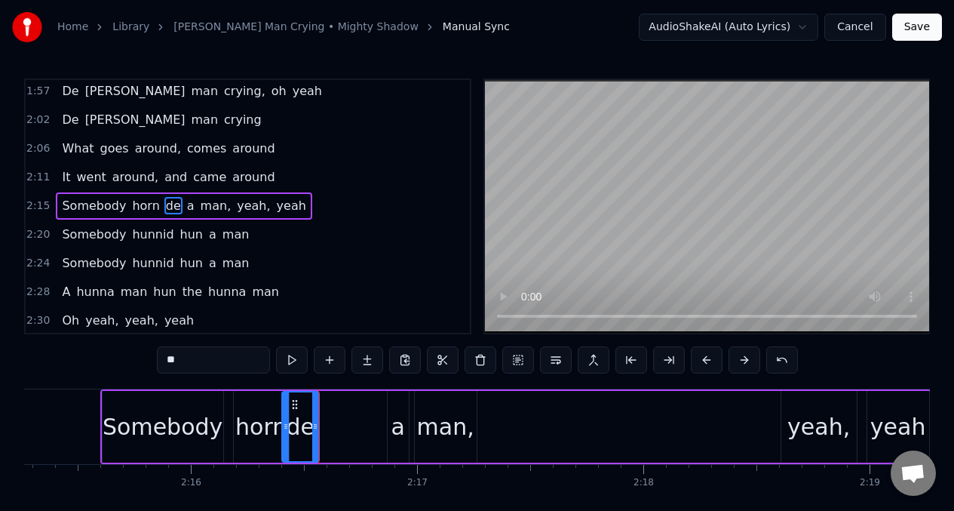
click at [395, 422] on div "a" at bounding box center [398, 426] width 14 height 34
type input "*"
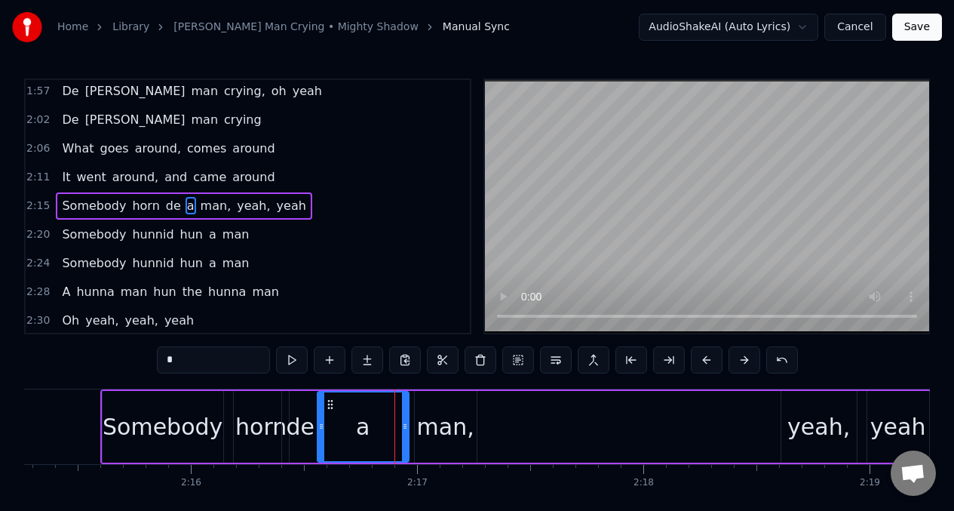
drag, startPoint x: 388, startPoint y: 406, endPoint x: 320, endPoint y: 396, distance: 69.4
click at [318, 397] on div at bounding box center [321, 426] width 6 height 69
click at [182, 357] on input "*" at bounding box center [213, 359] width 113 height 27
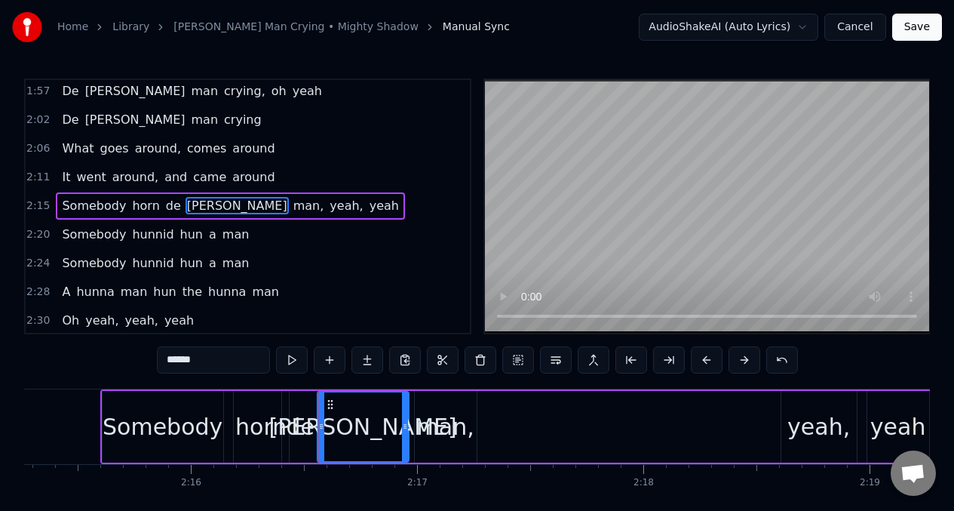
type input "******"
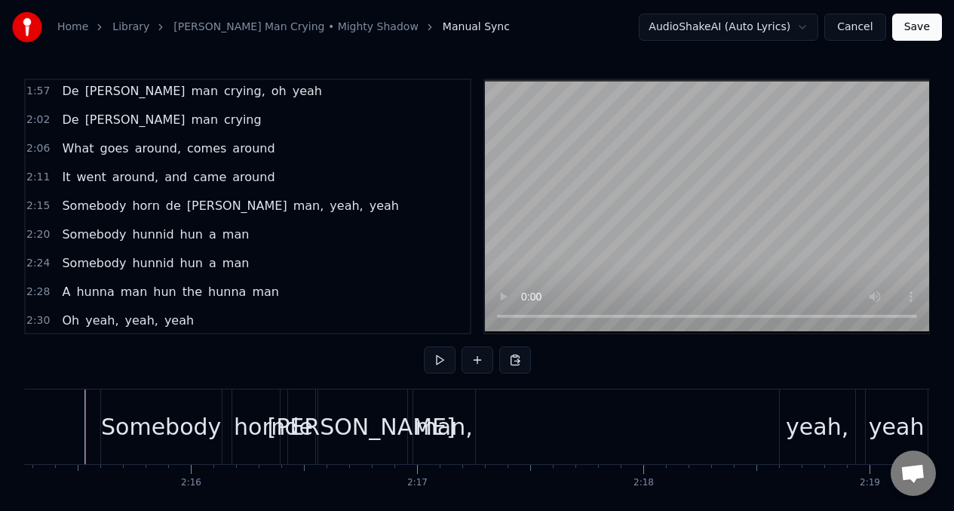
scroll to position [0, 30586]
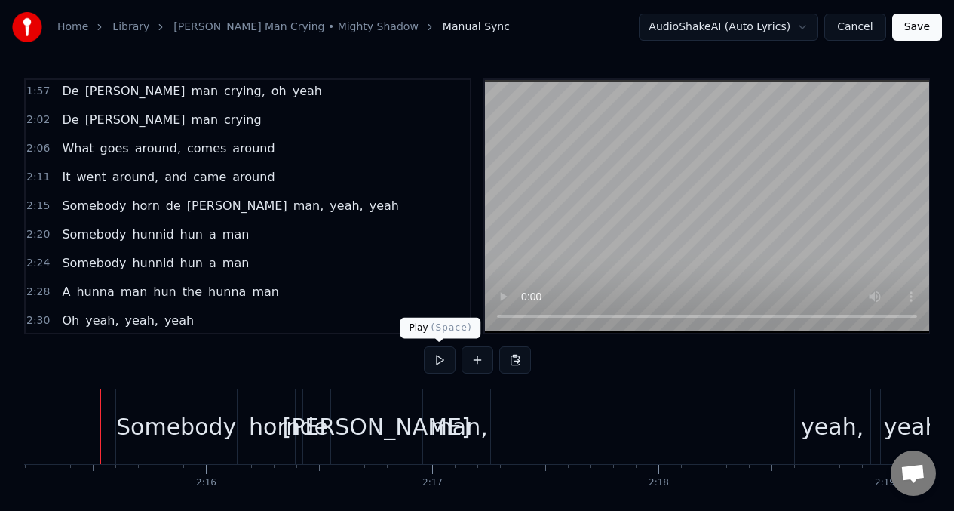
click at [431, 361] on button at bounding box center [440, 359] width 32 height 27
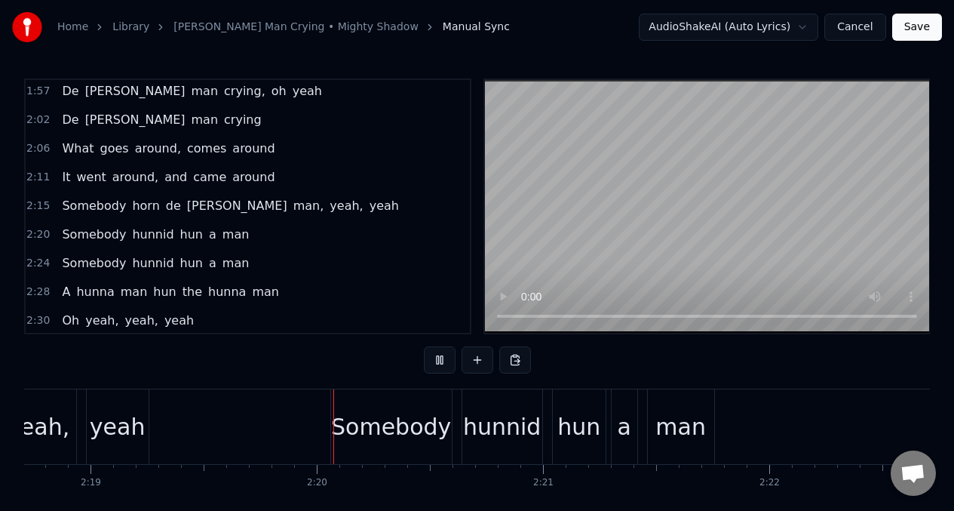
scroll to position [0, 31384]
click at [479, 426] on div "hunnid" at bounding box center [498, 426] width 78 height 34
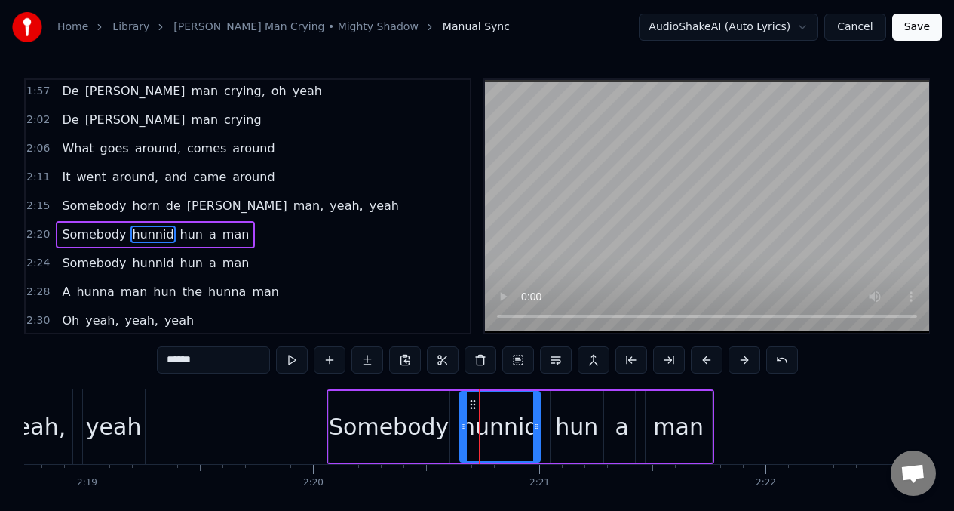
scroll to position [863, 0]
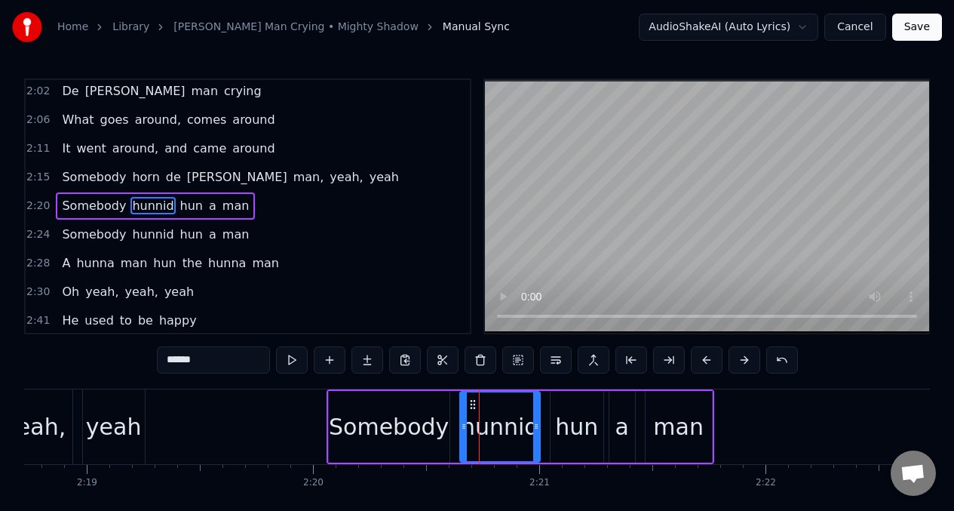
click at [387, 425] on div "Somebody" at bounding box center [389, 426] width 120 height 34
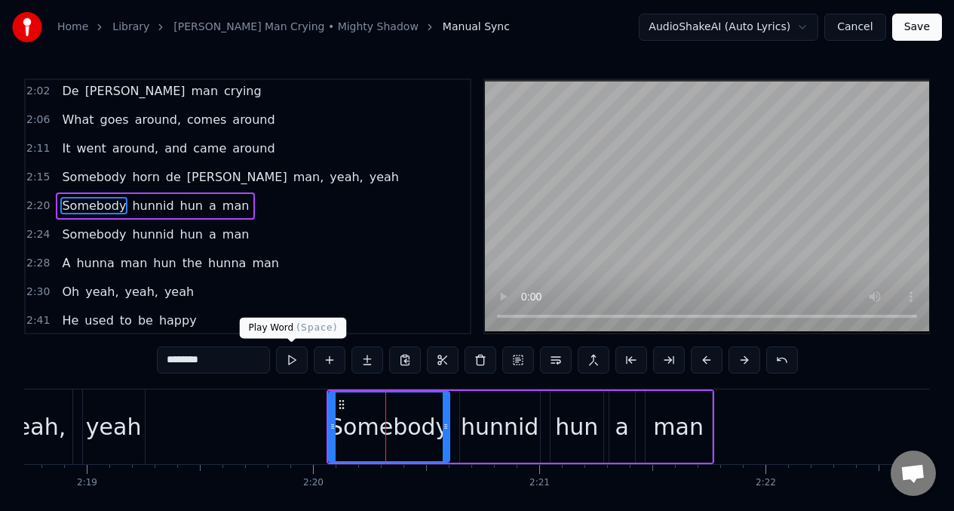
click at [287, 357] on button at bounding box center [292, 359] width 32 height 27
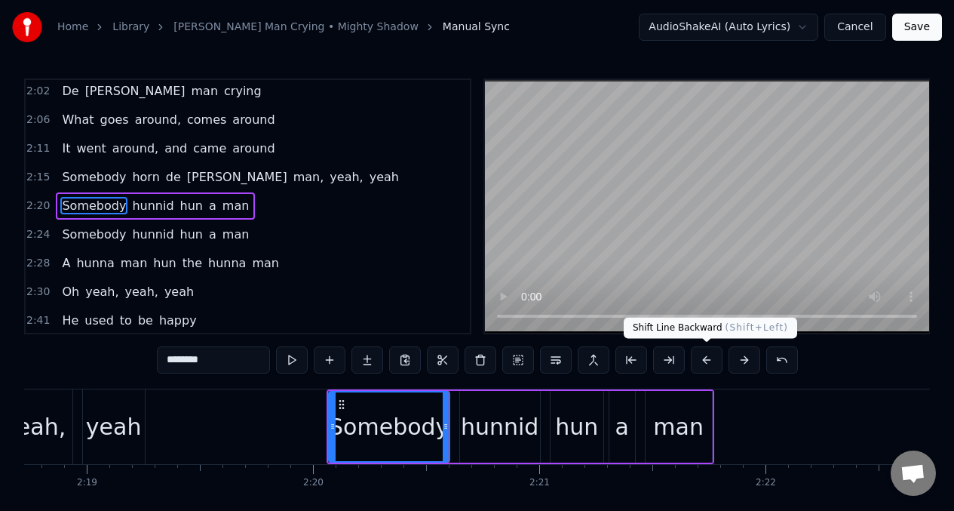
click at [704, 357] on button at bounding box center [707, 359] width 32 height 27
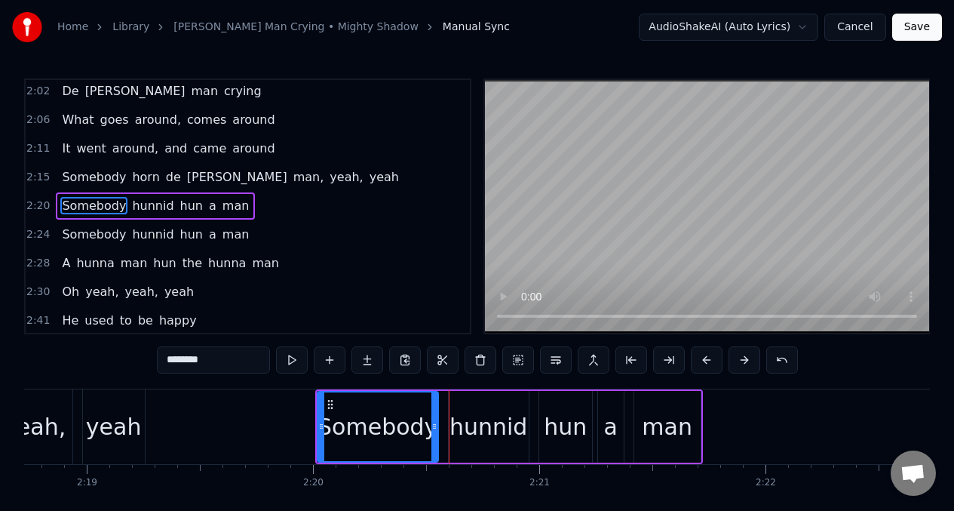
click at [478, 432] on div "hunnid" at bounding box center [488, 426] width 78 height 34
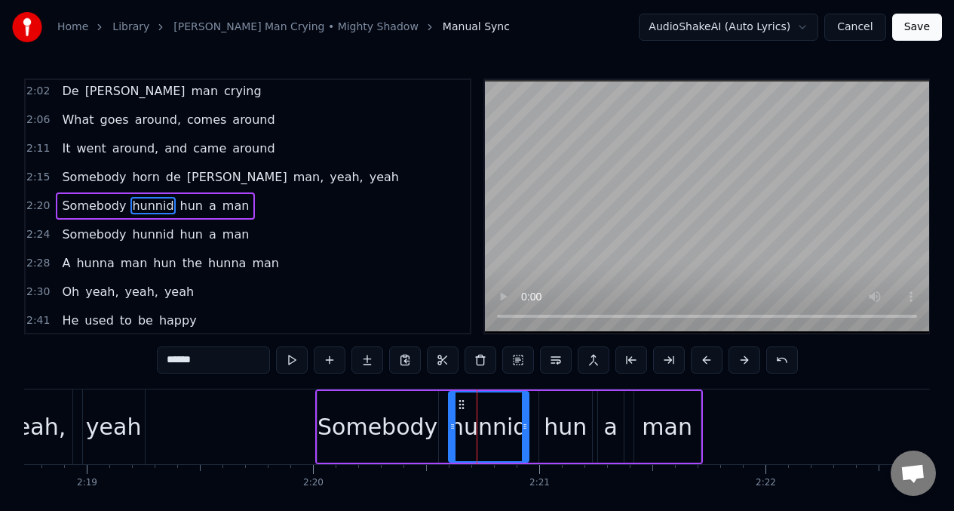
click at [213, 364] on input "******" at bounding box center [213, 359] width 113 height 27
drag, startPoint x: 526, startPoint y: 413, endPoint x: 495, endPoint y: 413, distance: 30.2
click at [495, 413] on div at bounding box center [495, 426] width 6 height 69
click at [557, 410] on div "hun" at bounding box center [565, 426] width 43 height 34
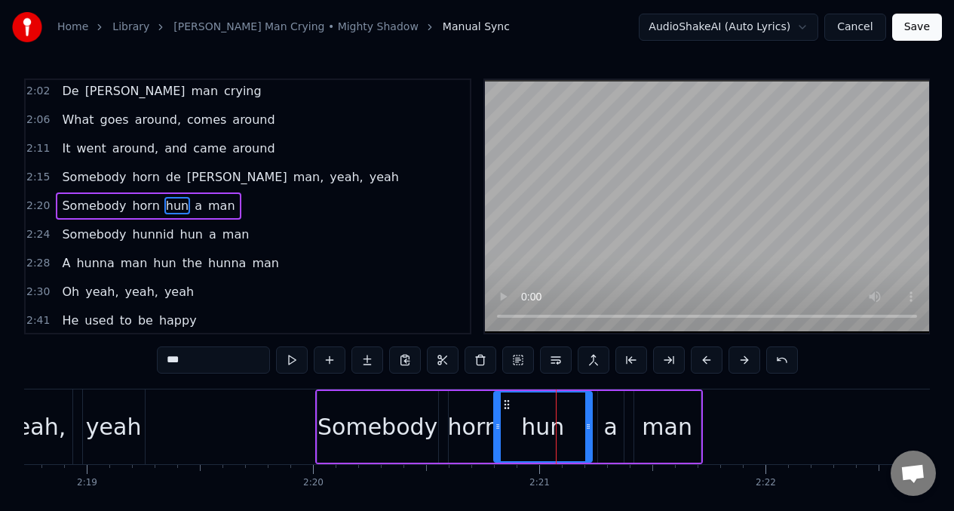
drag, startPoint x: 542, startPoint y: 413, endPoint x: 497, endPoint y: 413, distance: 45.3
click at [497, 413] on div at bounding box center [498, 426] width 6 height 69
drag, startPoint x: 590, startPoint y: 414, endPoint x: 536, endPoint y: 406, distance: 54.8
click at [536, 406] on div at bounding box center [534, 426] width 6 height 69
click at [193, 362] on input "***" at bounding box center [213, 359] width 113 height 27
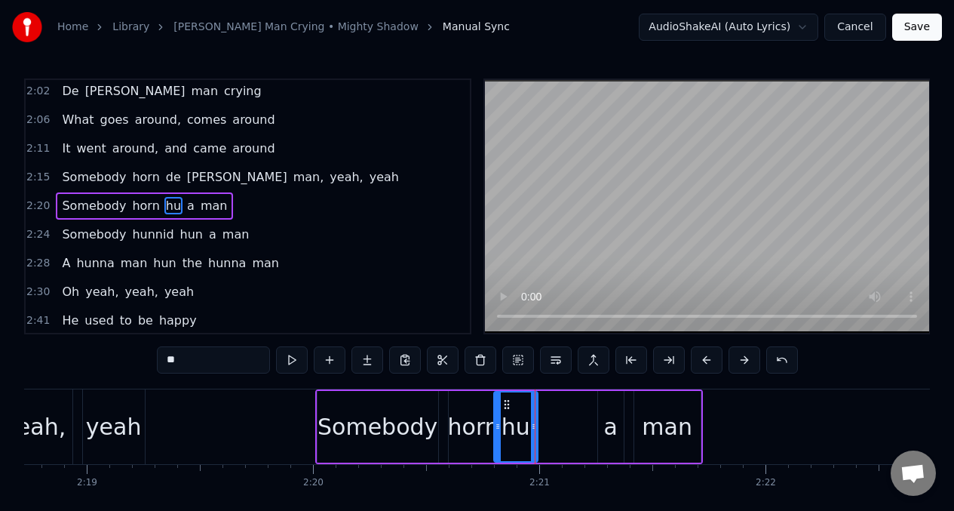
type input "*"
type input "**"
click at [594, 431] on div "Somebody horn de a man" at bounding box center [509, 426] width 388 height 75
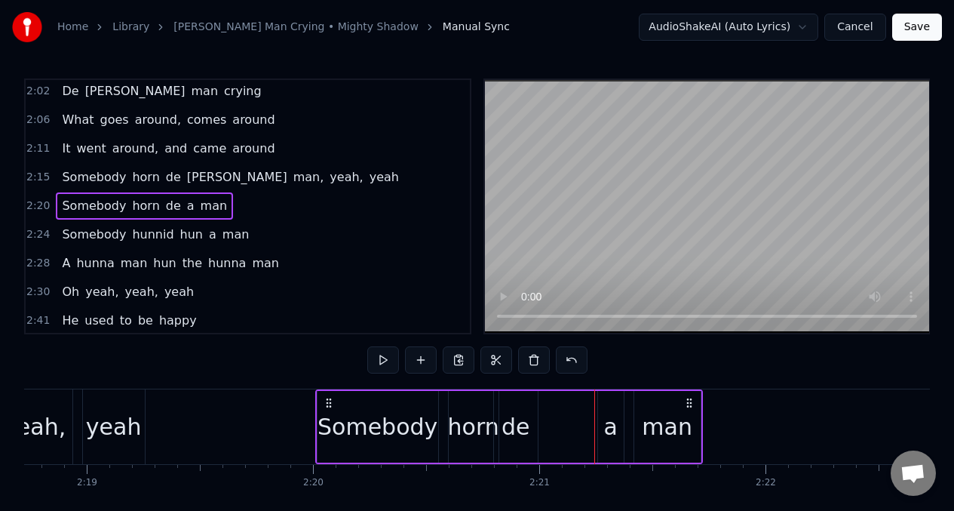
click at [606, 413] on div "a" at bounding box center [610, 426] width 14 height 34
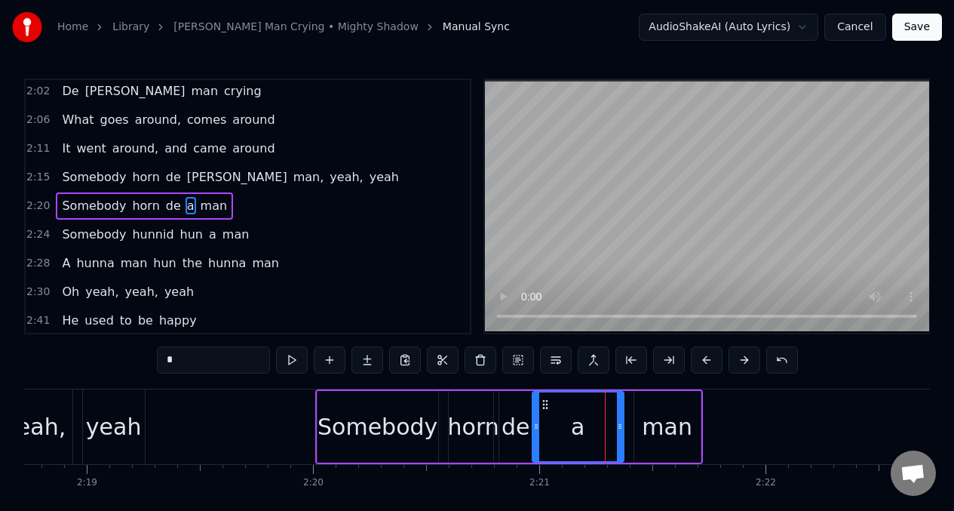
drag, startPoint x: 601, startPoint y: 413, endPoint x: 535, endPoint y: 406, distance: 66.0
click at [535, 406] on div at bounding box center [536, 426] width 6 height 69
click at [184, 365] on input "*" at bounding box center [213, 359] width 113 height 27
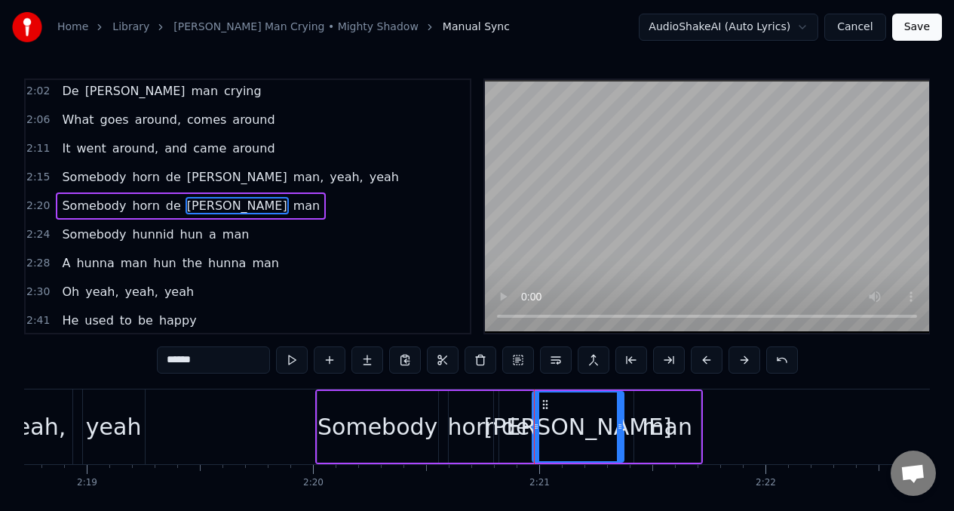
type input "******"
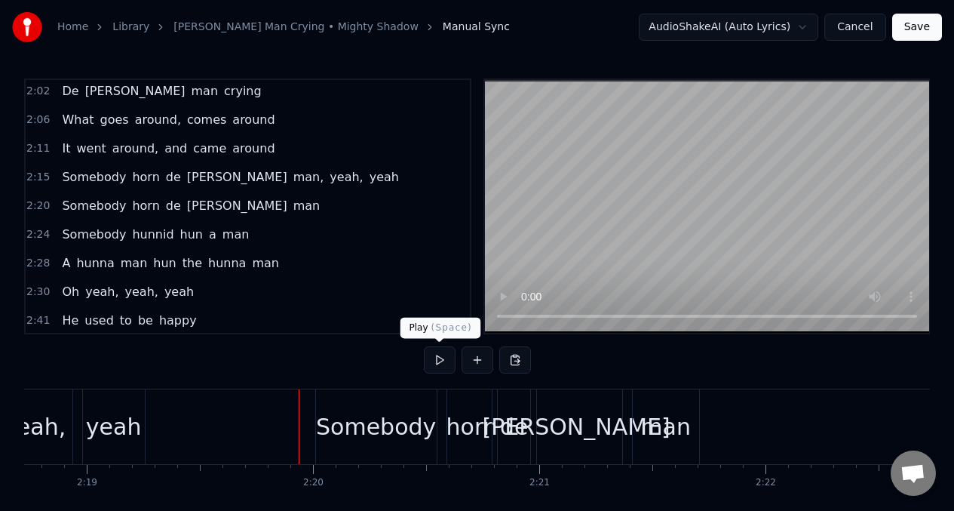
click at [448, 359] on button at bounding box center [440, 359] width 32 height 27
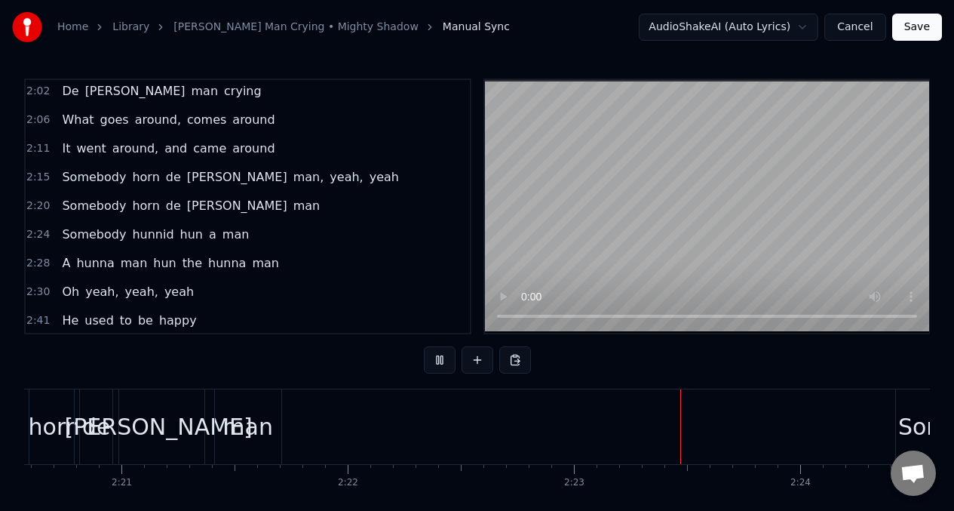
scroll to position [0, 32219]
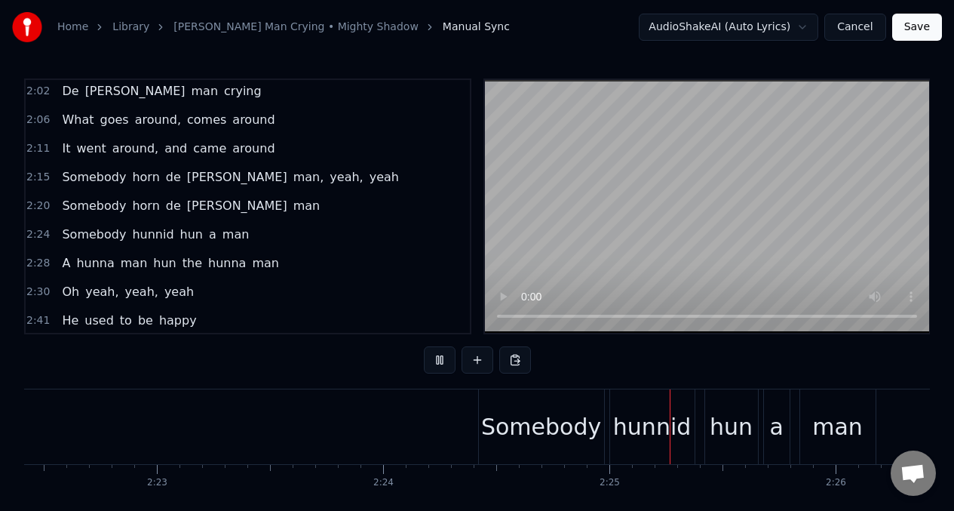
click at [100, 231] on span "Somebody" at bounding box center [93, 233] width 67 height 17
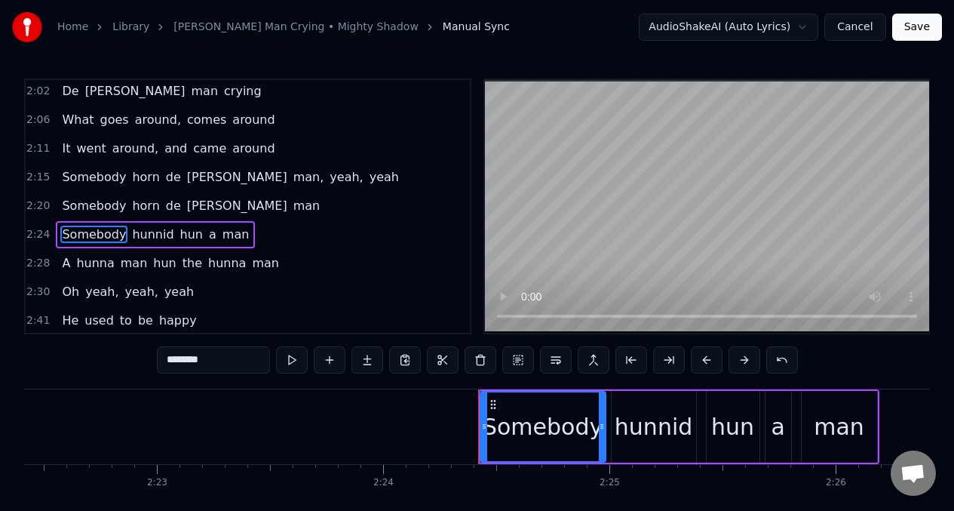
scroll to position [891, 0]
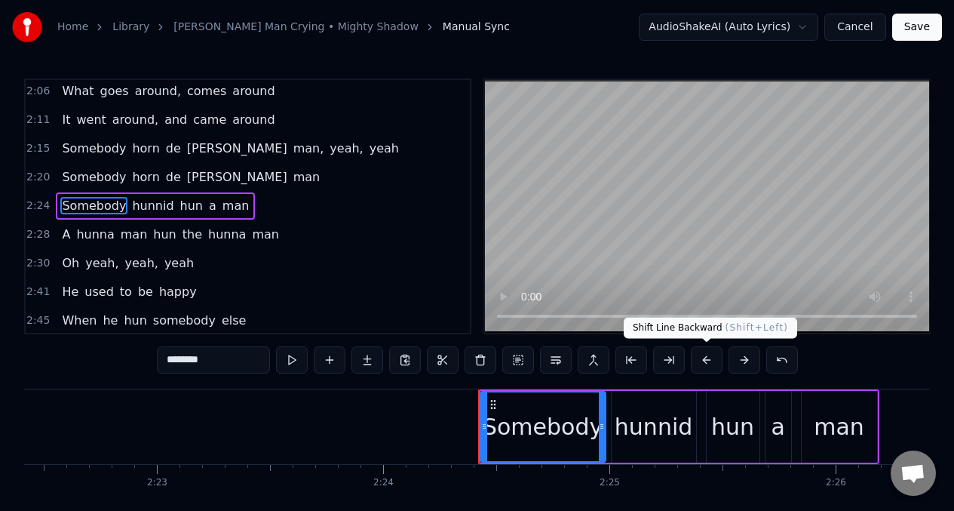
click at [703, 358] on button at bounding box center [707, 359] width 32 height 27
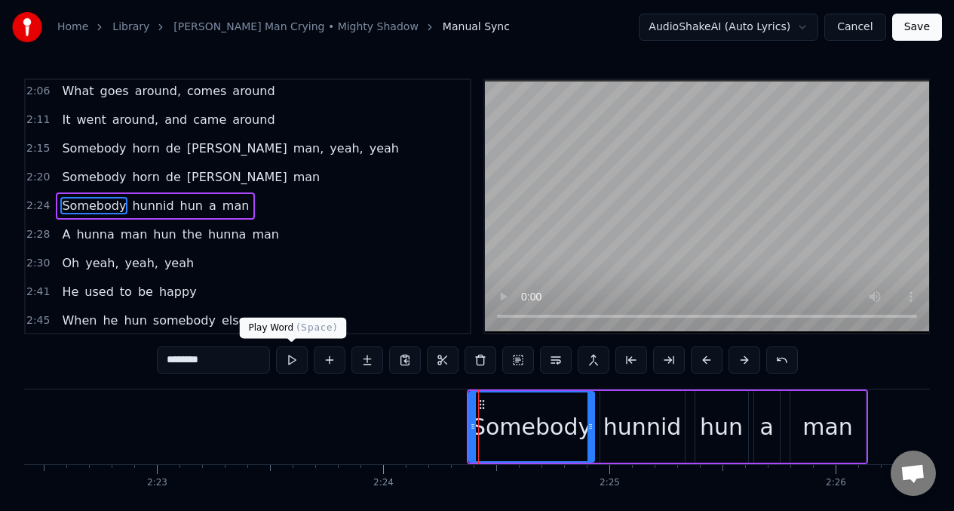
click at [290, 360] on button at bounding box center [292, 359] width 32 height 27
click at [705, 359] on button at bounding box center [707, 359] width 32 height 27
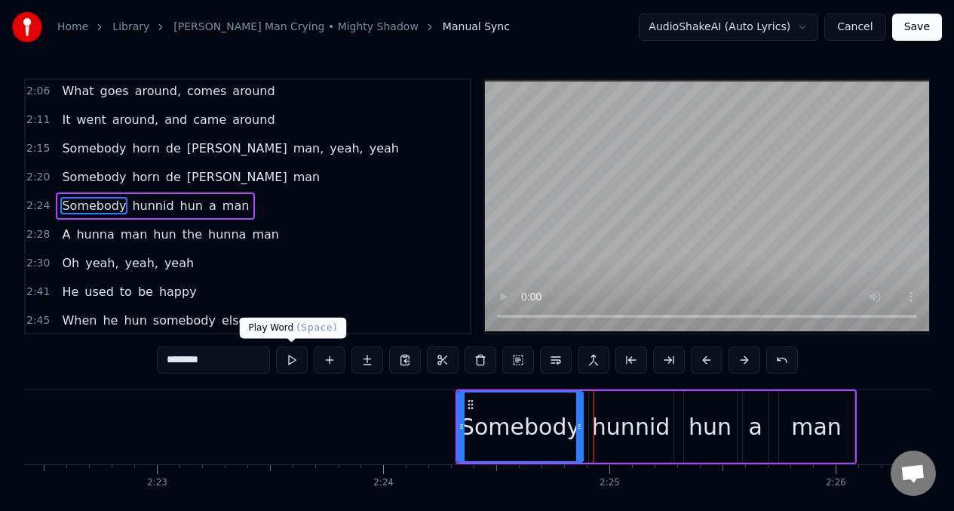
click at [290, 363] on button at bounding box center [292, 359] width 32 height 27
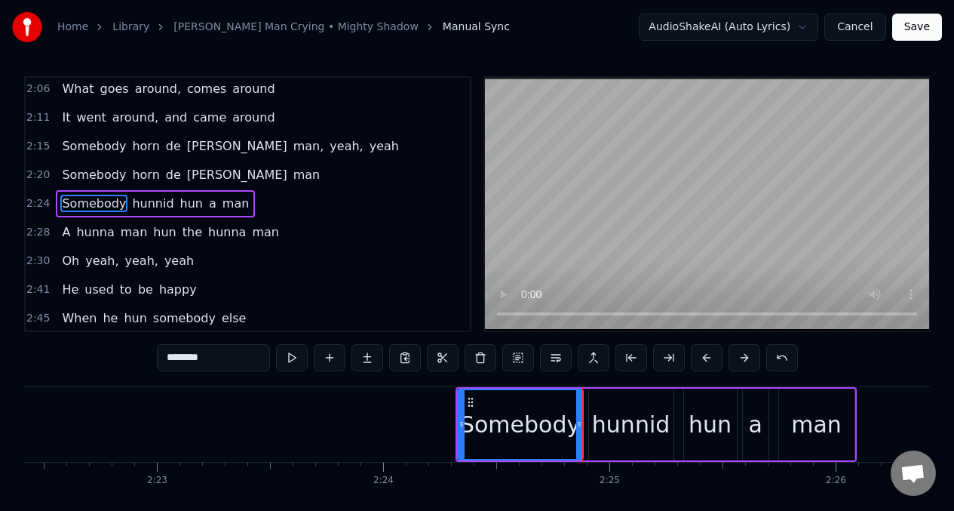
scroll to position [3, 0]
click at [710, 357] on button at bounding box center [707, 356] width 32 height 27
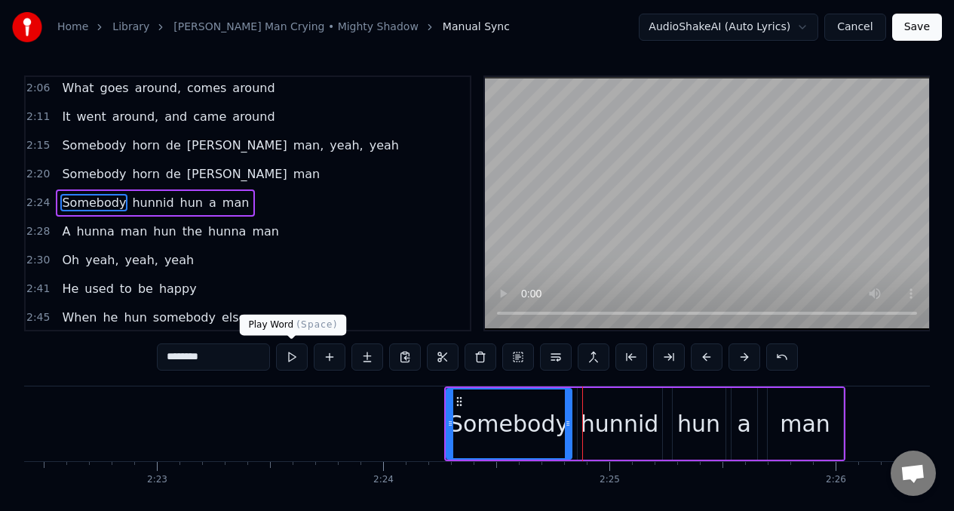
click at [290, 360] on button at bounding box center [292, 356] width 32 height 27
click at [289, 360] on button at bounding box center [292, 356] width 32 height 27
click at [627, 425] on div "hunnid" at bounding box center [620, 423] width 78 height 34
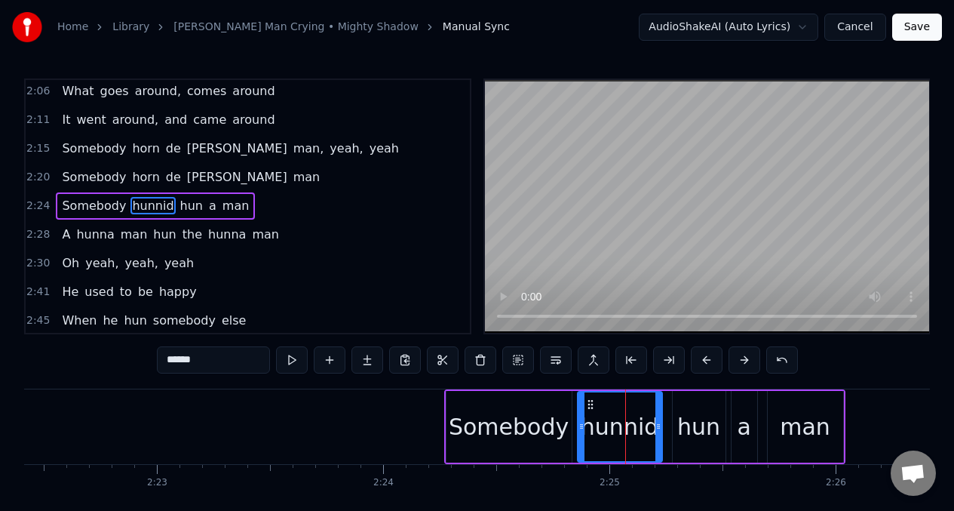
click at [225, 358] on input "******" at bounding box center [213, 359] width 113 height 27
drag, startPoint x: 661, startPoint y: 413, endPoint x: 628, endPoint y: 413, distance: 32.4
click at [628, 413] on div at bounding box center [626, 426] width 6 height 69
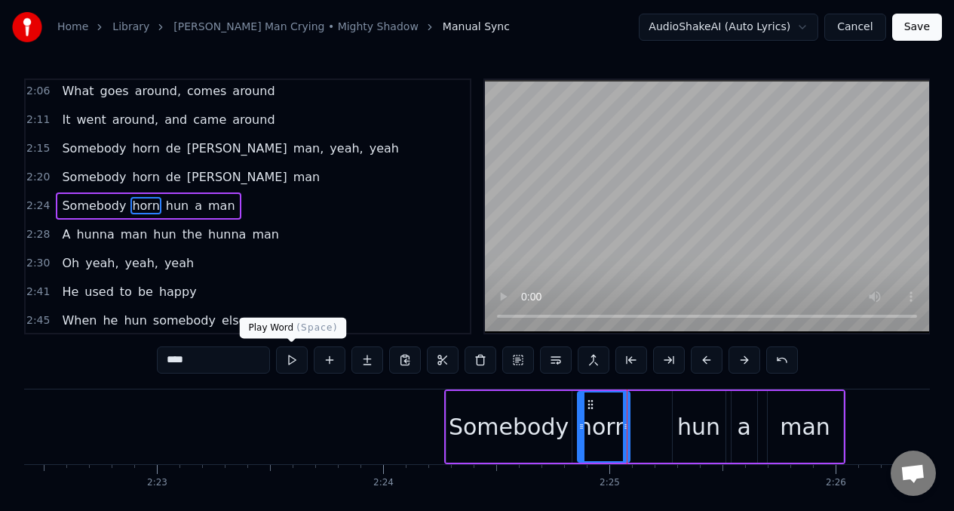
click at [294, 362] on button at bounding box center [292, 359] width 32 height 27
click at [293, 361] on button at bounding box center [292, 359] width 32 height 27
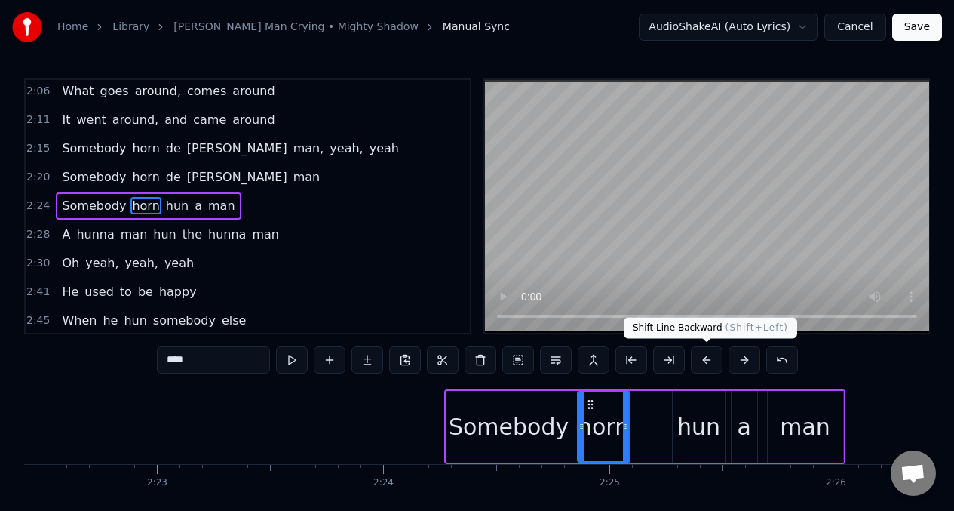
click at [704, 362] on button at bounding box center [707, 359] width 32 height 27
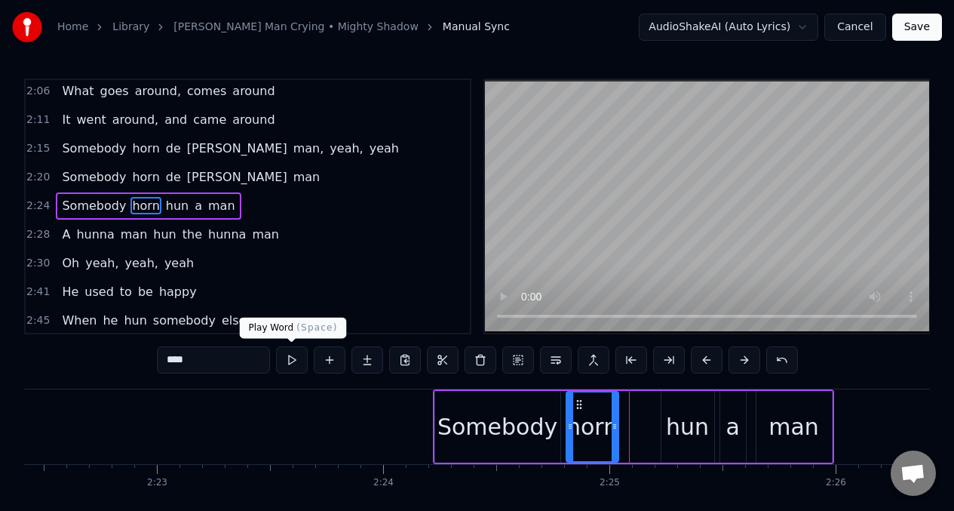
click at [289, 360] on button at bounding box center [292, 359] width 32 height 27
click at [675, 415] on div "hun" at bounding box center [687, 426] width 43 height 34
type input "***"
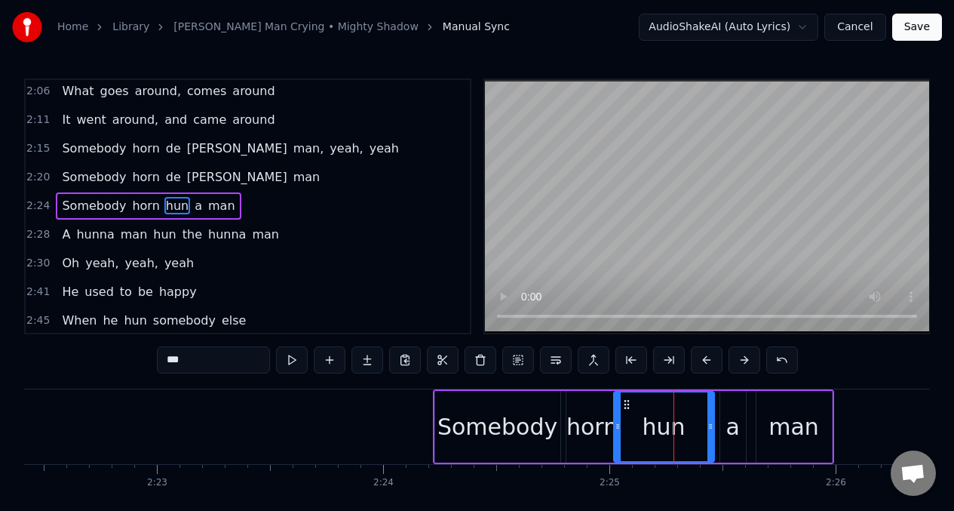
drag, startPoint x: 664, startPoint y: 416, endPoint x: 629, endPoint y: 409, distance: 35.3
click at [615, 411] on div at bounding box center [618, 426] width 6 height 69
drag, startPoint x: 713, startPoint y: 415, endPoint x: 681, endPoint y: 411, distance: 31.9
click at [681, 412] on div "hun" at bounding box center [663, 427] width 103 height 72
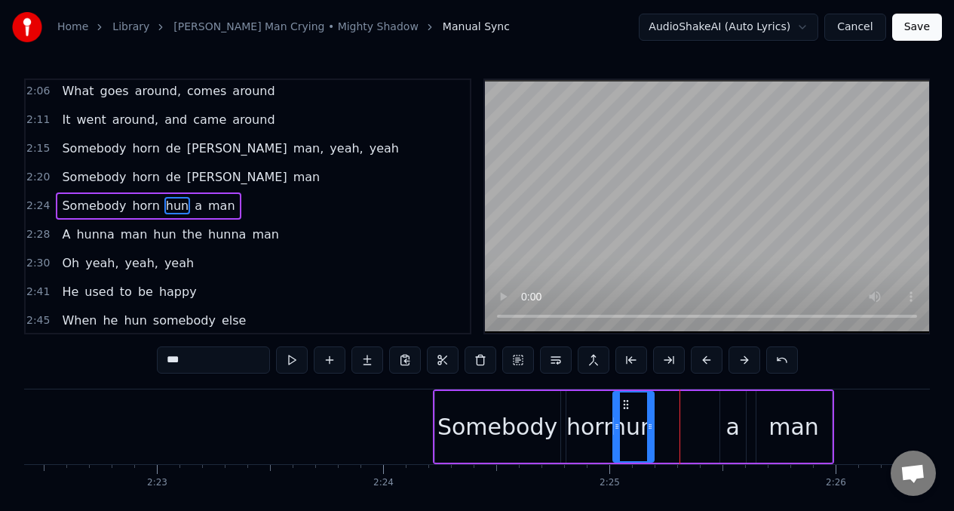
drag, startPoint x: 709, startPoint y: 413, endPoint x: 650, endPoint y: 409, distance: 58.9
click at [651, 409] on div at bounding box center [650, 426] width 6 height 69
click at [207, 358] on input "***" at bounding box center [213, 359] width 113 height 27
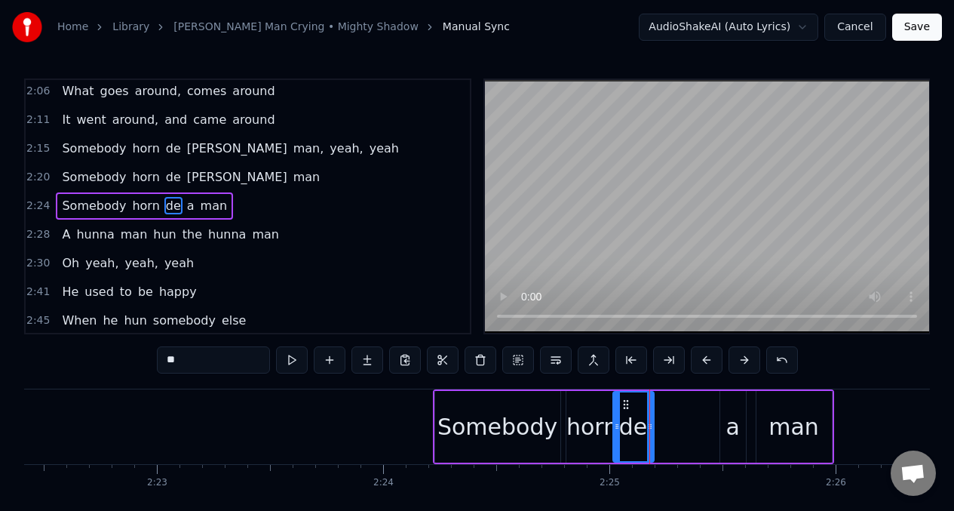
click at [721, 428] on div "a" at bounding box center [733, 427] width 26 height 72
type input "*"
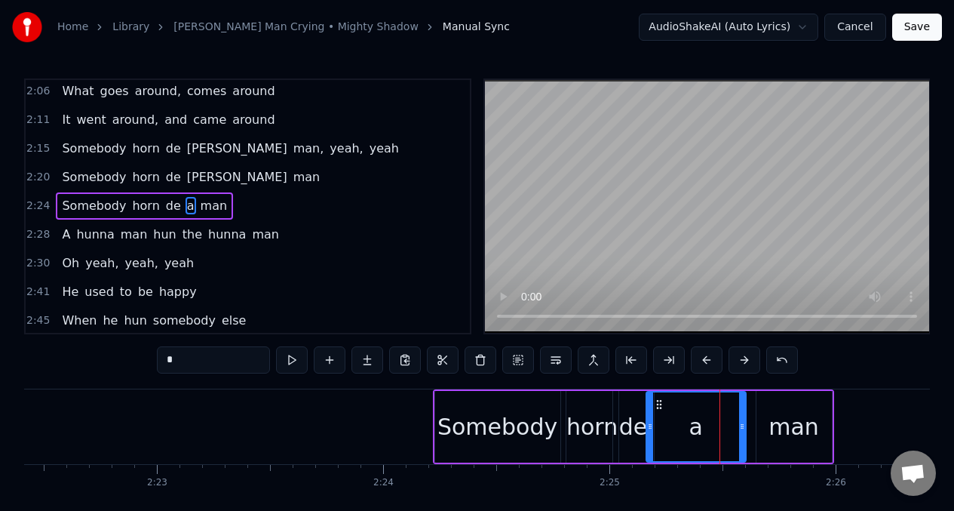
drag, startPoint x: 724, startPoint y: 419, endPoint x: 651, endPoint y: 416, distance: 73.2
click at [650, 418] on div at bounding box center [650, 426] width 6 height 69
click at [183, 362] on input "*" at bounding box center [213, 359] width 113 height 27
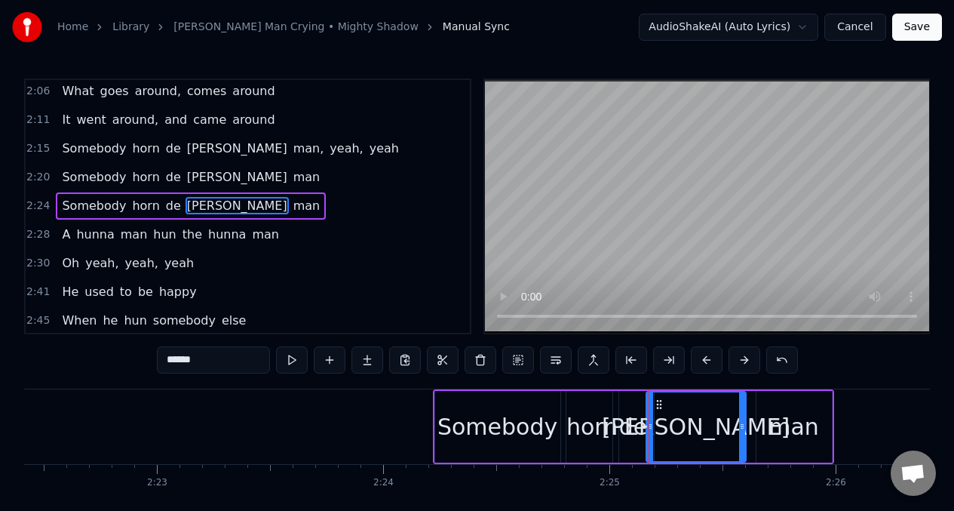
click at [171, 360] on input "******" at bounding box center [213, 359] width 113 height 27
click at [164, 362] on input "*****" at bounding box center [213, 359] width 113 height 27
click at [290, 355] on button at bounding box center [292, 359] width 32 height 27
click at [205, 179] on span "[PERSON_NAME]" at bounding box center [237, 176] width 103 height 17
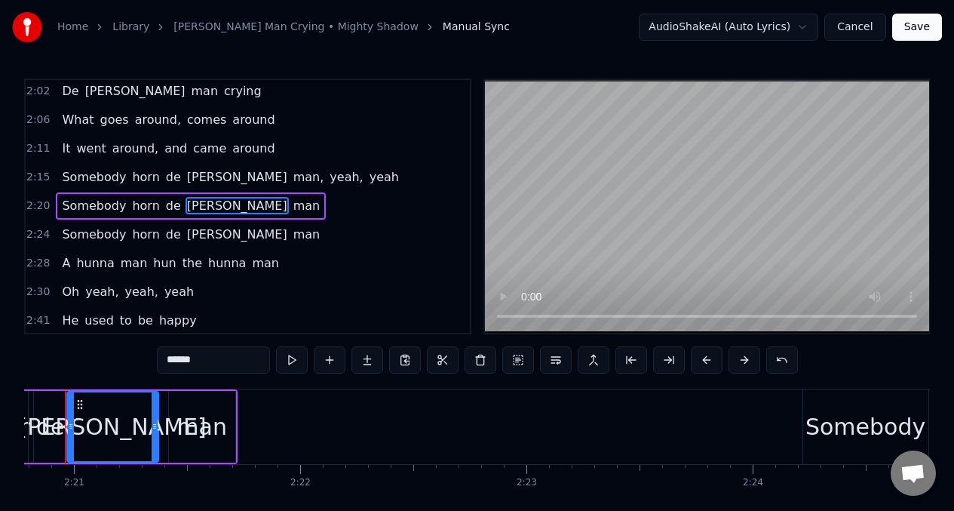
scroll to position [0, 31814]
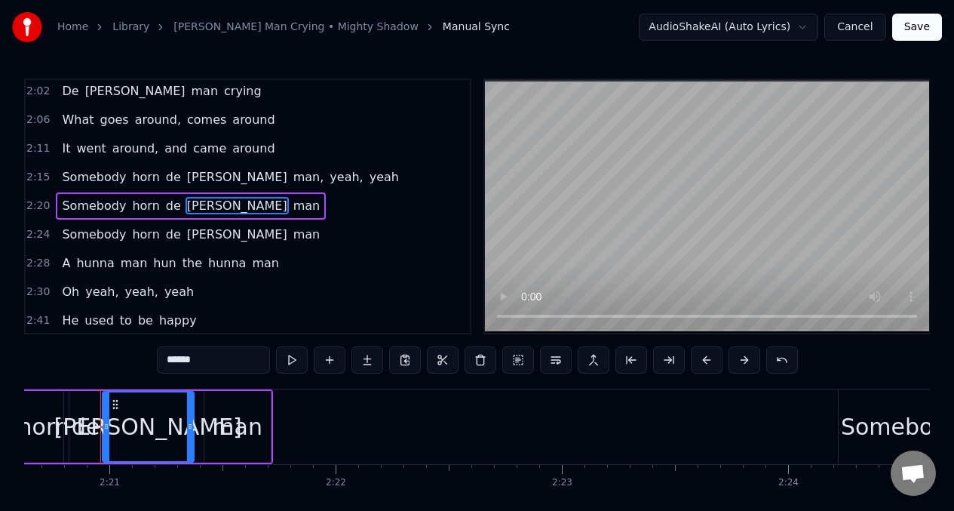
click at [173, 360] on input "******" at bounding box center [213, 359] width 113 height 27
click at [167, 361] on input "*****" at bounding box center [213, 359] width 113 height 27
click at [195, 179] on span "[PERSON_NAME]" at bounding box center [237, 176] width 103 height 17
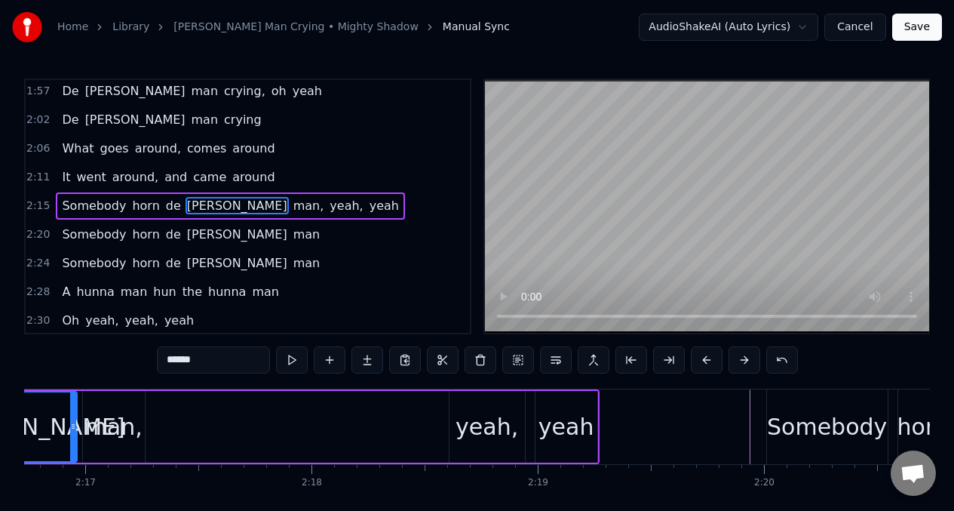
scroll to position [0, 30816]
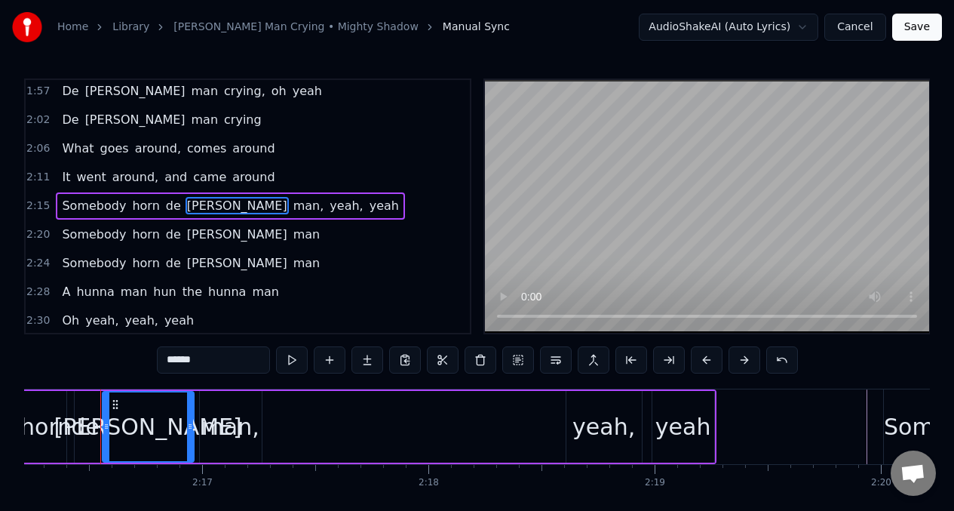
click at [172, 363] on input "******" at bounding box center [213, 359] width 113 height 27
click at [61, 296] on span "A" at bounding box center [65, 291] width 11 height 17
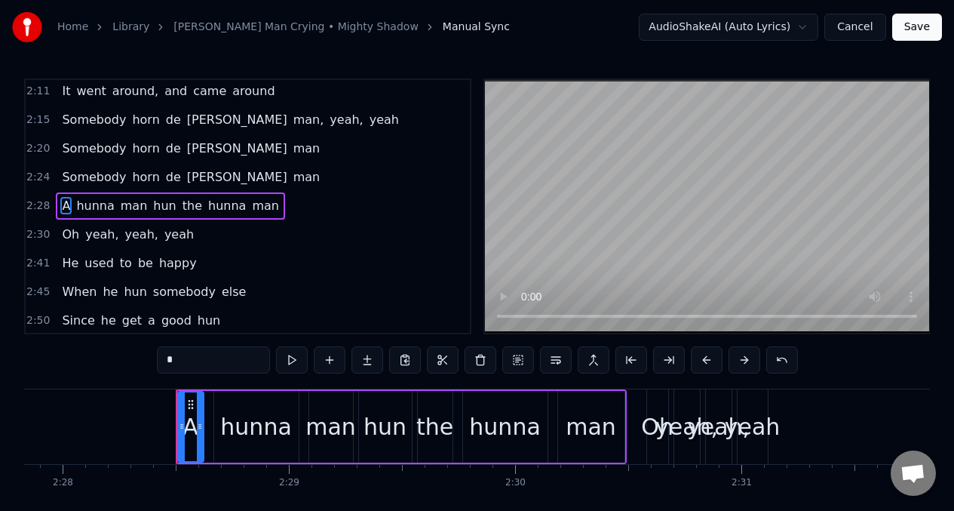
scroll to position [0, 33520]
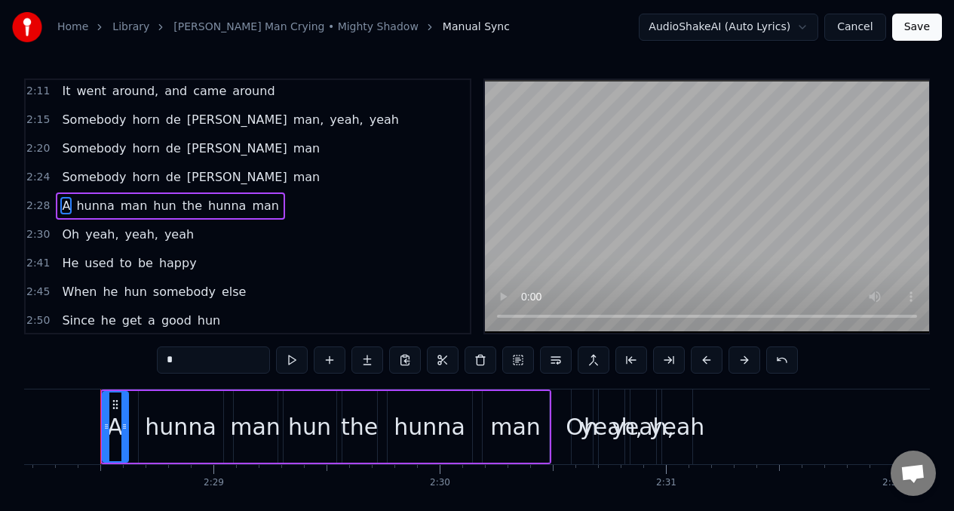
click at [183, 363] on input "*" at bounding box center [213, 359] width 113 height 27
click at [191, 425] on div "hunna" at bounding box center [180, 426] width 71 height 34
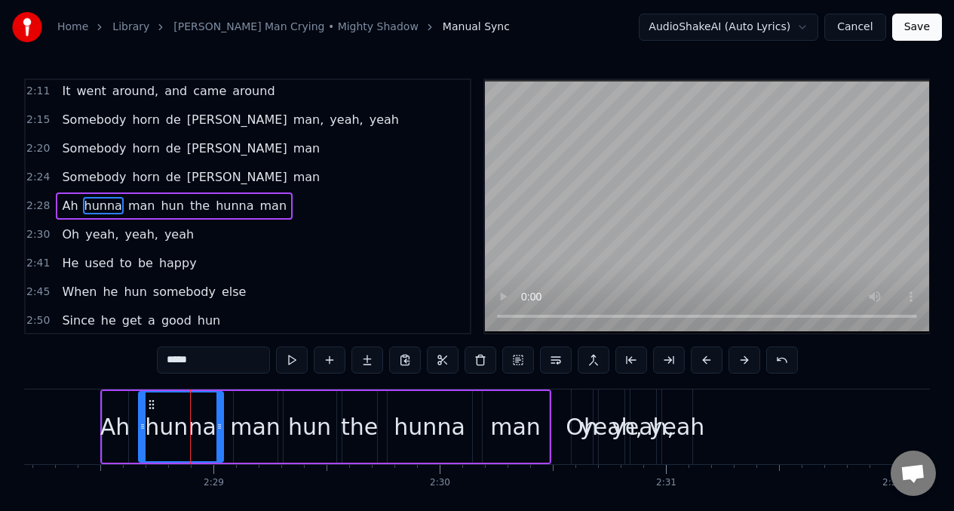
click at [212, 362] on input "*****" at bounding box center [213, 359] width 113 height 27
type input "*"
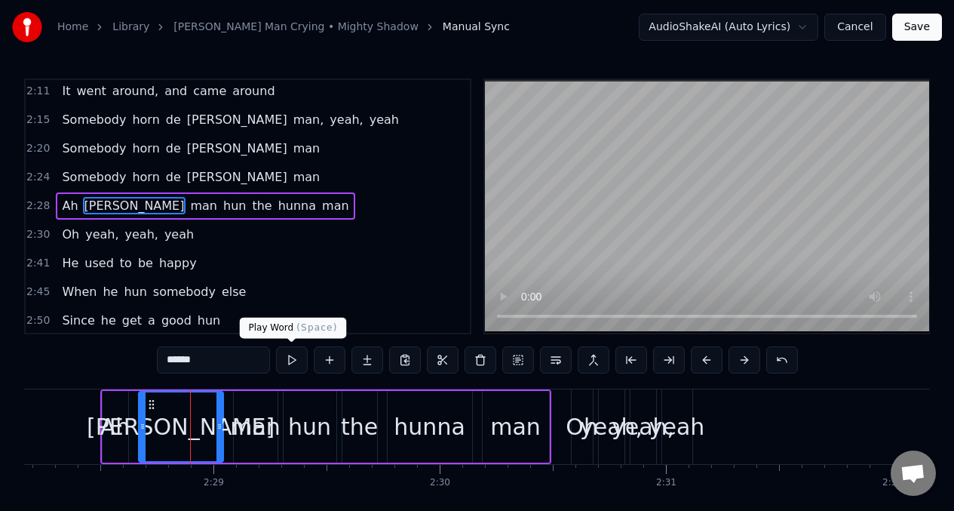
click at [290, 365] on button at bounding box center [292, 359] width 32 height 27
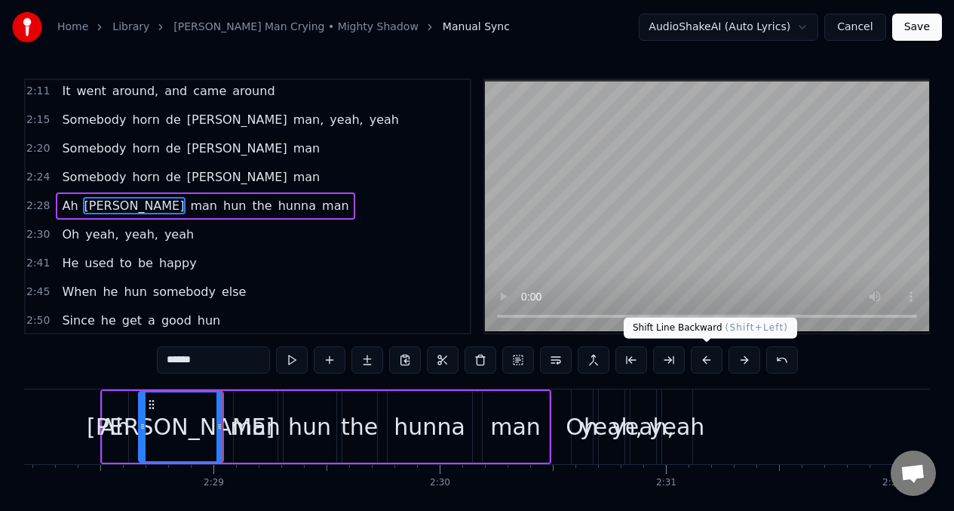
click at [708, 363] on button at bounding box center [707, 359] width 32 height 27
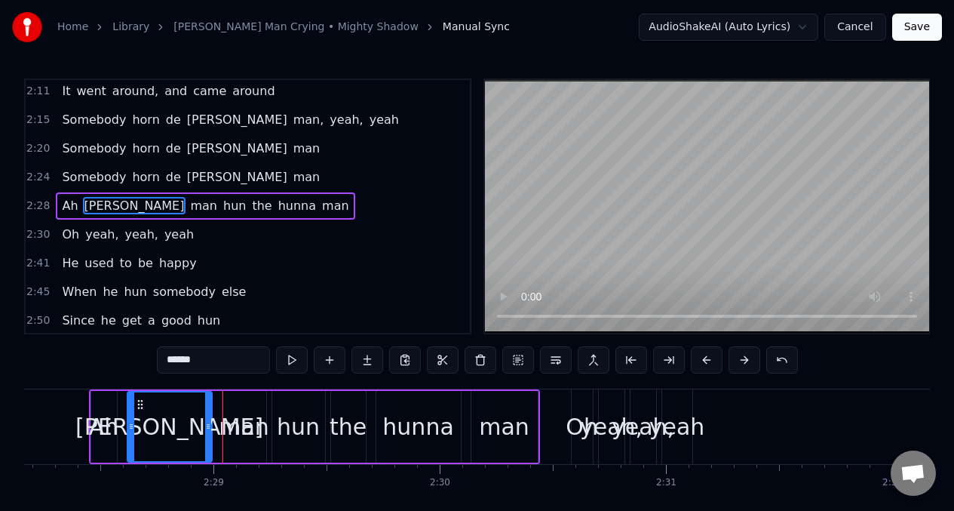
click at [284, 425] on div "hun" at bounding box center [298, 426] width 43 height 34
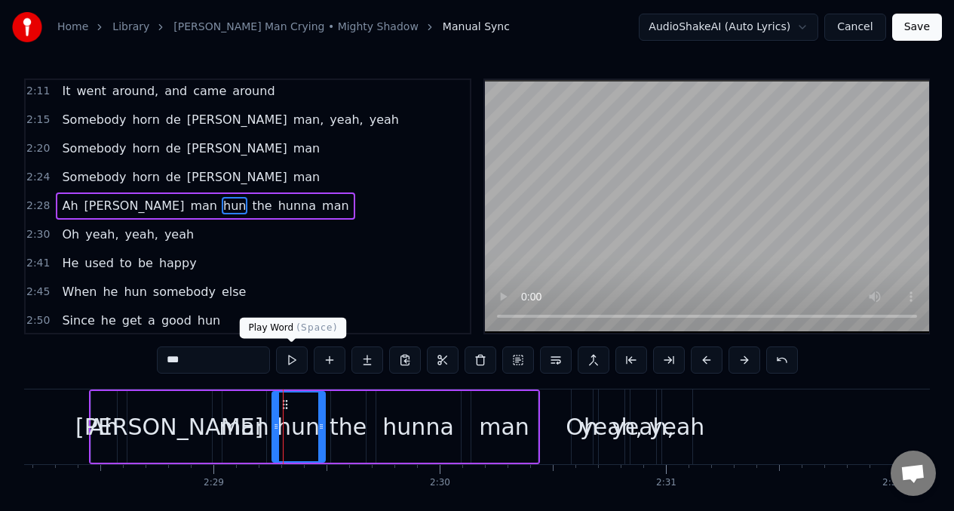
click at [294, 360] on button at bounding box center [292, 359] width 32 height 27
click at [199, 366] on input "***" at bounding box center [213, 359] width 113 height 27
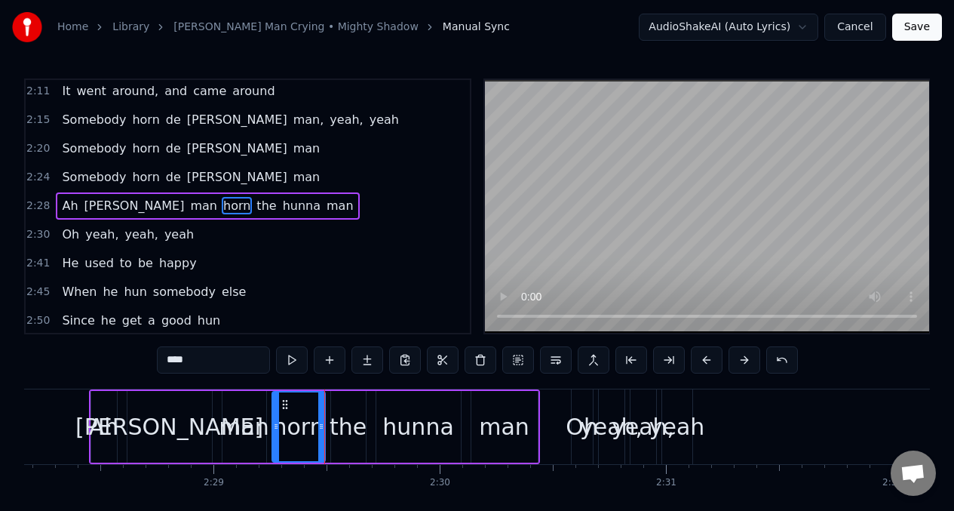
click at [352, 423] on div "the" at bounding box center [348, 426] width 37 height 34
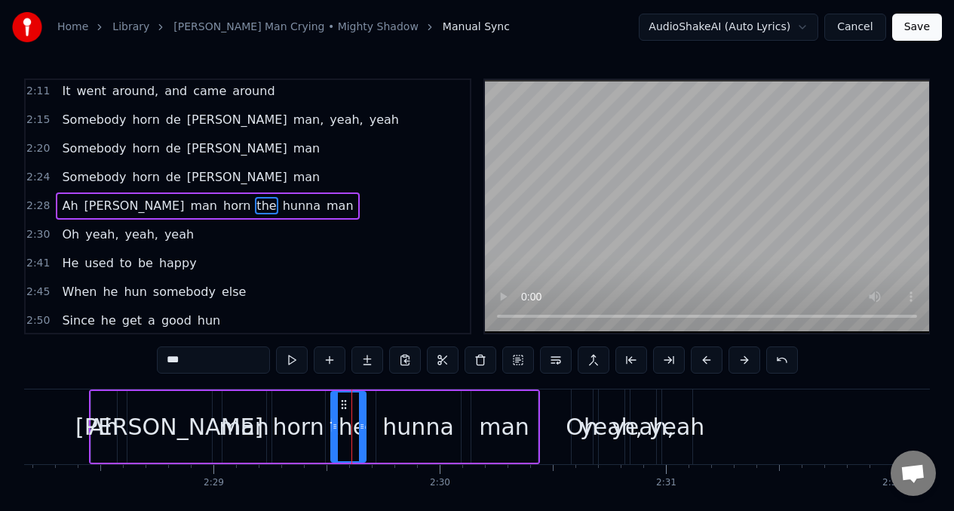
click at [199, 363] on input "***" at bounding box center [213, 359] width 113 height 27
type input "*"
click at [321, 413] on div at bounding box center [324, 426] width 6 height 69
click at [351, 413] on div at bounding box center [350, 426] width 6 height 69
click at [425, 421] on div "hunna" at bounding box center [417, 426] width 71 height 34
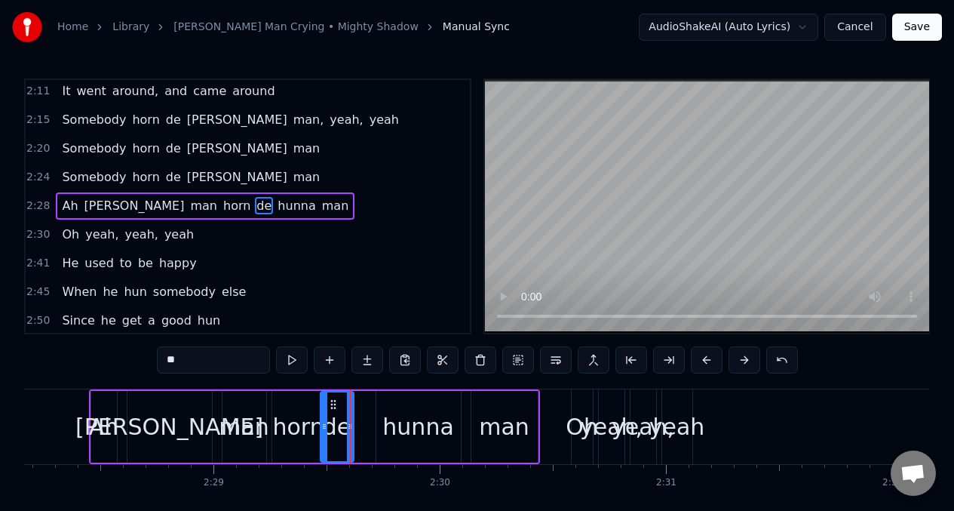
type input "*****"
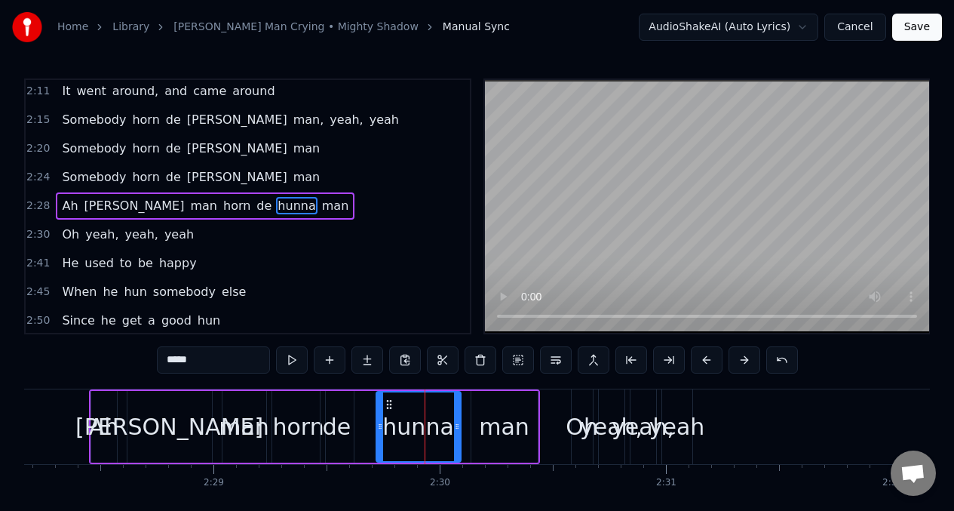
click at [212, 356] on input "*****" at bounding box center [213, 359] width 113 height 27
type input "*"
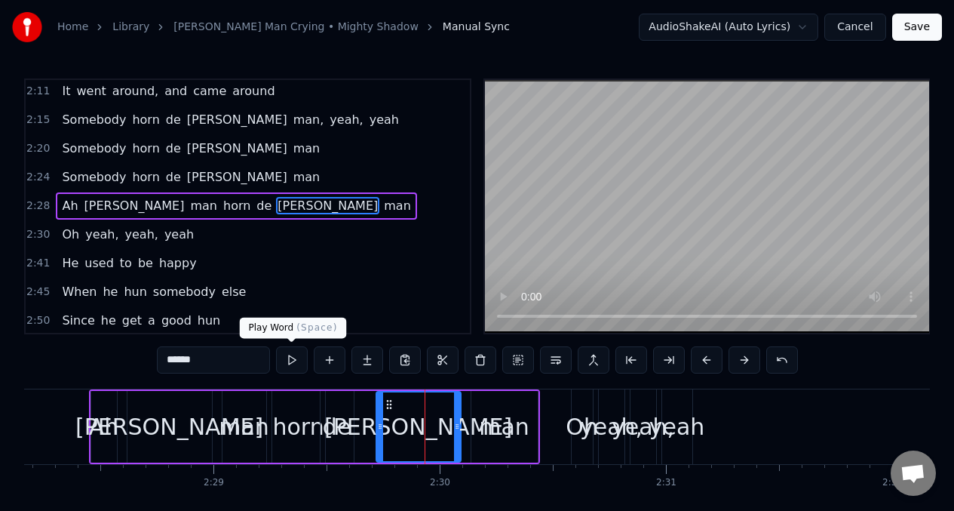
click at [293, 360] on button at bounding box center [292, 359] width 32 height 27
click at [287, 360] on button at bounding box center [292, 359] width 32 height 27
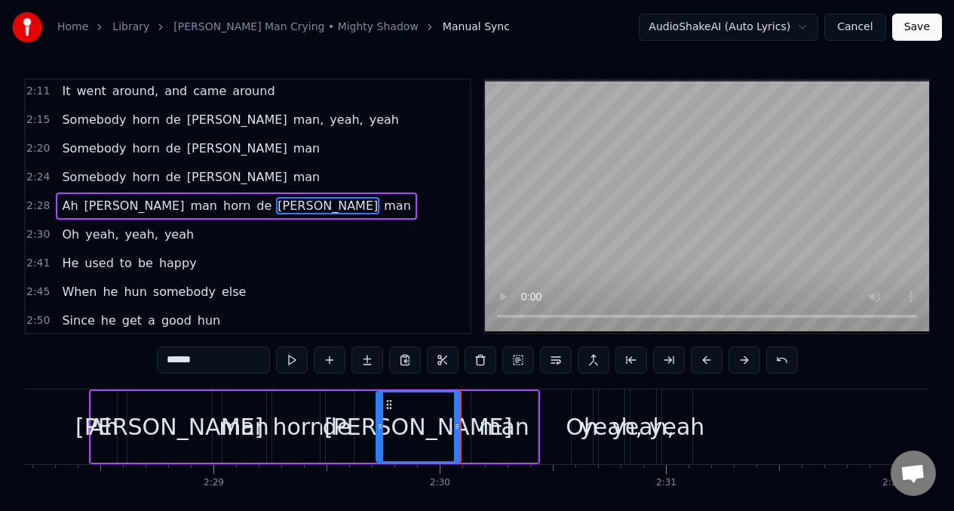
click at [345, 425] on div "de" at bounding box center [337, 426] width 29 height 34
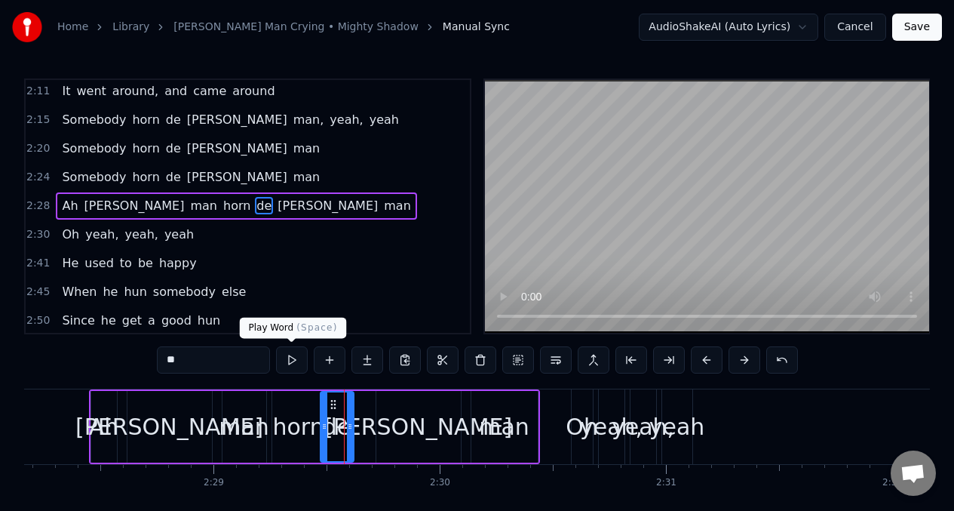
click at [290, 360] on button at bounding box center [292, 359] width 32 height 27
click at [356, 412] on div at bounding box center [357, 426] width 6 height 69
click at [287, 357] on button at bounding box center [292, 359] width 32 height 27
click at [408, 417] on div "[PERSON_NAME]" at bounding box center [418, 426] width 188 height 34
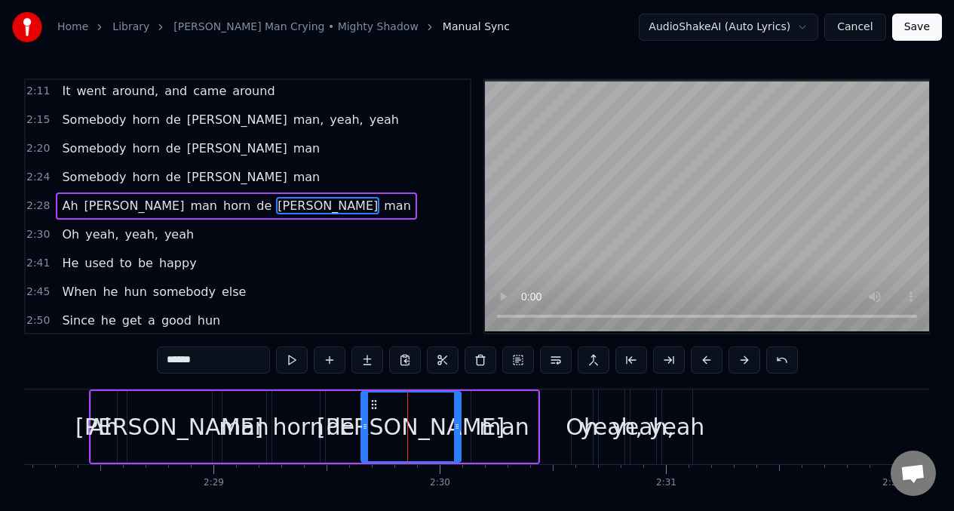
drag, startPoint x: 380, startPoint y: 416, endPoint x: 363, endPoint y: 414, distance: 16.7
click at [363, 414] on div at bounding box center [365, 426] width 6 height 69
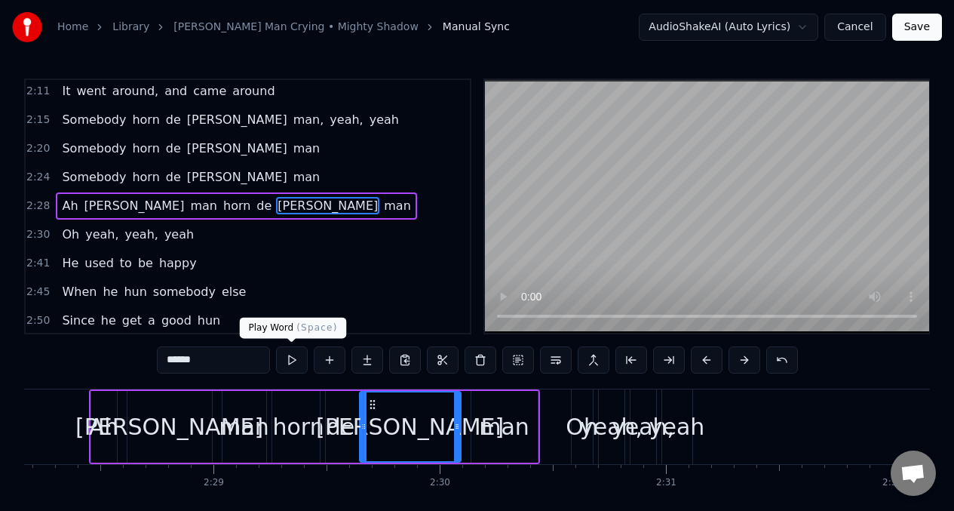
click at [290, 362] on button at bounding box center [292, 359] width 32 height 27
click at [455, 426] on circle at bounding box center [455, 426] width 1 height 1
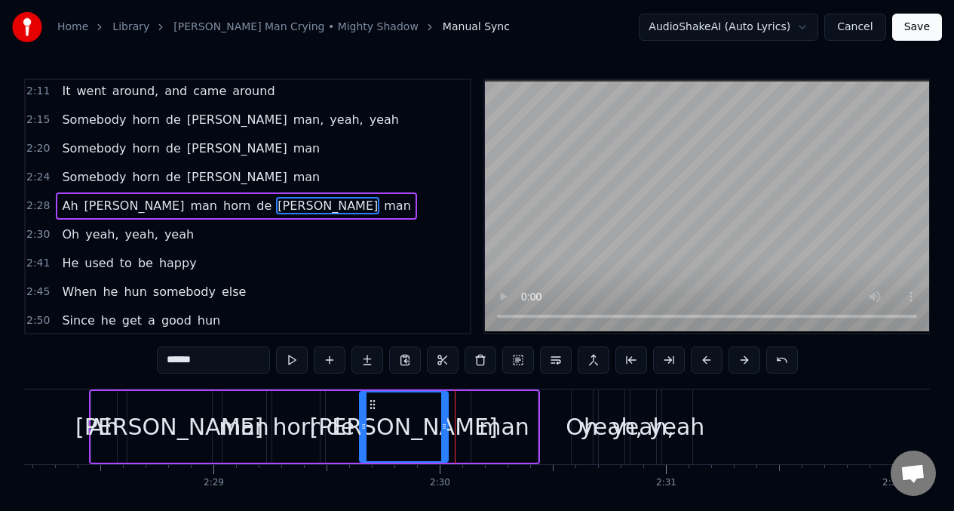
drag, startPoint x: 455, startPoint y: 414, endPoint x: 485, endPoint y: 418, distance: 29.7
click at [441, 413] on div at bounding box center [444, 426] width 6 height 69
click at [488, 418] on div "man" at bounding box center [504, 426] width 51 height 34
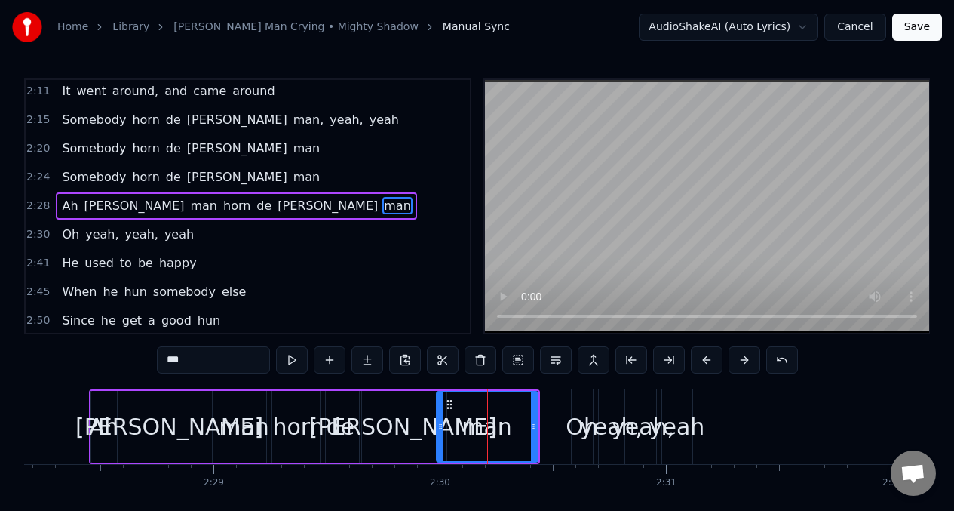
drag, startPoint x: 476, startPoint y: 418, endPoint x: 441, endPoint y: 416, distance: 34.8
click at [441, 416] on div at bounding box center [440, 426] width 6 height 69
click at [400, 428] on div "[PERSON_NAME]" at bounding box center [402, 426] width 188 height 34
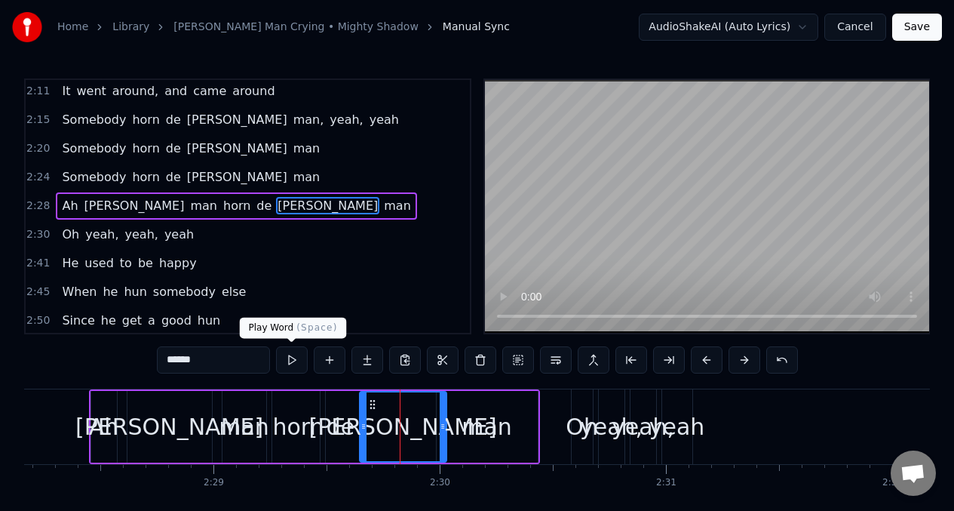
click at [291, 363] on button at bounding box center [292, 359] width 32 height 27
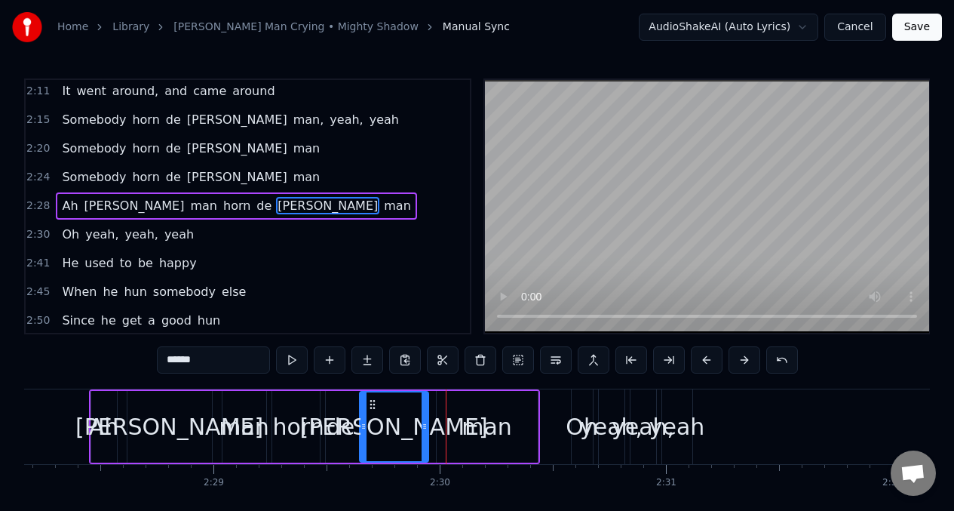
drag, startPoint x: 443, startPoint y: 416, endPoint x: 425, endPoint y: 416, distance: 18.1
click at [425, 416] on div at bounding box center [425, 426] width 6 height 69
click at [483, 421] on div "man" at bounding box center [487, 426] width 51 height 34
type input "***"
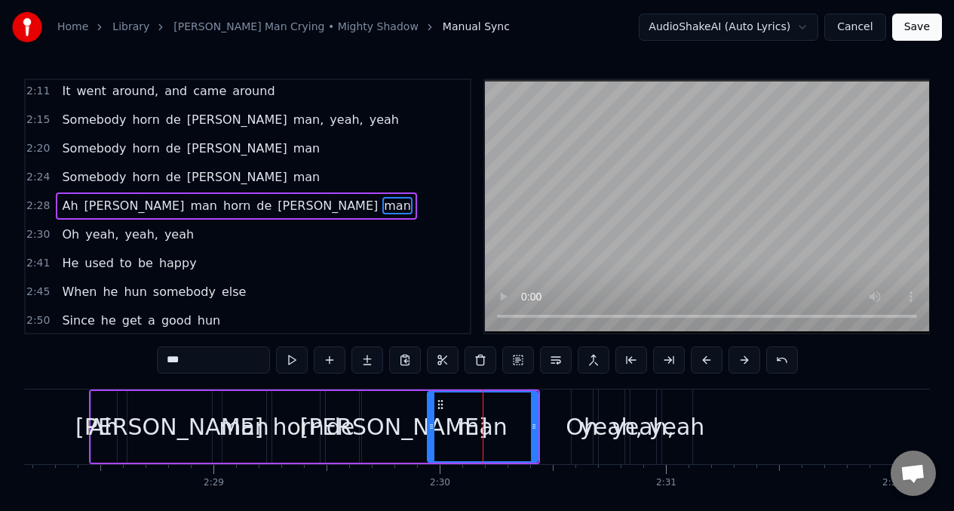
drag, startPoint x: 437, startPoint y: 416, endPoint x: 482, endPoint y: 425, distance: 45.4
click at [428, 415] on div at bounding box center [431, 426] width 6 height 69
drag, startPoint x: 532, startPoint y: 422, endPoint x: 514, endPoint y: 422, distance: 18.9
click at [514, 422] on icon at bounding box center [515, 426] width 6 height 12
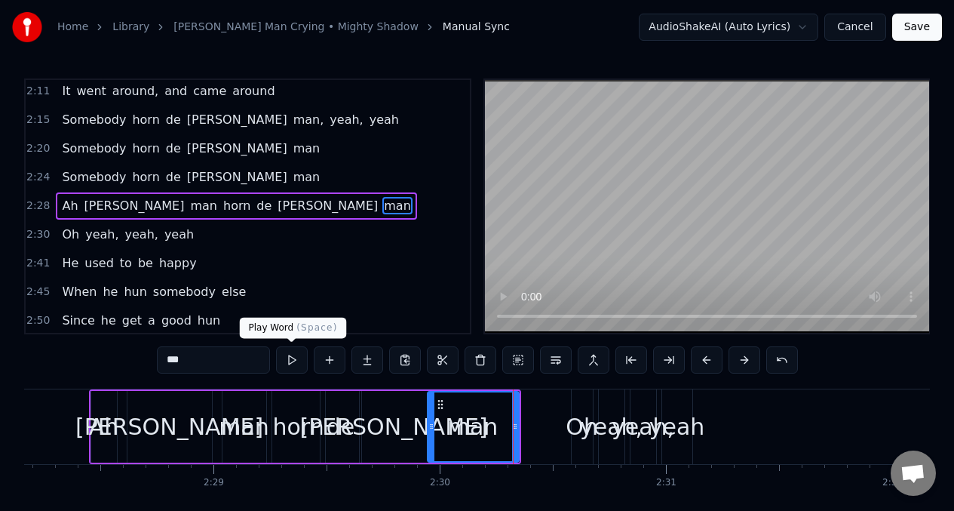
click at [292, 363] on button at bounding box center [292, 359] width 32 height 27
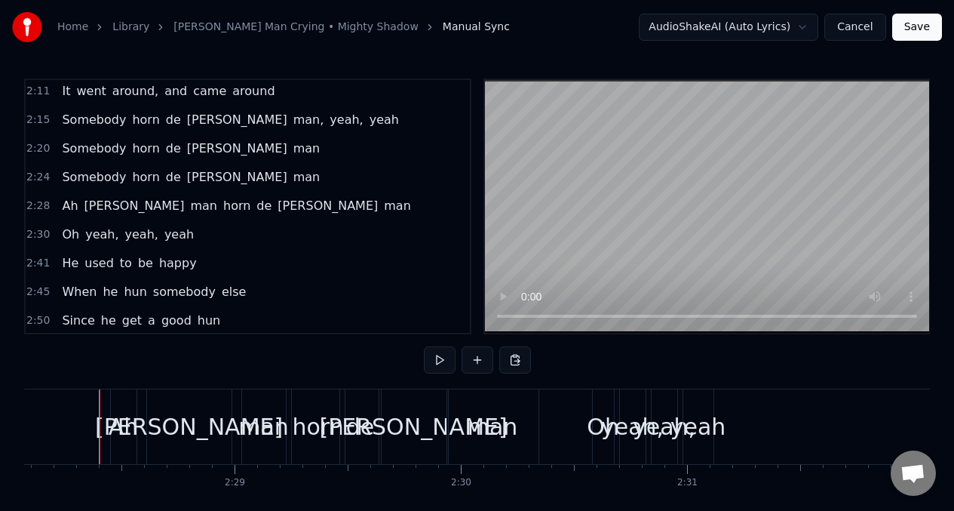
scroll to position [0, 33498]
click at [443, 361] on button at bounding box center [440, 359] width 32 height 27
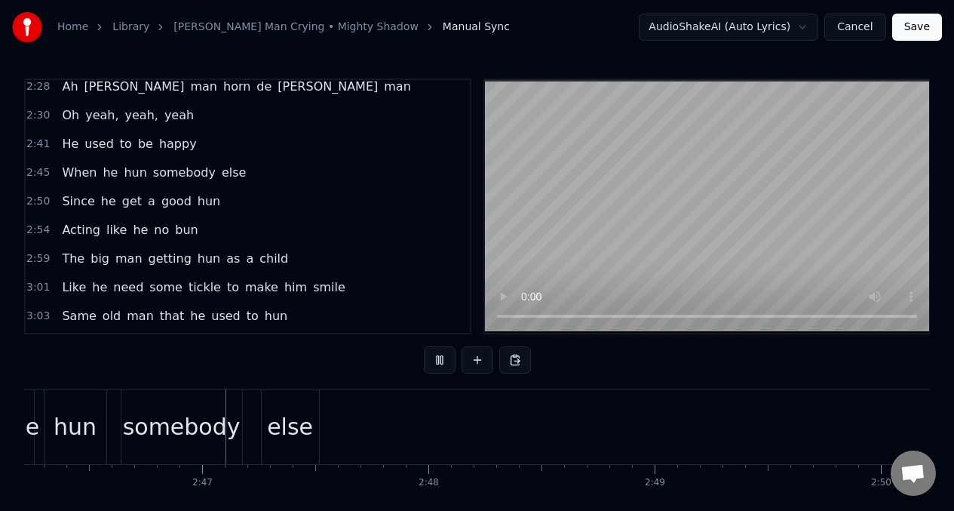
scroll to position [0, 37717]
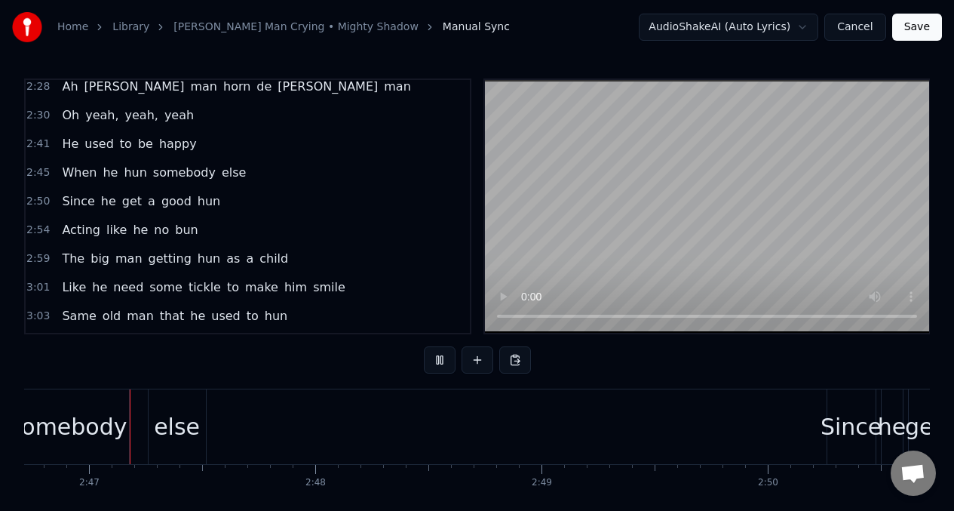
click at [133, 172] on span "hun" at bounding box center [135, 172] width 26 height 17
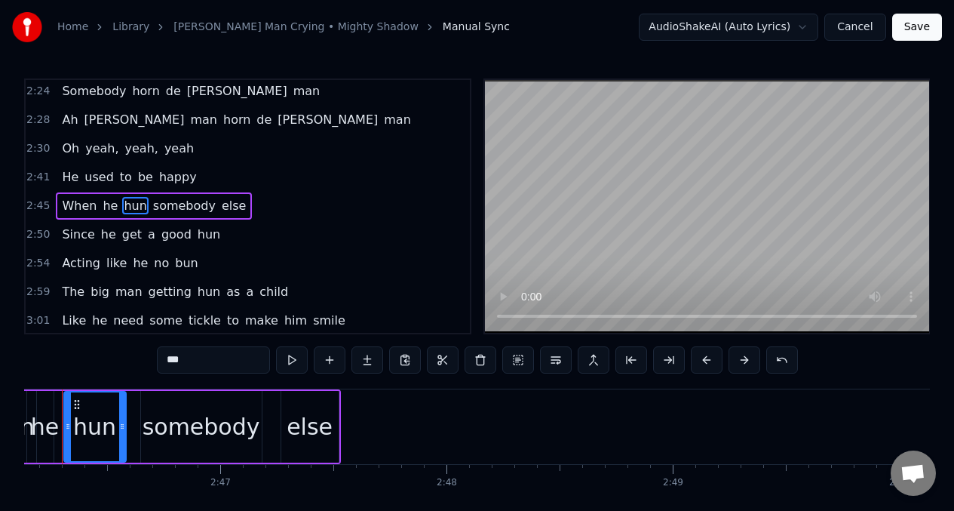
scroll to position [0, 37547]
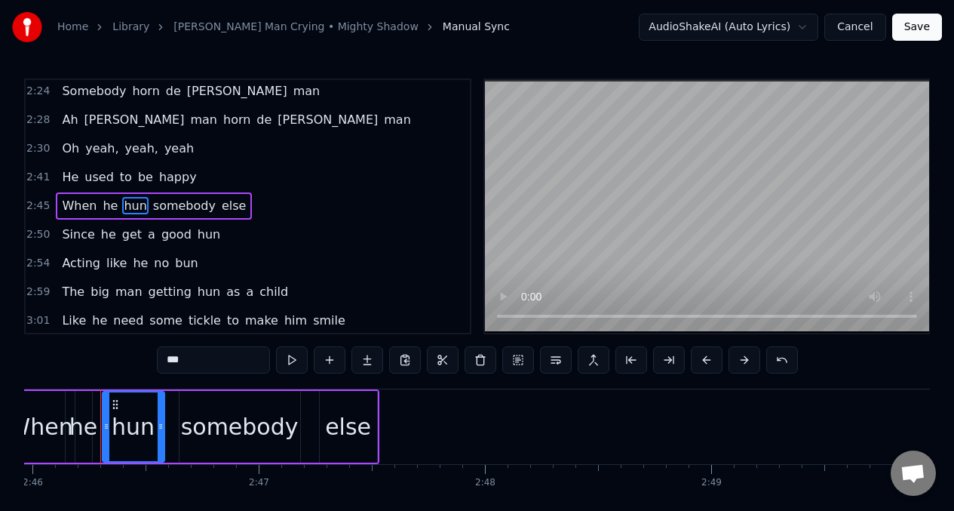
click at [195, 356] on input "***" at bounding box center [213, 359] width 113 height 27
click at [293, 364] on button at bounding box center [292, 359] width 32 height 27
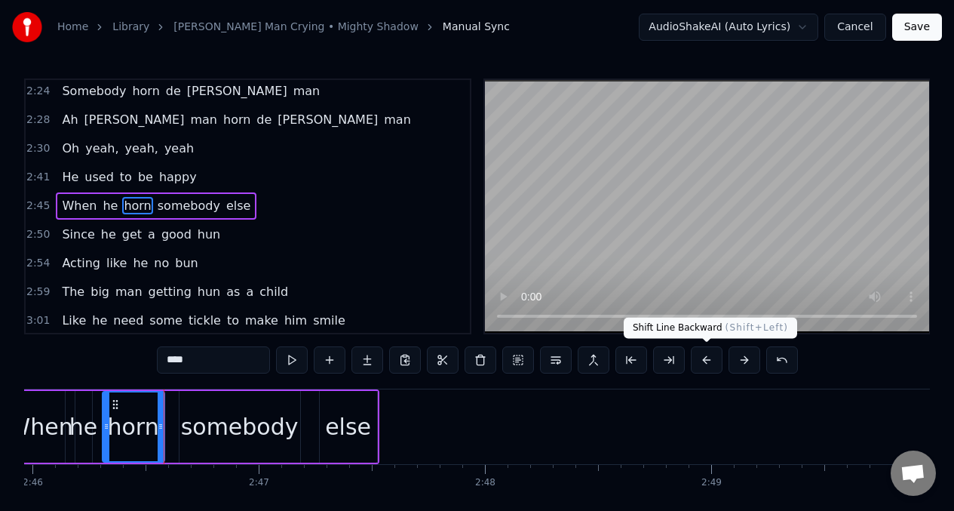
click at [705, 358] on button at bounding box center [707, 359] width 32 height 27
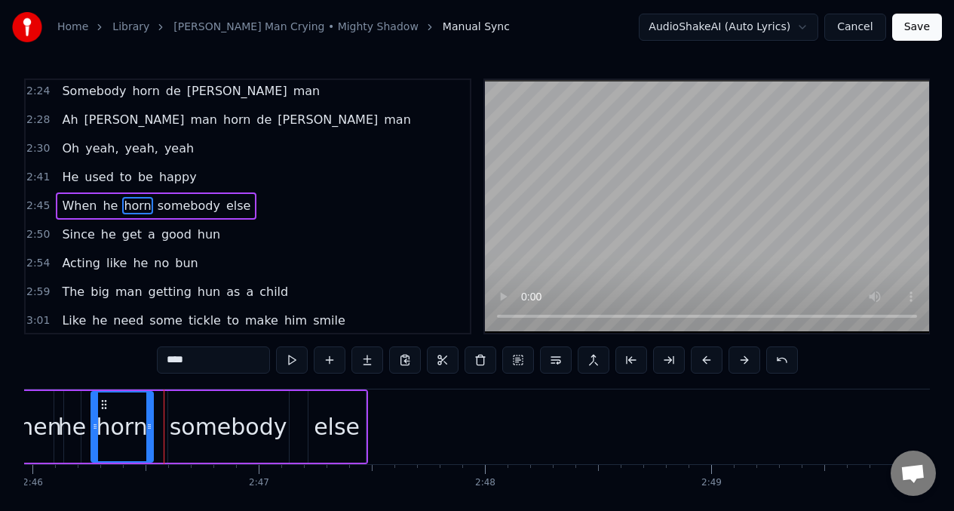
click at [325, 440] on div "else" at bounding box center [337, 426] width 46 height 34
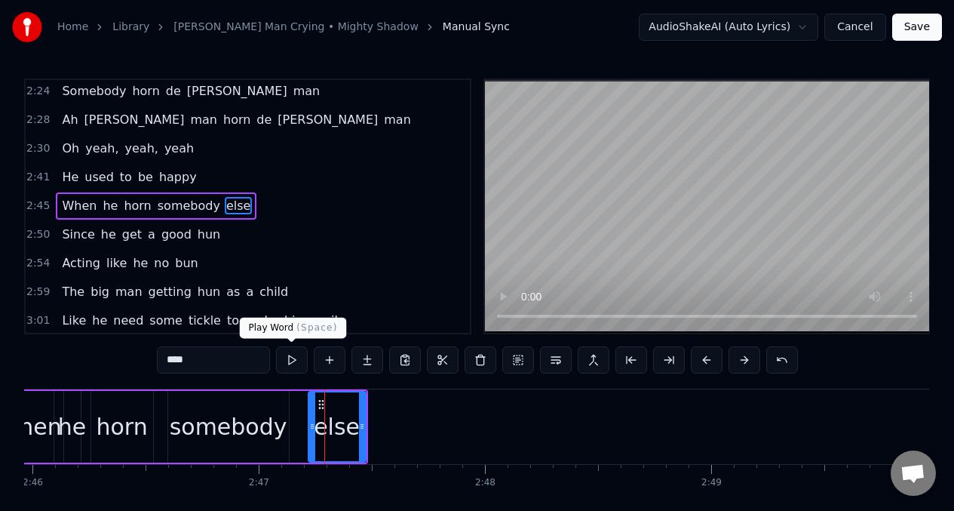
click at [290, 360] on button at bounding box center [292, 359] width 32 height 27
click at [63, 207] on span "When" at bounding box center [79, 205] width 38 height 17
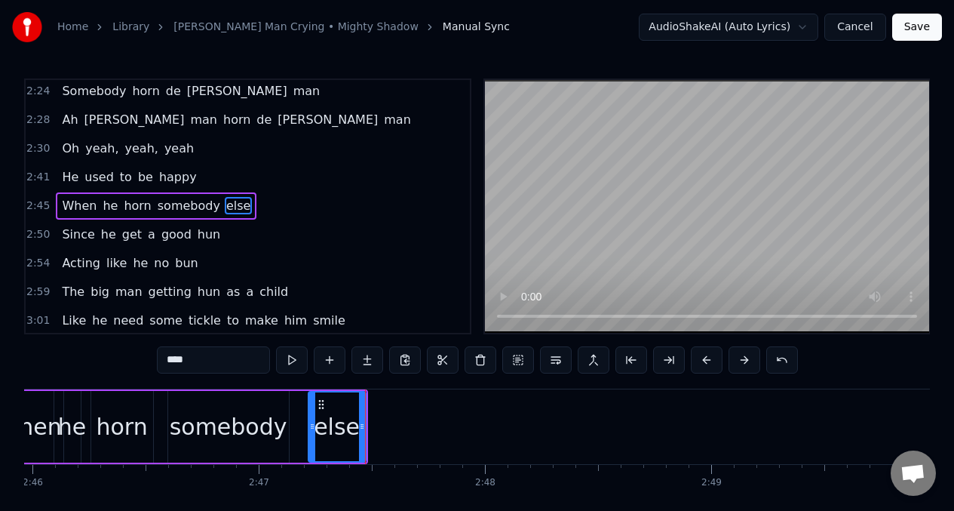
type input "****"
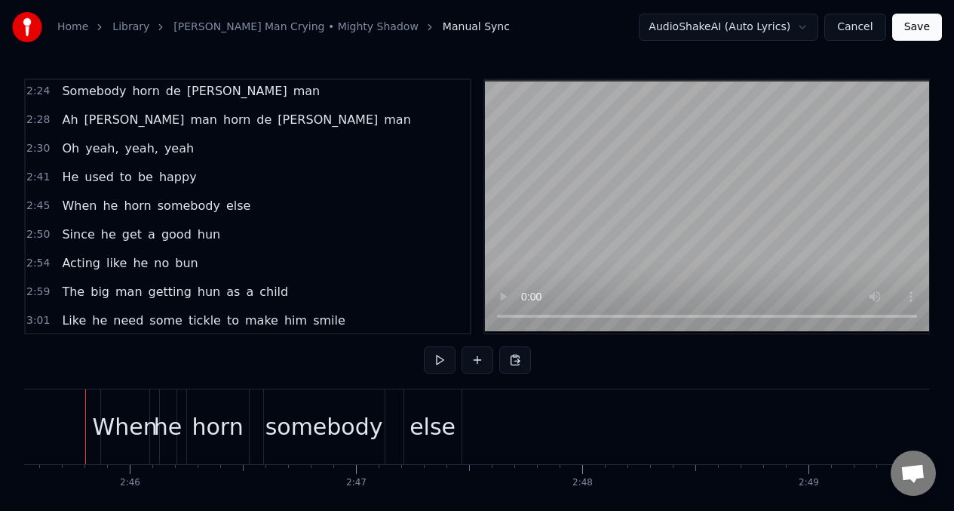
scroll to position [0, 37435]
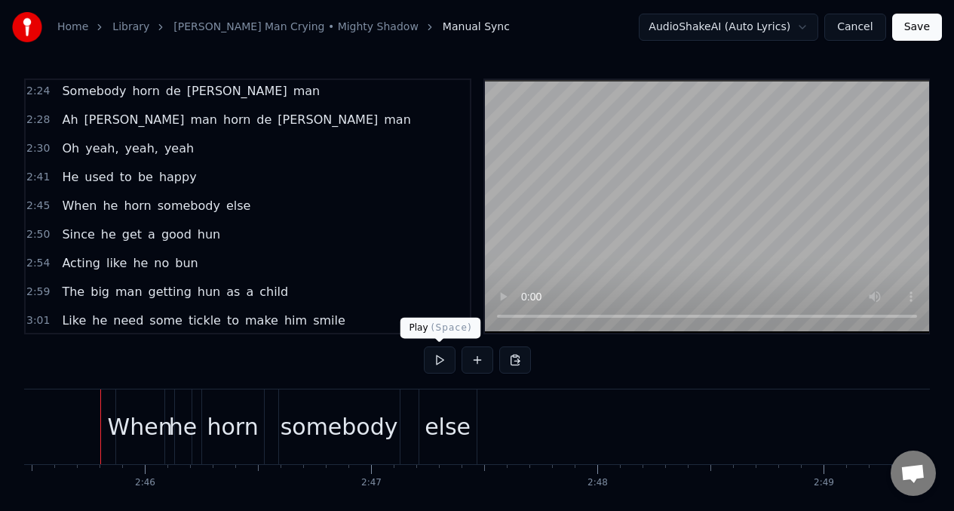
click at [439, 359] on button at bounding box center [440, 359] width 32 height 27
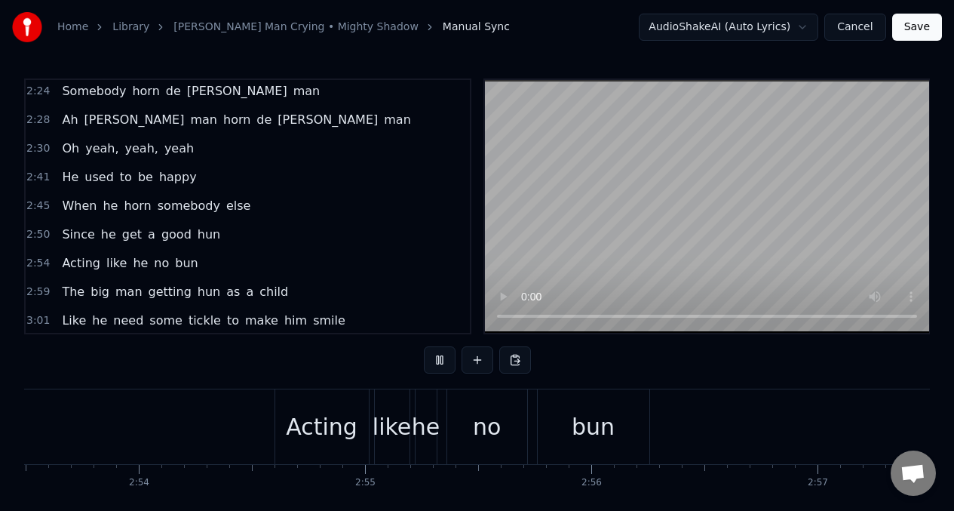
scroll to position [0, 39456]
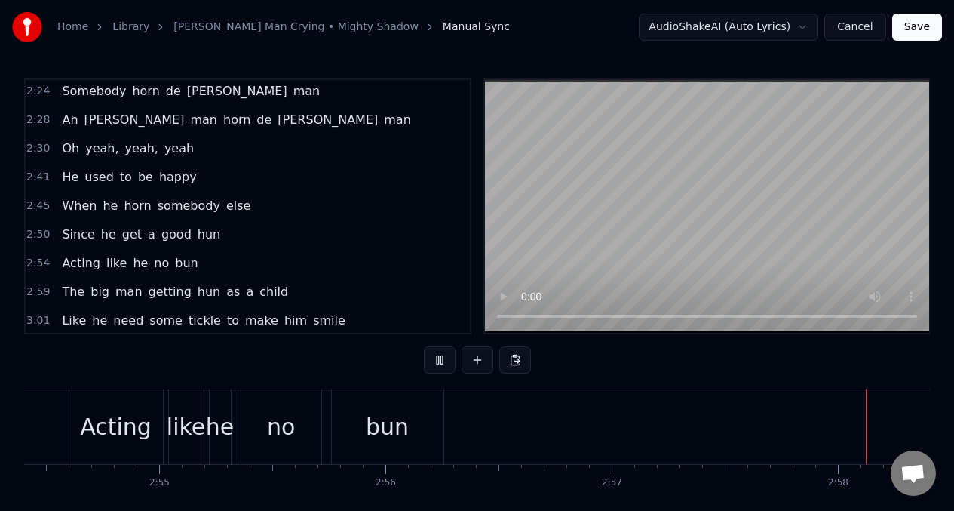
click at [199, 240] on span "hun" at bounding box center [209, 233] width 26 height 17
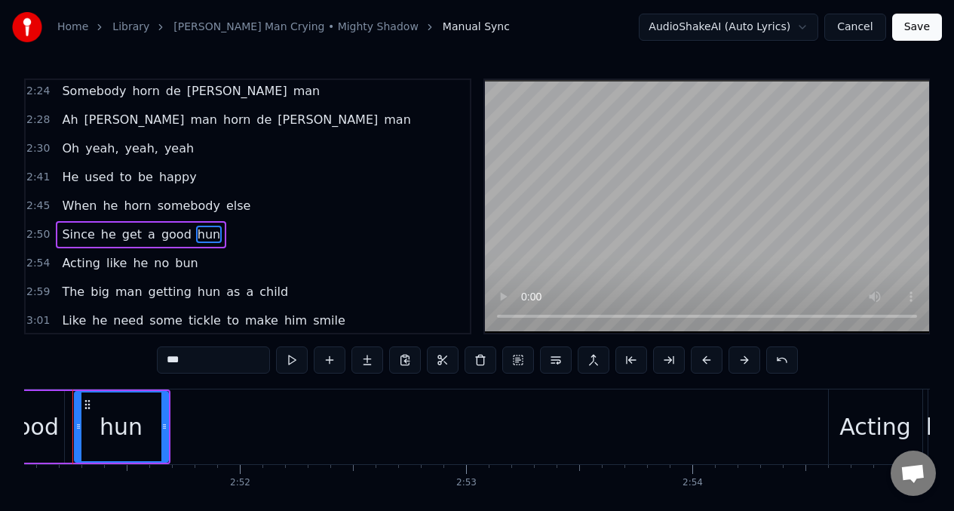
scroll to position [0, 38669]
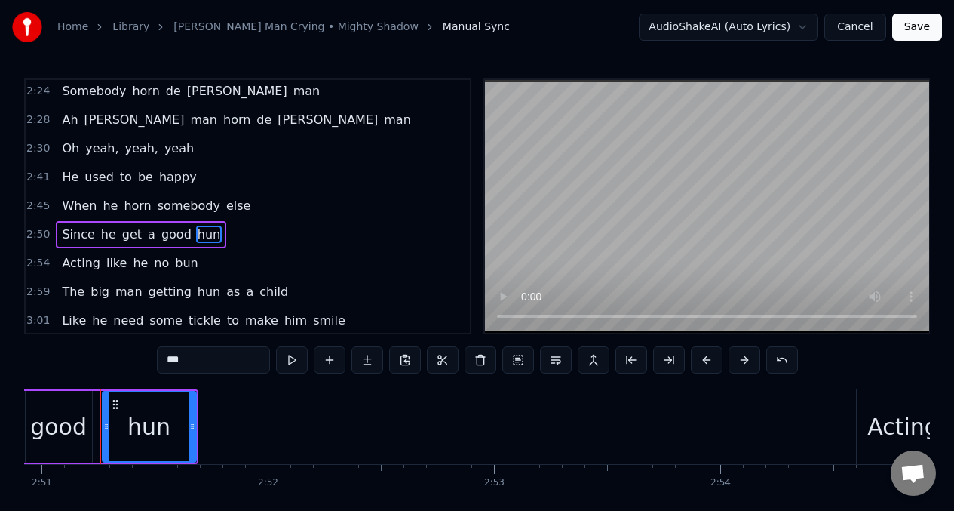
click at [203, 368] on input "***" at bounding box center [213, 359] width 113 height 27
click at [291, 360] on button at bounding box center [292, 359] width 32 height 27
click at [64, 238] on span "Since" at bounding box center [77, 233] width 35 height 17
type input "*****"
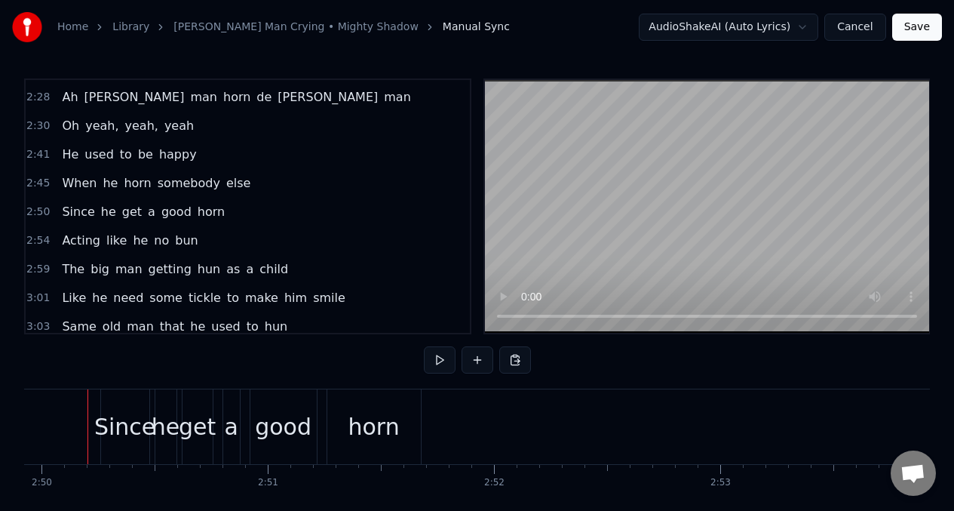
scroll to position [0, 38430]
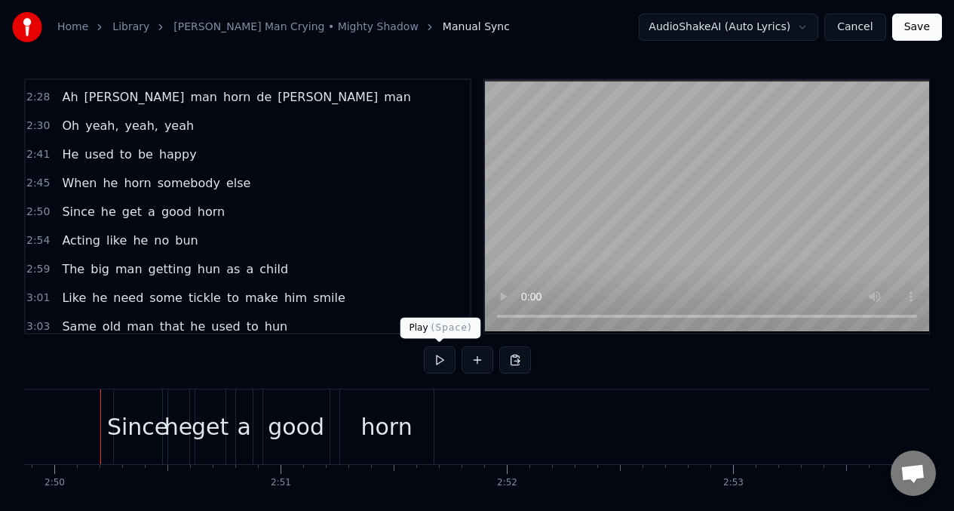
click at [440, 363] on button at bounding box center [440, 359] width 32 height 27
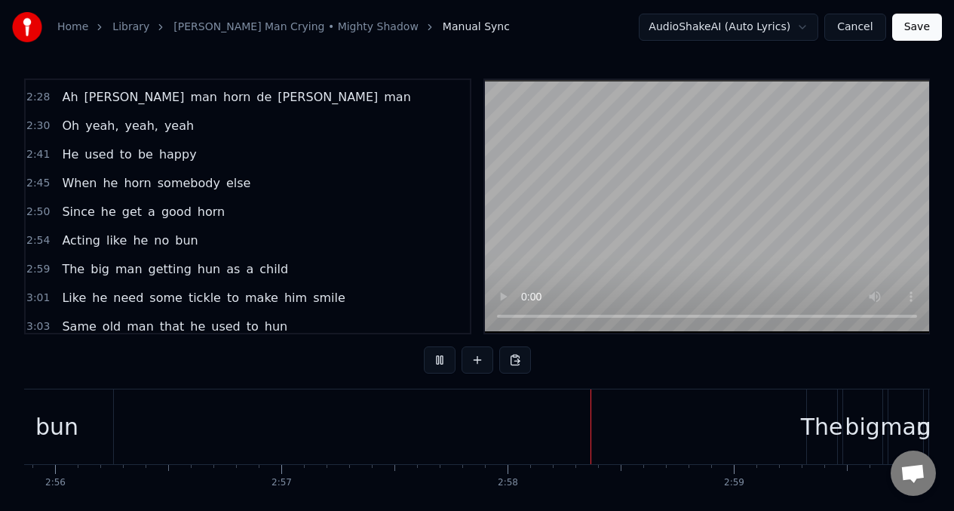
scroll to position [0, 40076]
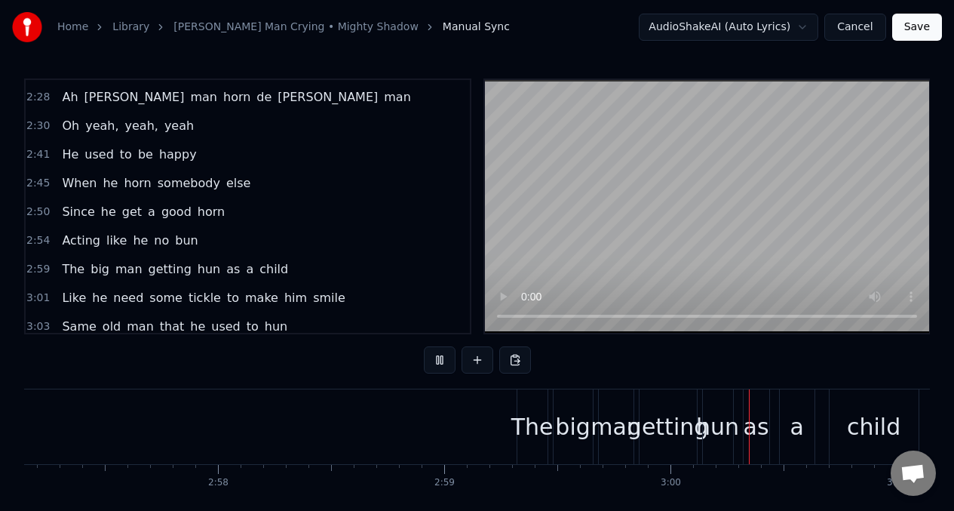
click at [131, 243] on span "he" at bounding box center [140, 240] width 18 height 17
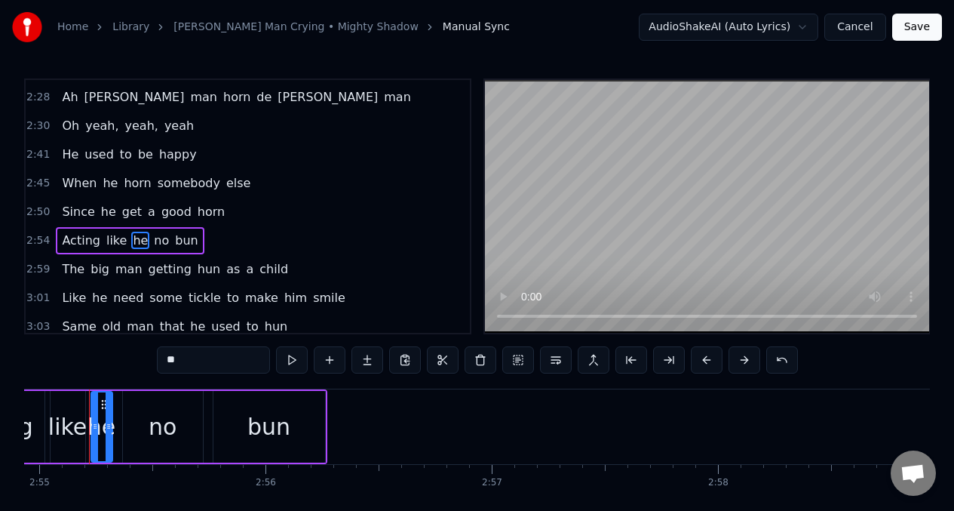
scroll to position [0, 39565]
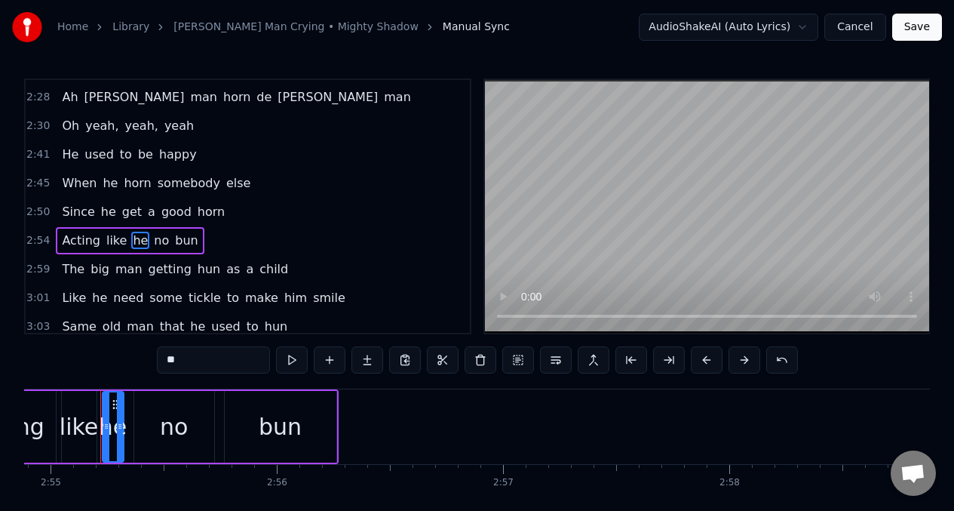
click at [153, 244] on span "no" at bounding box center [161, 240] width 18 height 17
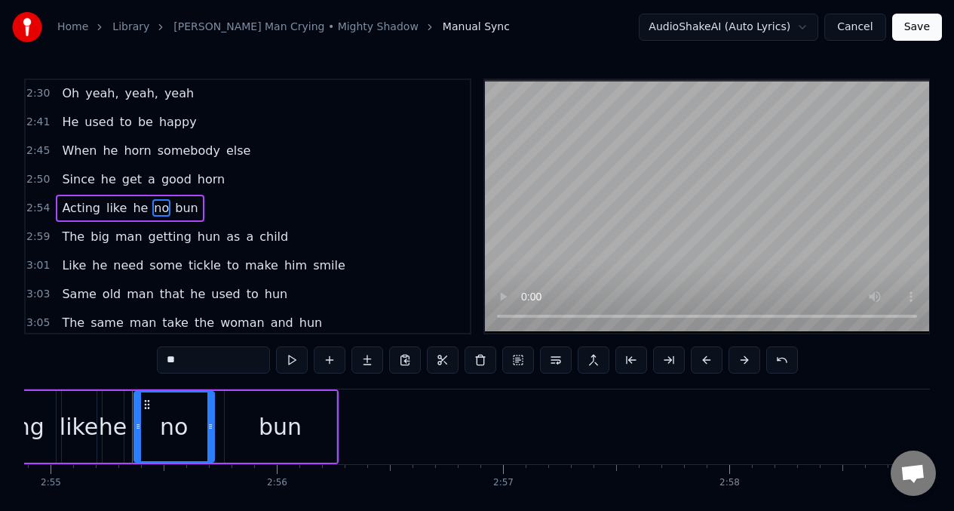
scroll to position [1063, 0]
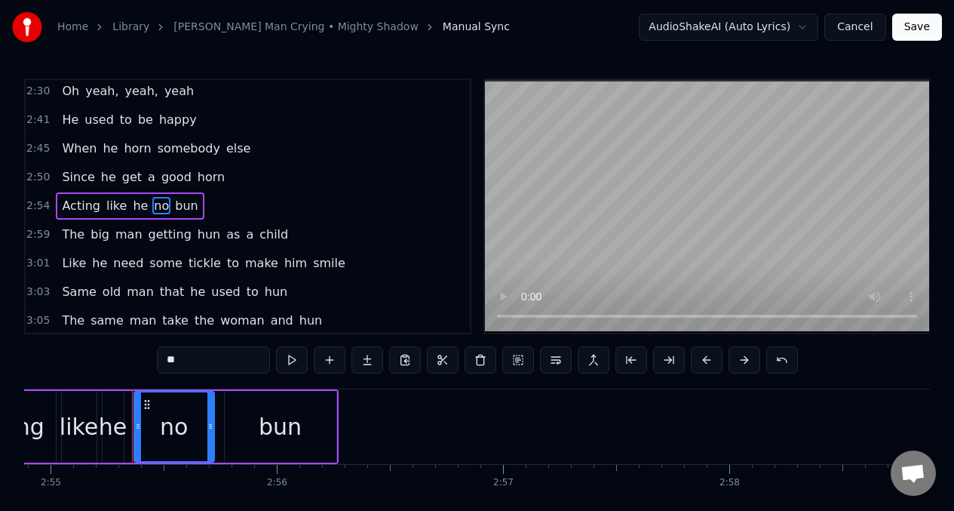
click at [196, 358] on input "**" at bounding box center [213, 359] width 113 height 27
type input "*"
click at [253, 424] on div "bun" at bounding box center [281, 427] width 112 height 72
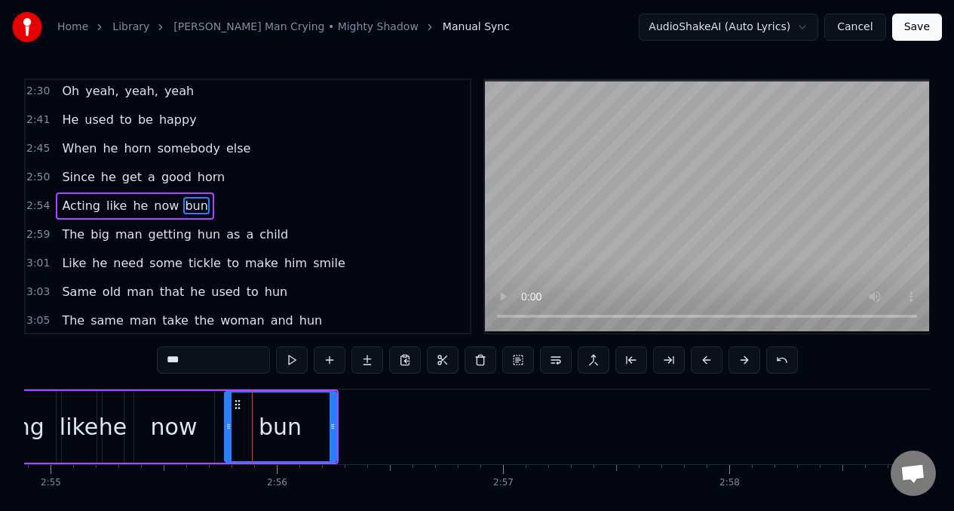
click at [196, 359] on input "***" at bounding box center [213, 359] width 113 height 27
type input "*"
click at [63, 210] on span "Acting" at bounding box center [80, 205] width 41 height 17
type input "******"
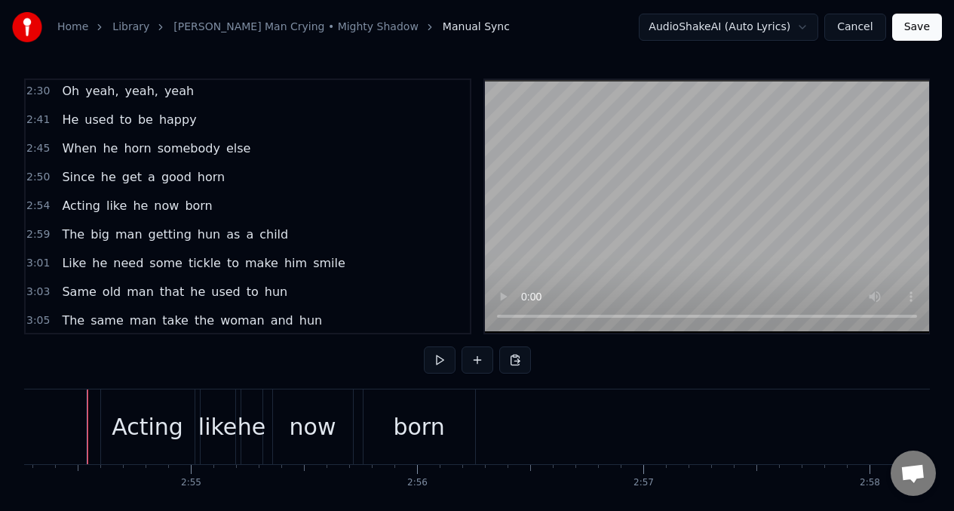
scroll to position [0, 39412]
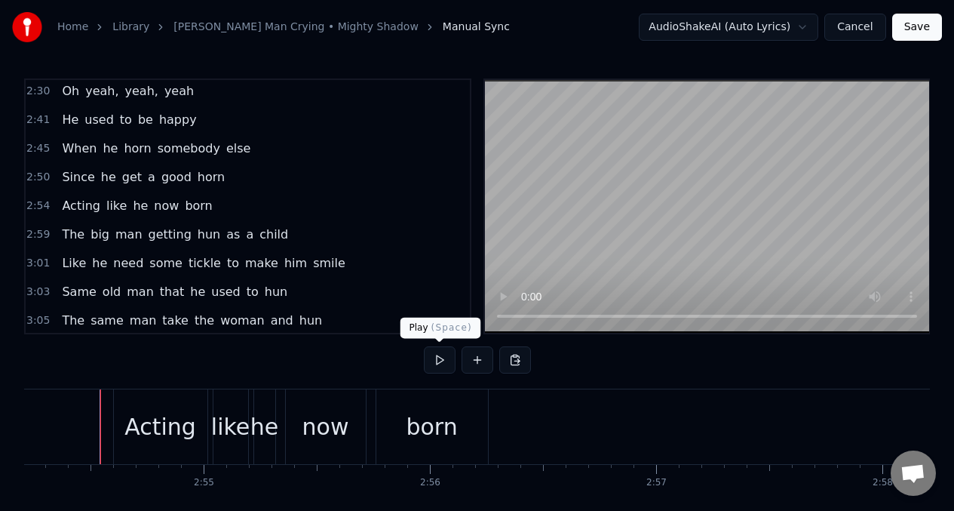
click at [438, 366] on button at bounding box center [440, 359] width 32 height 27
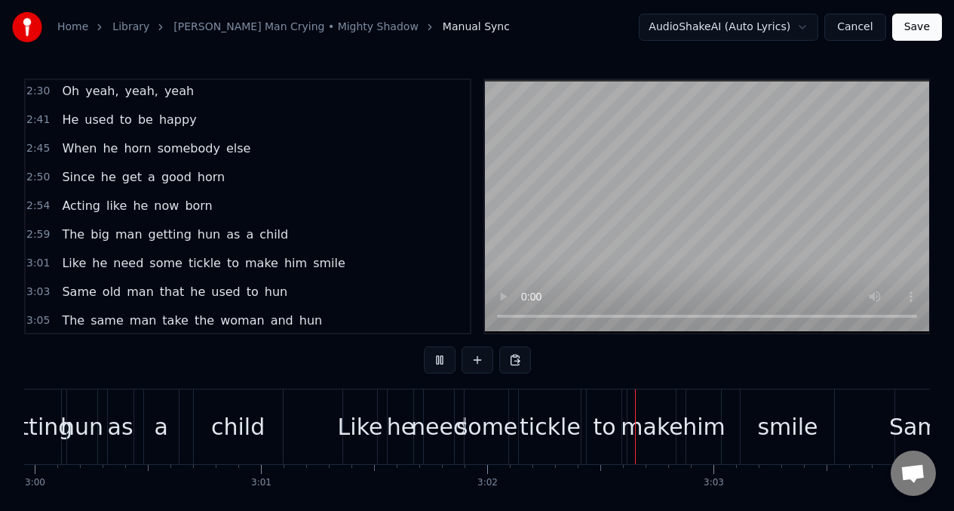
scroll to position [0, 41046]
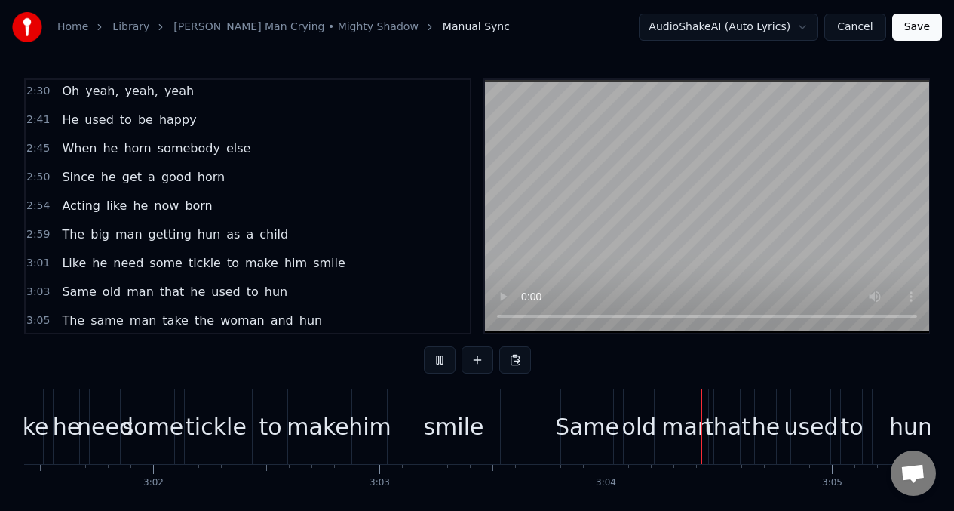
click at [67, 233] on span "The" at bounding box center [73, 233] width 26 height 17
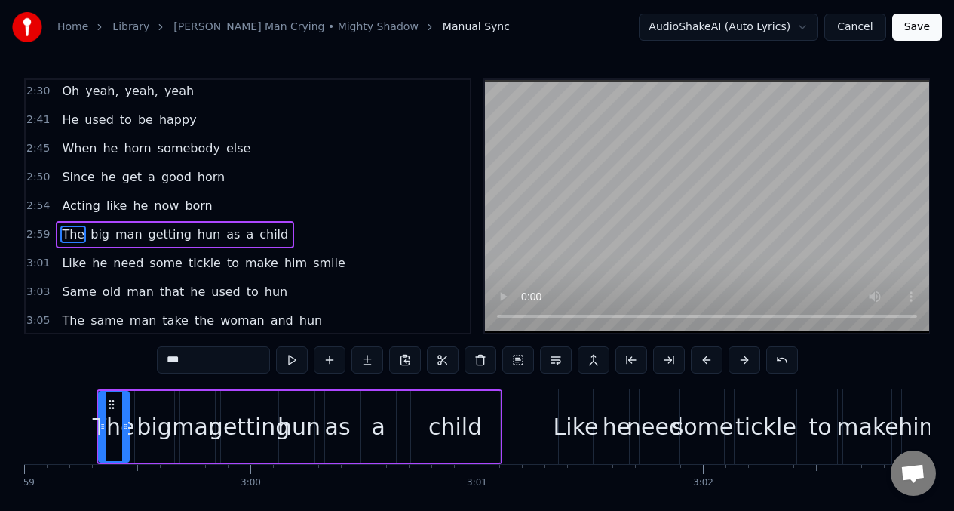
scroll to position [0, 40492]
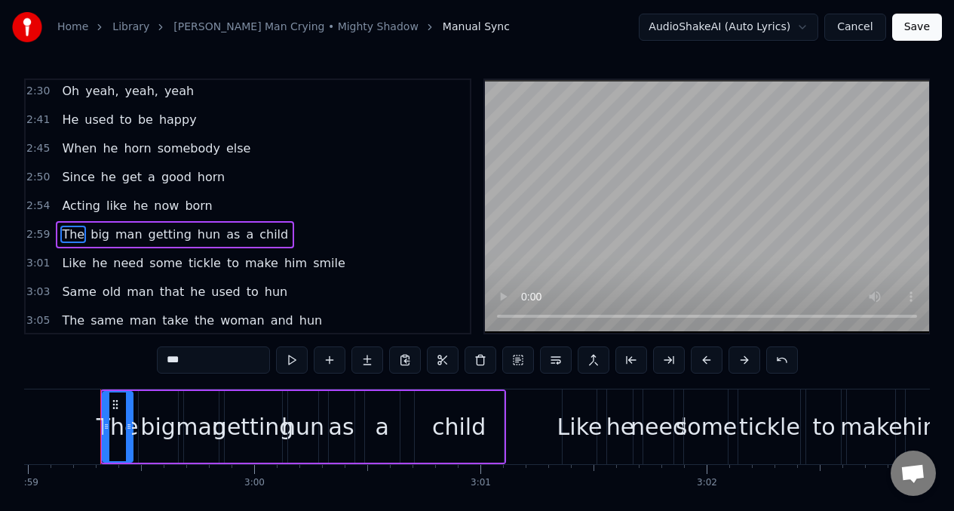
click at [204, 234] on span "hun" at bounding box center [209, 233] width 26 height 17
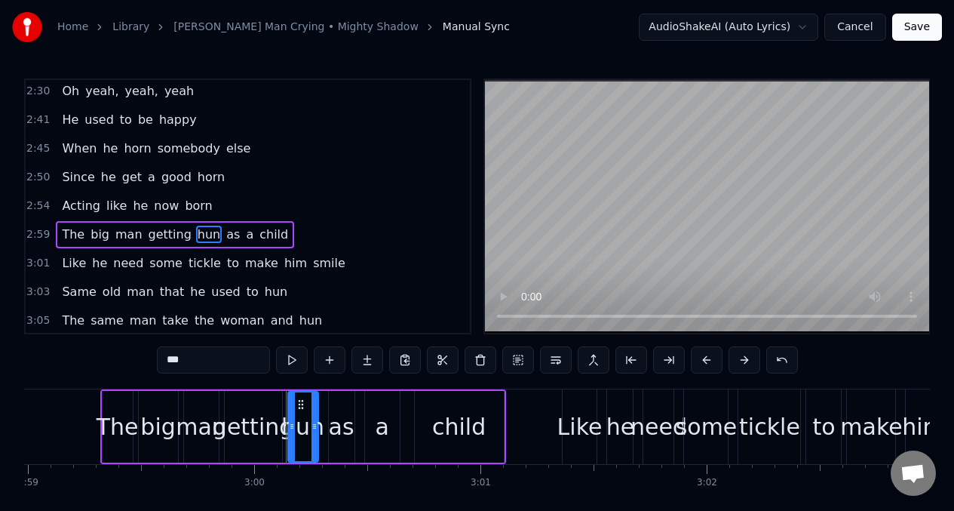
scroll to position [1092, 0]
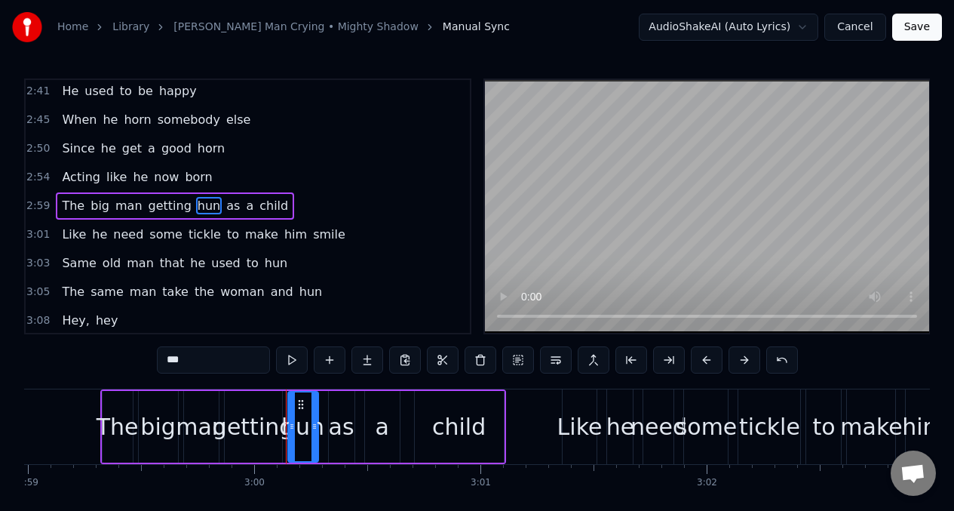
click at [202, 365] on input "***" at bounding box center [213, 359] width 113 height 27
type input "*"
click at [341, 431] on div "as" at bounding box center [342, 426] width 26 height 34
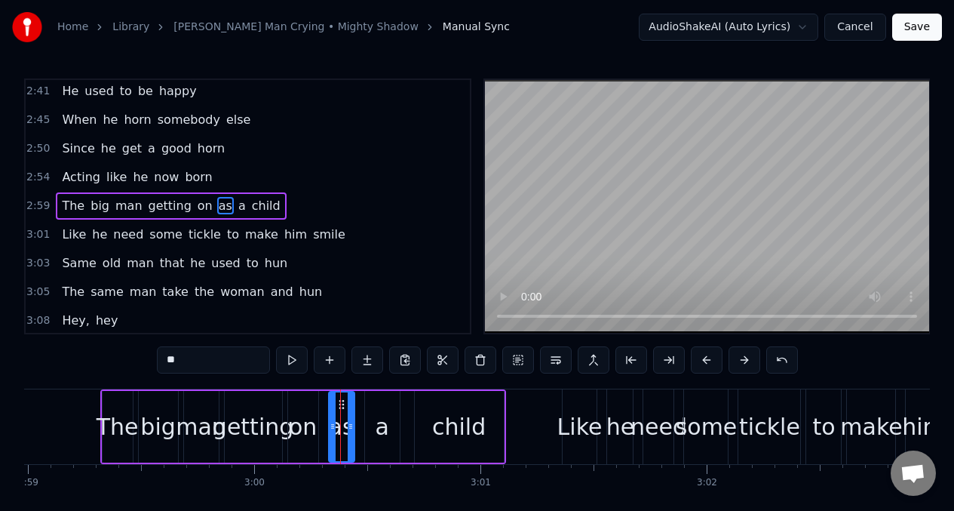
click at [192, 357] on input "**" at bounding box center [213, 359] width 113 height 27
type input "*"
click at [376, 427] on div "a" at bounding box center [382, 426] width 14 height 34
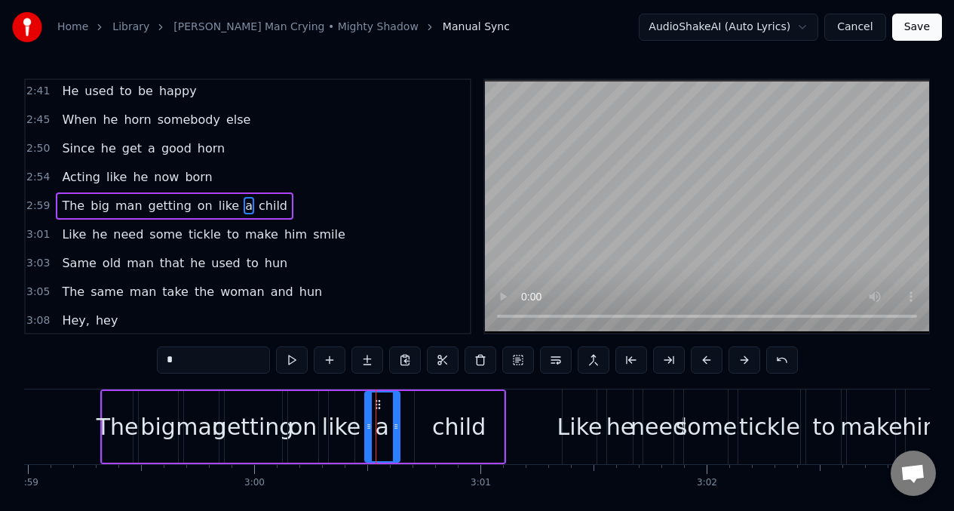
click at [196, 351] on input "*" at bounding box center [213, 359] width 113 height 27
click at [290, 361] on button at bounding box center [292, 359] width 32 height 27
click at [436, 421] on div "child" at bounding box center [459, 426] width 54 height 34
type input "*****"
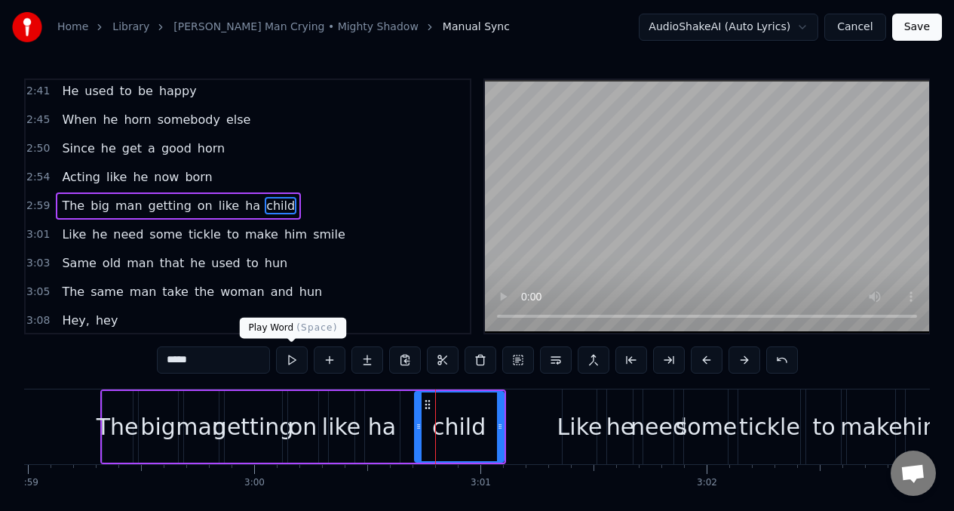
click at [290, 360] on button at bounding box center [292, 359] width 32 height 27
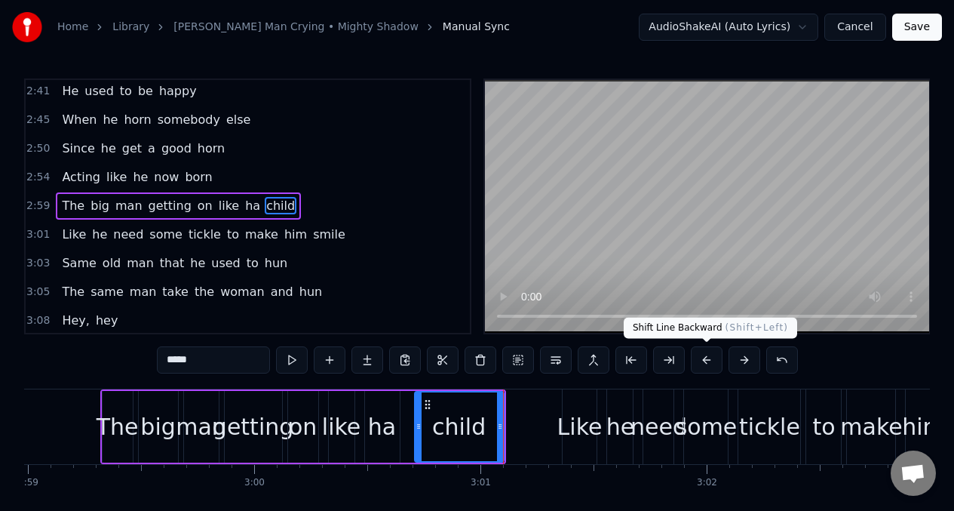
click at [706, 360] on button at bounding box center [707, 359] width 32 height 27
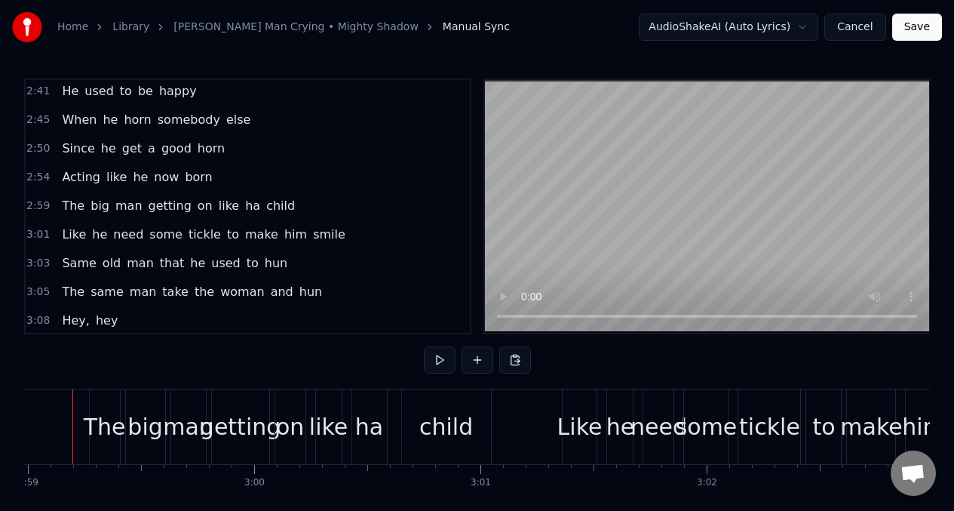
scroll to position [0, 40465]
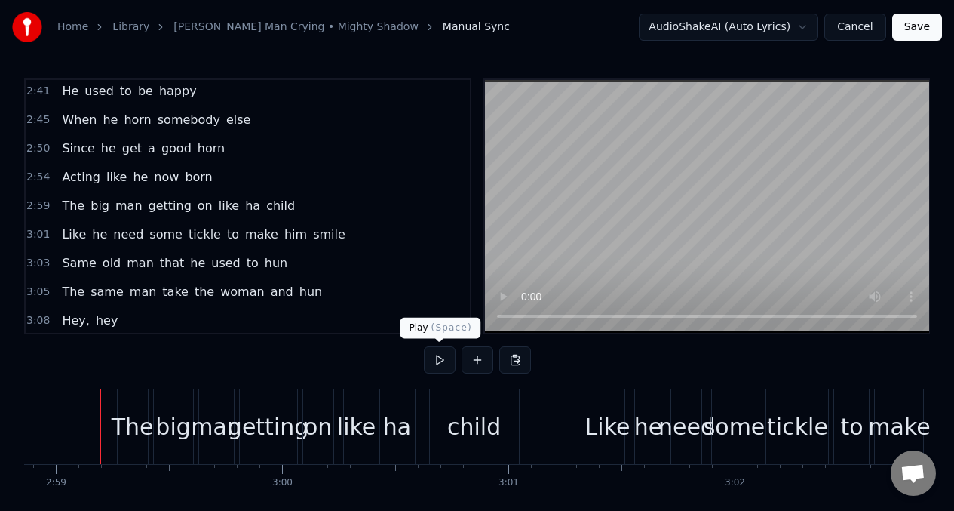
click at [440, 358] on button at bounding box center [440, 359] width 32 height 27
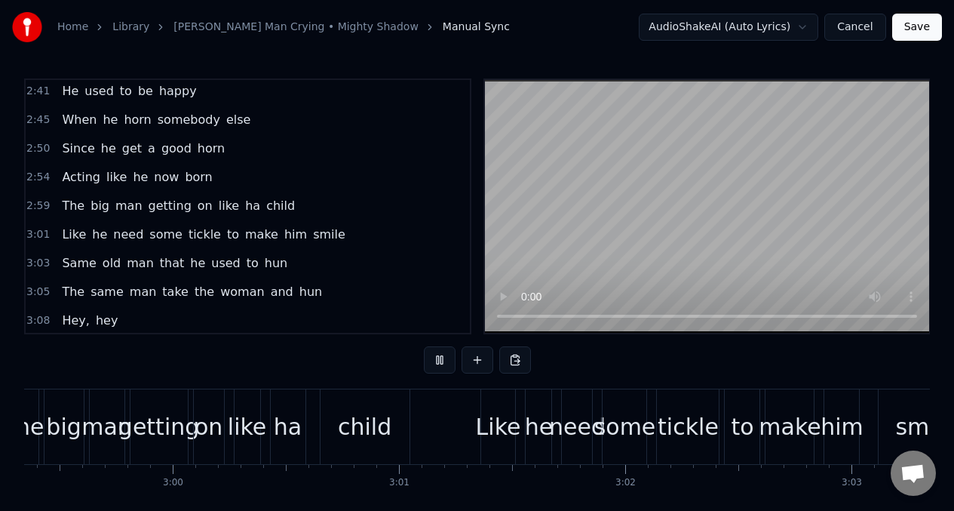
scroll to position [0, 41232]
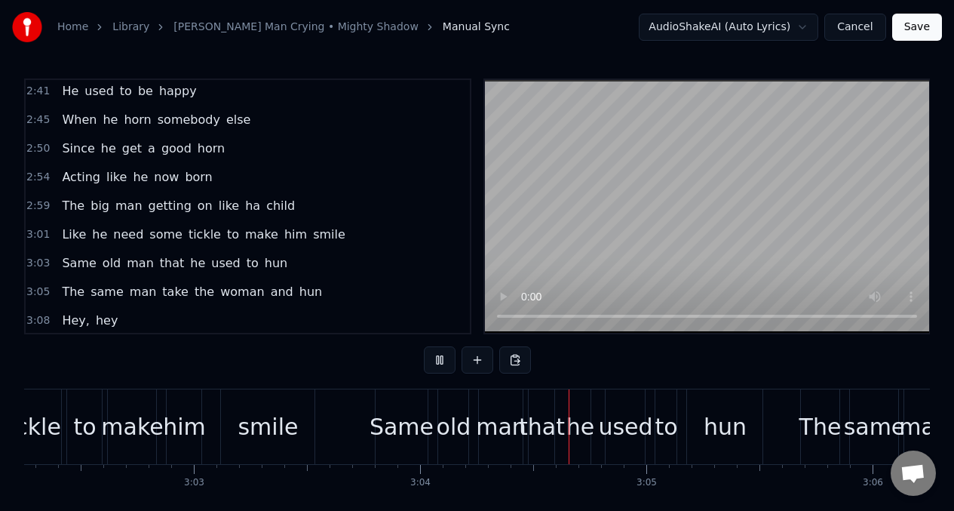
click at [72, 235] on span "Like" at bounding box center [73, 233] width 27 height 17
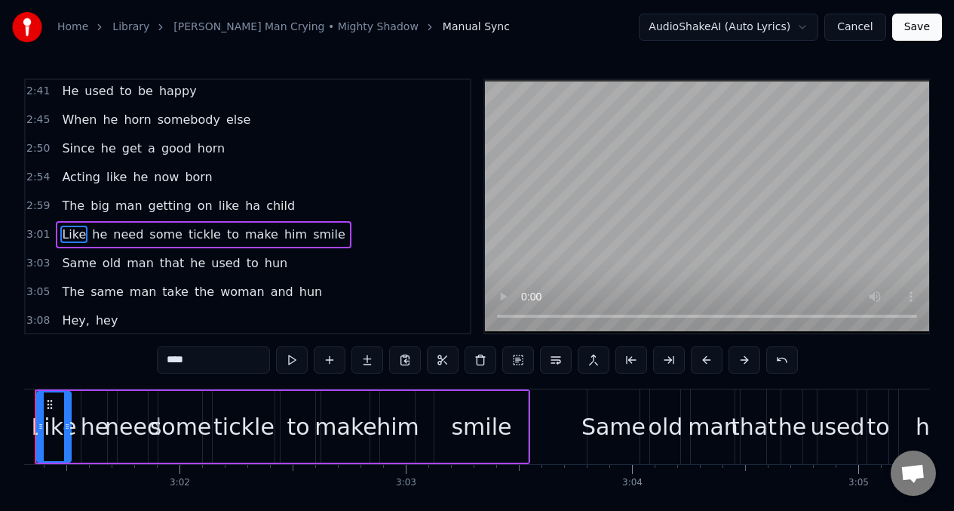
scroll to position [0, 40954]
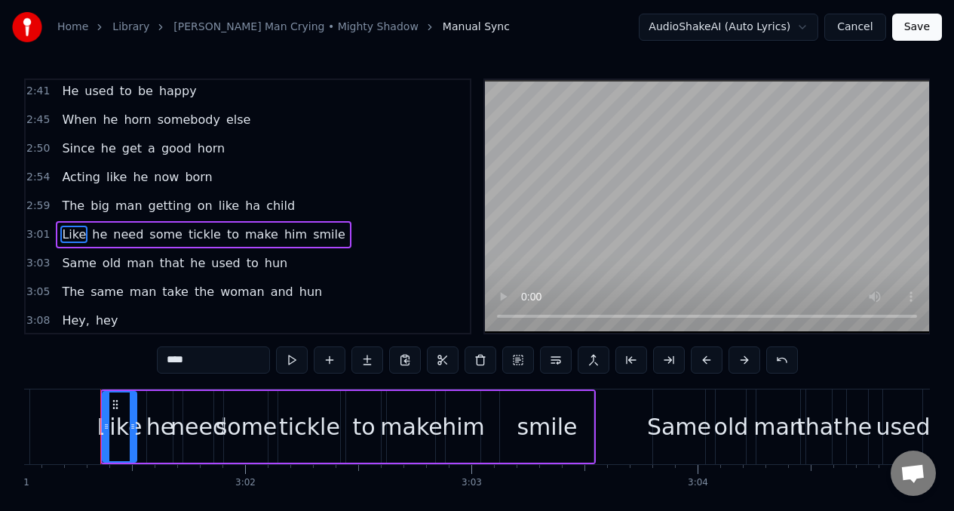
click at [263, 264] on span "hun" at bounding box center [276, 262] width 26 height 17
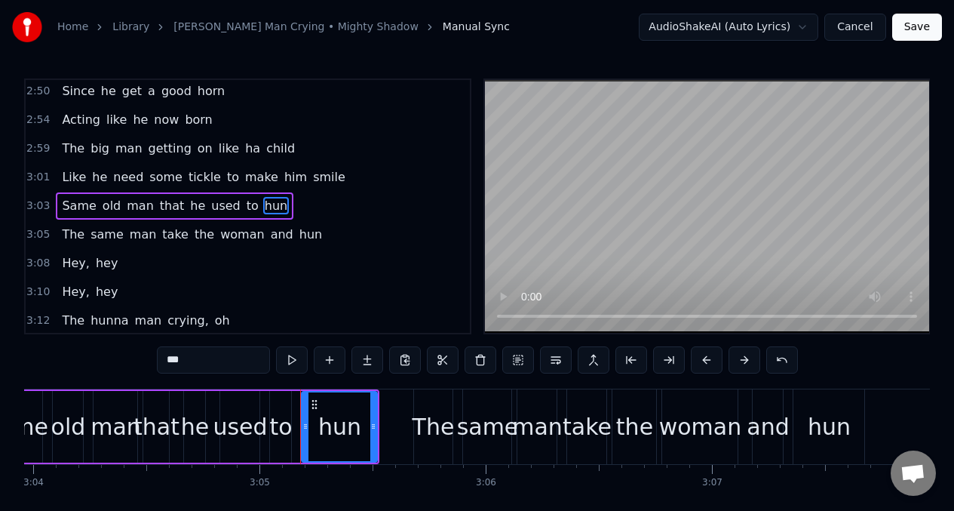
scroll to position [0, 41818]
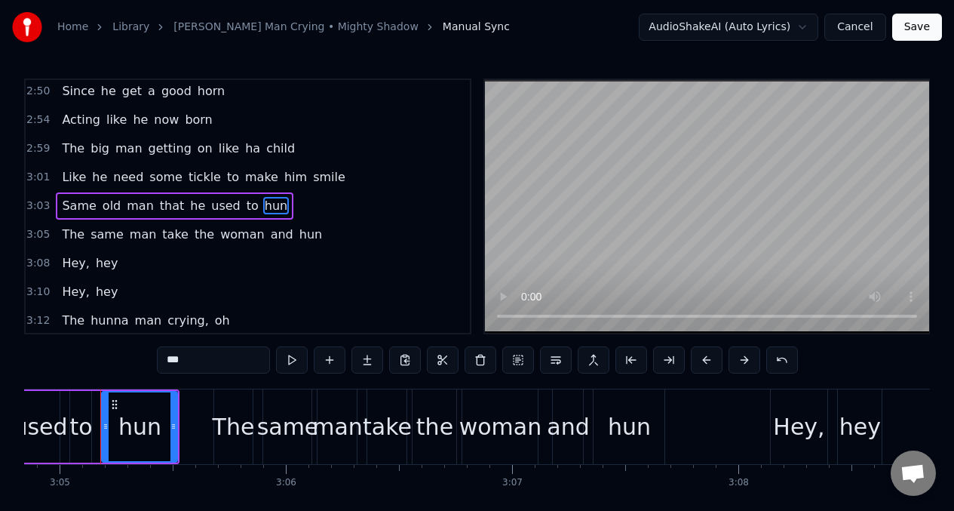
click at [206, 362] on input "***" at bounding box center [213, 359] width 113 height 27
click at [290, 357] on button at bounding box center [292, 359] width 32 height 27
click at [62, 204] on span "Same" at bounding box center [78, 205] width 37 height 17
type input "****"
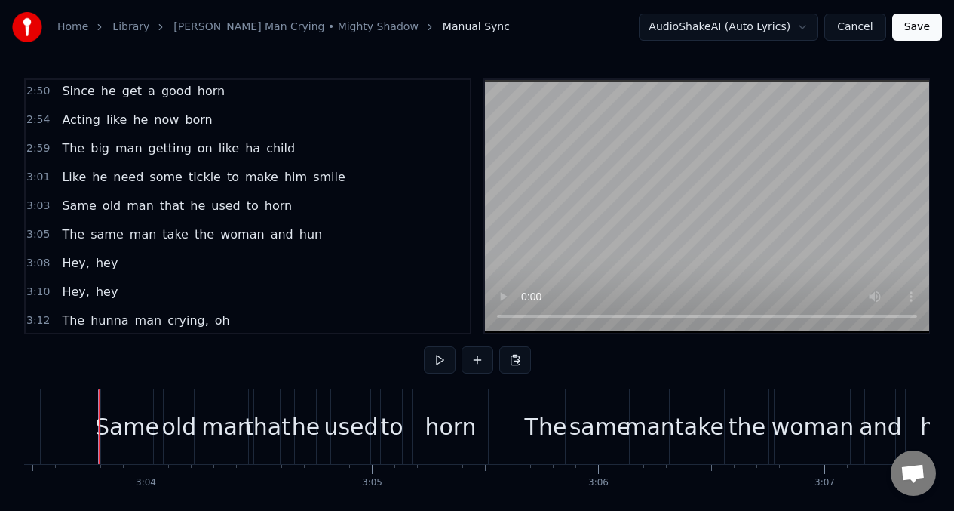
scroll to position [0, 41505]
click at [437, 363] on button at bounding box center [440, 359] width 32 height 27
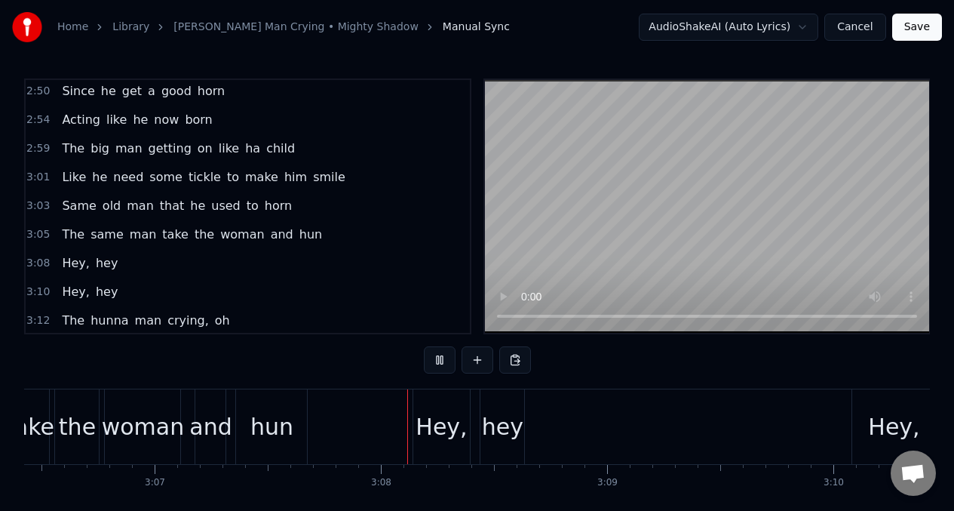
scroll to position [0, 42264]
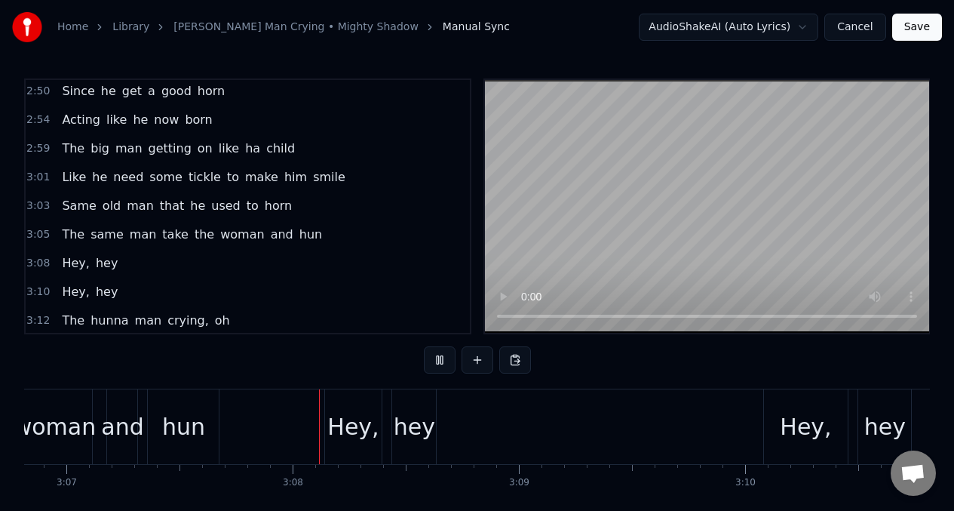
click at [437, 363] on button at bounding box center [440, 359] width 32 height 27
click at [193, 239] on span "the" at bounding box center [204, 233] width 23 height 17
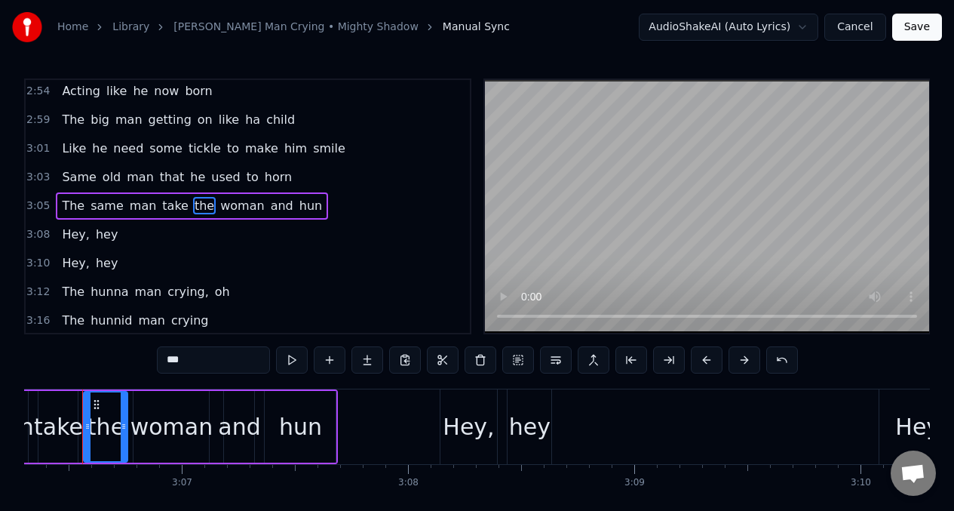
scroll to position [0, 42130]
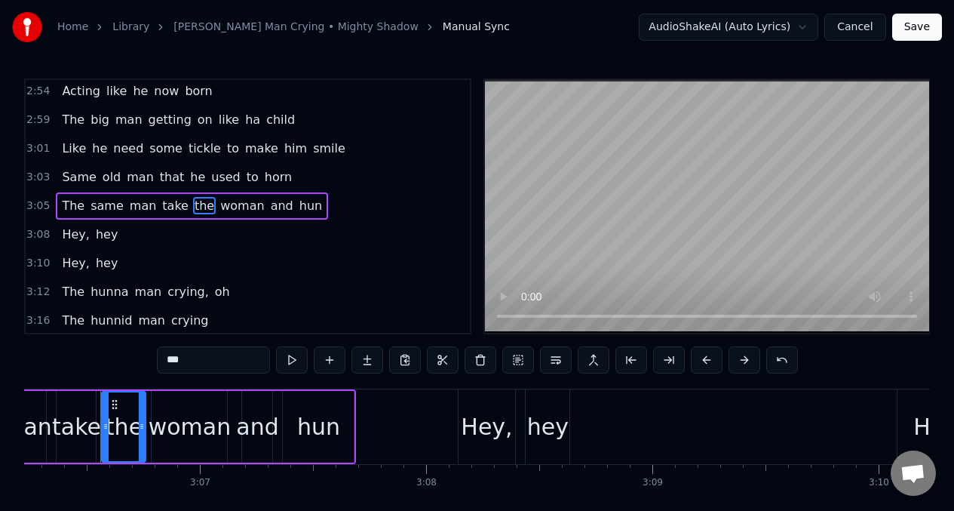
click at [198, 360] on input "***" at bounding box center [213, 359] width 113 height 27
type input "*"
click at [333, 425] on div "hun" at bounding box center [318, 426] width 43 height 34
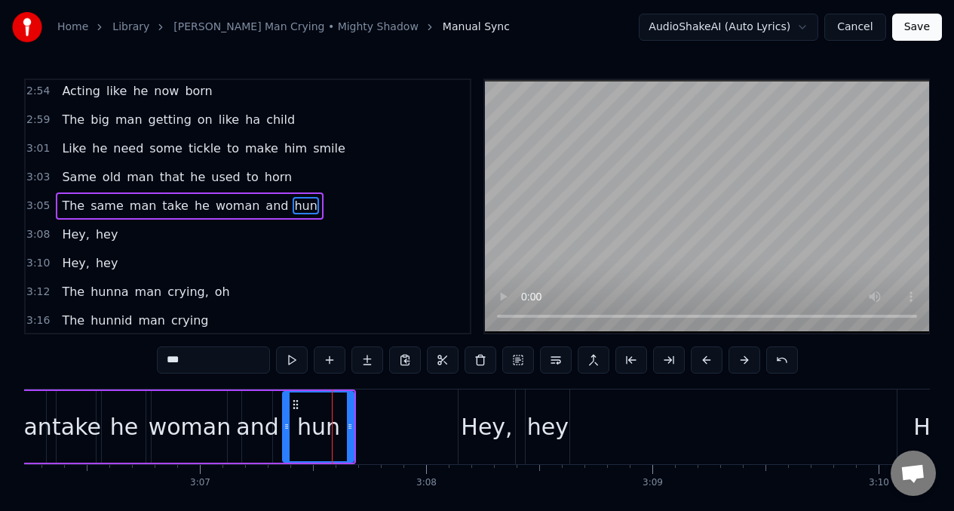
click at [204, 357] on input "***" at bounding box center [213, 359] width 113 height 27
type input "*"
type input "****"
click at [57, 204] on div "The same man take he woman and gone" at bounding box center [193, 205] width 274 height 27
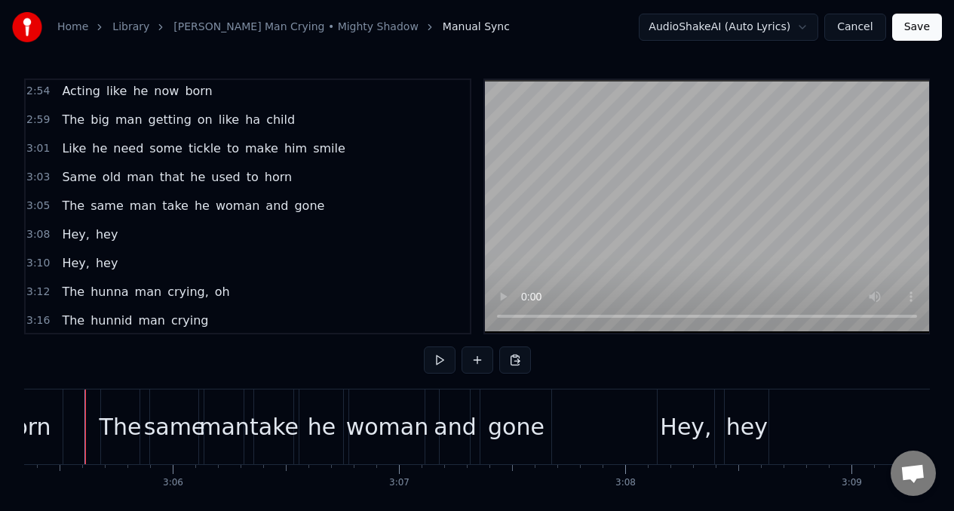
scroll to position [0, 41916]
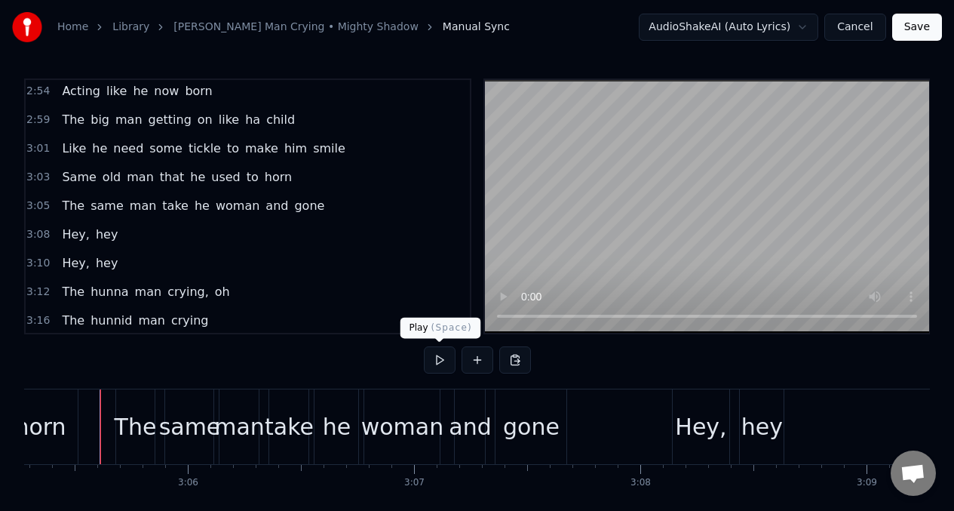
click at [435, 358] on button at bounding box center [440, 359] width 32 height 27
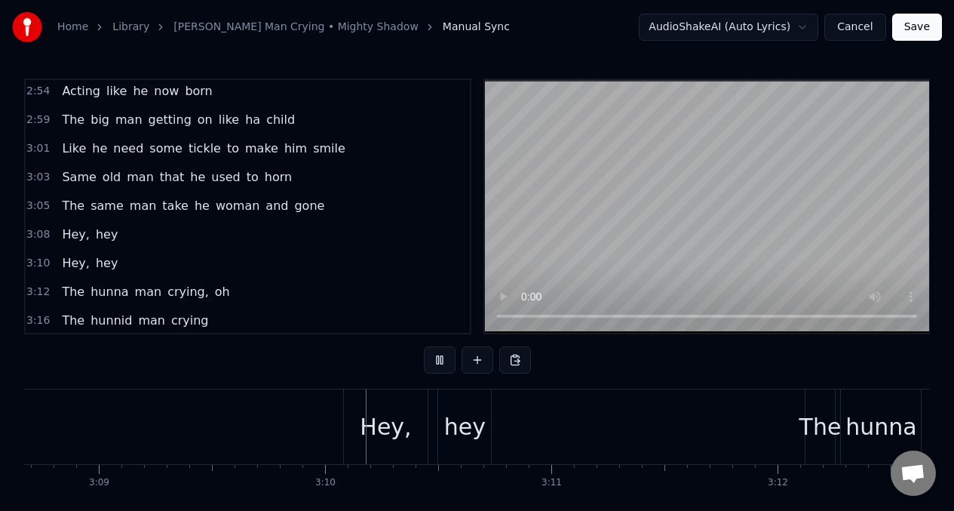
scroll to position [0, 42750]
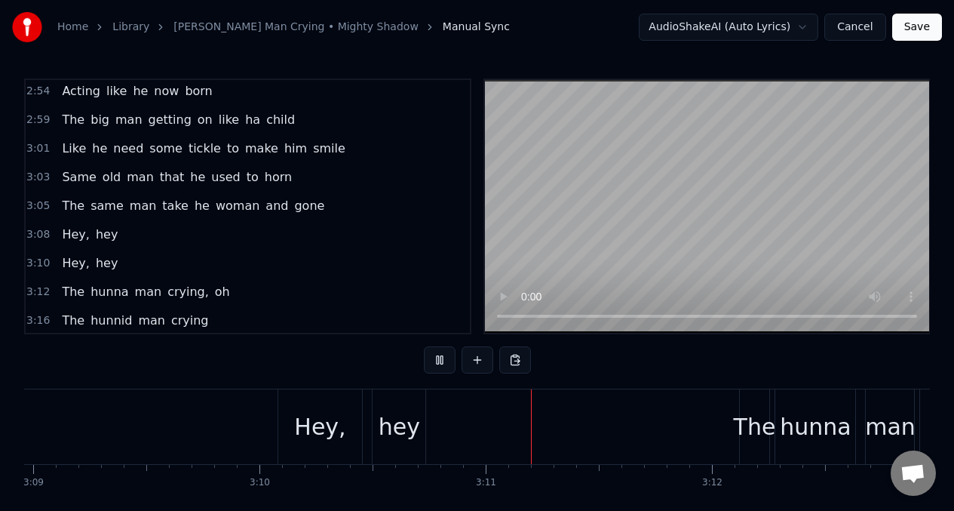
click at [69, 199] on span "The" at bounding box center [73, 205] width 26 height 17
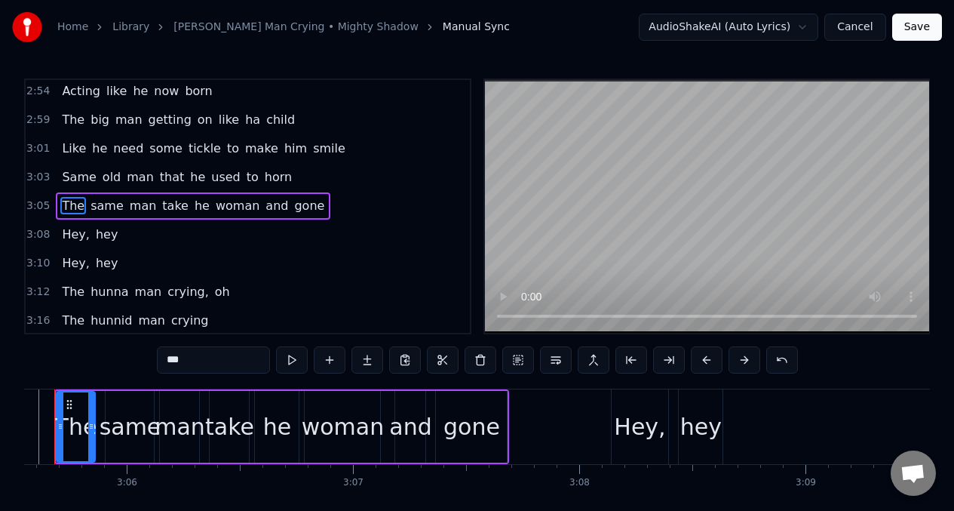
scroll to position [0, 41931]
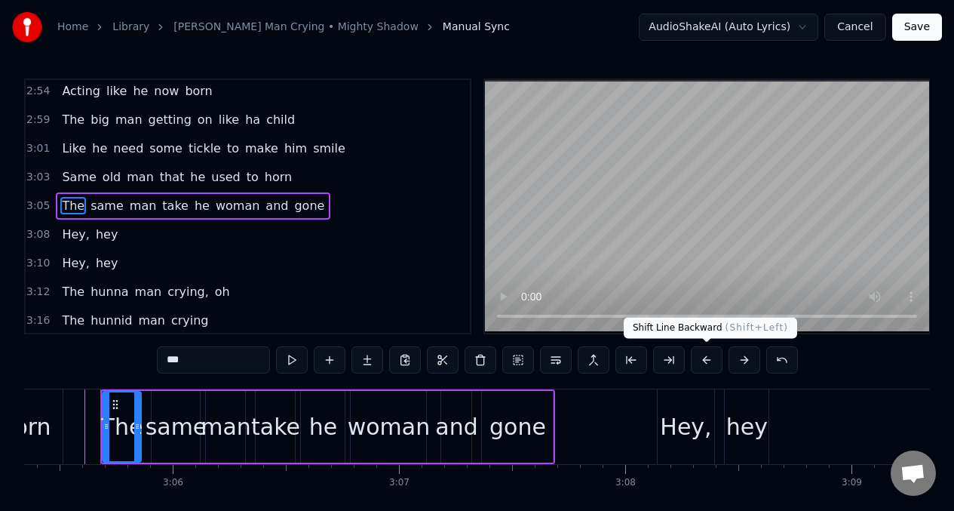
click at [707, 363] on button at bounding box center [707, 359] width 32 height 27
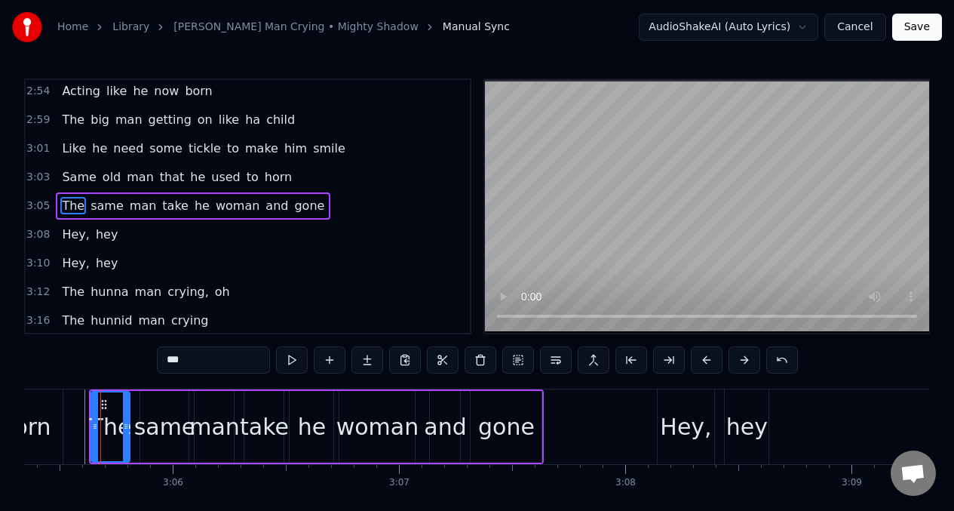
click at [394, 425] on div "woman" at bounding box center [377, 426] width 83 height 34
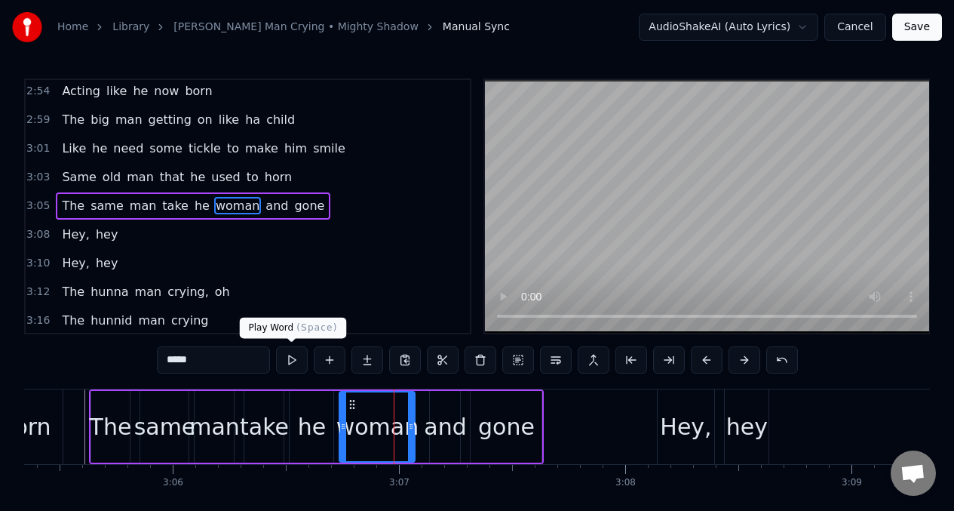
click at [287, 360] on button at bounding box center [292, 359] width 32 height 27
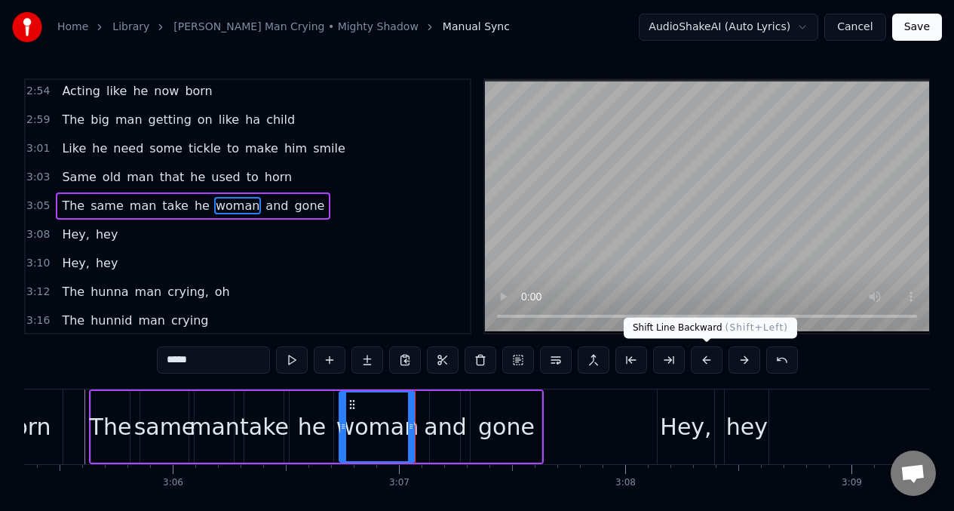
click at [704, 363] on button at bounding box center [707, 359] width 32 height 27
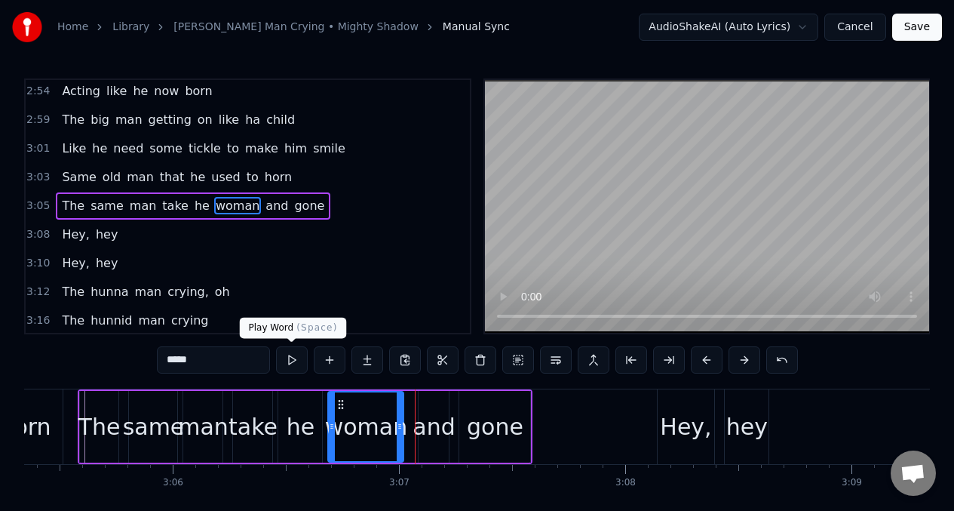
click at [285, 358] on button at bounding box center [292, 359] width 32 height 27
click at [286, 354] on button at bounding box center [292, 359] width 32 height 27
click at [62, 232] on span "Hey," at bounding box center [75, 233] width 30 height 17
type input "****"
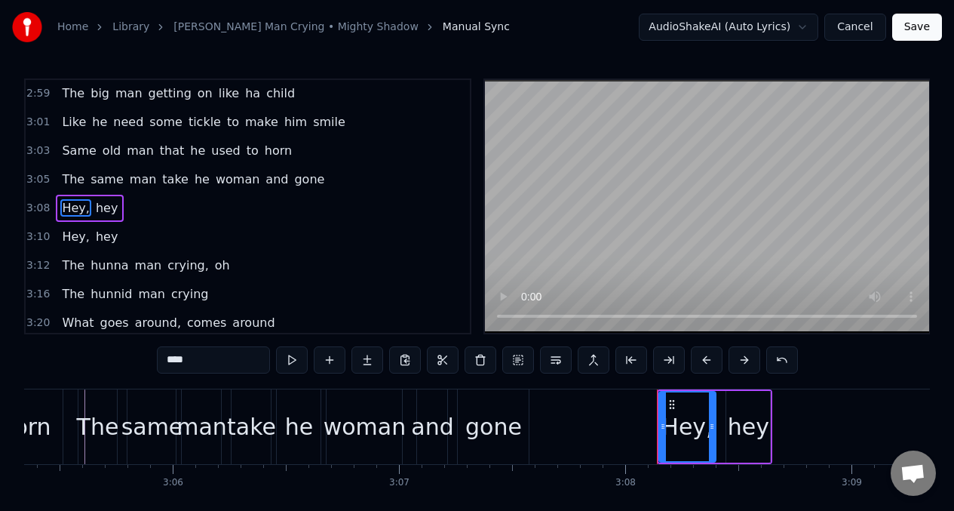
scroll to position [1207, 0]
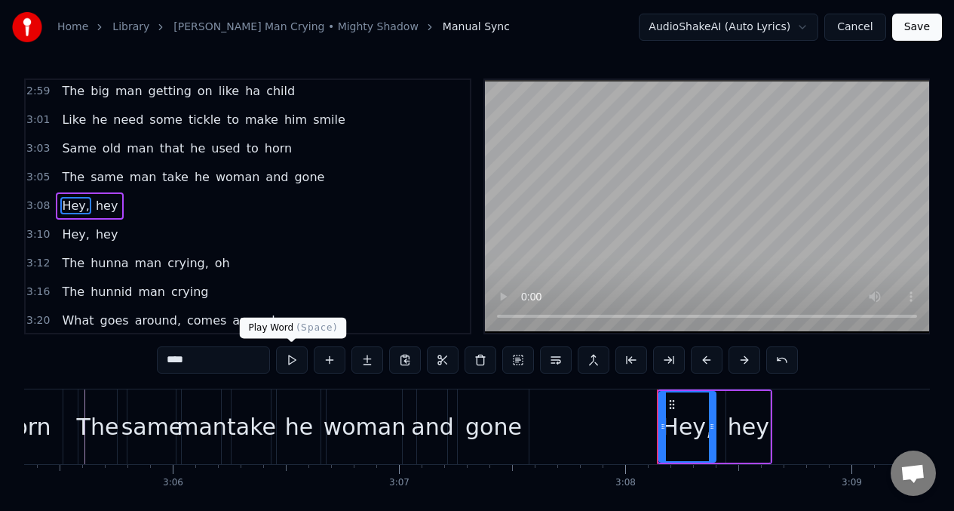
click at [290, 359] on button at bounding box center [292, 359] width 32 height 27
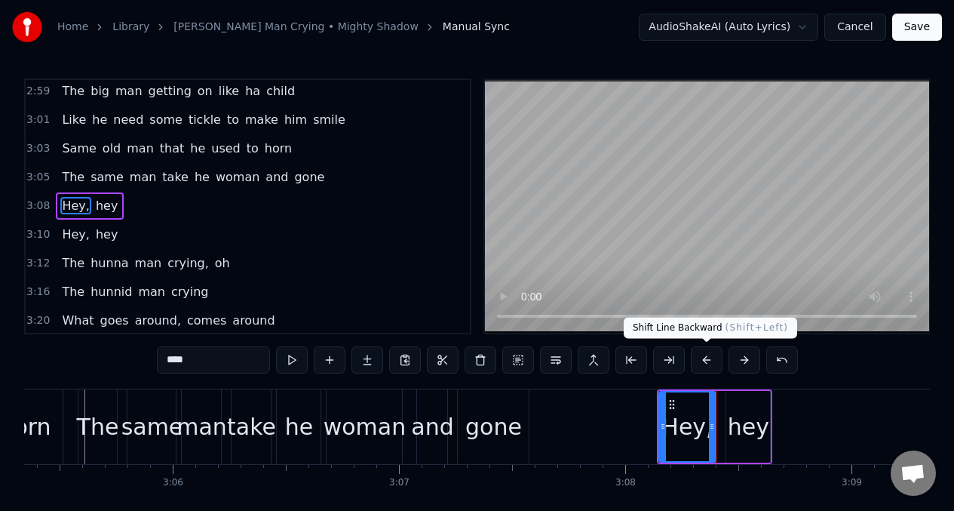
click at [708, 360] on button at bounding box center [707, 359] width 32 height 27
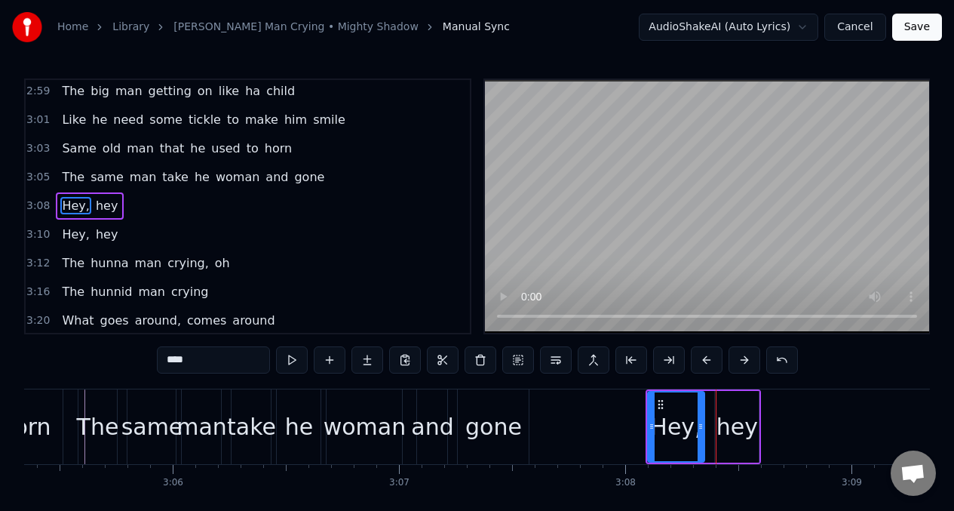
click at [64, 235] on span "Hey," at bounding box center [75, 233] width 30 height 17
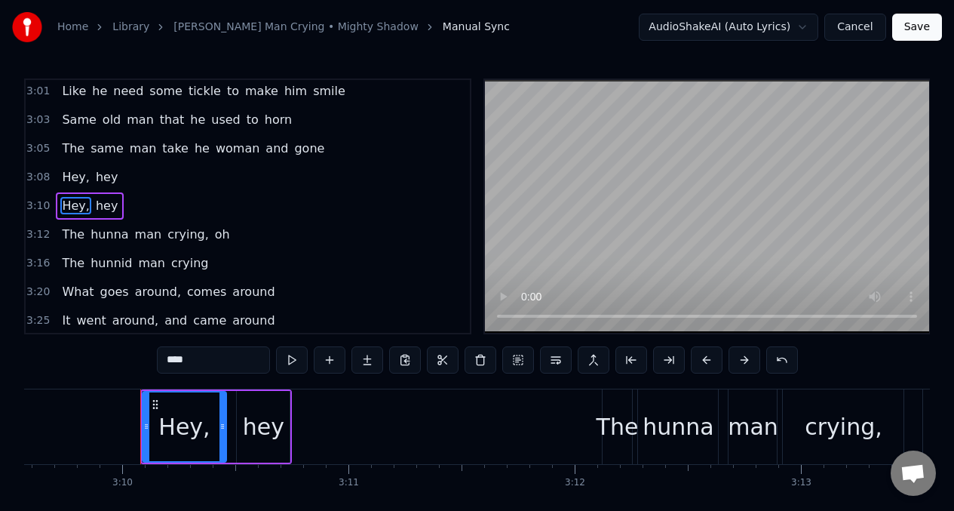
scroll to position [0, 42927]
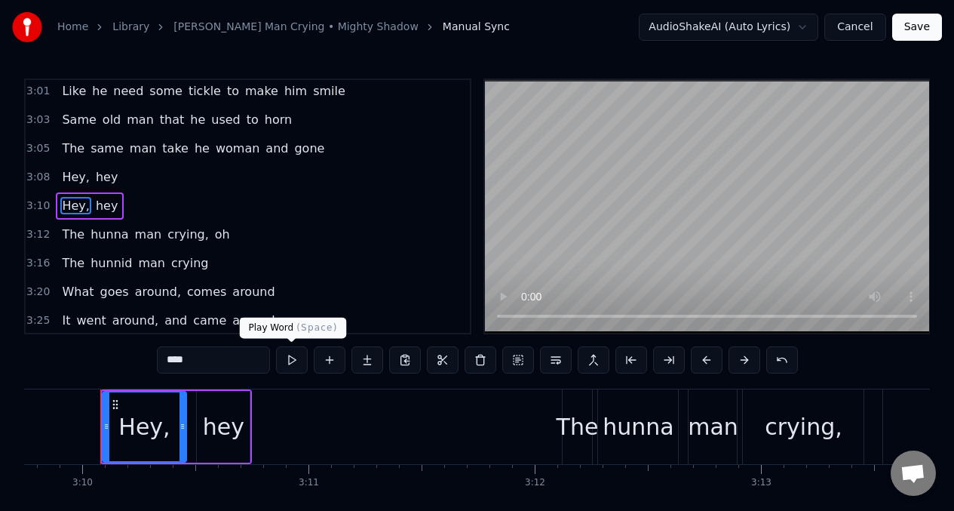
click at [293, 359] on button at bounding box center [292, 359] width 32 height 27
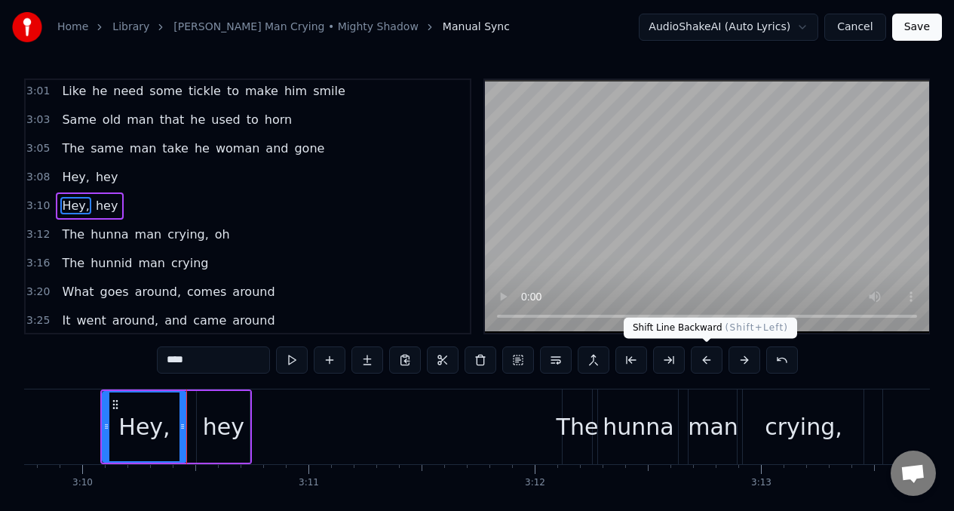
click at [703, 357] on button at bounding box center [707, 359] width 32 height 27
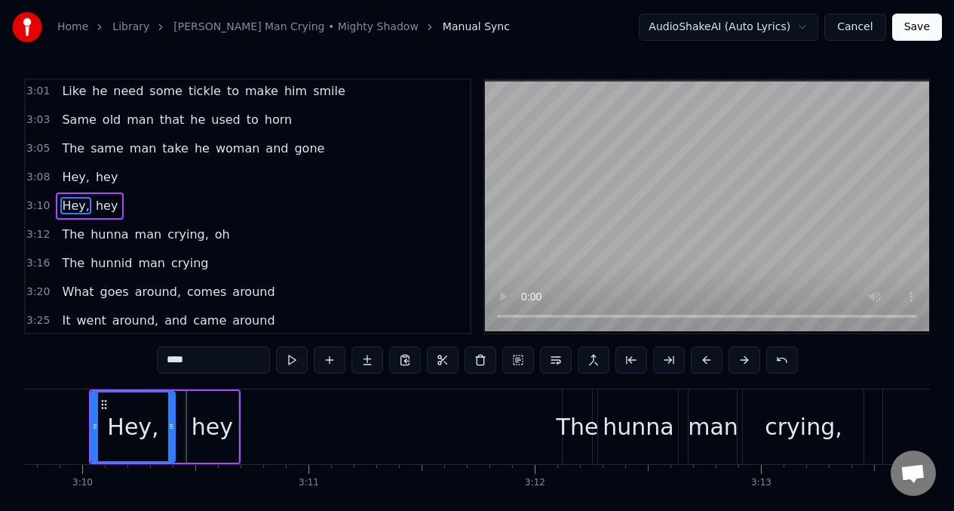
click at [176, 431] on div "Hey, hey" at bounding box center [165, 426] width 152 height 75
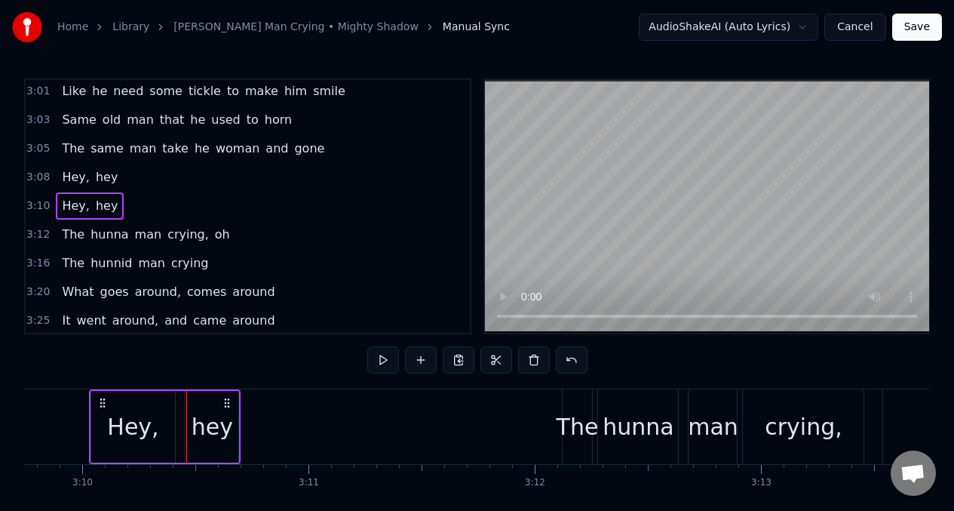
click at [92, 424] on div "Hey," at bounding box center [133, 427] width 84 height 72
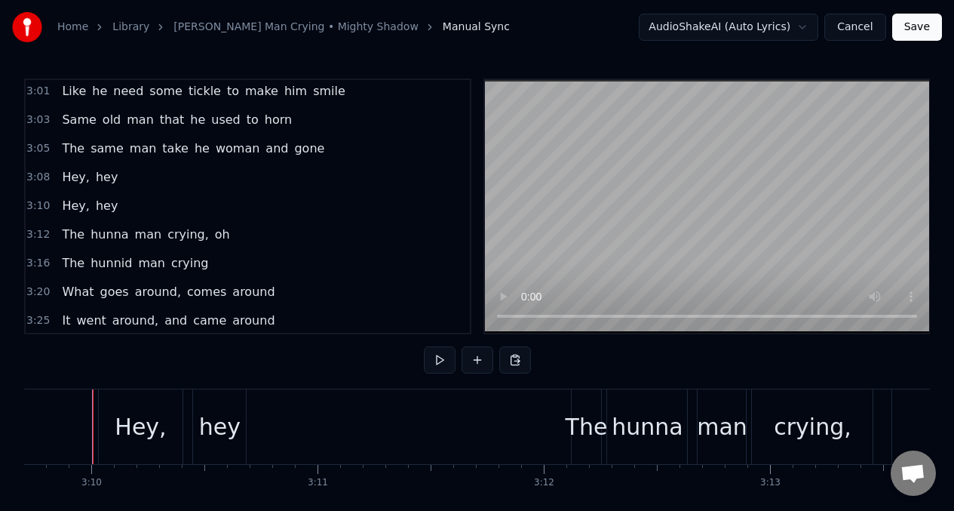
scroll to position [0, 42910]
click at [139, 428] on div "Hey," at bounding box center [147, 426] width 51 height 34
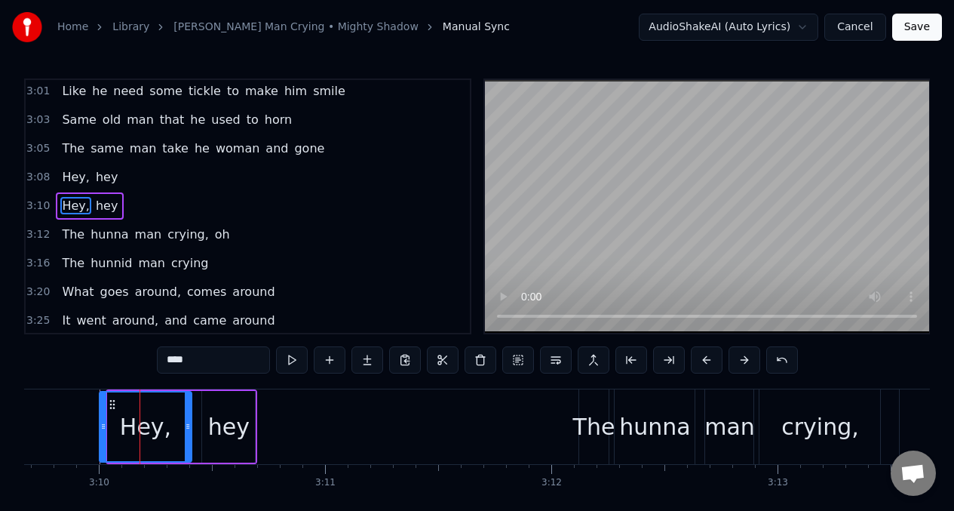
click at [104, 425] on icon at bounding box center [103, 426] width 6 height 12
click at [290, 363] on button at bounding box center [292, 359] width 32 height 27
click at [288, 361] on button at bounding box center [292, 359] width 32 height 27
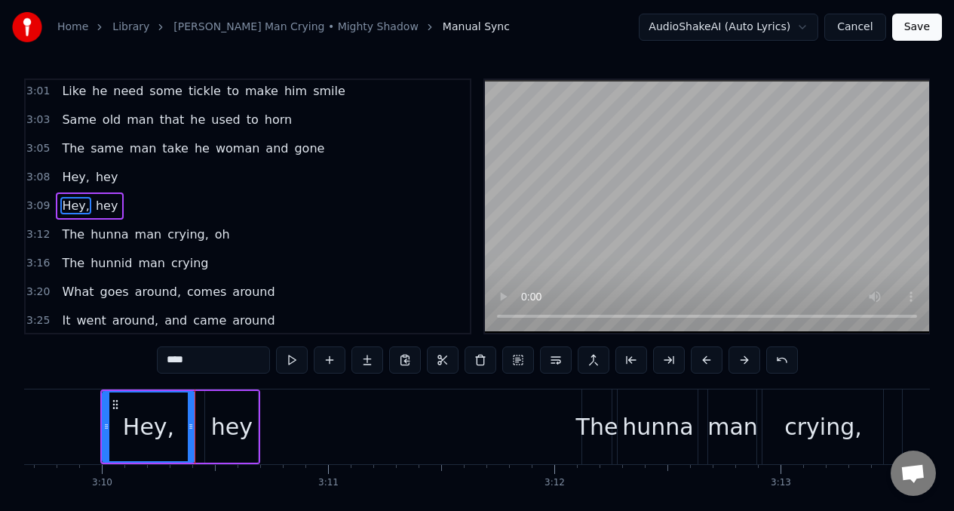
click at [288, 361] on button at bounding box center [292, 359] width 32 height 27
click at [704, 362] on button at bounding box center [707, 359] width 32 height 27
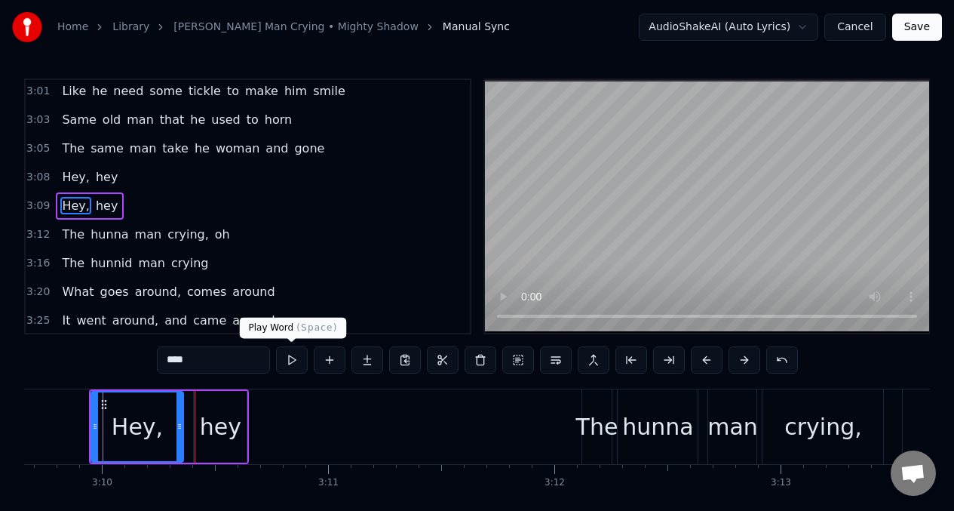
click at [290, 357] on button at bounding box center [292, 359] width 32 height 27
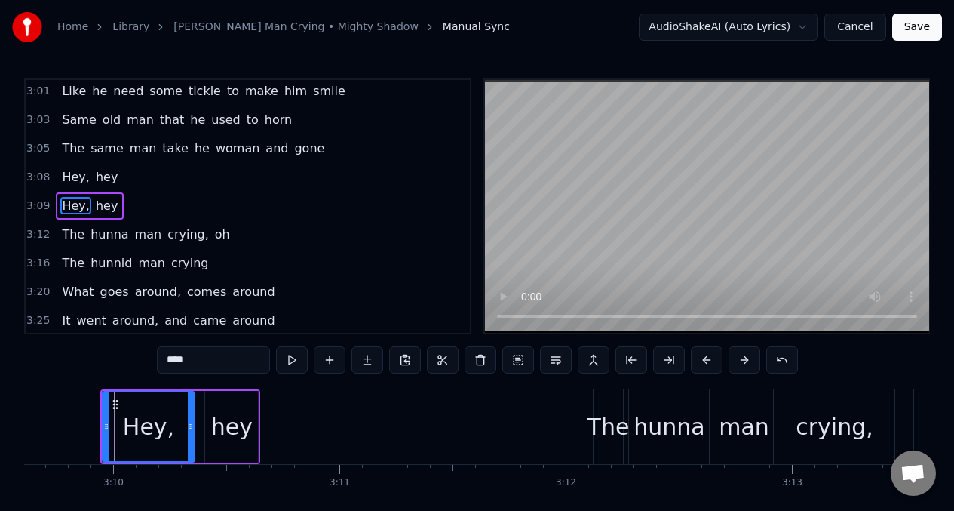
drag, startPoint x: 84, startPoint y: 414, endPoint x: 109, endPoint y: 417, distance: 25.1
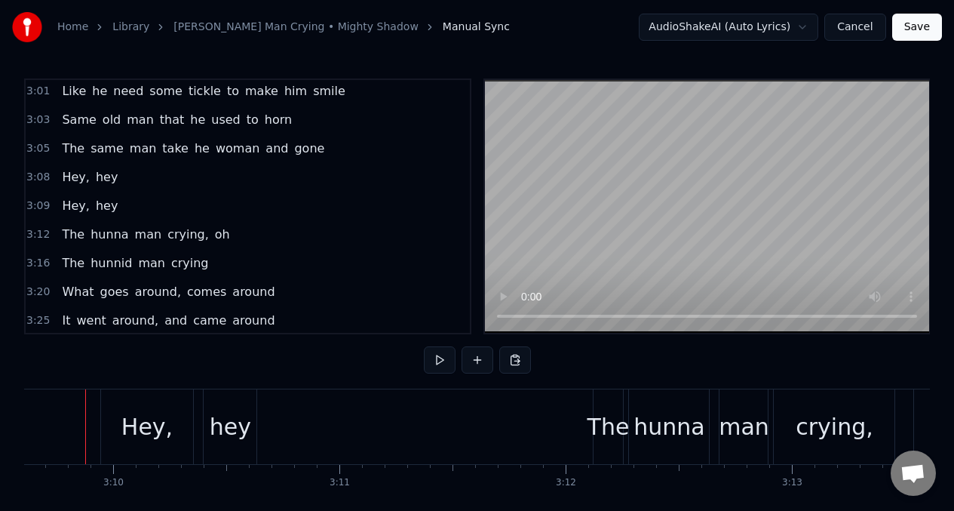
scroll to position [0, 42881]
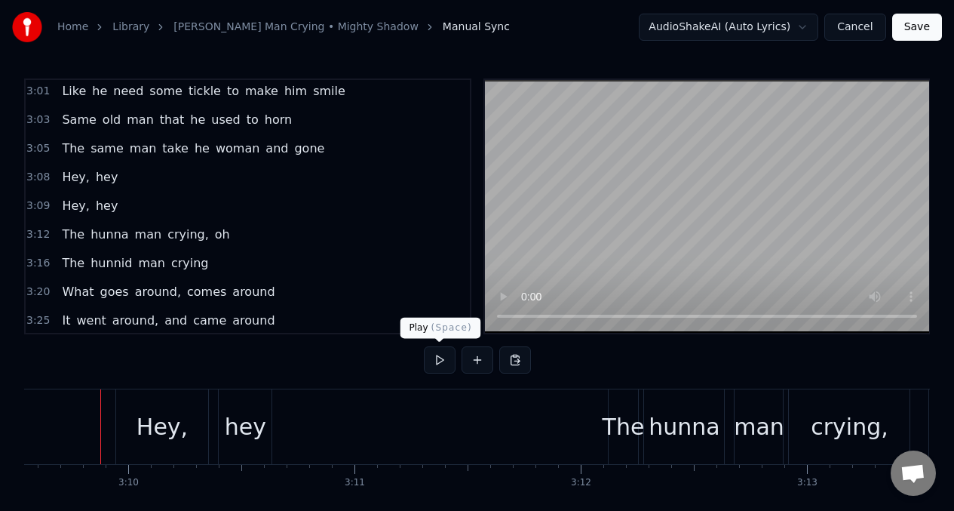
click at [434, 360] on button at bounding box center [440, 359] width 32 height 27
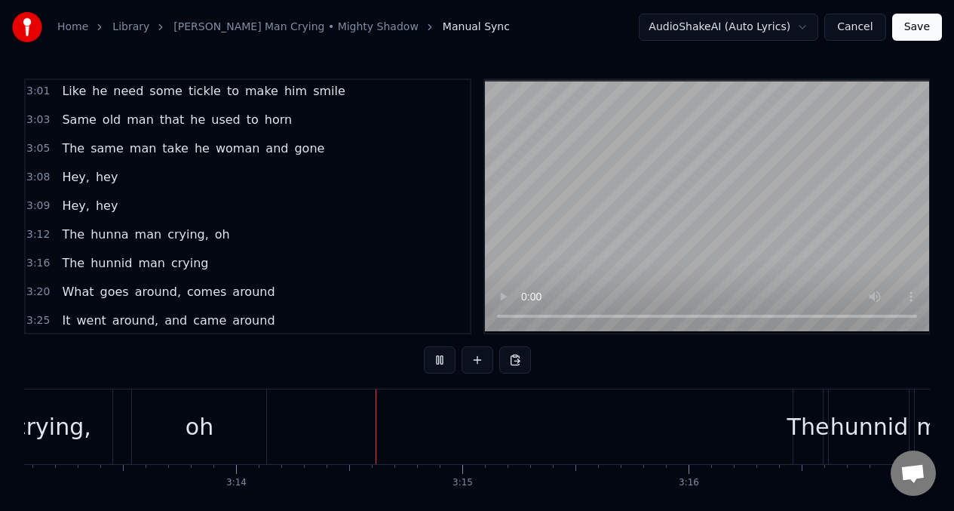
scroll to position [0, 43831]
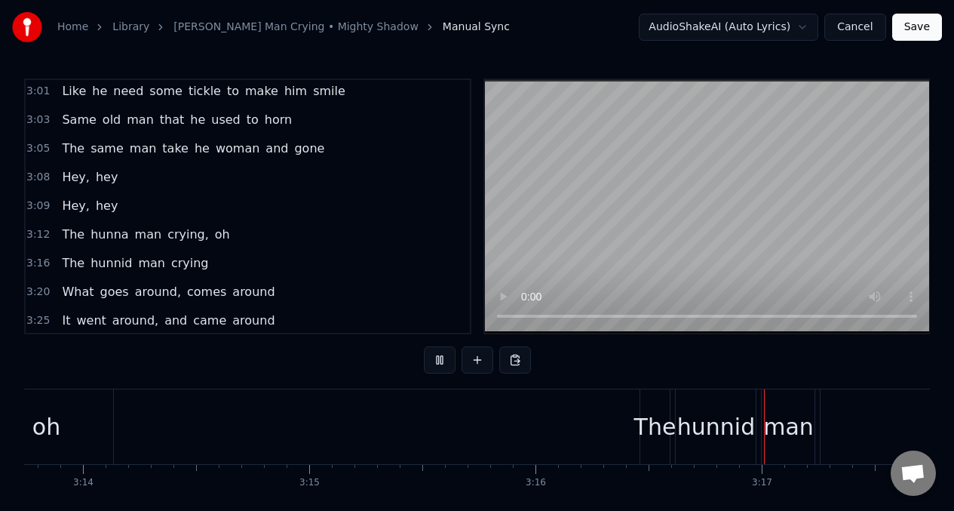
click at [71, 232] on span "The" at bounding box center [73, 233] width 26 height 17
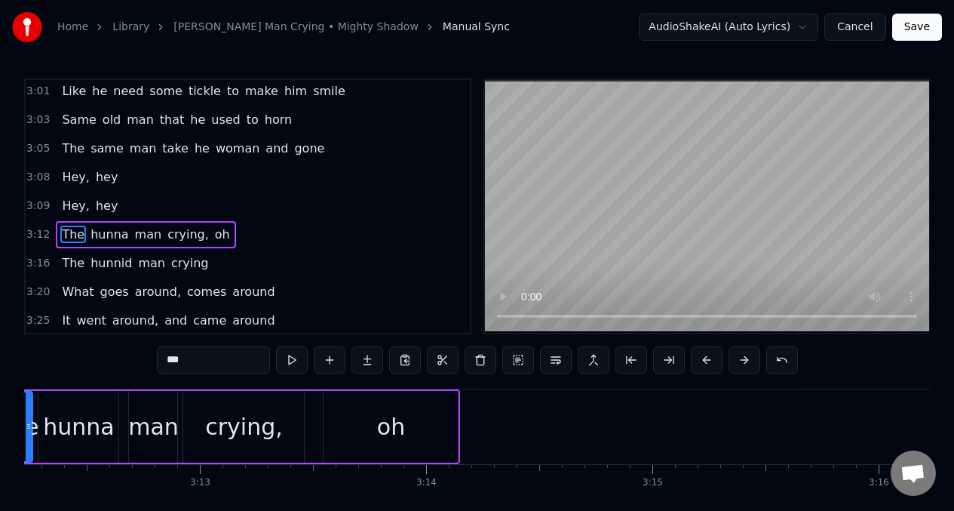
scroll to position [0, 43388]
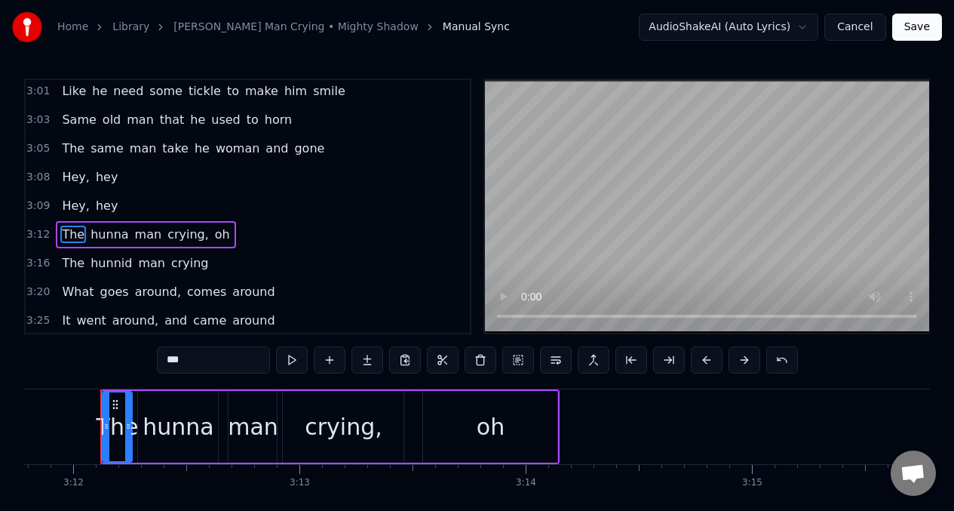
click at [191, 366] on input "***" at bounding box center [213, 359] width 113 height 27
type input "*"
click at [183, 425] on div "hunna" at bounding box center [178, 426] width 71 height 34
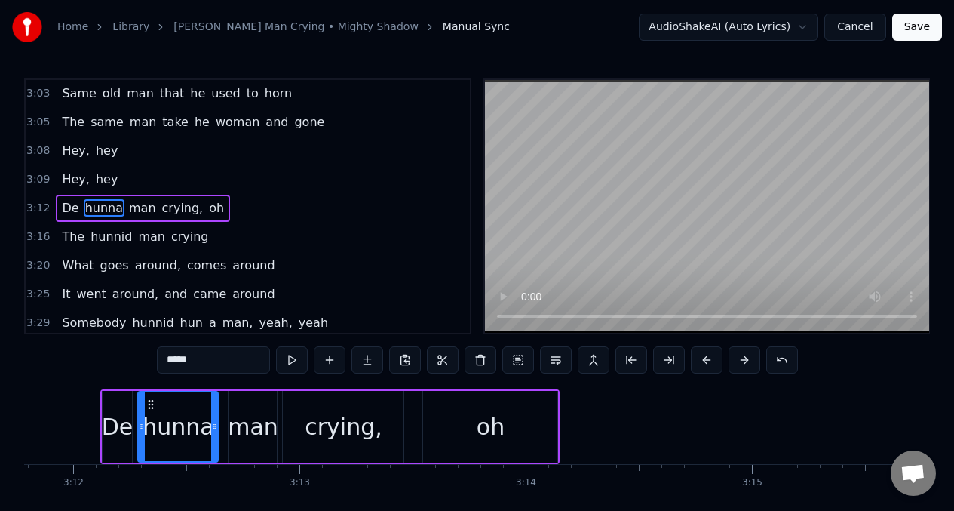
scroll to position [1264, 0]
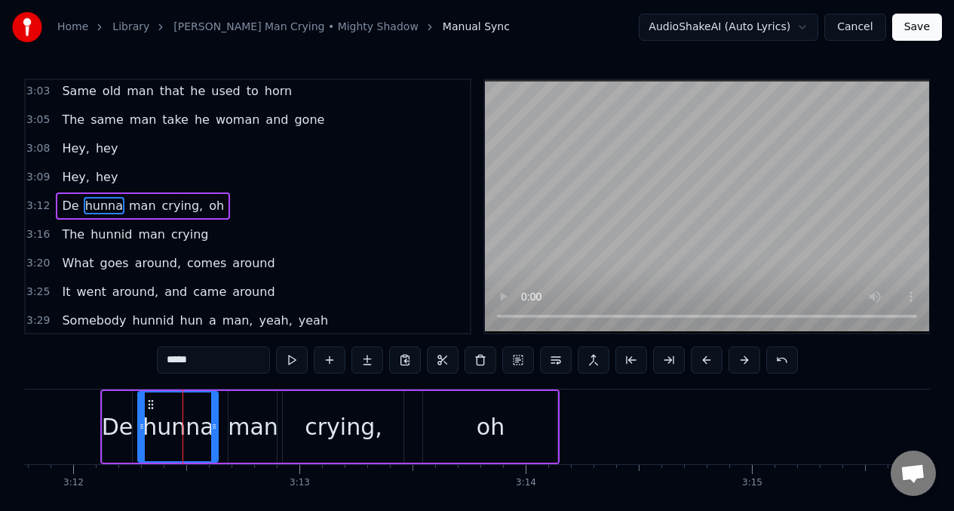
click at [215, 361] on input "*****" at bounding box center [213, 359] width 113 height 27
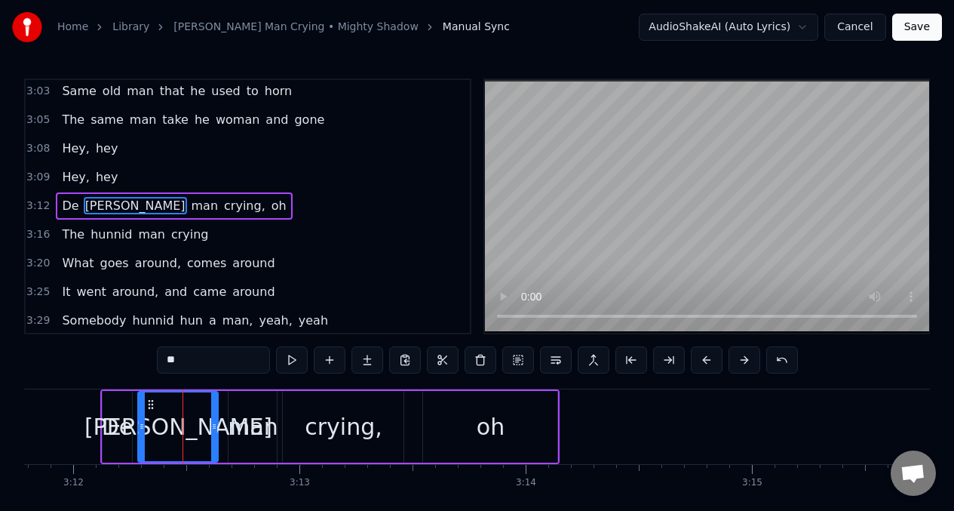
type input "*"
type input "******"
click at [293, 362] on button at bounding box center [292, 359] width 32 height 27
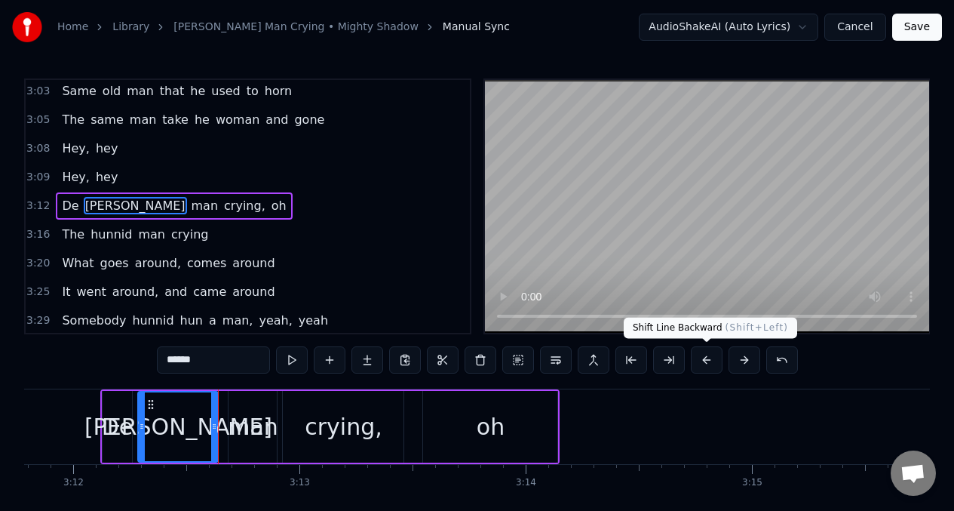
click at [704, 363] on button at bounding box center [707, 359] width 32 height 27
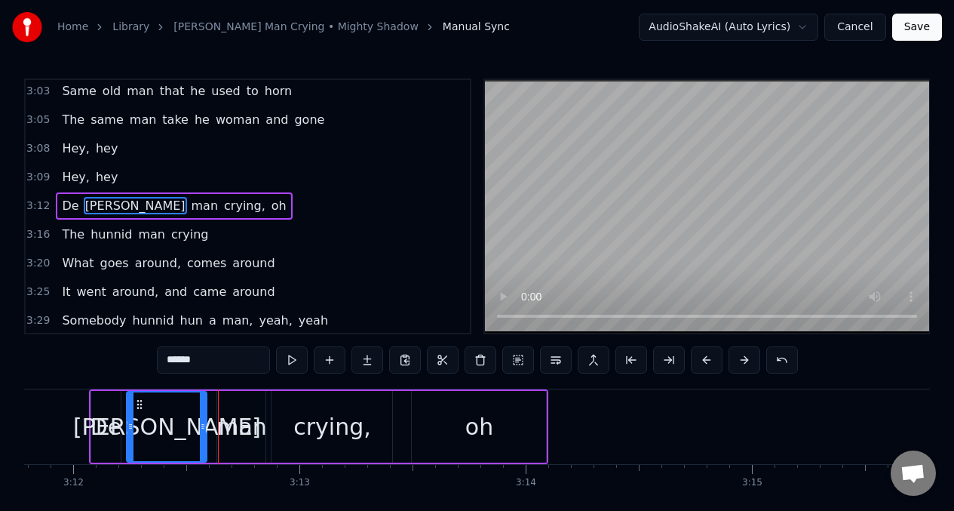
click at [704, 363] on button at bounding box center [707, 359] width 32 height 27
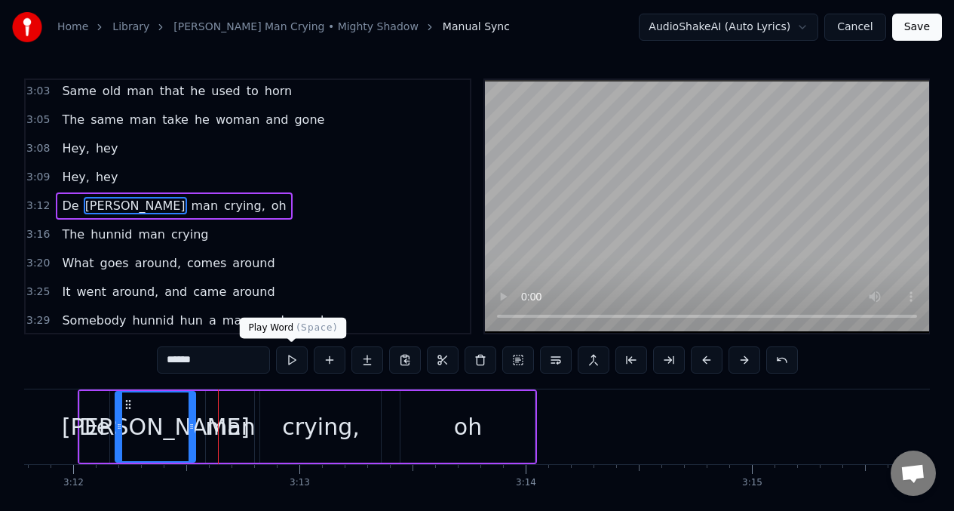
click at [287, 358] on button at bounding box center [292, 359] width 32 height 27
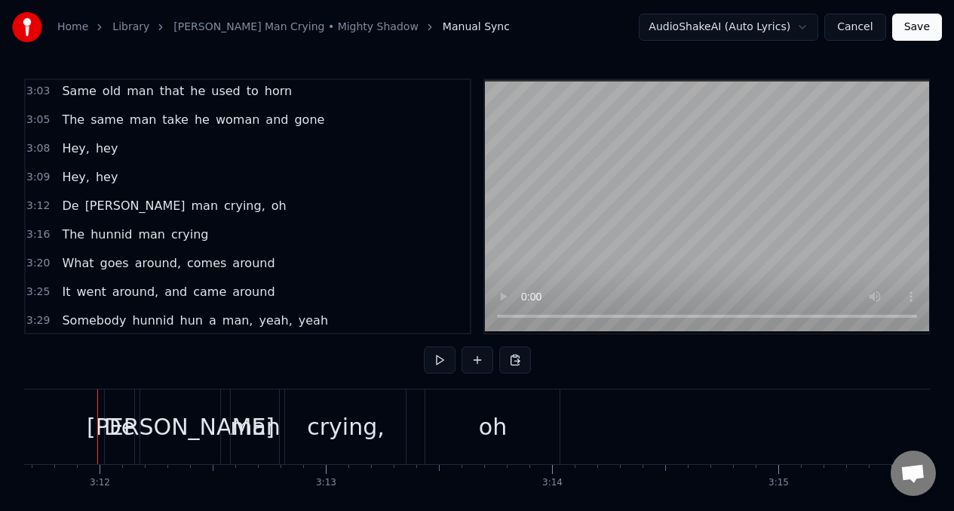
scroll to position [0, 43359]
click at [437, 358] on button at bounding box center [440, 359] width 32 height 27
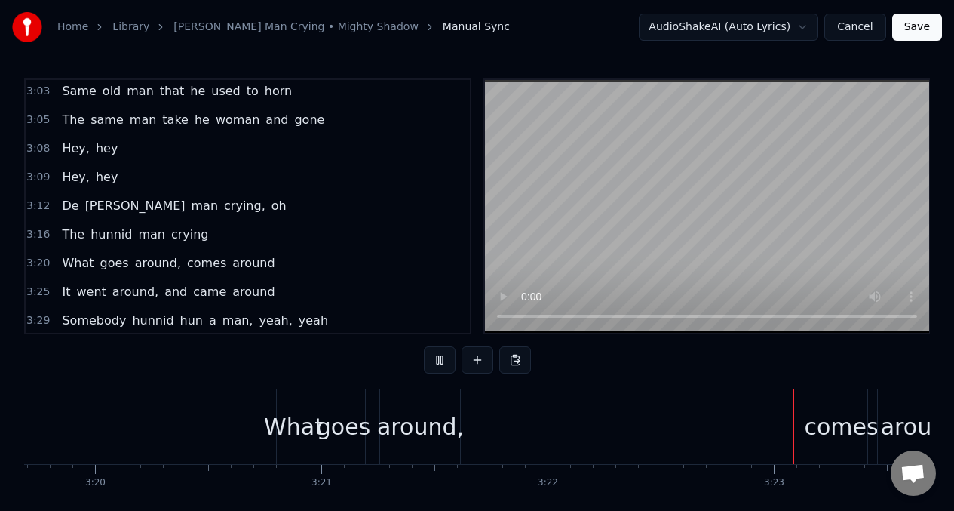
scroll to position [0, 45725]
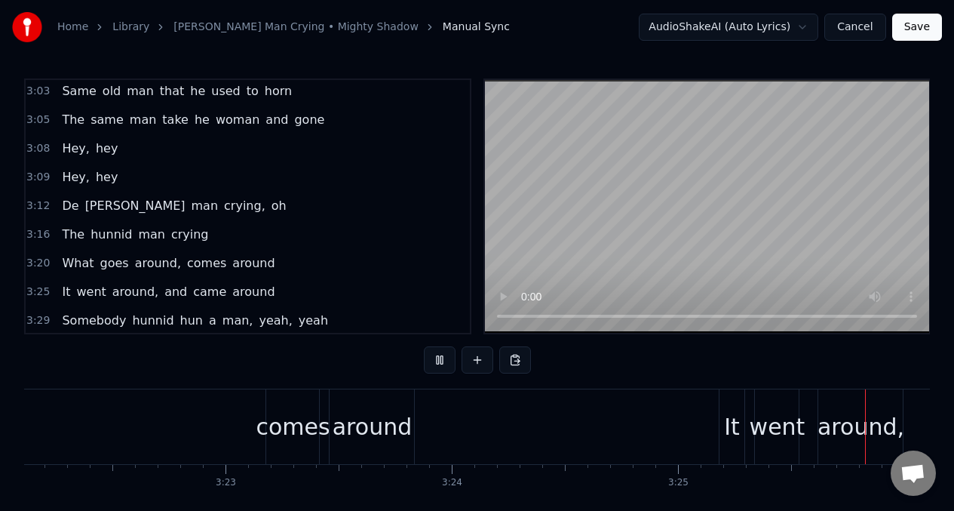
click at [66, 206] on span "De" at bounding box center [70, 205] width 20 height 17
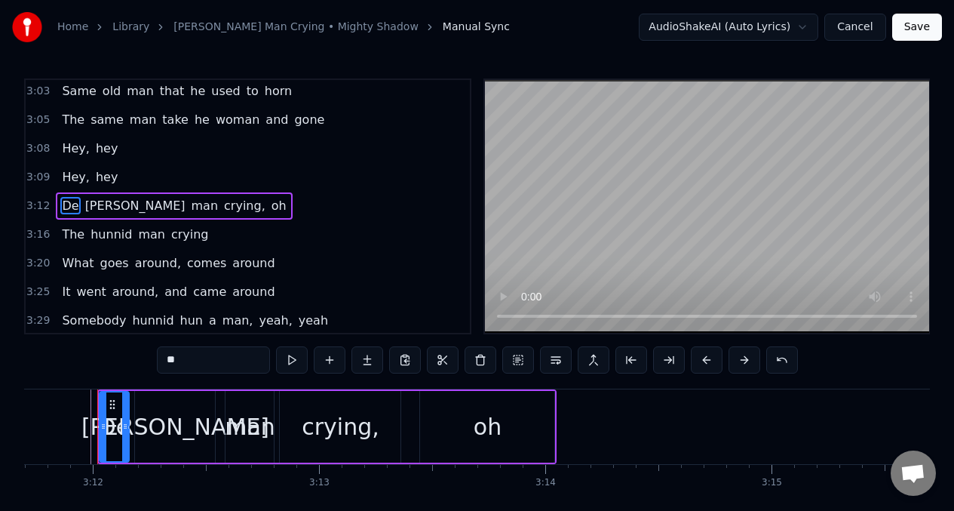
scroll to position [0, 43366]
click at [345, 434] on div "crying," at bounding box center [344, 426] width 78 height 34
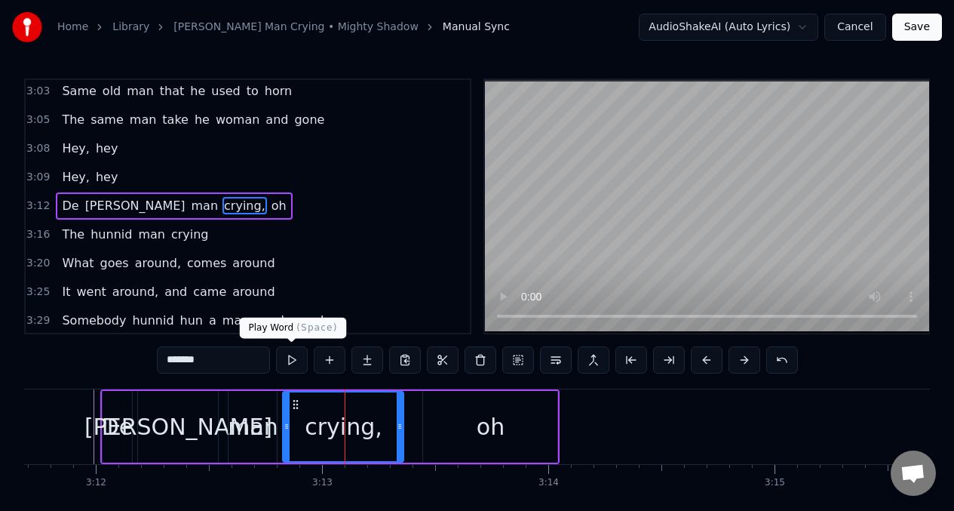
click at [290, 359] on button at bounding box center [292, 359] width 32 height 27
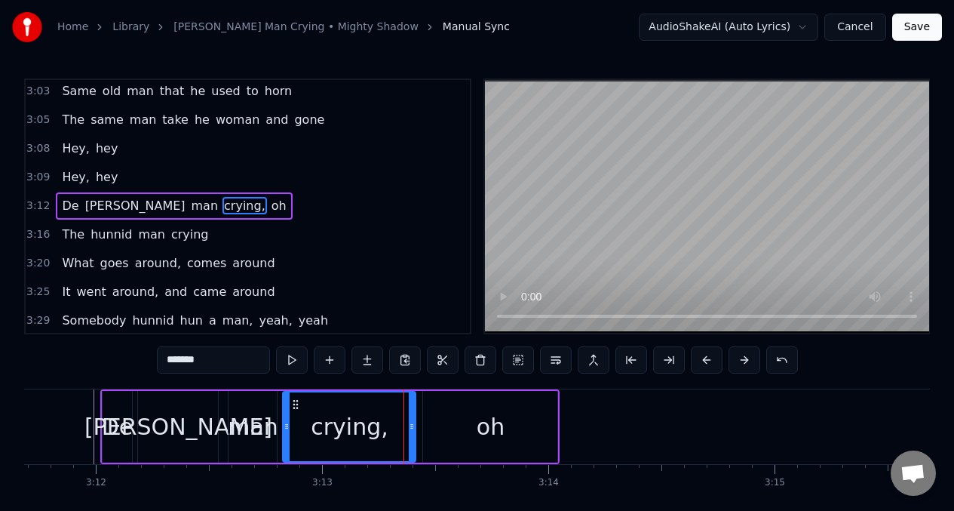
drag, startPoint x: 398, startPoint y: 425, endPoint x: 410, endPoint y: 423, distance: 12.2
click at [410, 423] on icon at bounding box center [412, 426] width 6 height 12
click at [290, 357] on button at bounding box center [292, 359] width 32 height 27
drag, startPoint x: 413, startPoint y: 428, endPoint x: 430, endPoint y: 432, distance: 17.7
click at [430, 432] on div at bounding box center [429, 426] width 6 height 69
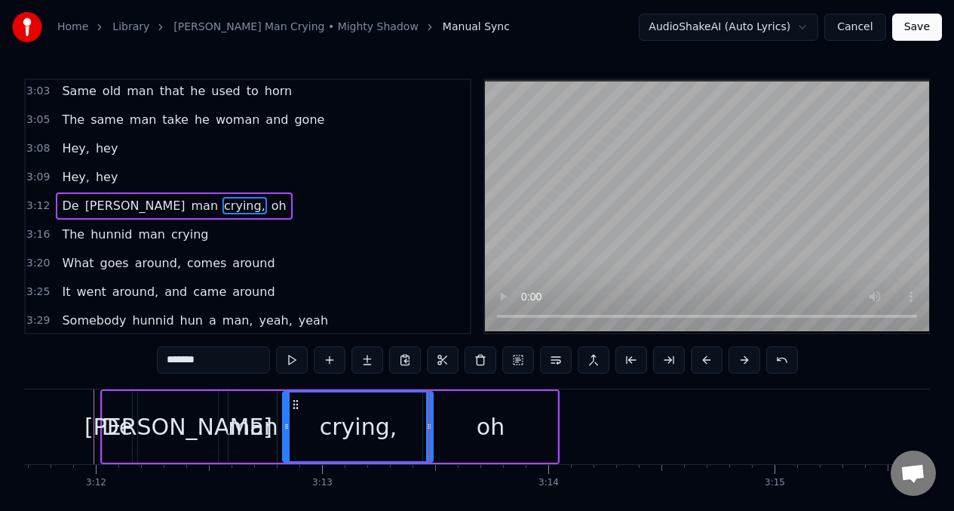
click at [247, 427] on div "man" at bounding box center [253, 426] width 51 height 34
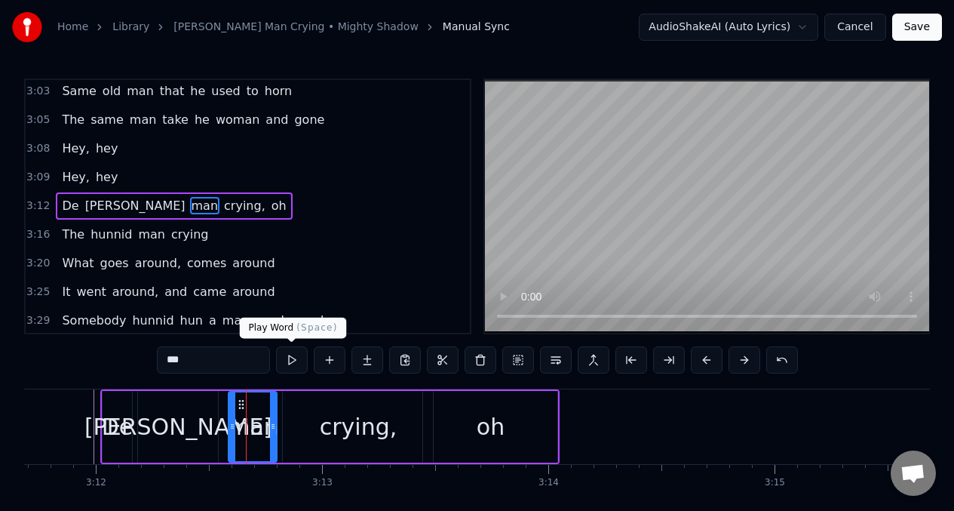
click at [290, 363] on button at bounding box center [292, 359] width 32 height 27
click at [314, 419] on div "crying," at bounding box center [358, 427] width 150 height 72
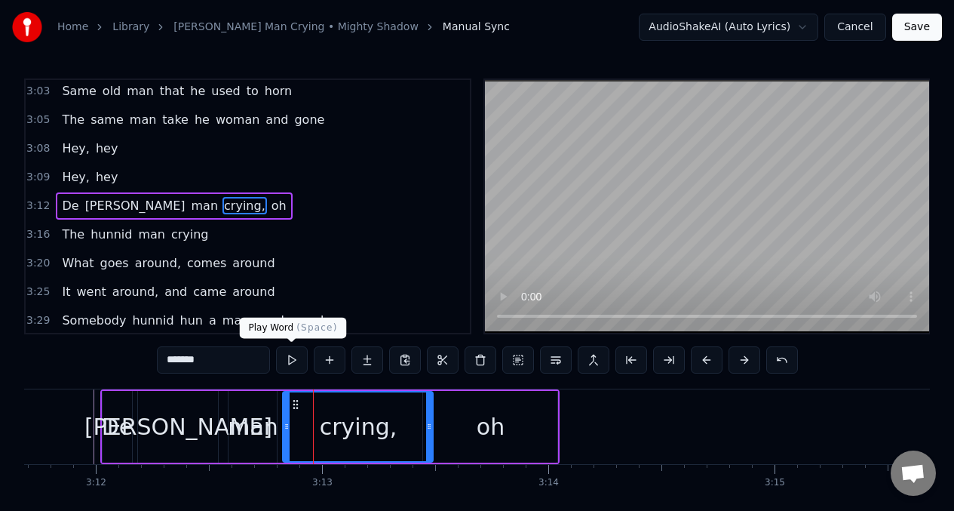
click at [291, 361] on button at bounding box center [292, 359] width 32 height 27
click at [471, 439] on div "oh" at bounding box center [490, 427] width 134 height 72
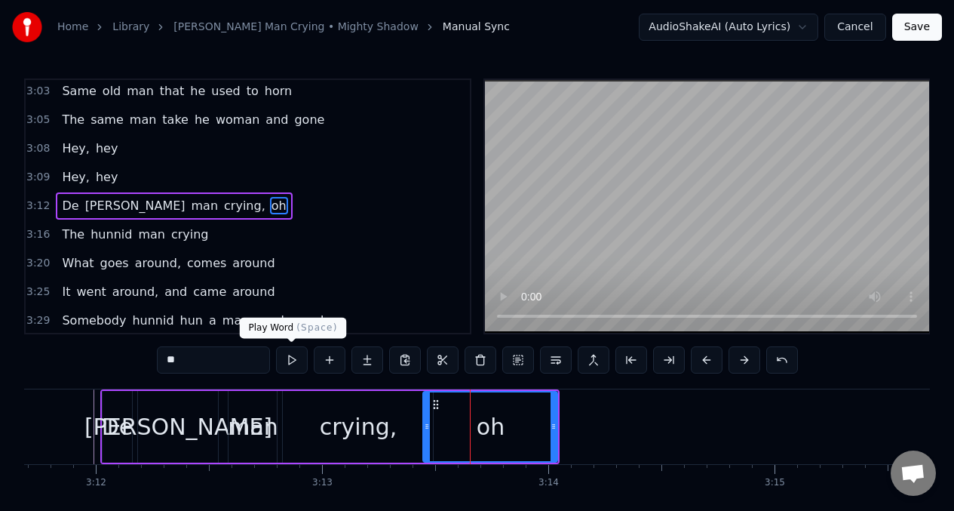
click at [289, 362] on button at bounding box center [292, 359] width 32 height 27
click at [188, 362] on input "**" at bounding box center [213, 359] width 113 height 27
click at [287, 360] on button at bounding box center [292, 359] width 32 height 27
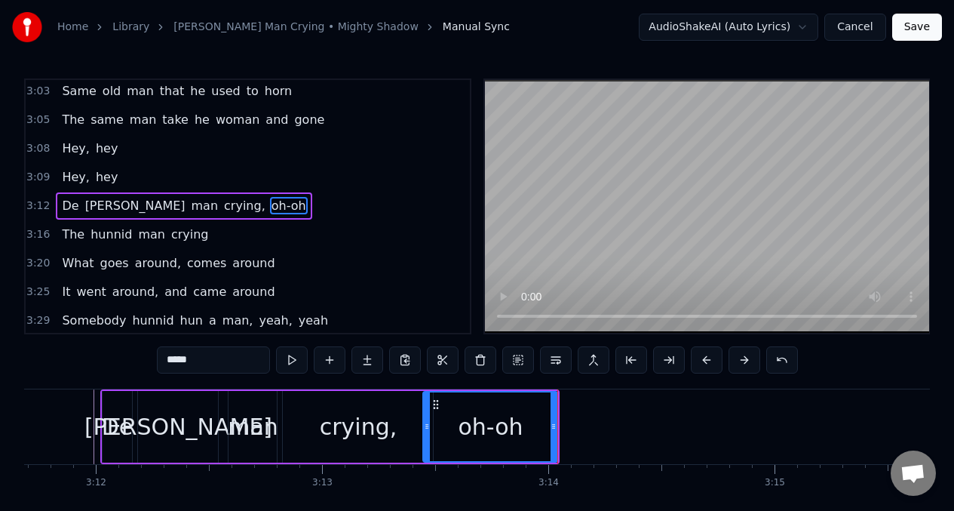
click at [287, 360] on button at bounding box center [292, 359] width 32 height 27
click at [554, 428] on circle at bounding box center [554, 428] width 1 height 1
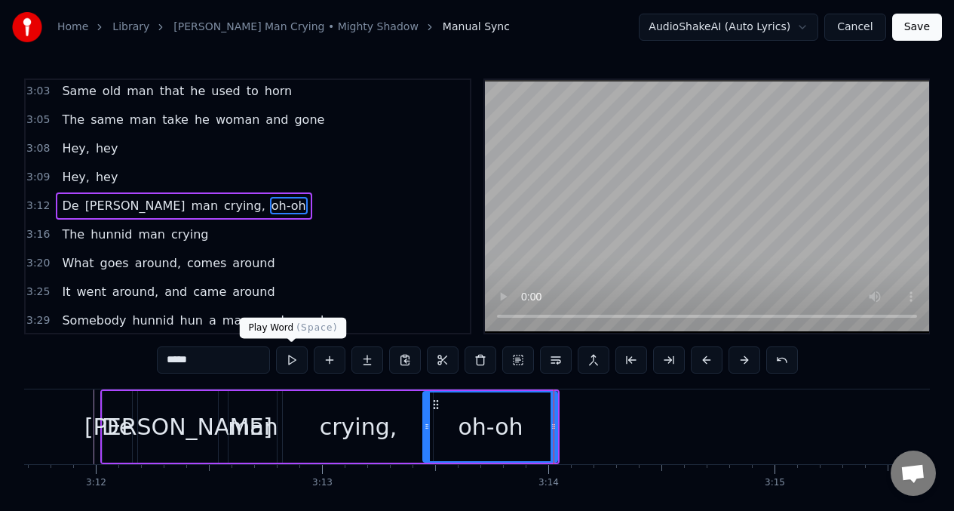
click at [289, 358] on button at bounding box center [292, 359] width 32 height 27
click at [288, 358] on button at bounding box center [292, 359] width 32 height 27
click at [287, 359] on button at bounding box center [292, 359] width 32 height 27
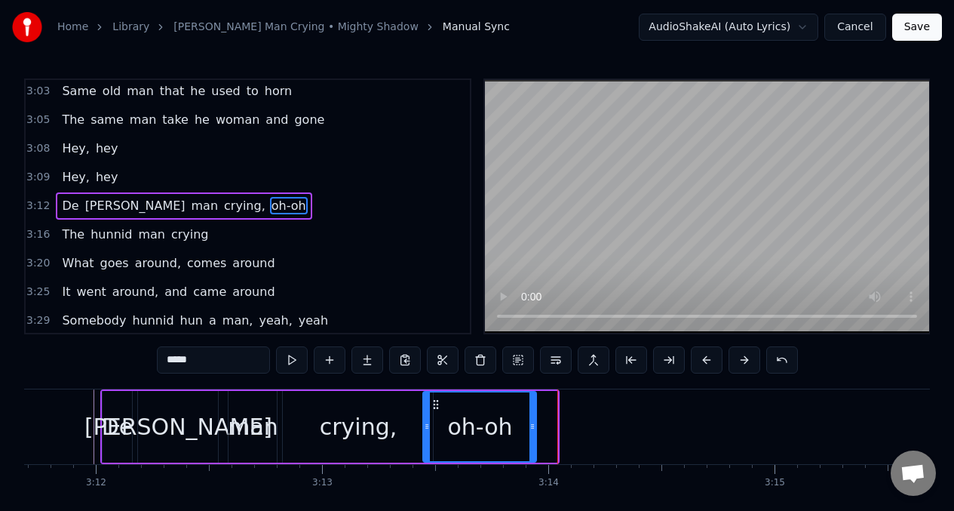
drag, startPoint x: 554, startPoint y: 422, endPoint x: 528, endPoint y: 418, distance: 26.8
click at [533, 420] on icon at bounding box center [532, 426] width 6 height 12
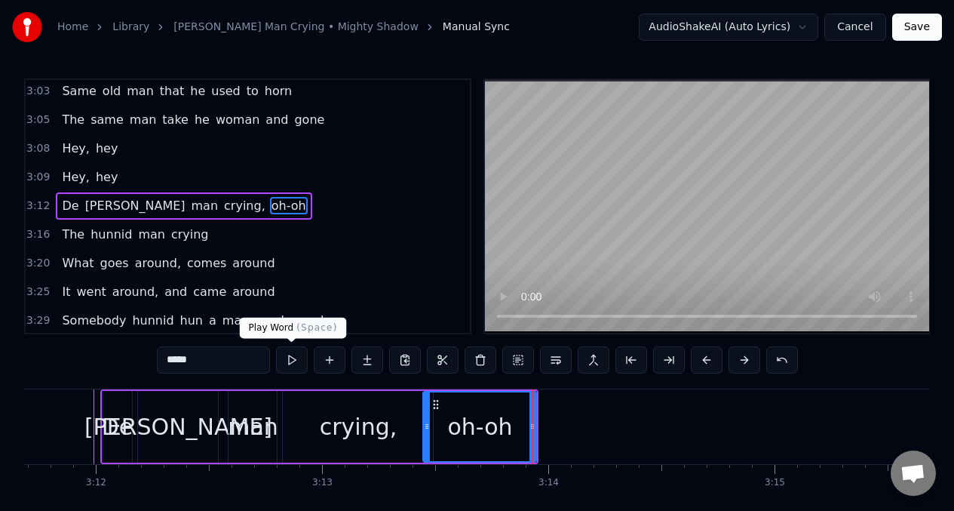
click at [288, 358] on button at bounding box center [292, 359] width 32 height 27
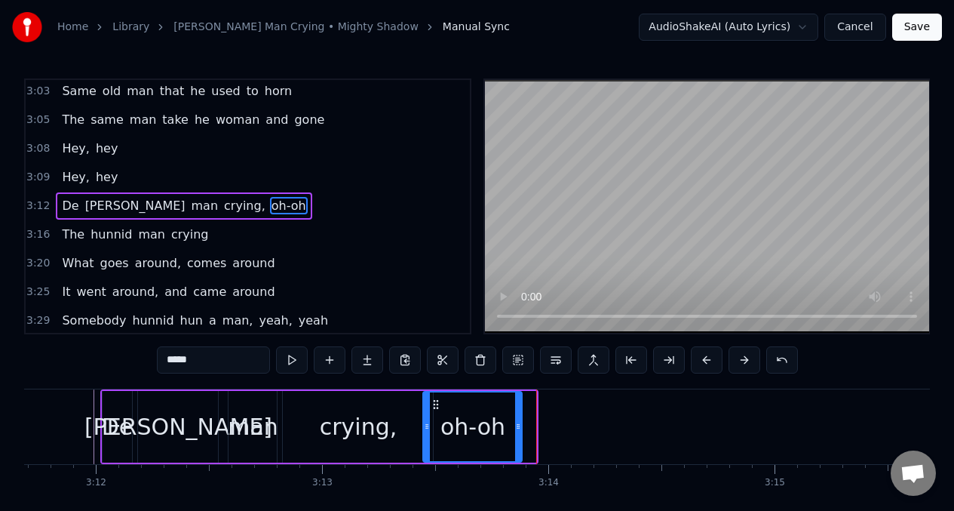
drag, startPoint x: 534, startPoint y: 420, endPoint x: 388, endPoint y: 393, distance: 148.1
click at [519, 420] on icon at bounding box center [518, 426] width 6 height 12
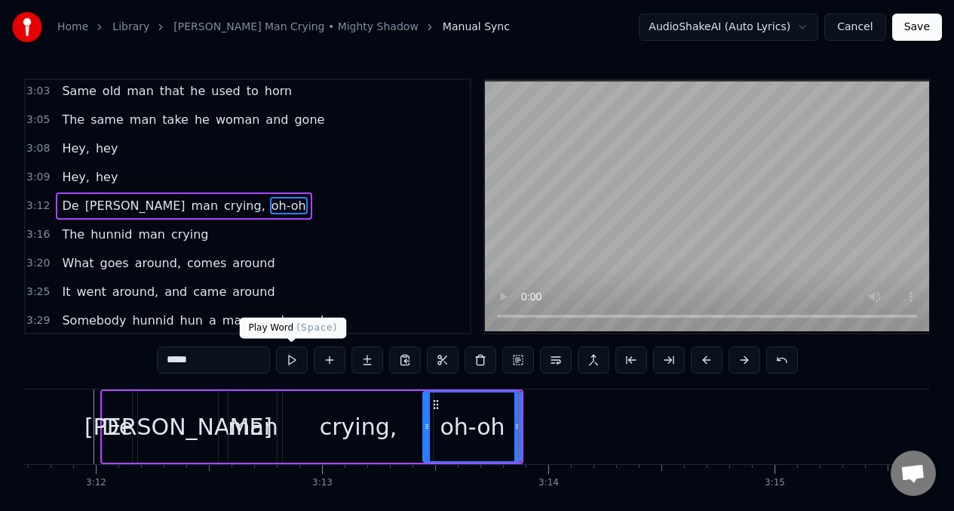
click at [281, 359] on button at bounding box center [292, 359] width 32 height 27
click at [385, 421] on div "crying," at bounding box center [359, 426] width 78 height 34
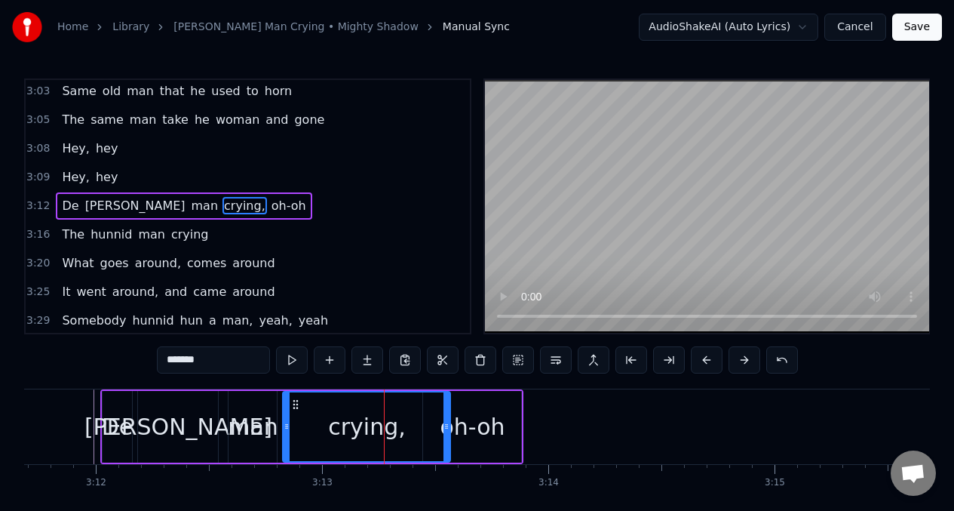
drag, startPoint x: 428, startPoint y: 416, endPoint x: 446, endPoint y: 418, distance: 17.4
click at [446, 418] on div at bounding box center [446, 426] width 6 height 69
click at [290, 357] on button at bounding box center [292, 359] width 32 height 27
click at [290, 358] on button at bounding box center [292, 359] width 32 height 27
click at [291, 358] on button at bounding box center [292, 359] width 32 height 27
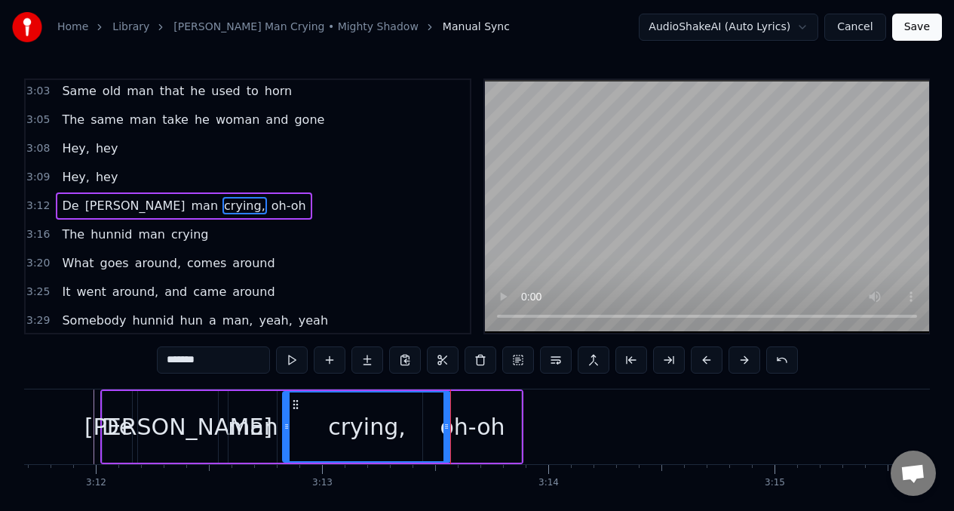
click at [476, 426] on div "oh-oh" at bounding box center [472, 426] width 65 height 34
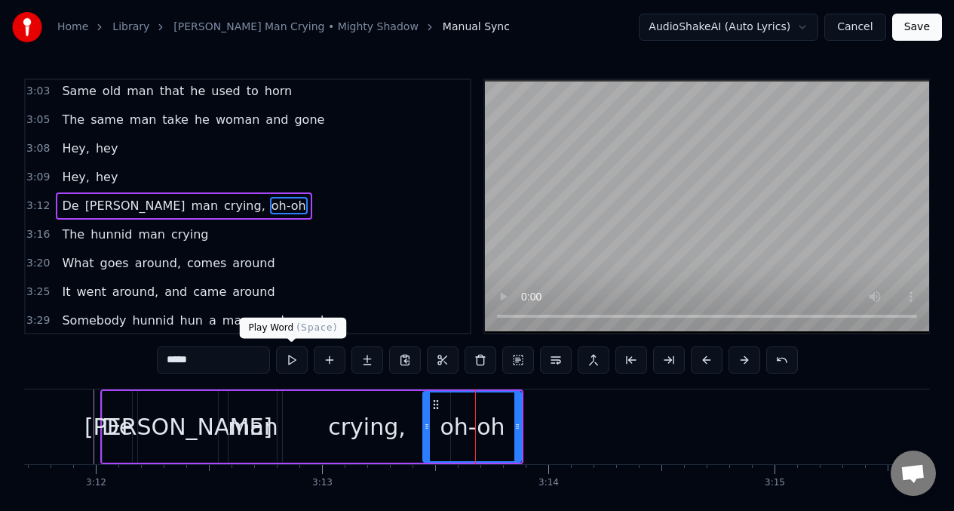
click at [289, 360] on button at bounding box center [292, 359] width 32 height 27
click at [410, 419] on div "crying," at bounding box center [366, 427] width 167 height 72
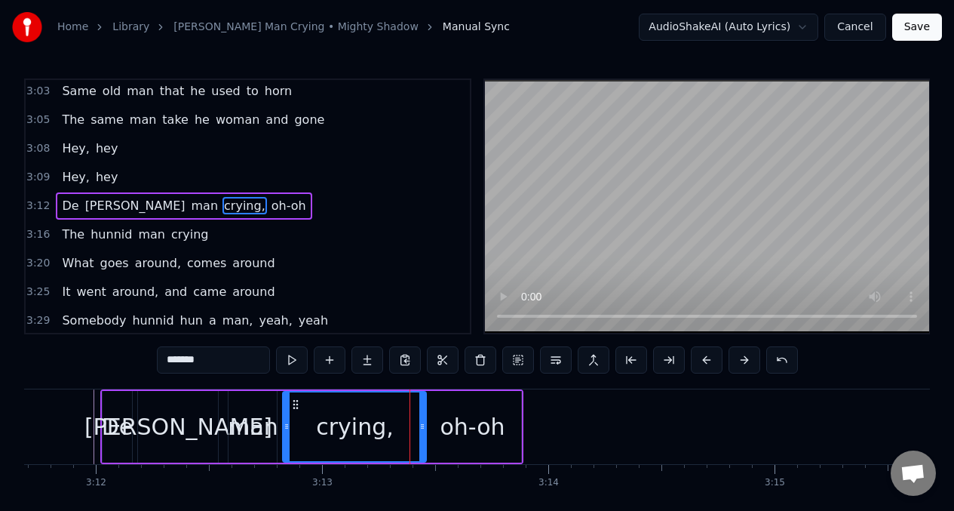
drag, startPoint x: 448, startPoint y: 414, endPoint x: 422, endPoint y: 409, distance: 26.8
click at [422, 409] on div at bounding box center [422, 426] width 6 height 69
drag, startPoint x: 520, startPoint y: 416, endPoint x: 507, endPoint y: 416, distance: 12.8
click at [507, 416] on div "oh-oh" at bounding box center [472, 427] width 98 height 72
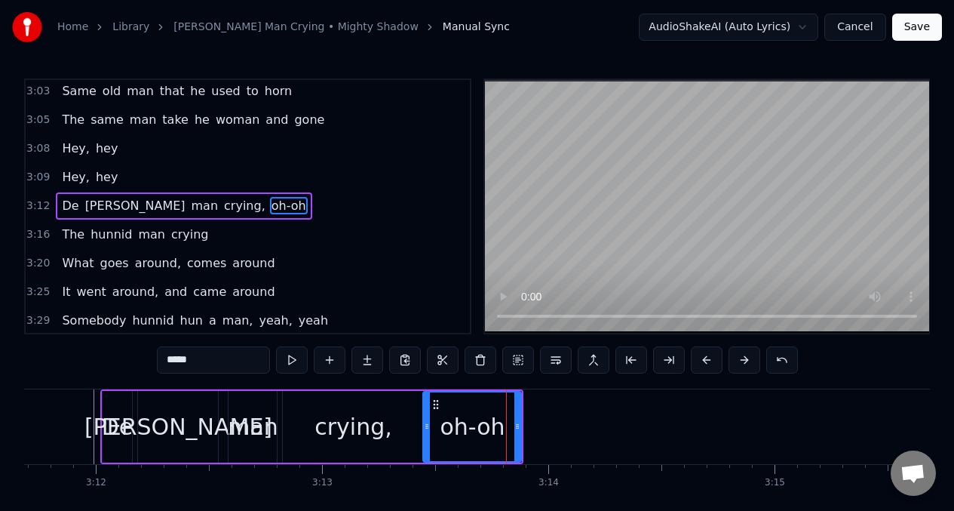
drag, startPoint x: 520, startPoint y: 417, endPoint x: 508, endPoint y: 419, distance: 12.9
click at [508, 419] on div "oh-oh" at bounding box center [472, 427] width 100 height 72
drag, startPoint x: 518, startPoint y: 418, endPoint x: 501, endPoint y: 419, distance: 17.4
click at [501, 419] on div at bounding box center [500, 426] width 6 height 69
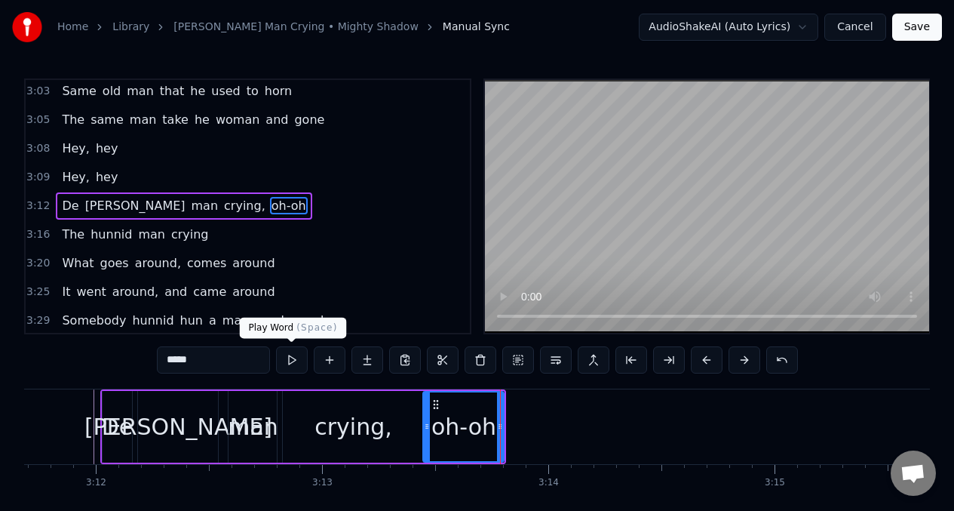
click at [290, 360] on button at bounding box center [292, 359] width 32 height 27
click at [71, 235] on span "The" at bounding box center [73, 233] width 26 height 17
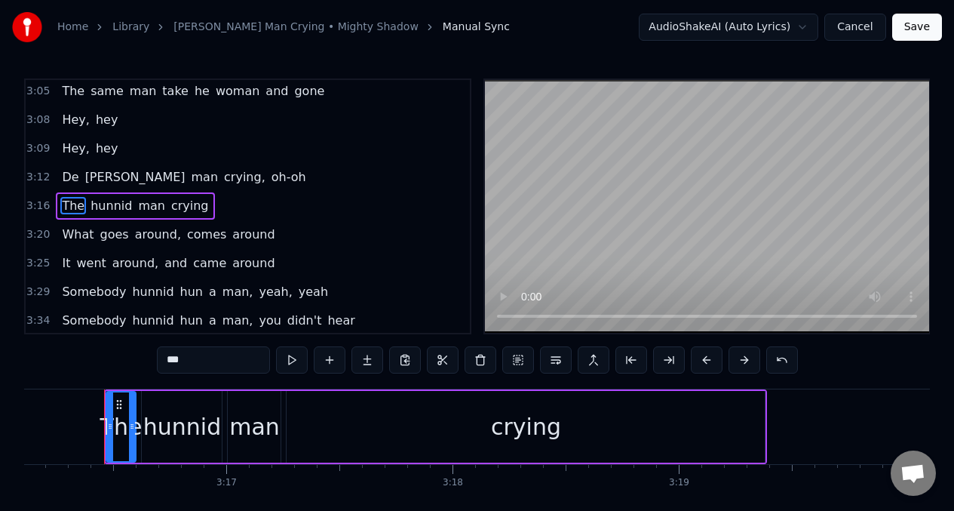
scroll to position [0, 44370]
click at [196, 360] on input "***" at bounding box center [213, 359] width 113 height 27
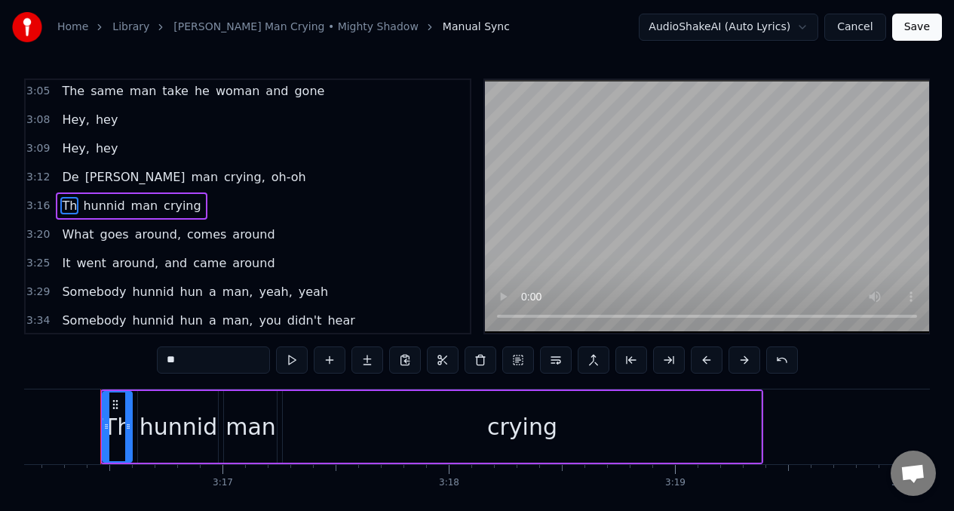
type input "*"
click at [179, 426] on div "hunnid" at bounding box center [179, 426] width 78 height 34
type input "******"
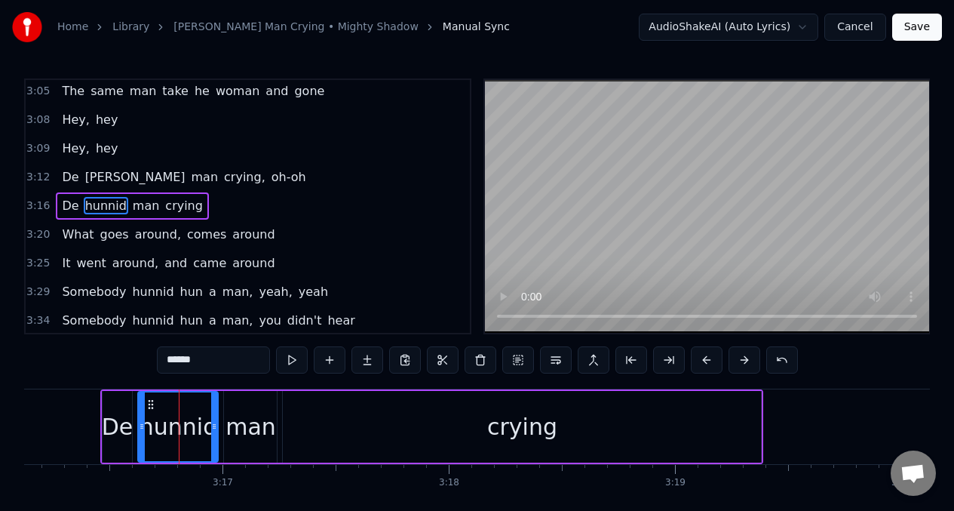
click at [214, 360] on input "******" at bounding box center [213, 359] width 113 height 27
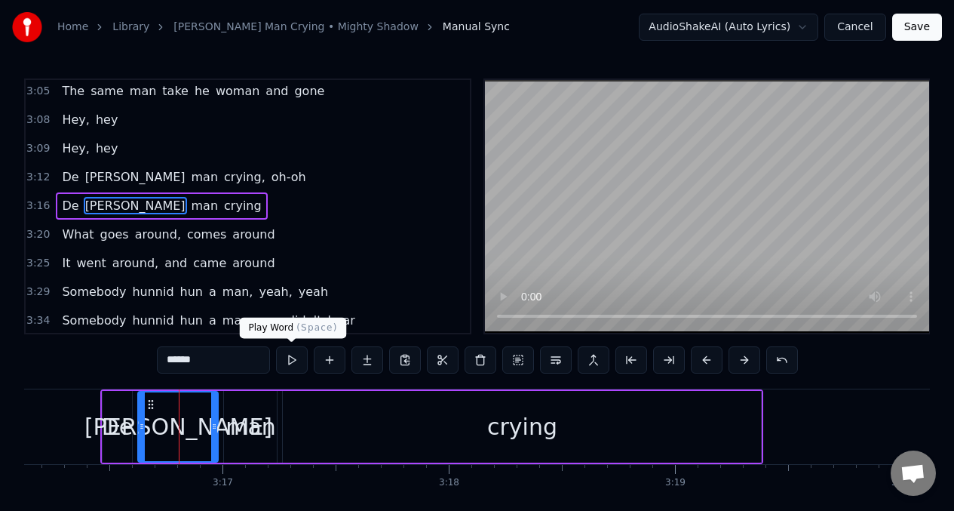
type input "******"
click at [287, 360] on button at bounding box center [292, 359] width 32 height 27
click at [705, 365] on button at bounding box center [707, 359] width 32 height 27
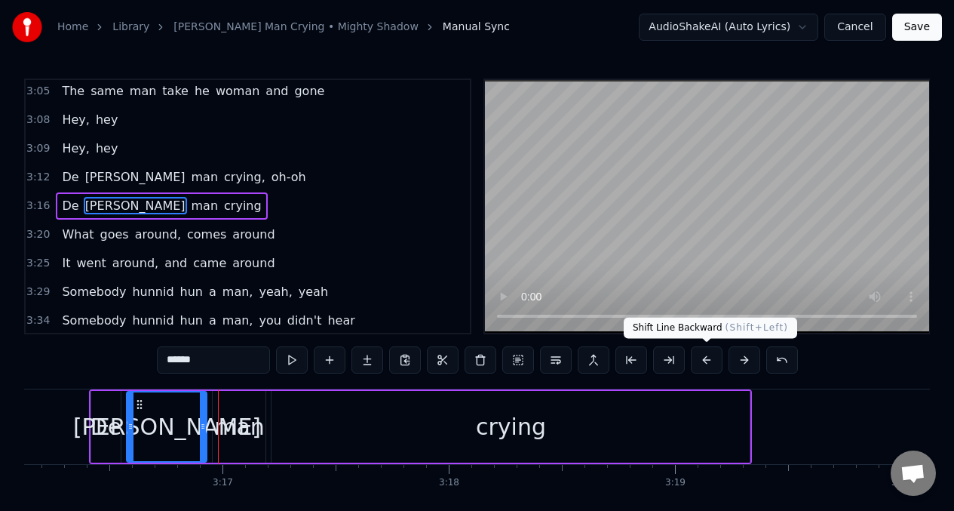
click at [710, 360] on button at bounding box center [707, 359] width 32 height 27
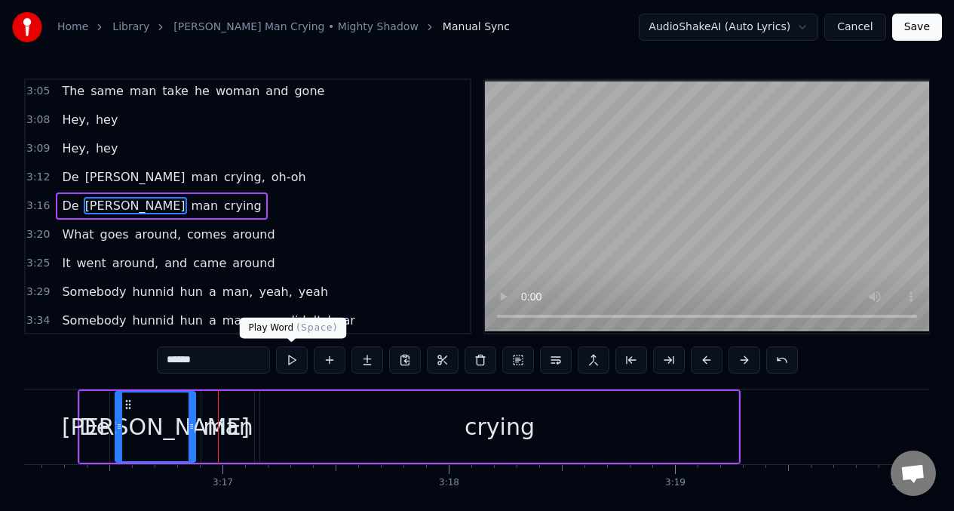
click at [296, 363] on button at bounding box center [292, 359] width 32 height 27
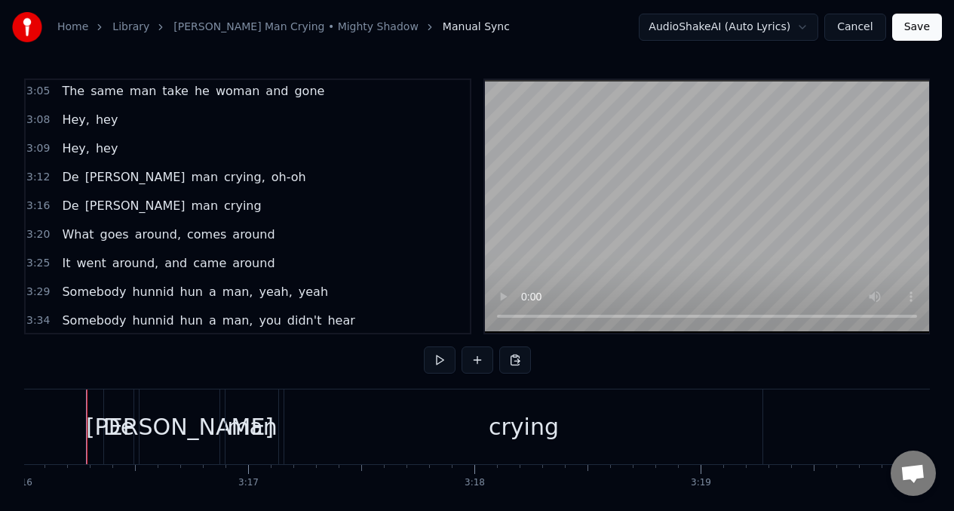
scroll to position [0, 44331]
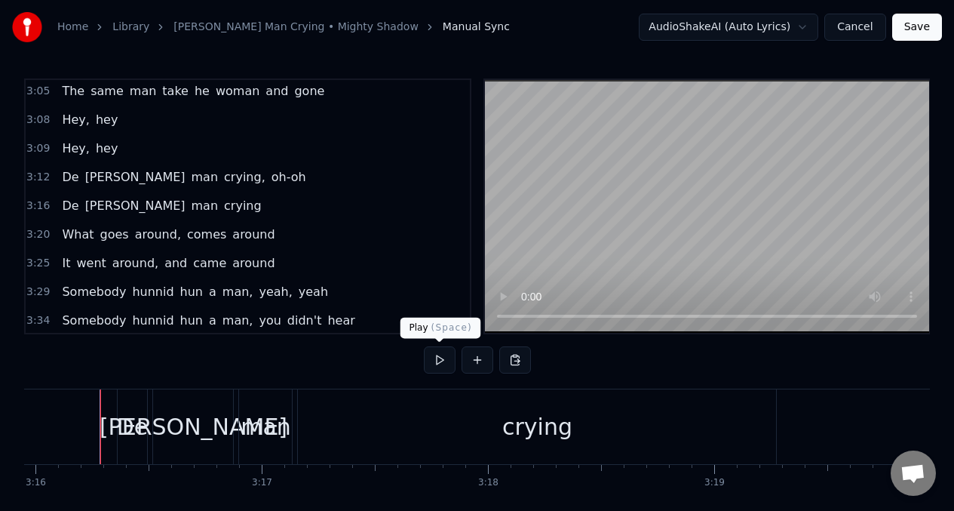
click at [435, 358] on button at bounding box center [440, 359] width 32 height 27
click at [530, 434] on div "crying" at bounding box center [537, 426] width 478 height 75
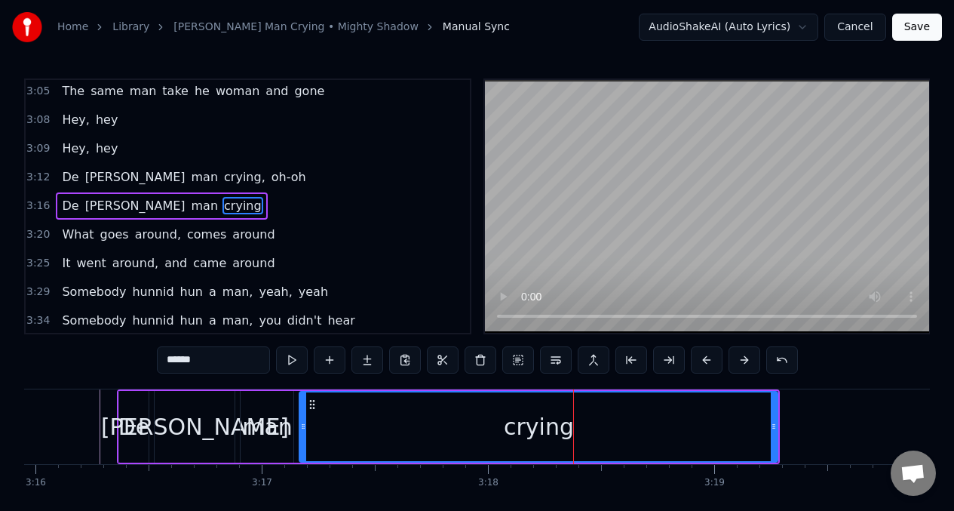
scroll to position [0, 45092]
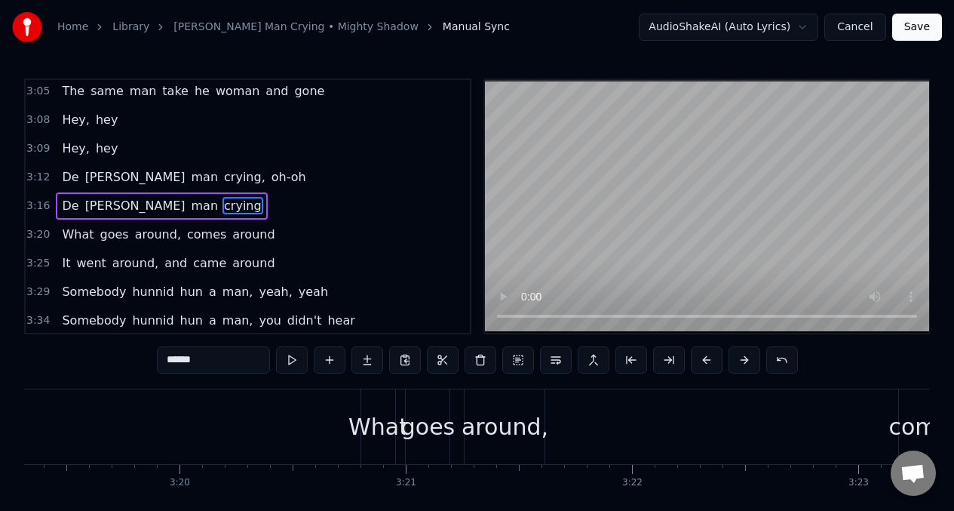
click at [204, 365] on input "******" at bounding box center [213, 359] width 113 height 27
type input "*"
click at [222, 205] on span "bawling" at bounding box center [247, 205] width 50 height 17
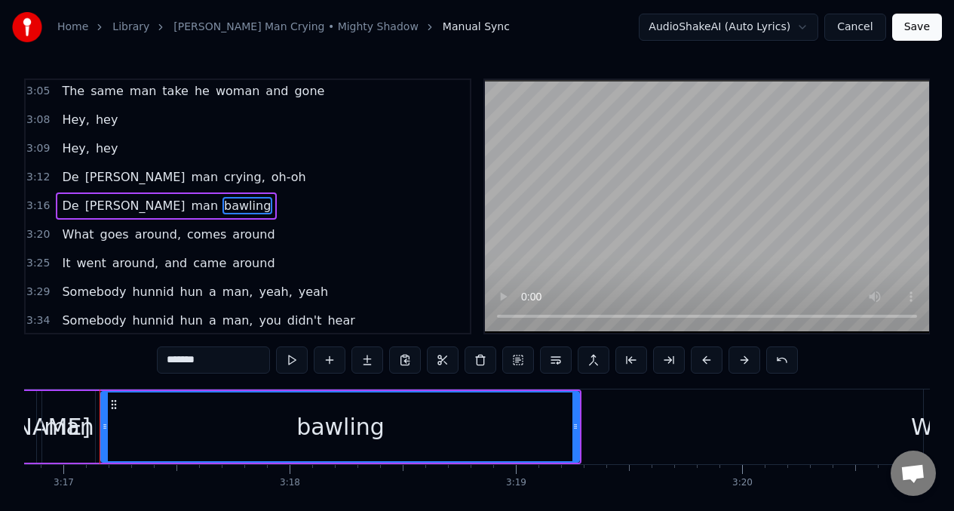
scroll to position [0, 44529]
click at [290, 360] on button at bounding box center [292, 359] width 32 height 27
click at [69, 237] on span "What" at bounding box center [77, 233] width 35 height 17
type input "****"
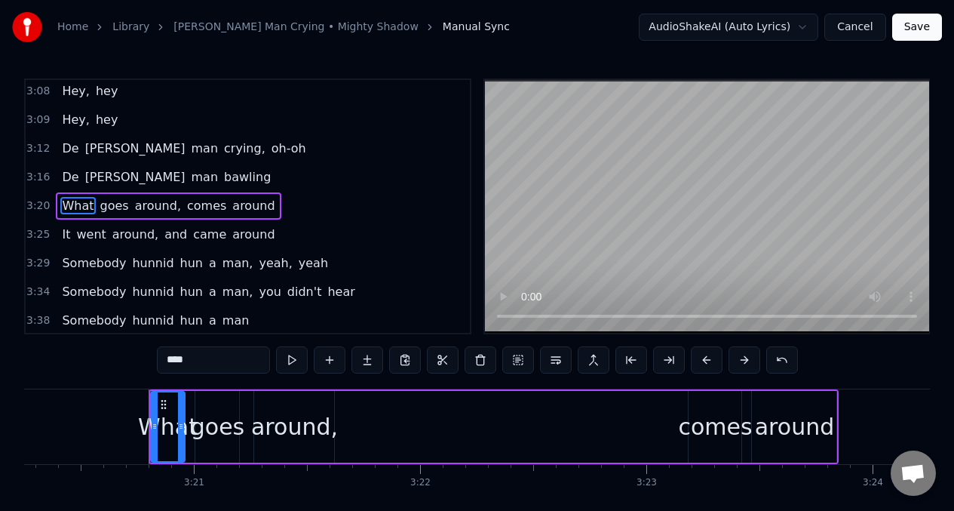
scroll to position [0, 45352]
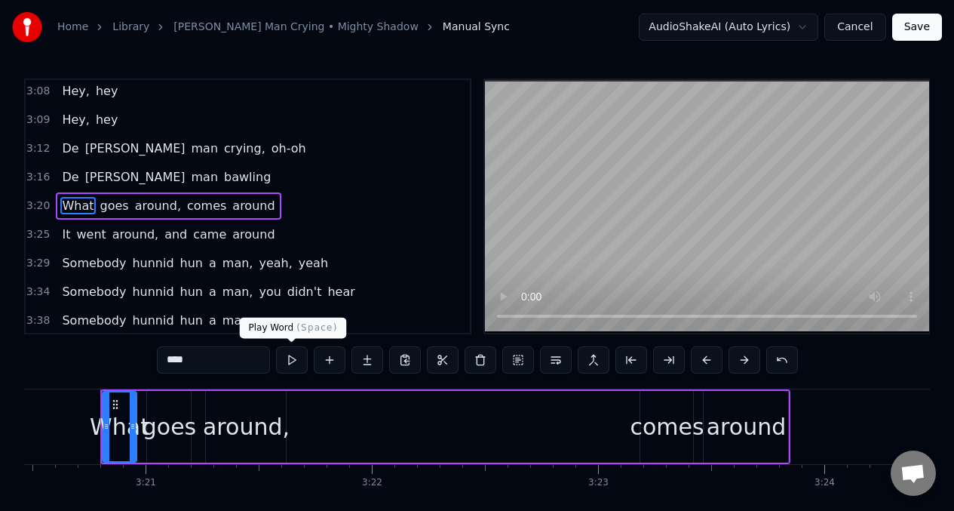
click at [289, 363] on button at bounding box center [292, 359] width 32 height 27
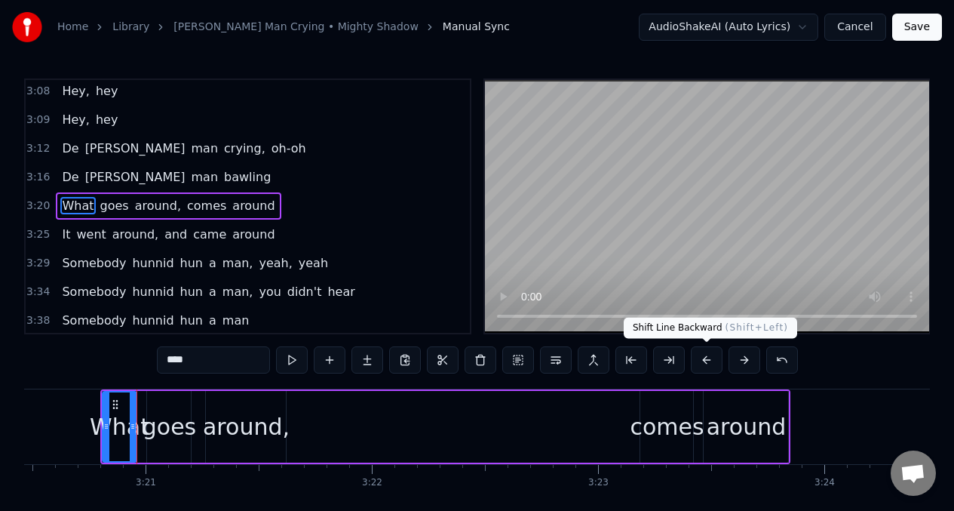
click at [704, 361] on button at bounding box center [707, 359] width 32 height 27
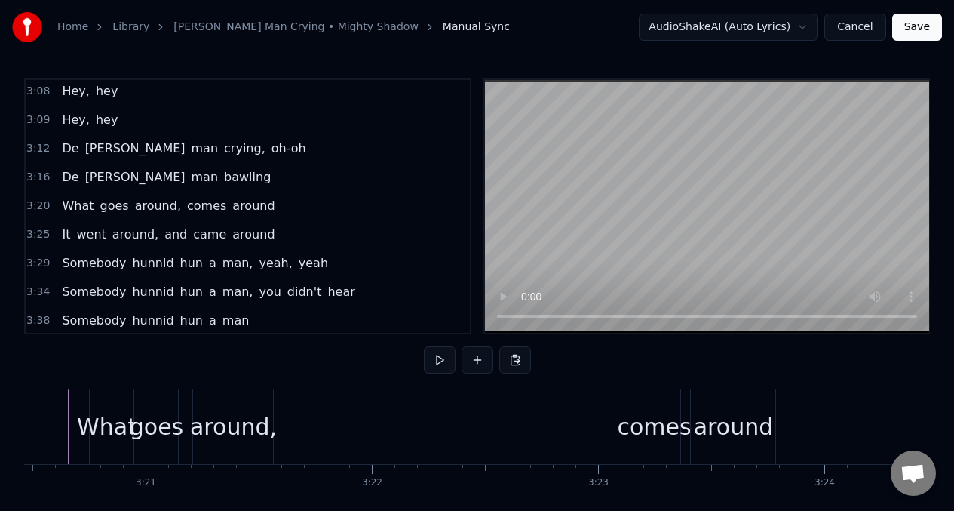
scroll to position [0, 45320]
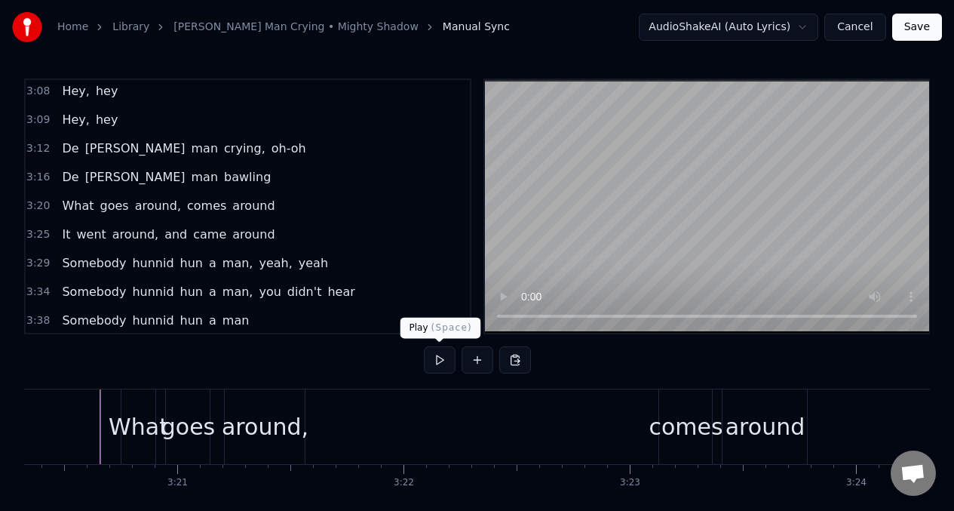
click at [442, 357] on button at bounding box center [440, 359] width 32 height 27
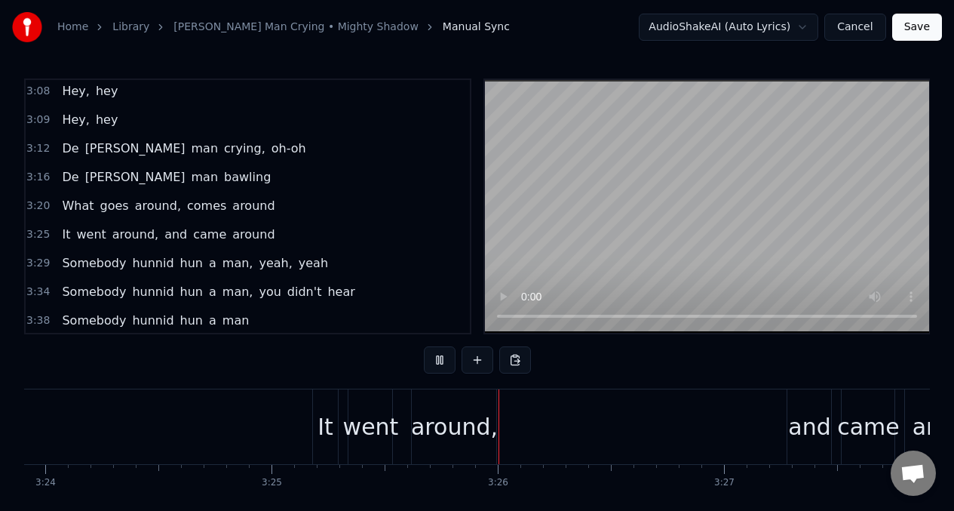
click at [442, 357] on button at bounding box center [440, 359] width 32 height 27
click at [331, 422] on div "It" at bounding box center [326, 426] width 26 height 75
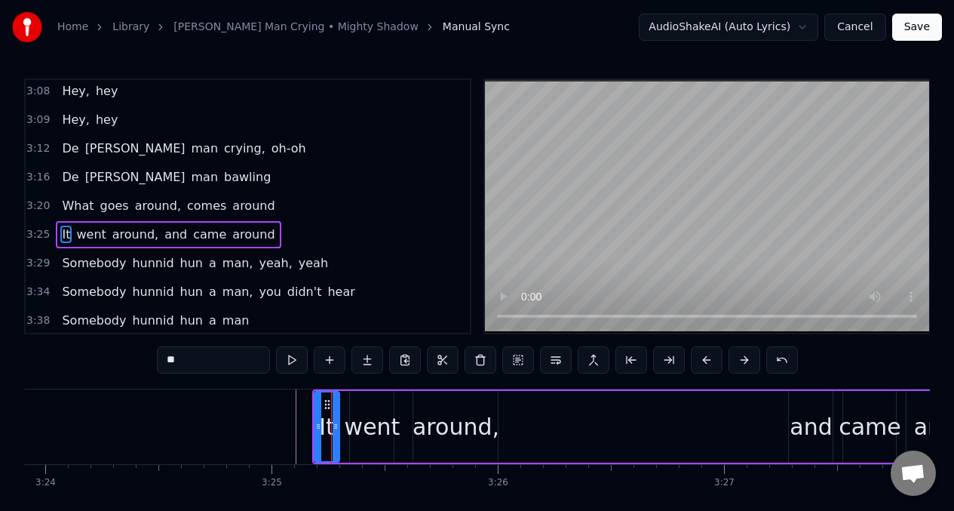
scroll to position [1350, 0]
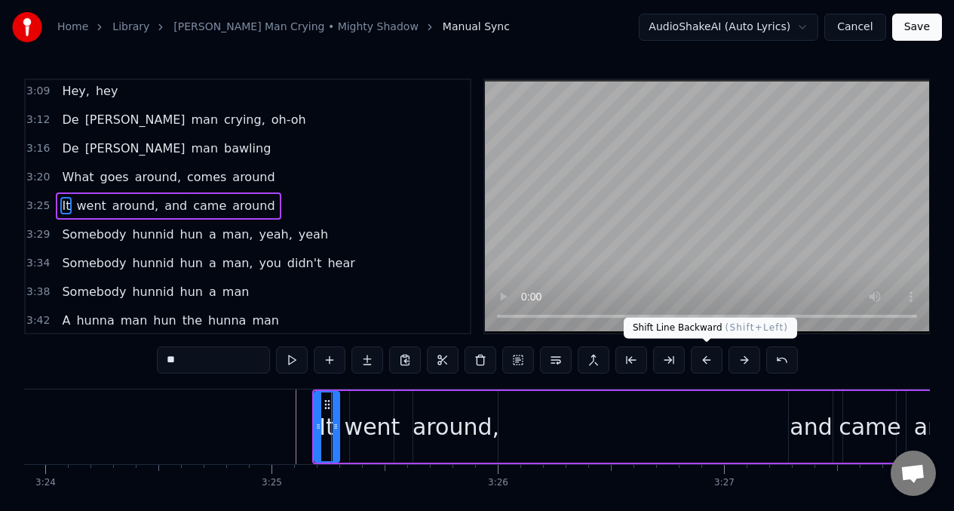
click at [705, 362] on button at bounding box center [707, 359] width 32 height 27
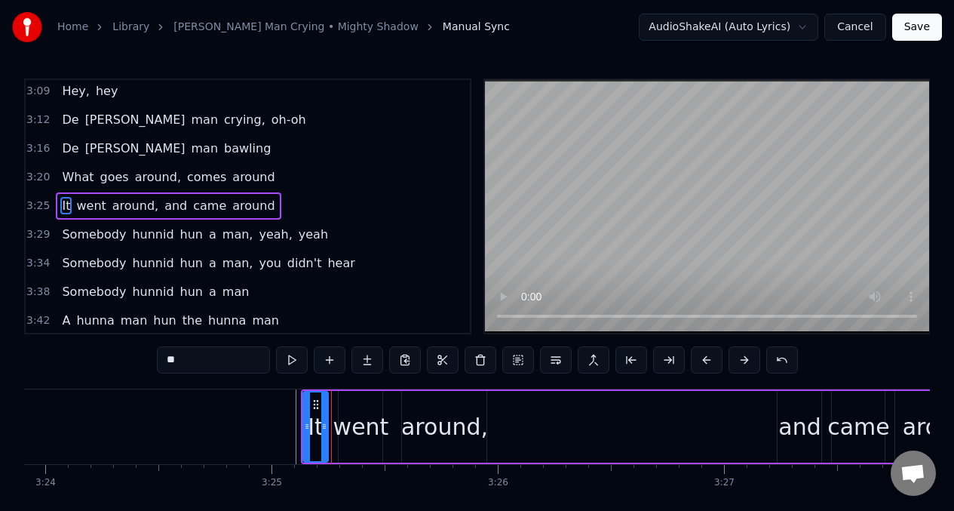
click at [705, 362] on button at bounding box center [707, 359] width 32 height 27
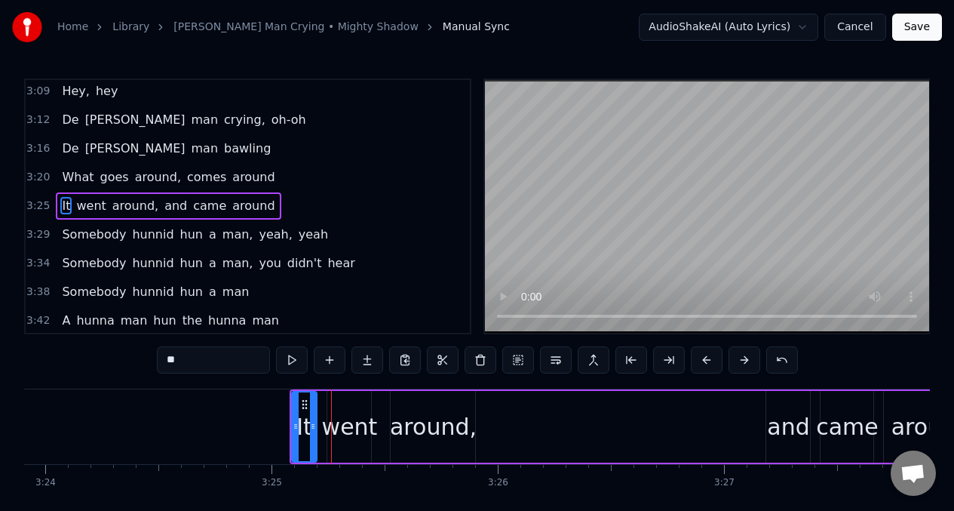
click at [352, 419] on div "went" at bounding box center [350, 426] width 56 height 34
type input "****"
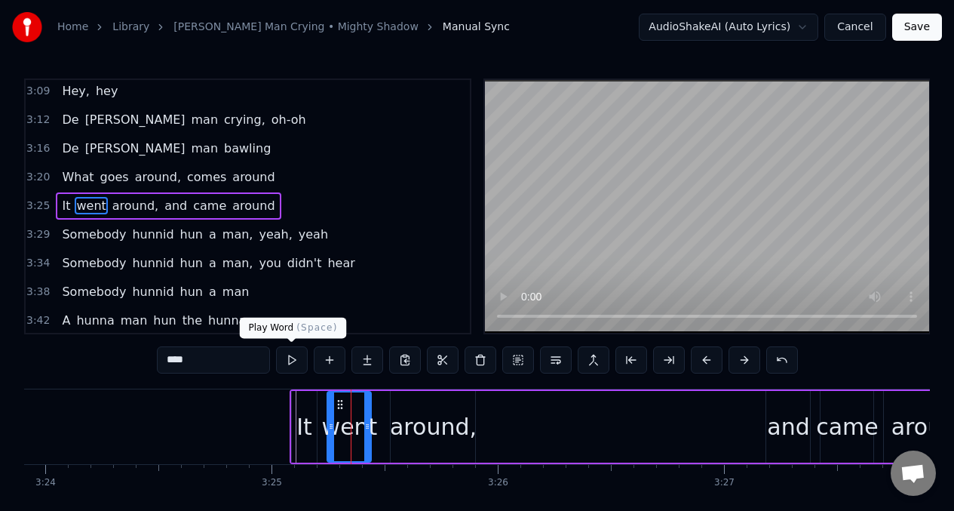
click at [289, 363] on button at bounding box center [292, 359] width 32 height 27
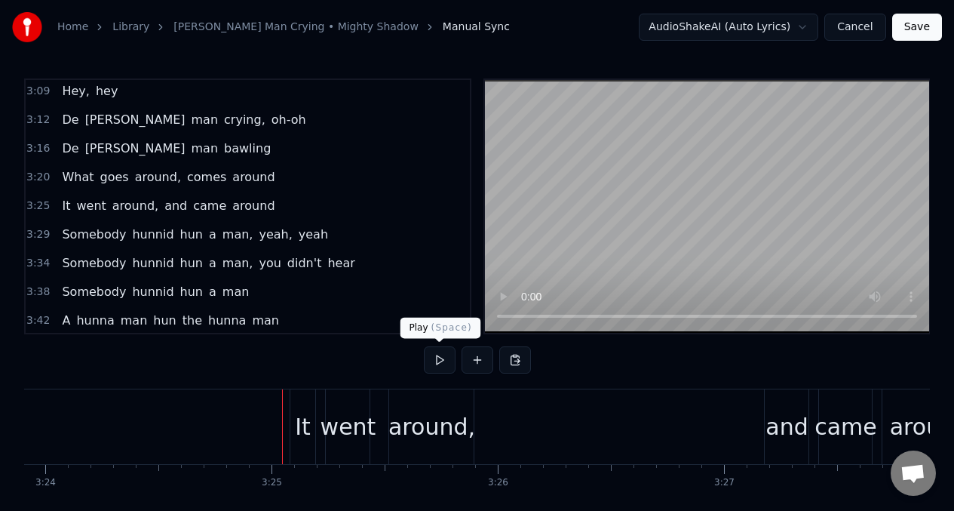
click at [435, 361] on button at bounding box center [440, 359] width 32 height 27
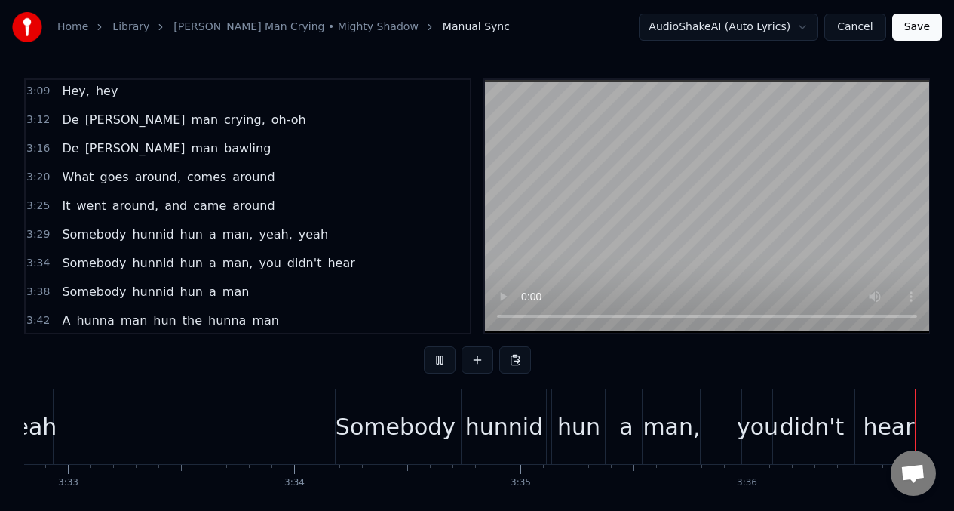
scroll to position [0, 48745]
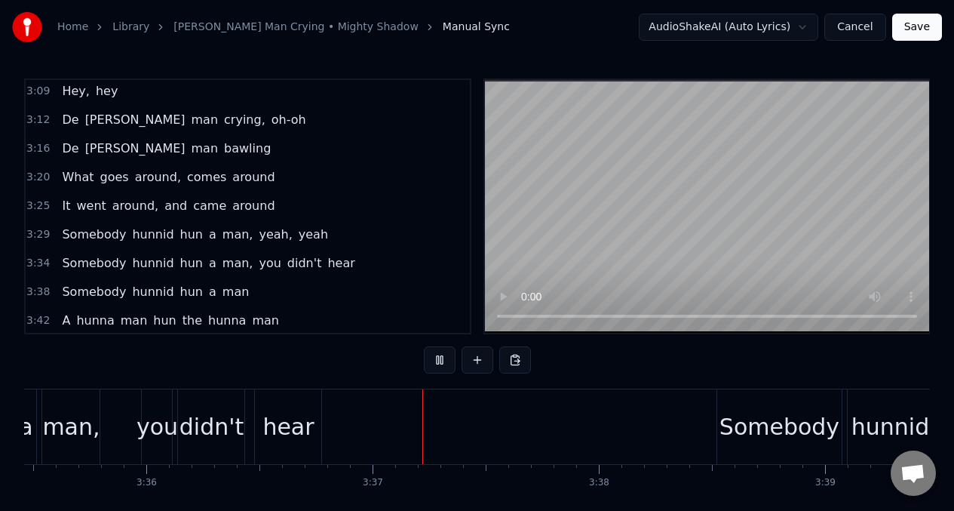
click at [98, 231] on span "Somebody" at bounding box center [93, 233] width 67 height 17
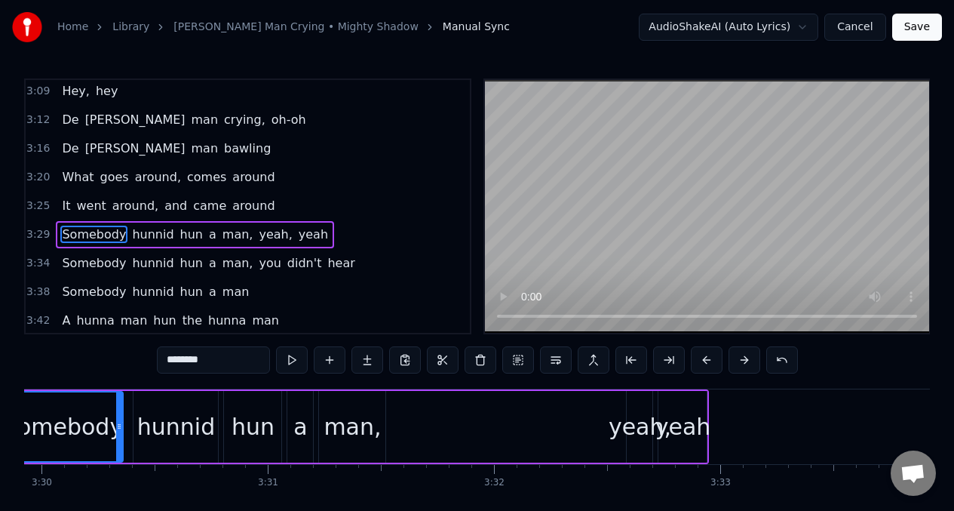
scroll to position [0, 47393]
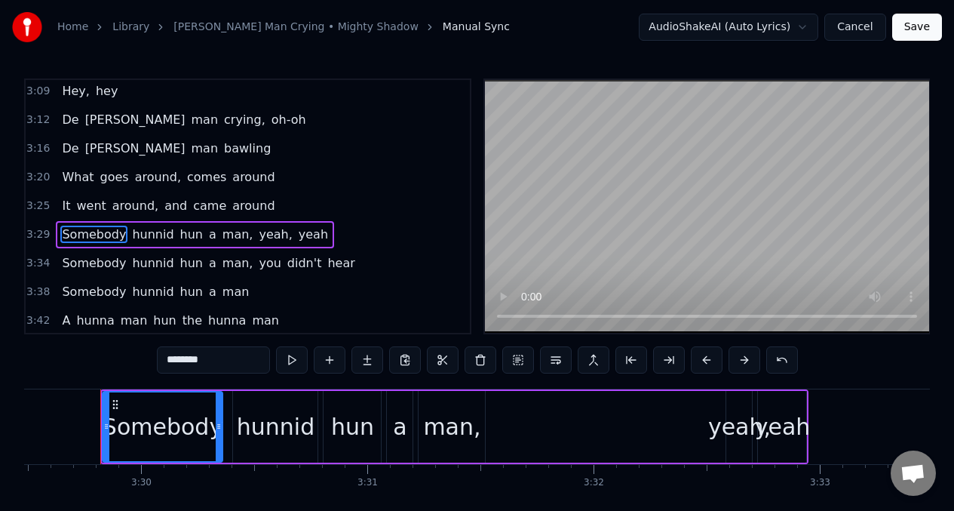
click at [282, 432] on div "hunnid" at bounding box center [276, 426] width 78 height 34
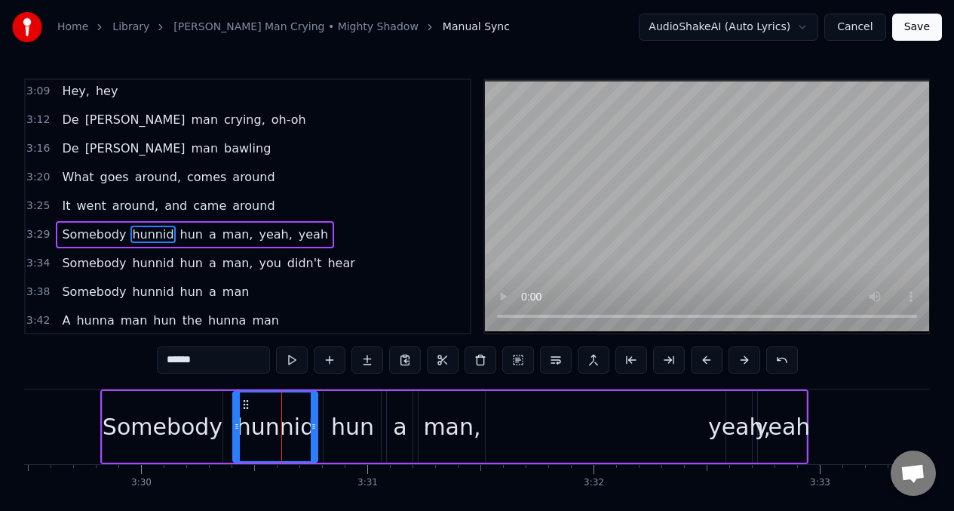
scroll to position [1379, 0]
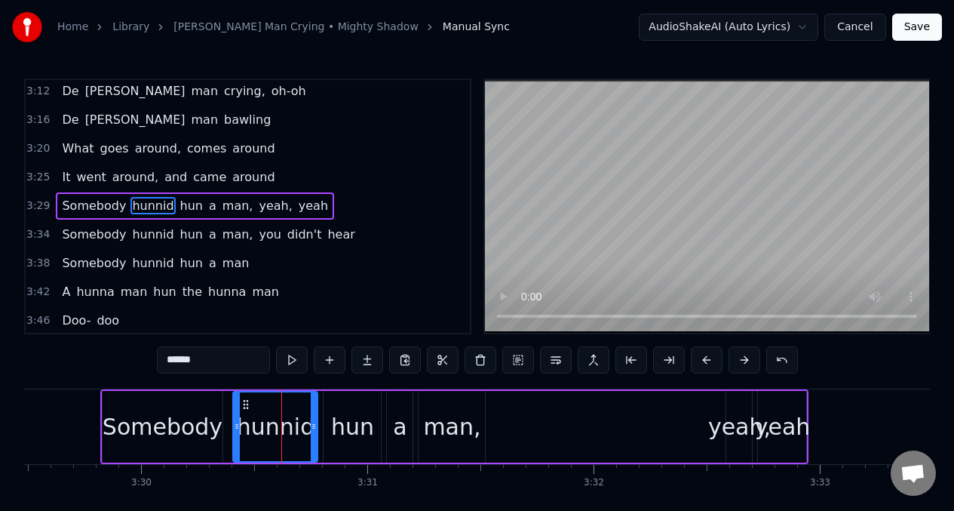
click at [224, 363] on input "******" at bounding box center [213, 359] width 113 height 27
drag, startPoint x: 316, startPoint y: 411, endPoint x: 295, endPoint y: 416, distance: 21.6
click at [295, 416] on div at bounding box center [293, 426] width 6 height 69
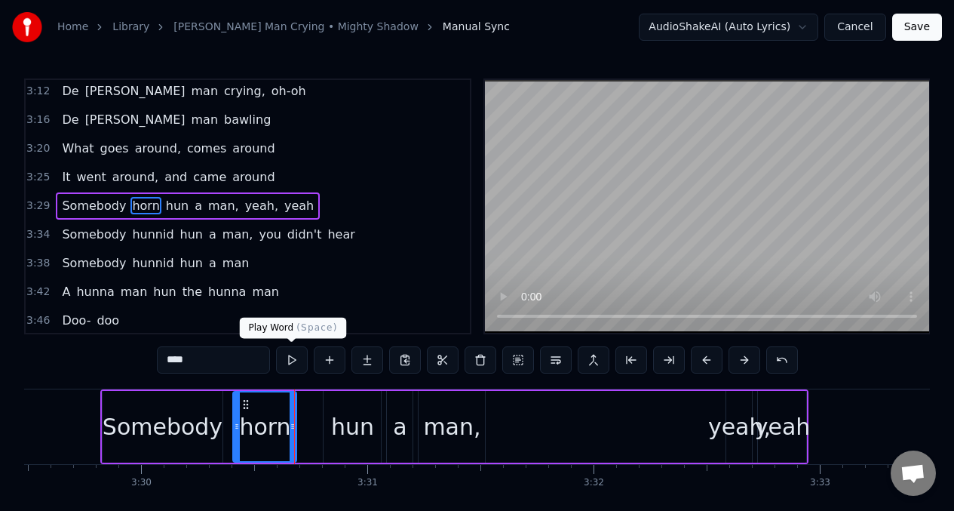
click at [287, 361] on button at bounding box center [292, 359] width 32 height 27
click at [145, 428] on div "Somebody" at bounding box center [163, 426] width 120 height 34
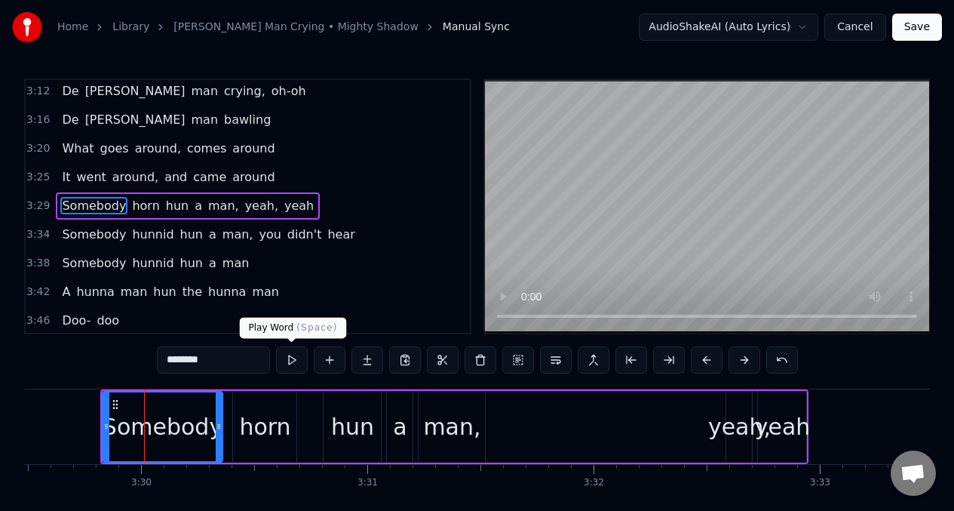
click at [292, 360] on button at bounding box center [292, 359] width 32 height 27
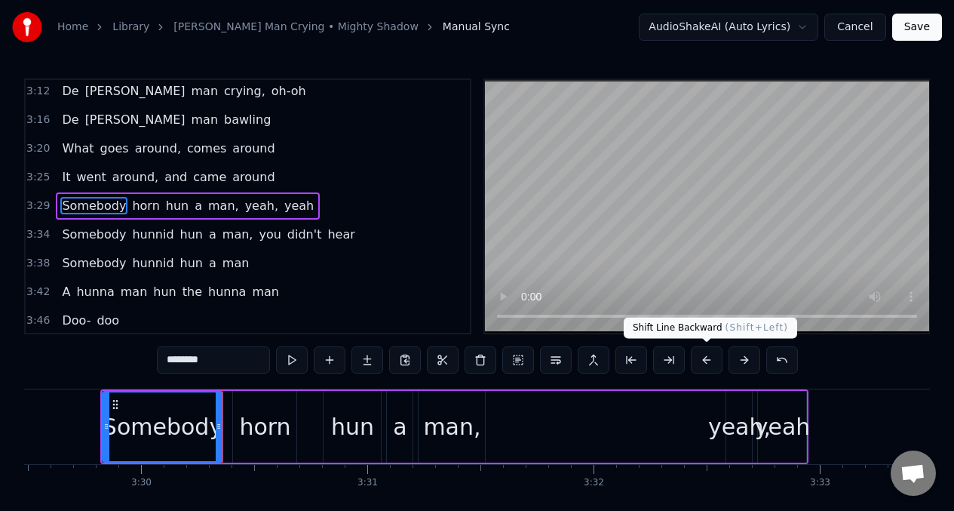
click at [704, 358] on button at bounding box center [707, 359] width 32 height 27
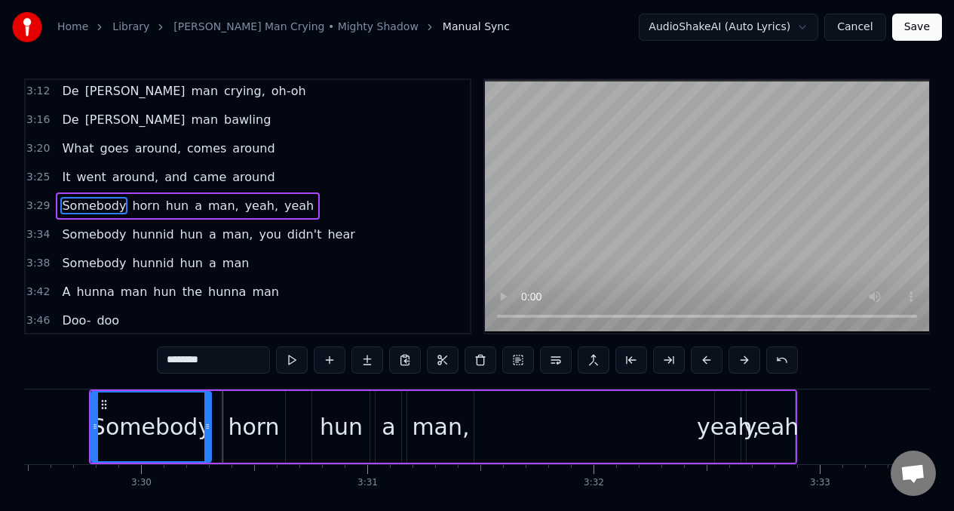
click at [704, 358] on button at bounding box center [707, 359] width 32 height 27
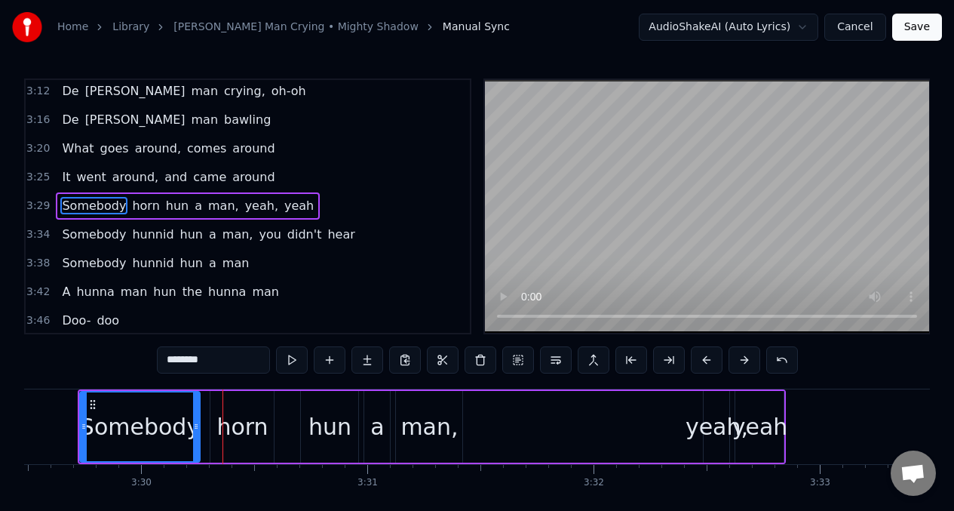
click at [704, 358] on button at bounding box center [707, 359] width 32 height 27
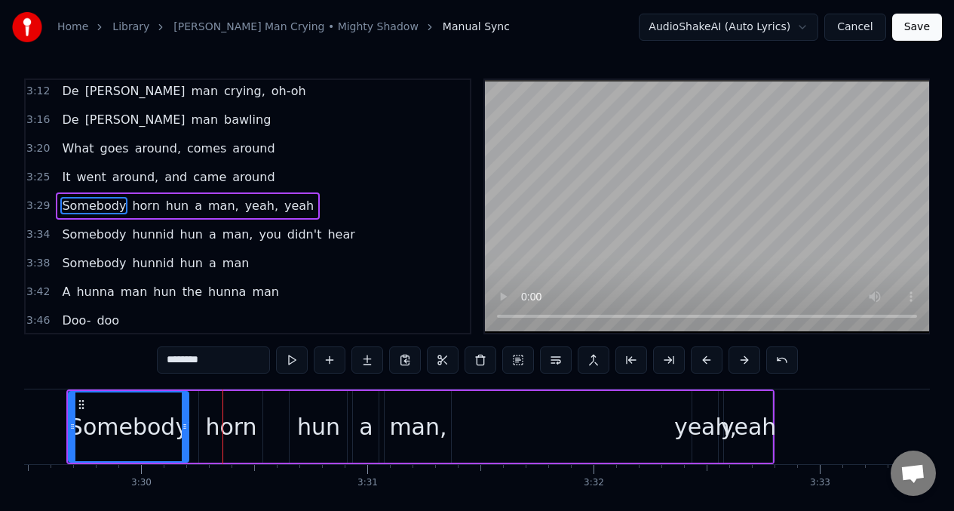
click at [704, 358] on button at bounding box center [707, 359] width 32 height 27
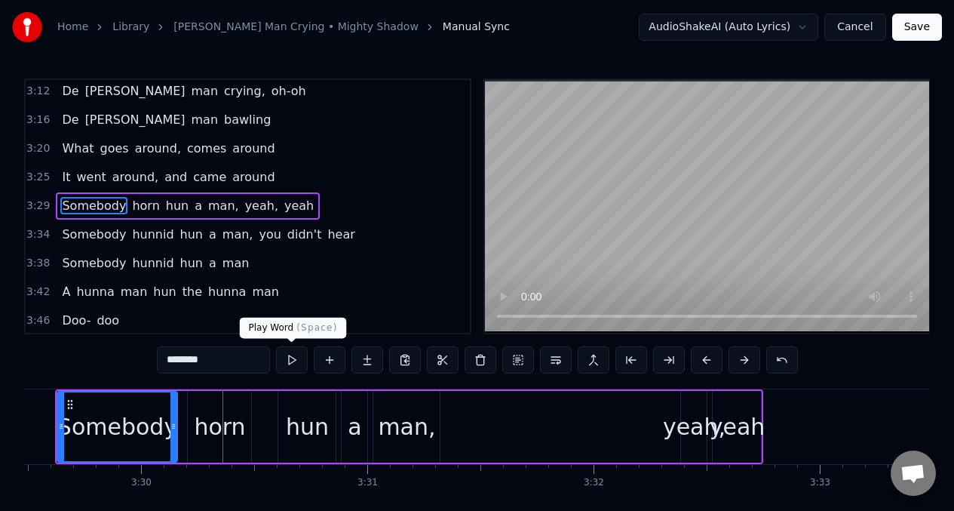
click at [291, 358] on button at bounding box center [292, 359] width 32 height 27
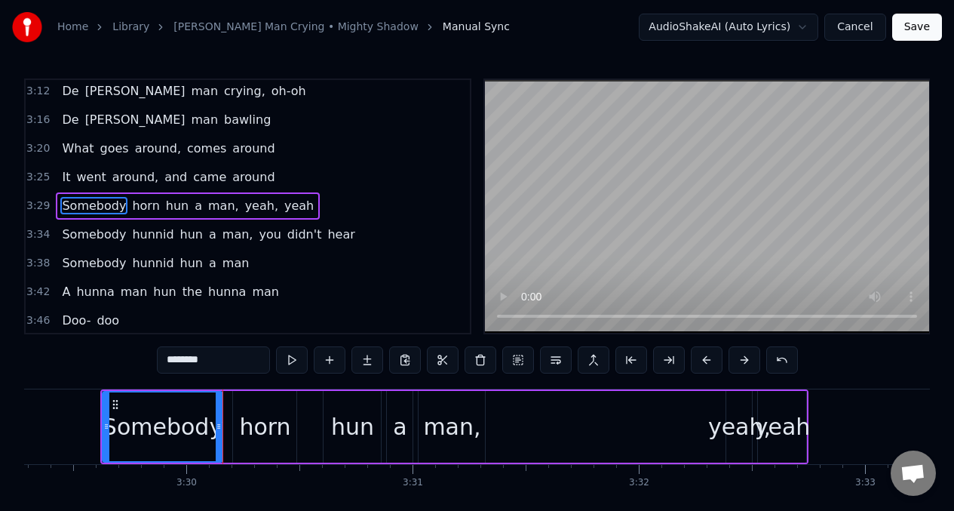
click at [291, 358] on button at bounding box center [292, 359] width 32 height 27
click at [741, 361] on button at bounding box center [744, 359] width 32 height 27
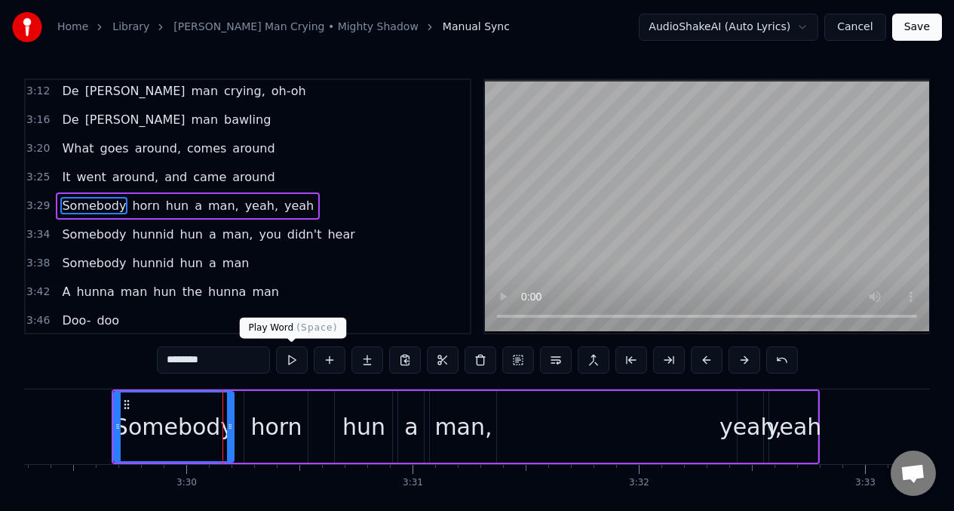
click at [291, 360] on button at bounding box center [292, 359] width 32 height 27
click at [283, 428] on div "horn" at bounding box center [275, 426] width 51 height 34
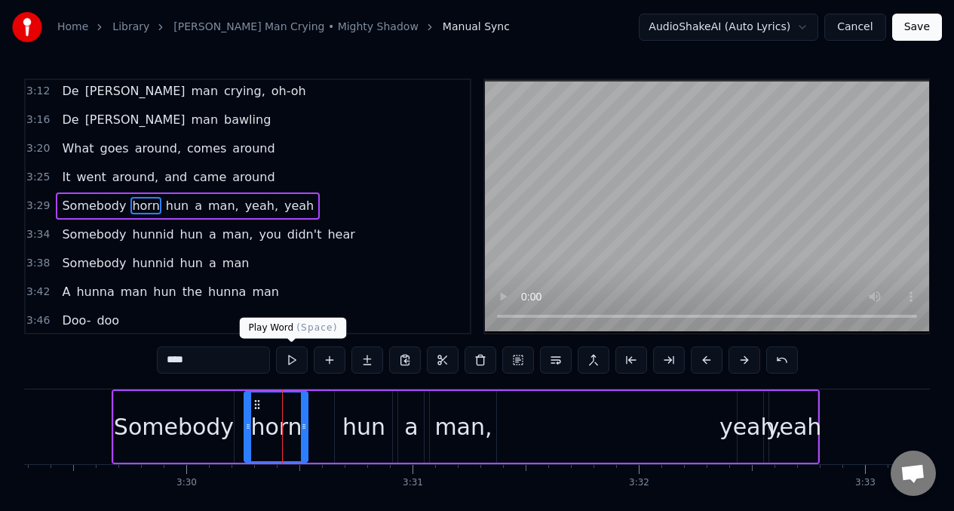
click at [290, 360] on button at bounding box center [292, 359] width 32 height 27
click at [289, 360] on button at bounding box center [292, 359] width 32 height 27
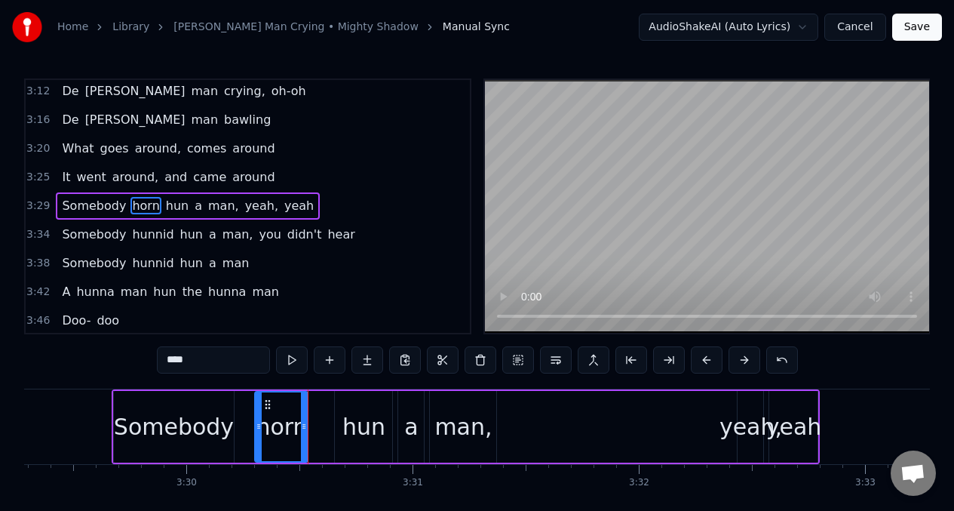
drag, startPoint x: 247, startPoint y: 418, endPoint x: 260, endPoint y: 420, distance: 13.0
click at [260, 420] on div at bounding box center [259, 426] width 6 height 69
click at [219, 413] on div "Somebody" at bounding box center [174, 426] width 120 height 34
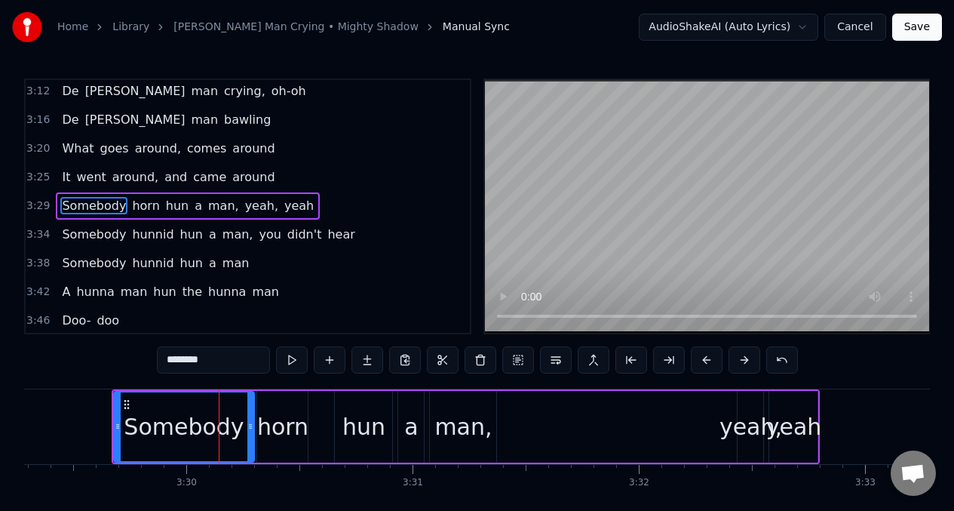
drag, startPoint x: 232, startPoint y: 413, endPoint x: 252, endPoint y: 413, distance: 20.4
click at [252, 413] on div at bounding box center [250, 426] width 6 height 69
click at [291, 359] on button at bounding box center [292, 359] width 32 height 27
click at [282, 407] on div "horn" at bounding box center [282, 427] width 51 height 72
type input "****"
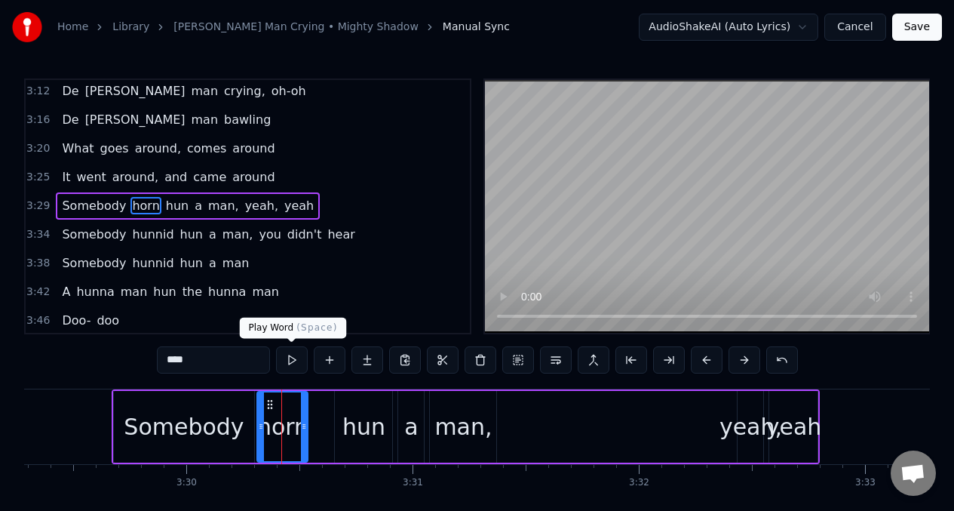
click at [287, 360] on button at bounding box center [292, 359] width 32 height 27
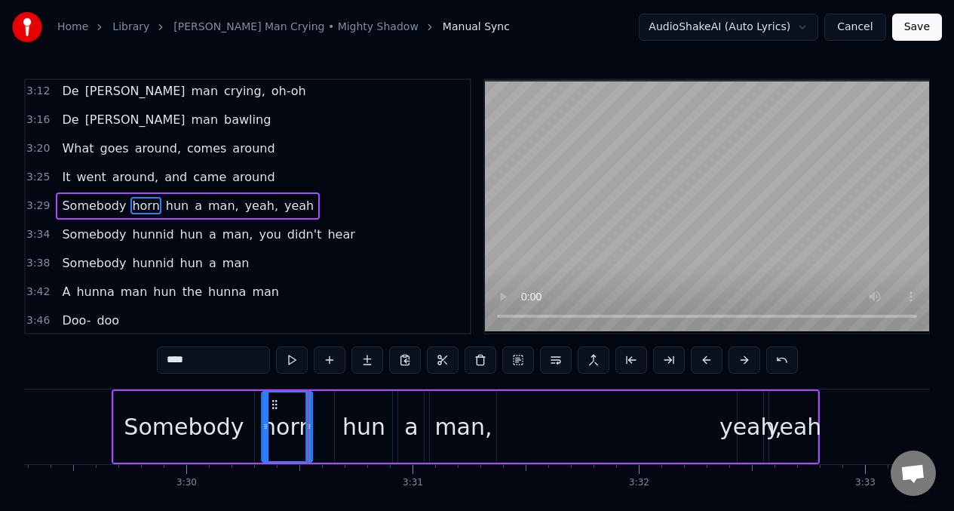
click at [275, 410] on div "horn" at bounding box center [287, 426] width 49 height 69
click at [292, 361] on button at bounding box center [292, 359] width 32 height 27
click at [272, 419] on div at bounding box center [271, 426] width 6 height 69
drag, startPoint x: 304, startPoint y: 413, endPoint x: 311, endPoint y: 416, distance: 7.9
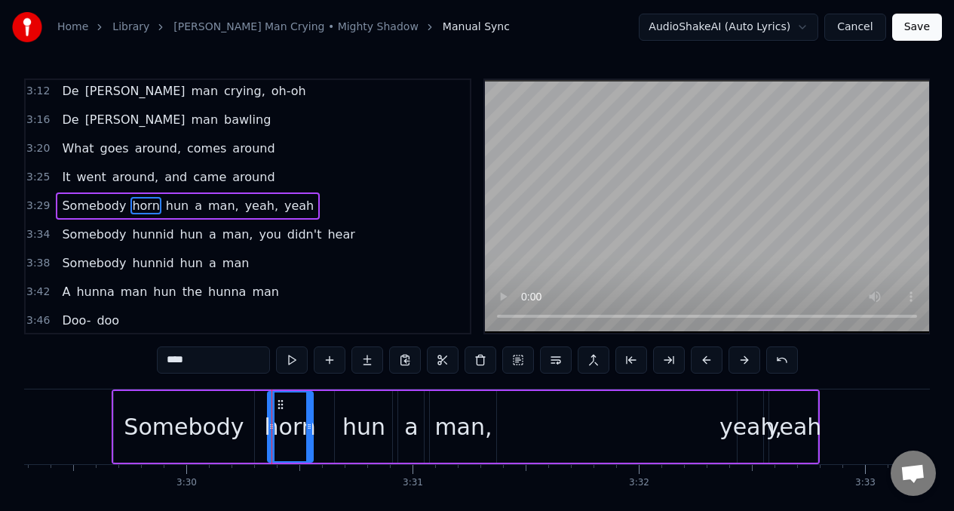
click at [311, 416] on div "horn" at bounding box center [290, 426] width 51 height 34
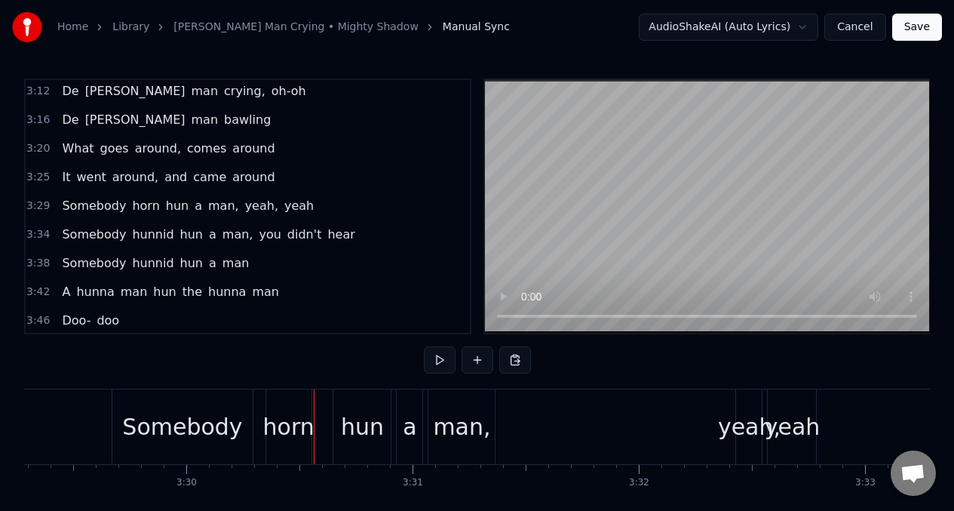
click at [302, 414] on div "horn" at bounding box center [288, 426] width 51 height 34
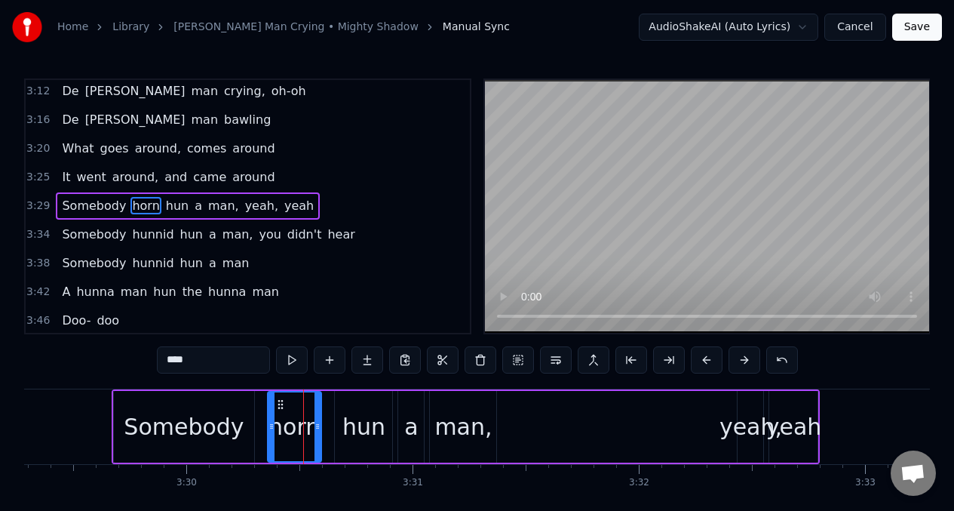
click at [315, 416] on div at bounding box center [317, 426] width 6 height 69
click at [210, 415] on div "Somebody" at bounding box center [184, 426] width 120 height 34
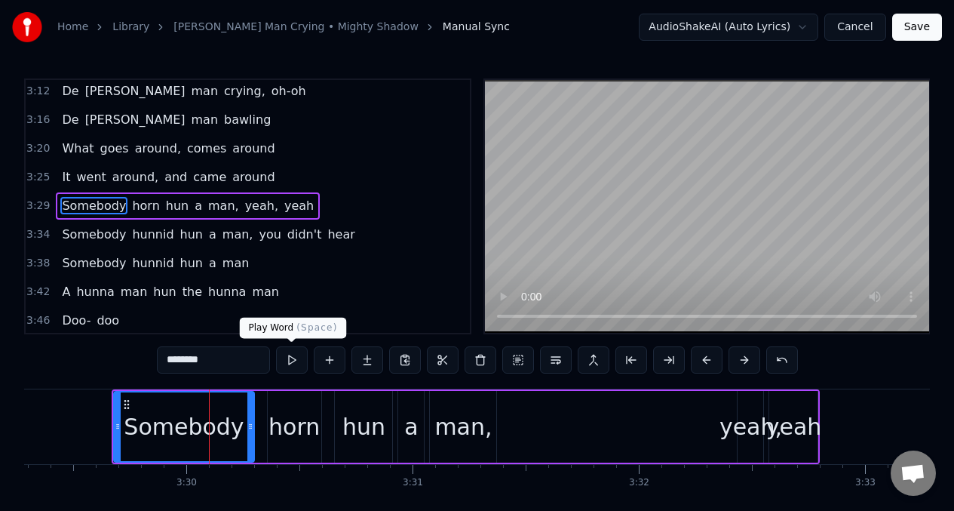
click at [291, 364] on button at bounding box center [292, 359] width 32 height 27
click at [354, 427] on div "hun" at bounding box center [363, 426] width 43 height 34
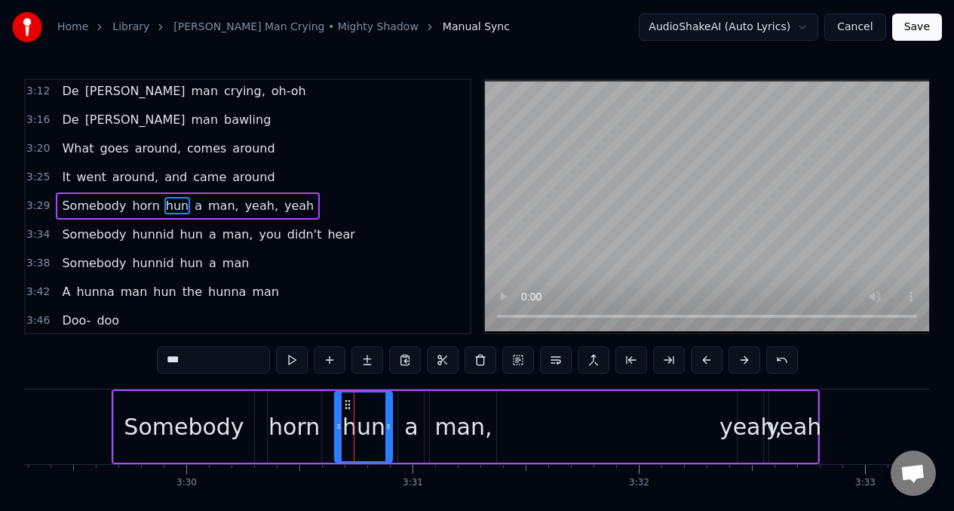
click at [197, 368] on input "***" at bounding box center [213, 359] width 113 height 27
type input "*"
drag, startPoint x: 339, startPoint y: 419, endPoint x: 322, endPoint y: 418, distance: 17.4
click at [321, 419] on div at bounding box center [320, 426] width 6 height 69
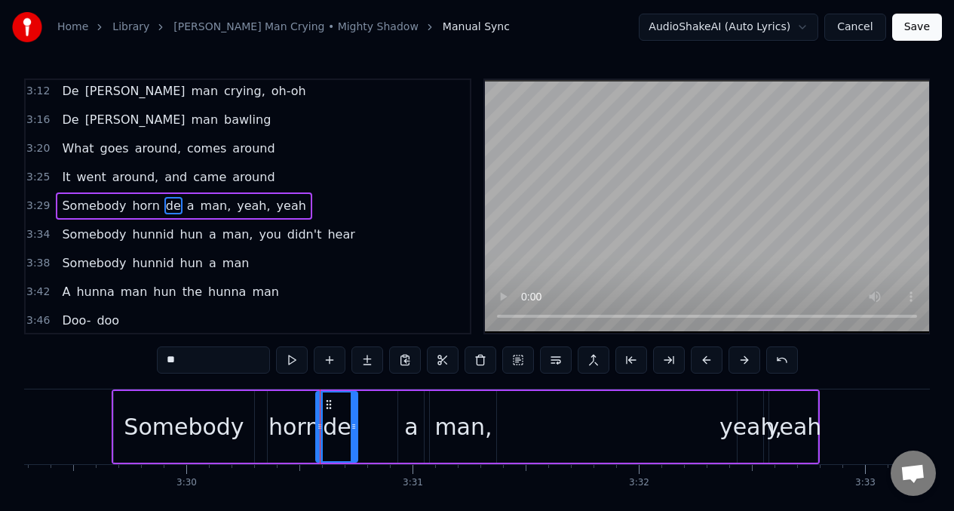
drag, startPoint x: 389, startPoint y: 415, endPoint x: 351, endPoint y: 421, distance: 38.2
click at [351, 421] on div at bounding box center [354, 426] width 6 height 69
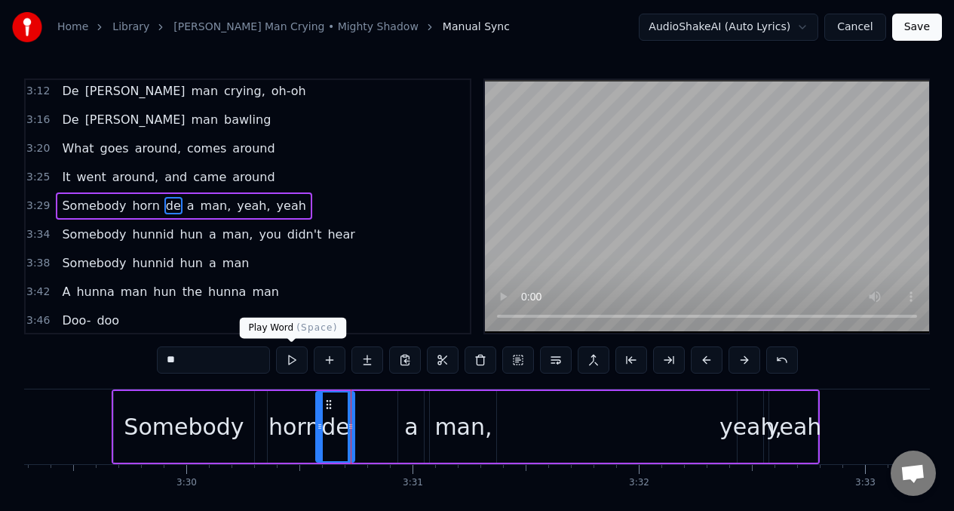
type input "**"
click at [287, 359] on button at bounding box center [292, 359] width 32 height 27
click at [287, 360] on button at bounding box center [292, 359] width 32 height 27
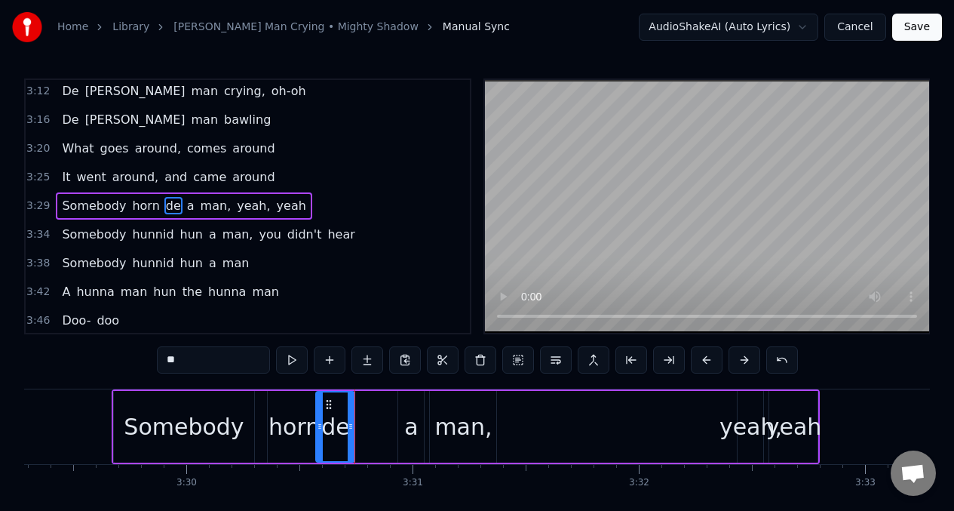
click at [287, 360] on button at bounding box center [292, 359] width 32 height 27
click at [382, 434] on div "Somebody horn de a man, yeah, yeah" at bounding box center [466, 426] width 709 height 75
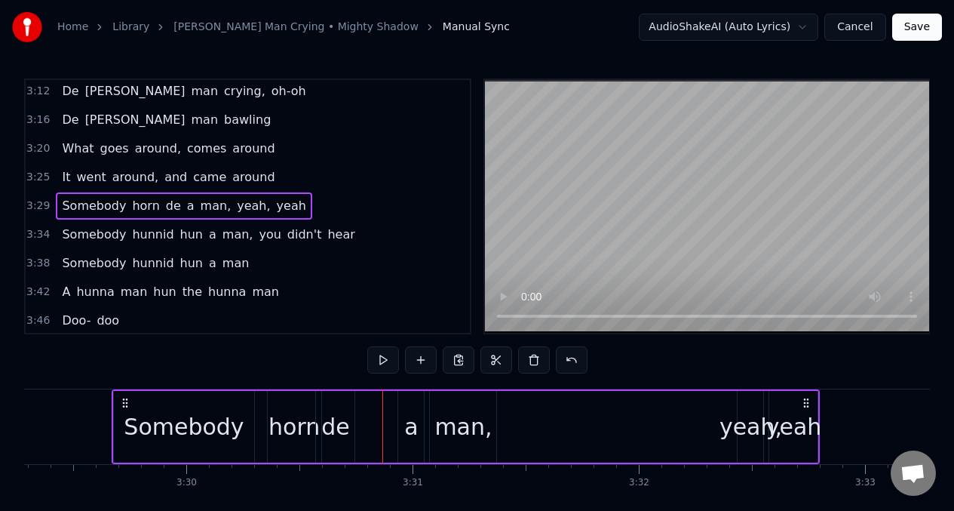
click at [398, 431] on div "a" at bounding box center [411, 427] width 26 height 72
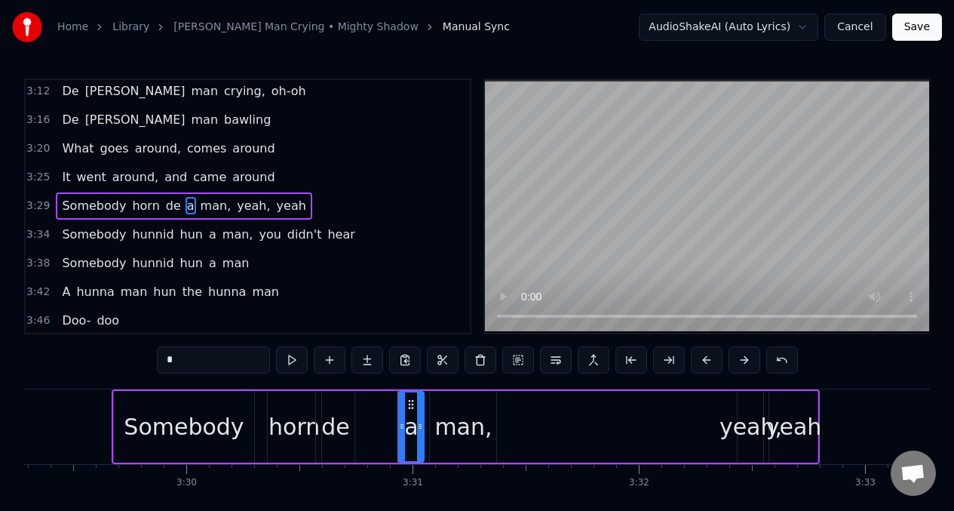
click at [379, 429] on div "Somebody horn de a man, yeah, yeah" at bounding box center [466, 426] width 709 height 75
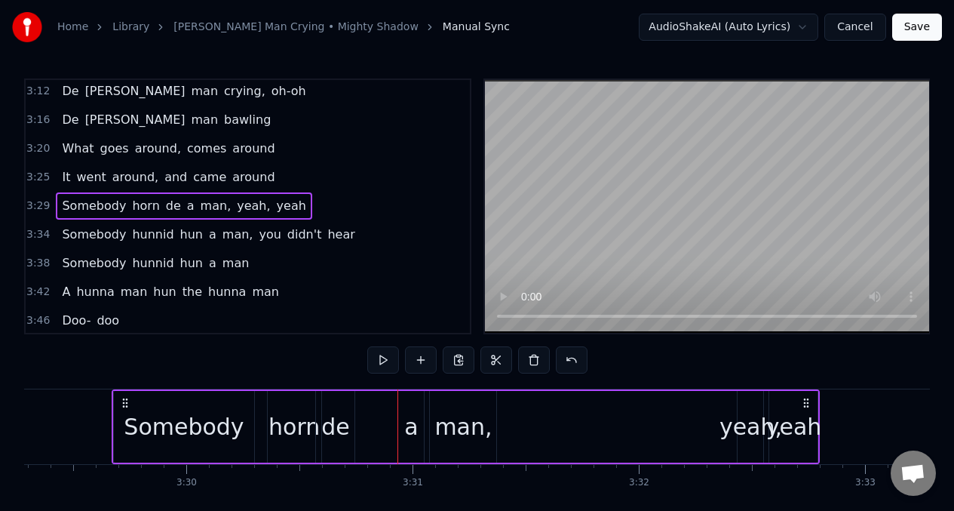
click at [412, 423] on div "a" at bounding box center [411, 426] width 14 height 34
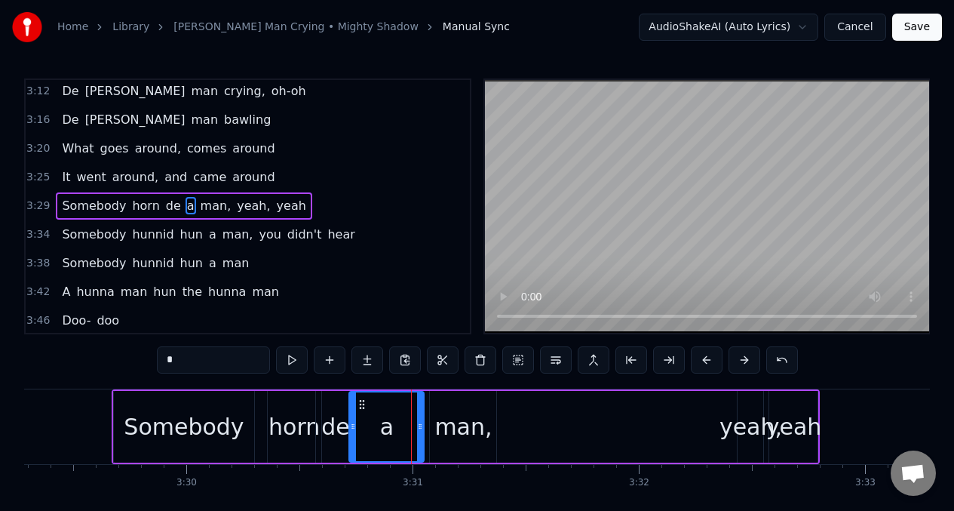
drag, startPoint x: 402, startPoint y: 416, endPoint x: 384, endPoint y: 418, distance: 18.2
click at [352, 420] on div at bounding box center [353, 426] width 6 height 69
drag, startPoint x: 419, startPoint y: 419, endPoint x: 431, endPoint y: 420, distance: 12.2
click at [431, 420] on div at bounding box center [431, 426] width 6 height 69
click at [182, 358] on input "*" at bounding box center [213, 359] width 113 height 27
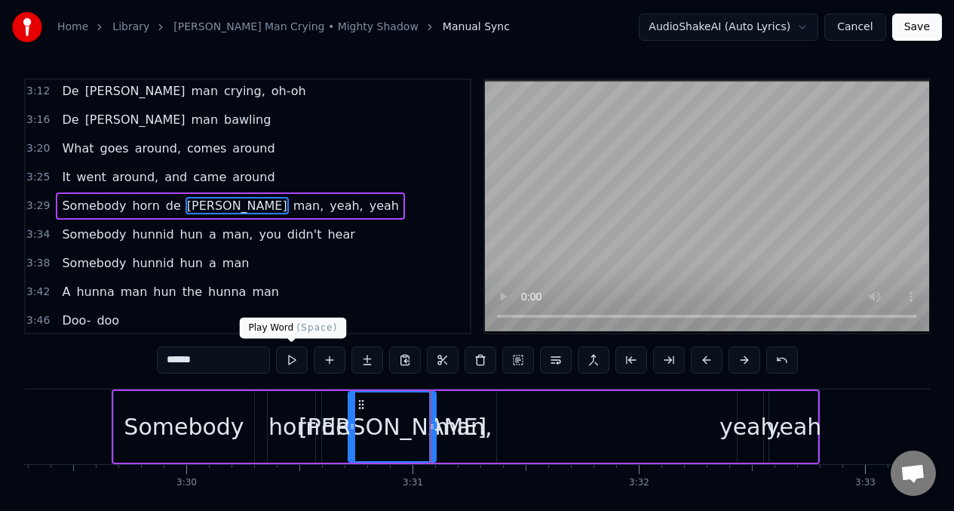
type input "******"
click at [287, 363] on button at bounding box center [292, 359] width 32 height 27
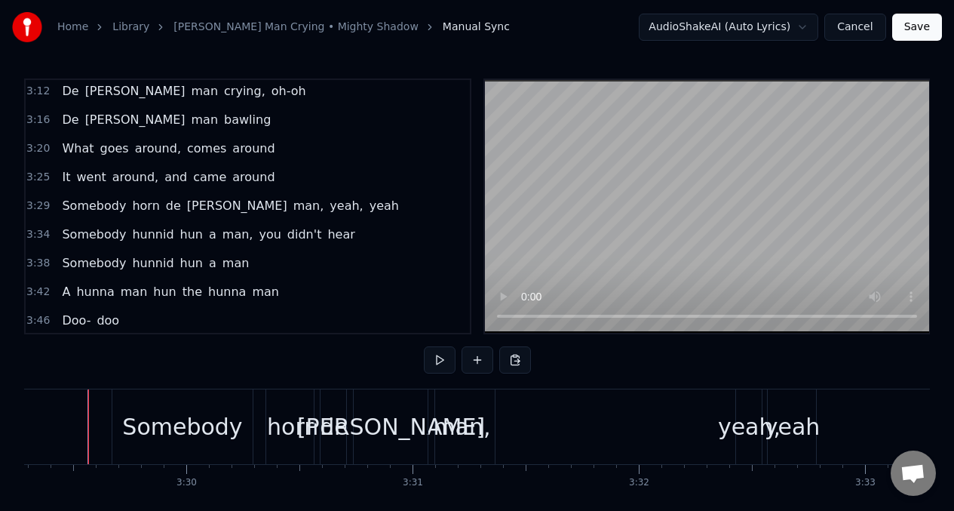
scroll to position [0, 47335]
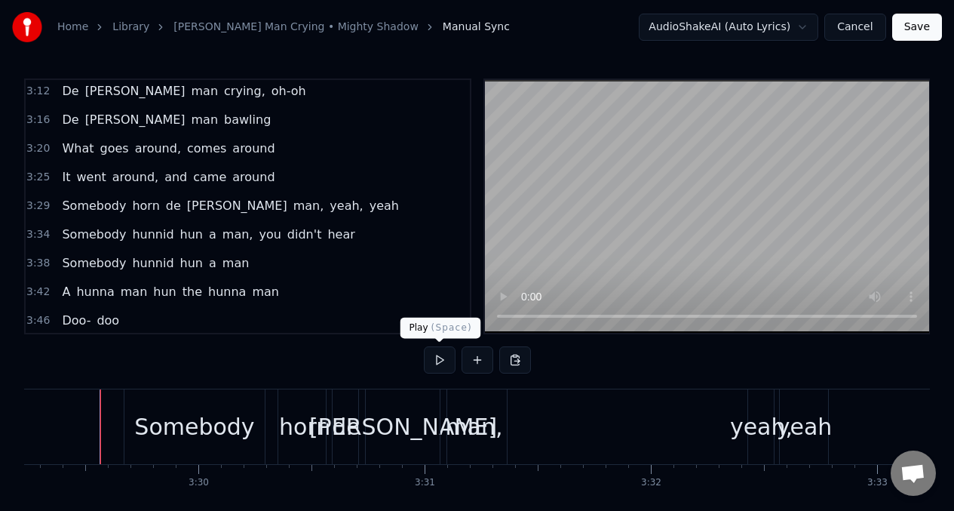
click at [435, 362] on button at bounding box center [440, 359] width 32 height 27
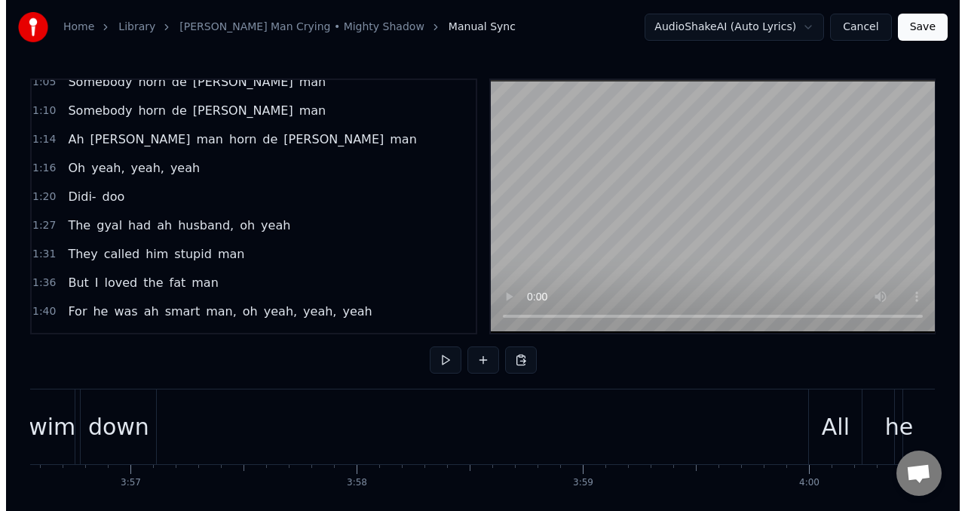
scroll to position [0, 0]
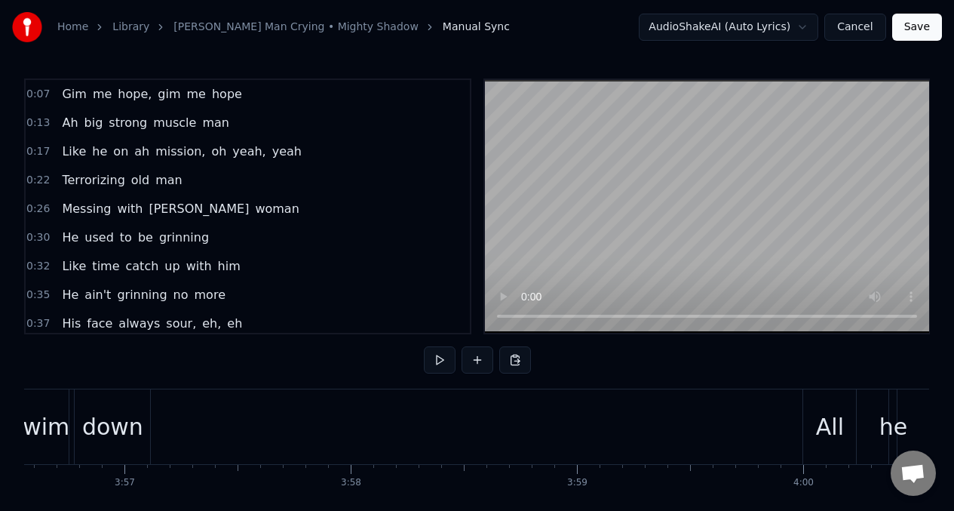
click at [920, 30] on button "Save" at bounding box center [917, 27] width 50 height 27
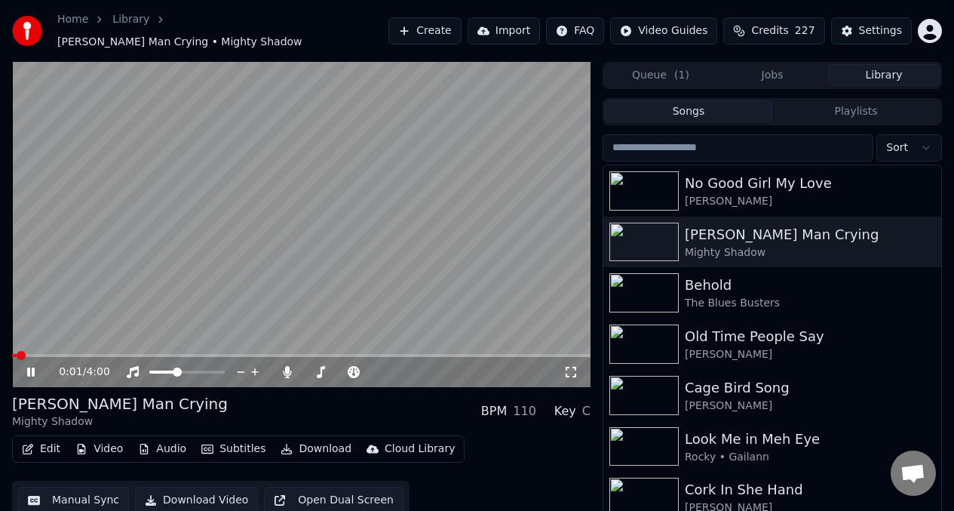
click at [94, 193] on video at bounding box center [301, 224] width 578 height 325
click at [638, 71] on button "Queue ( 1 )" at bounding box center [661, 75] width 112 height 22
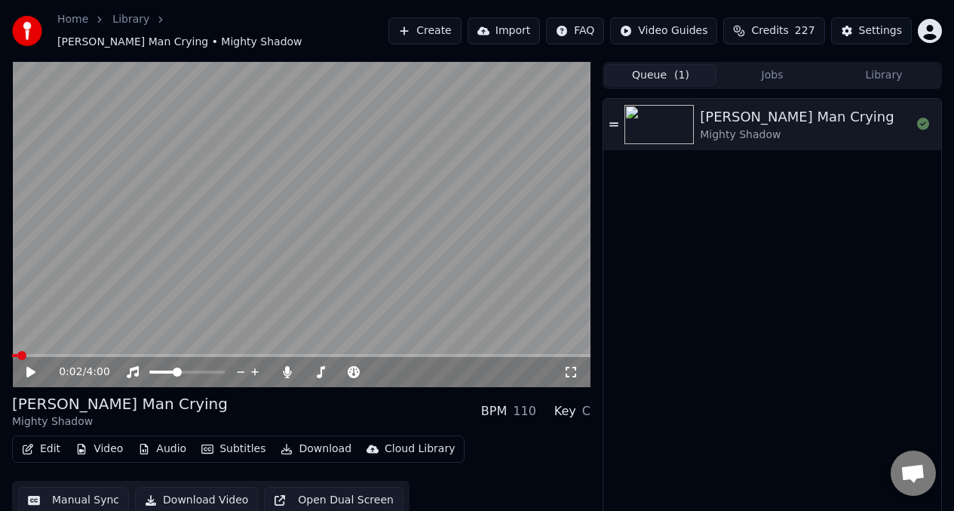
click at [773, 70] on button "Jobs" at bounding box center [772, 75] width 112 height 22
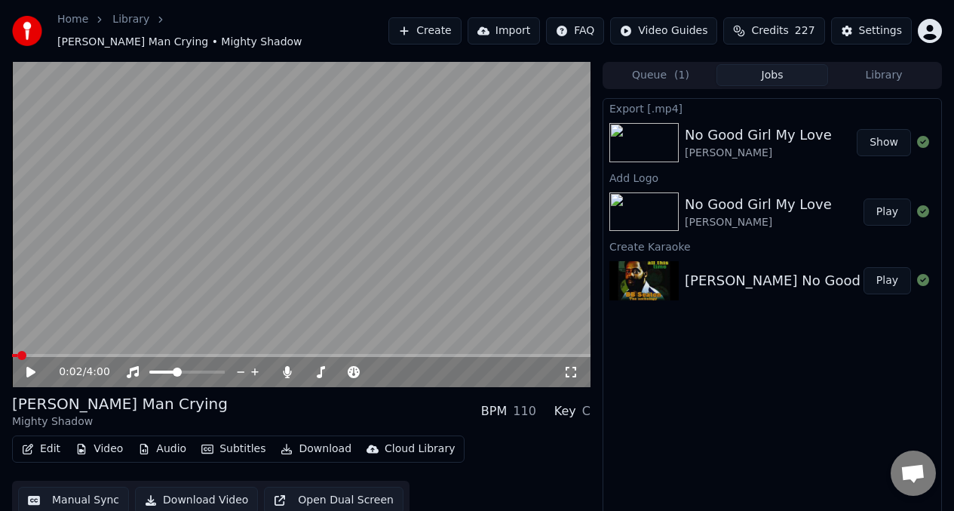
click at [450, 28] on button "Create" at bounding box center [424, 30] width 73 height 27
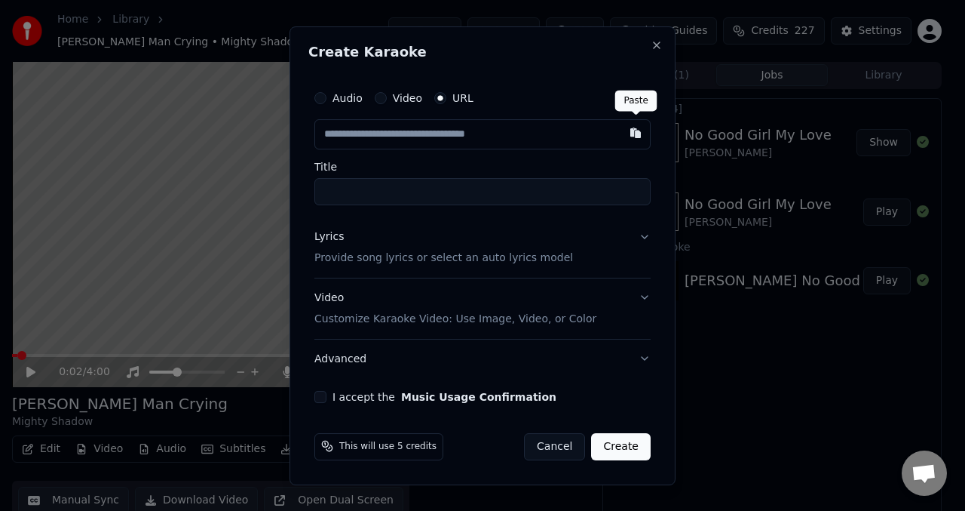
click at [639, 129] on button "button" at bounding box center [636, 132] width 30 height 27
type input "**********"
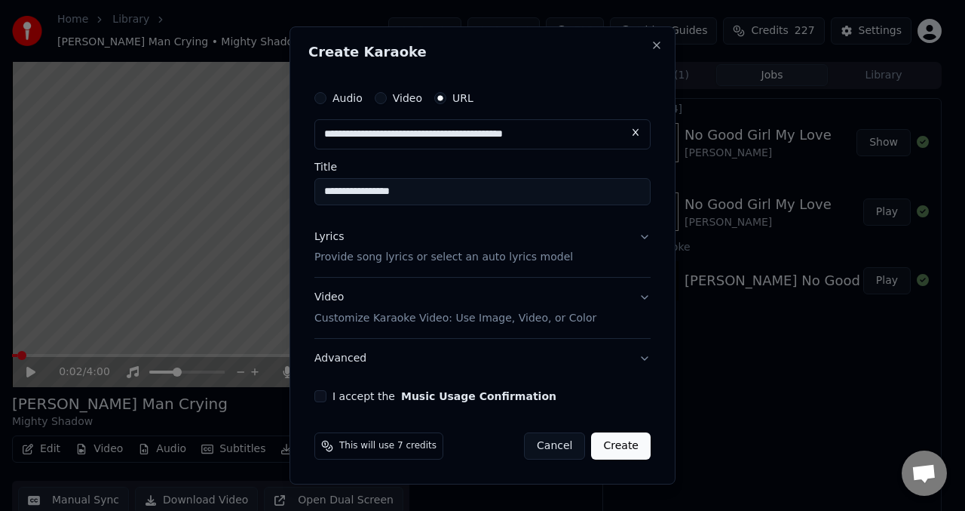
type input "**********"
click at [639, 240] on button "Lyrics Provide song lyrics or select an auto lyrics model" at bounding box center [482, 247] width 336 height 60
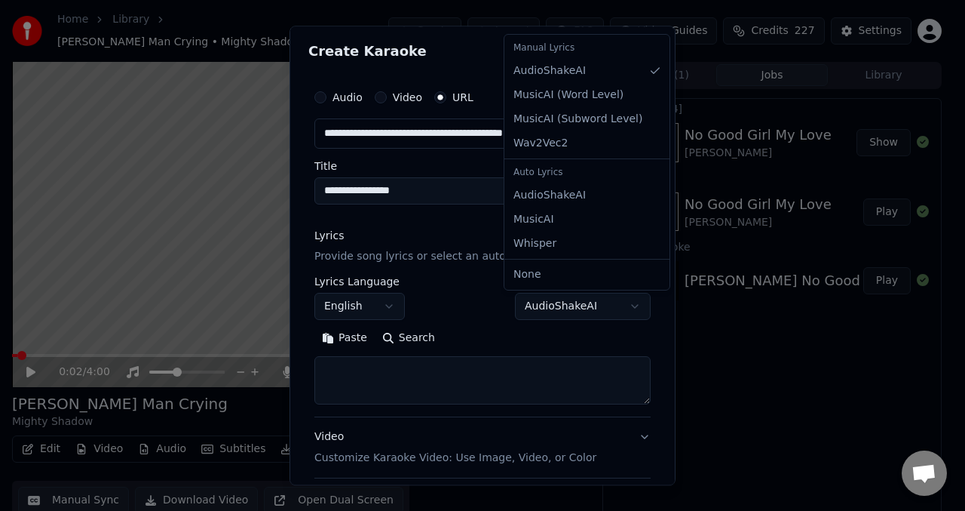
click at [624, 302] on body "**********" at bounding box center [477, 255] width 954 height 511
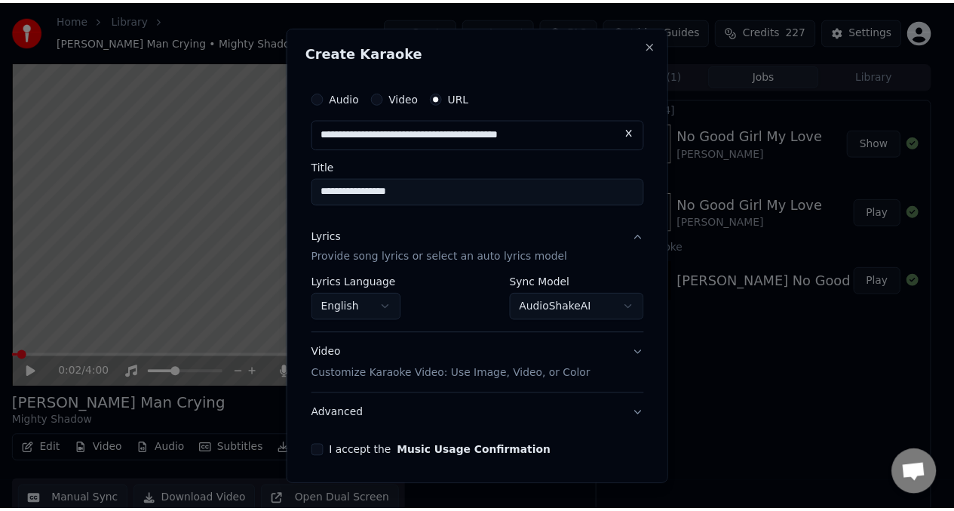
scroll to position [54, 0]
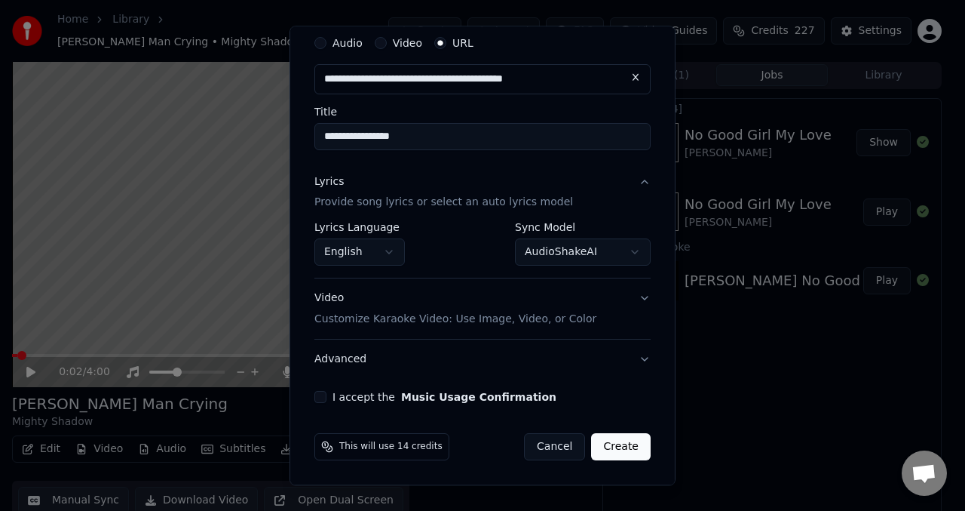
click at [316, 403] on div "I accept the Music Usage Confirmation" at bounding box center [482, 397] width 336 height 12
click at [324, 397] on button "I accept the Music Usage Confirmation" at bounding box center [320, 397] width 12 height 12
click at [621, 445] on button "Create" at bounding box center [621, 447] width 60 height 27
select select "**********"
select select
